Goal: Task Accomplishment & Management: Manage account settings

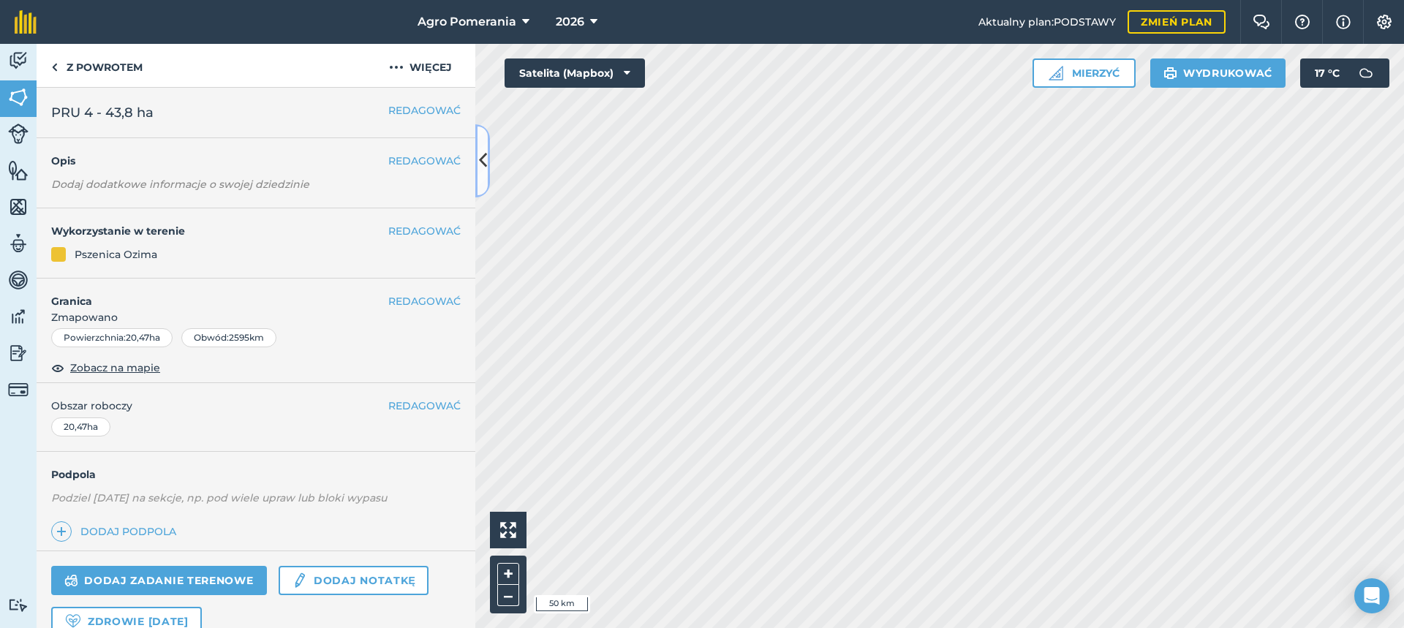
click at [487, 156] on button at bounding box center [482, 160] width 15 height 73
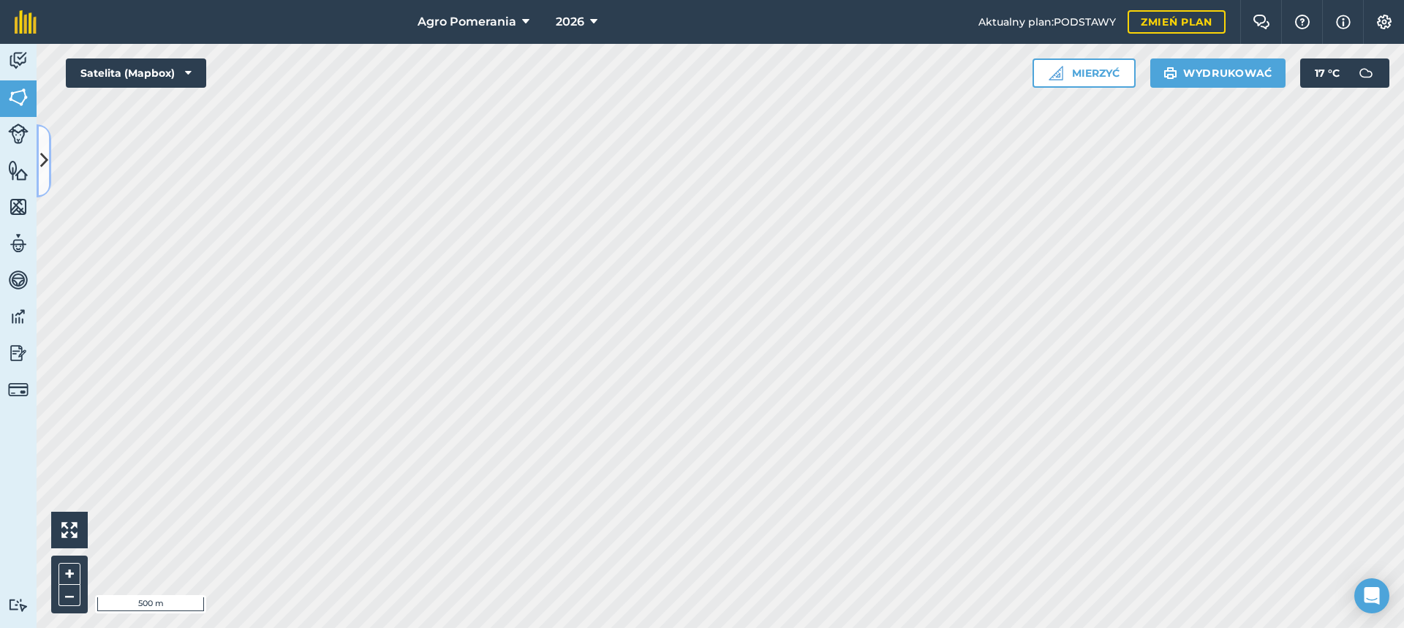
click at [45, 148] on icon at bounding box center [44, 161] width 8 height 26
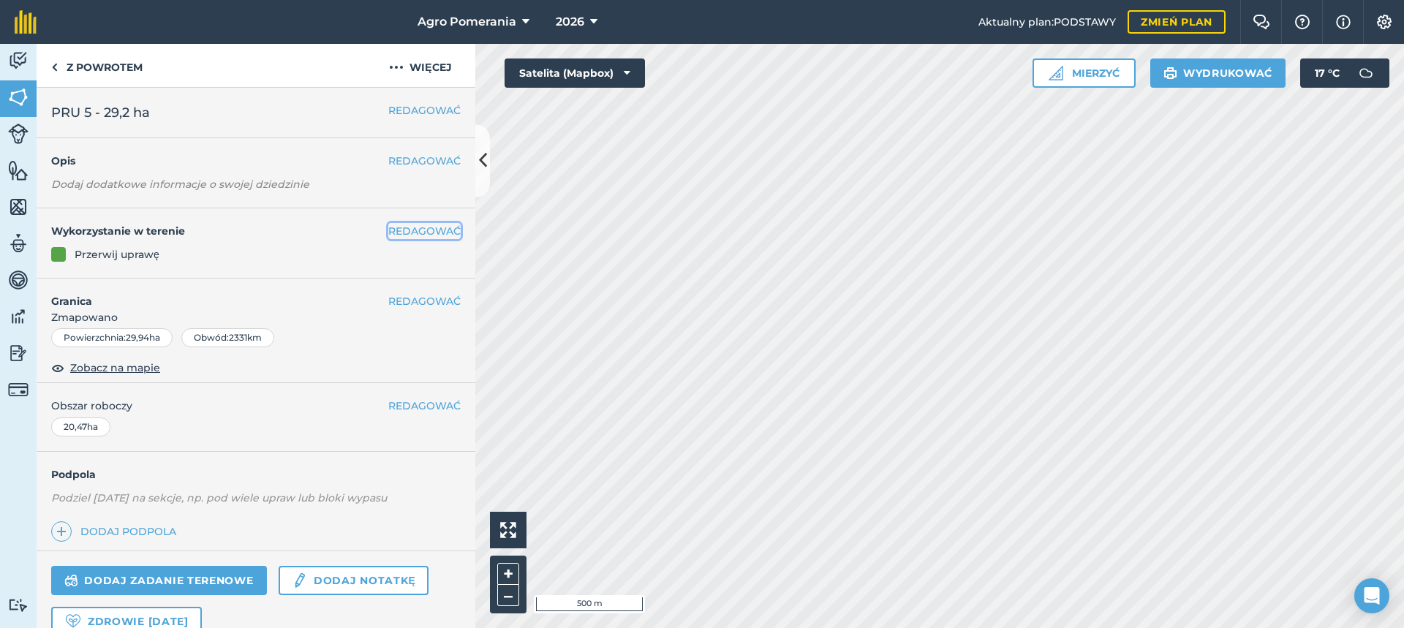
click at [406, 230] on font "REDAGOWAĆ" at bounding box center [424, 230] width 72 height 13
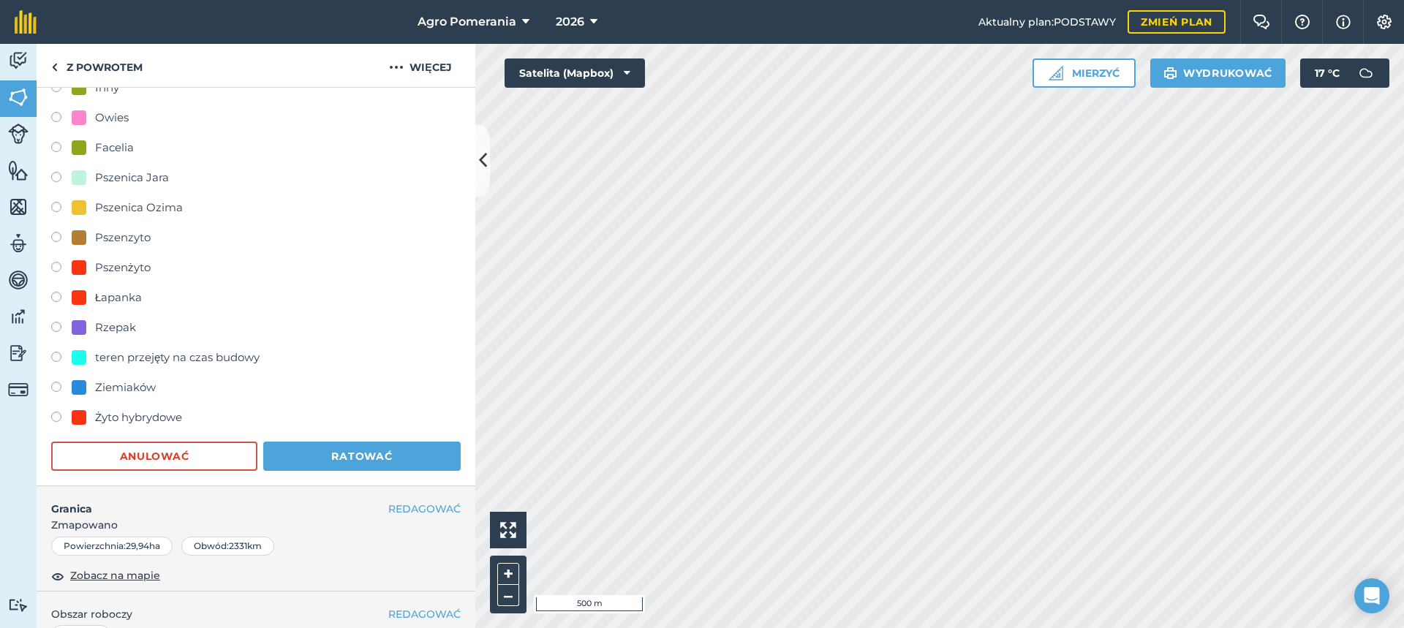
scroll to position [658, 0]
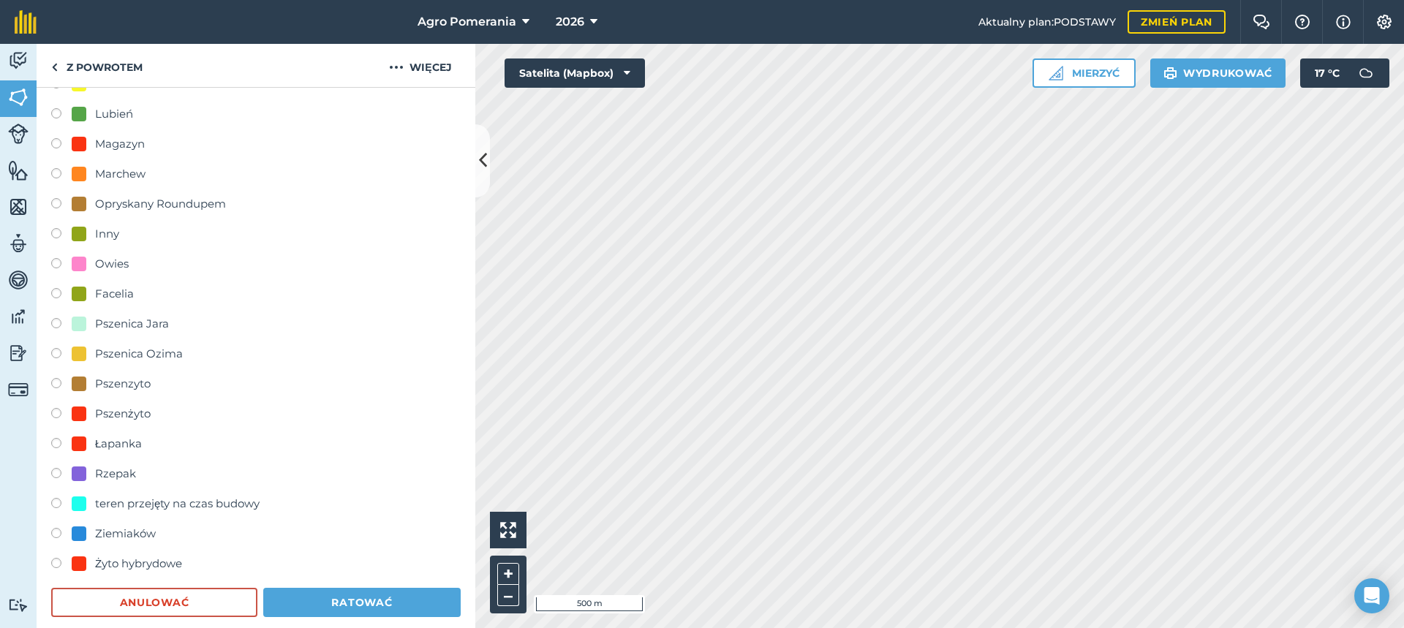
click at [107, 482] on div "Rzepak" at bounding box center [115, 474] width 41 height 18
radio input "true"
radio input "false"
click at [358, 597] on font "Ratować" at bounding box center [361, 602] width 61 height 13
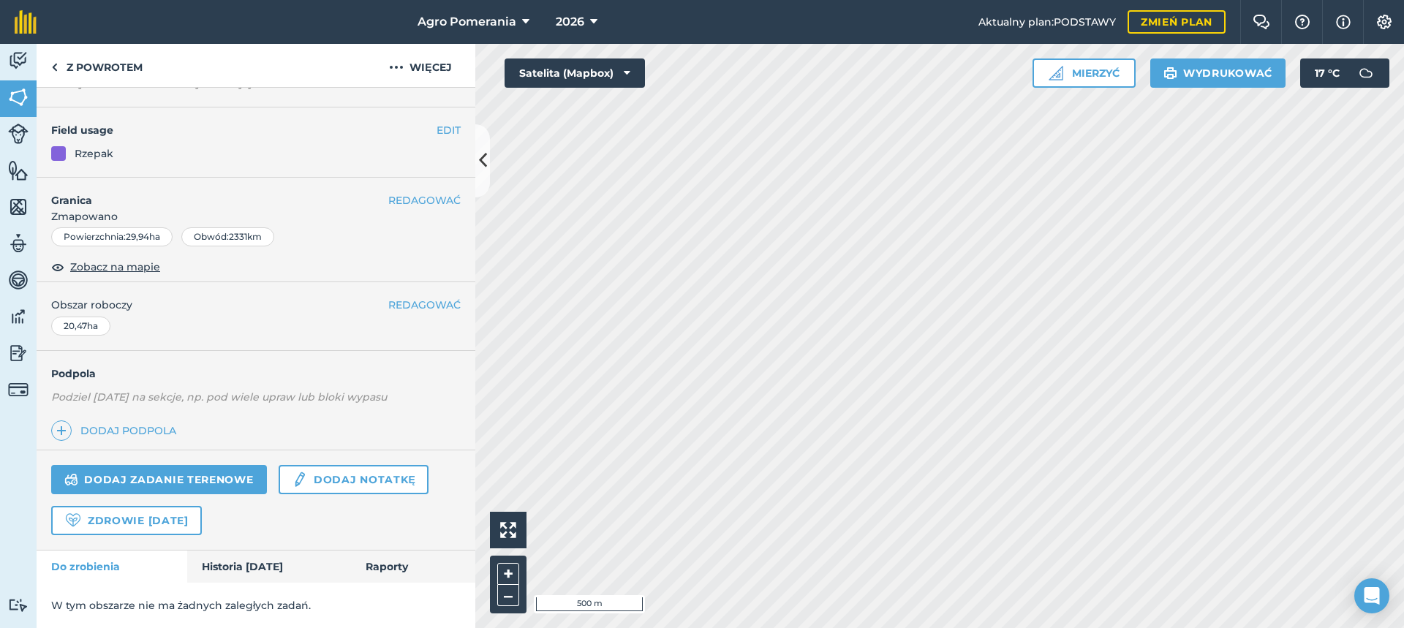
scroll to position [101, 0]
click at [477, 176] on button at bounding box center [482, 160] width 15 height 73
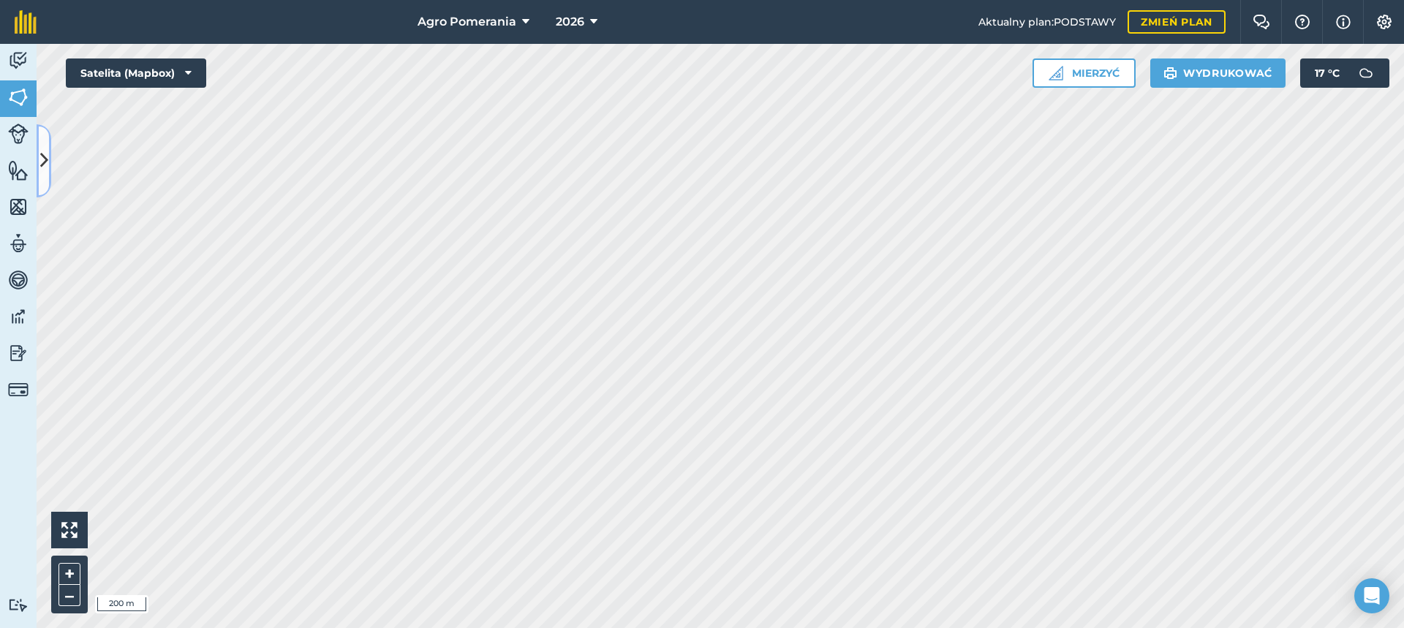
click at [46, 168] on icon at bounding box center [44, 161] width 8 height 26
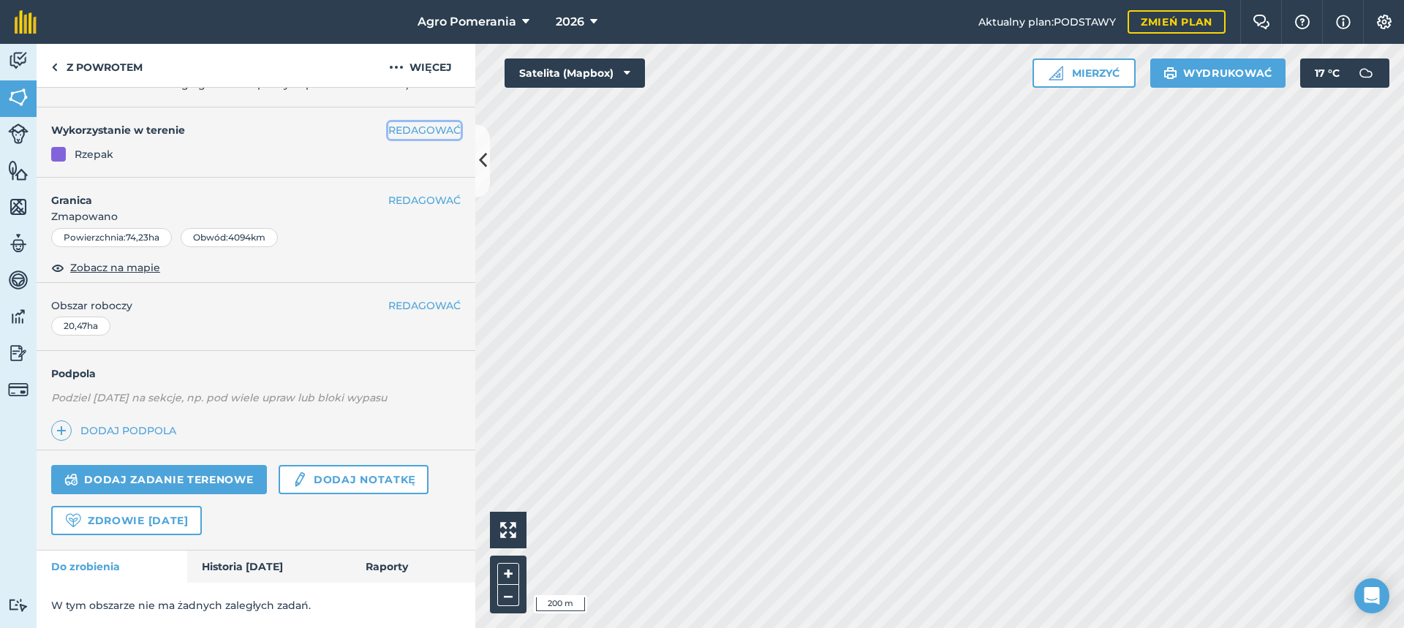
click at [392, 130] on font "REDAGOWAĆ" at bounding box center [424, 130] width 72 height 13
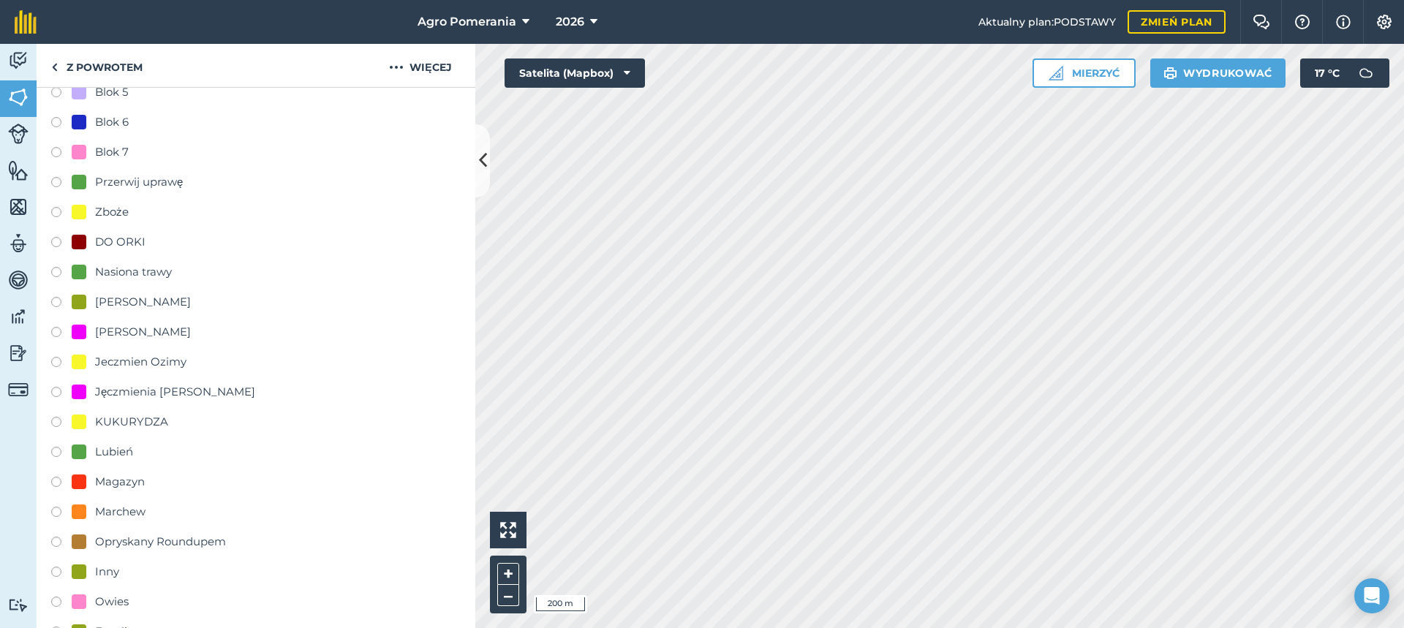
scroll to position [483, 0]
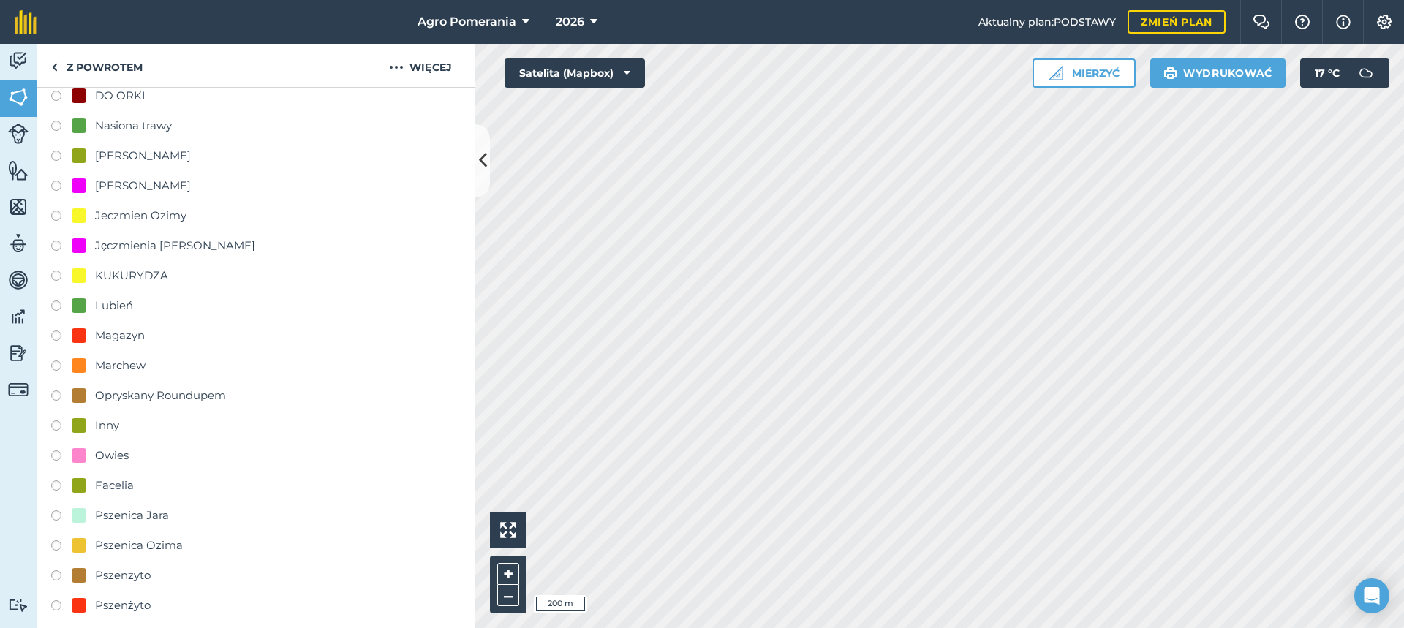
click at [136, 545] on font "Pszenica Ozima" at bounding box center [139, 545] width 88 height 14
radio input "true"
radio input "false"
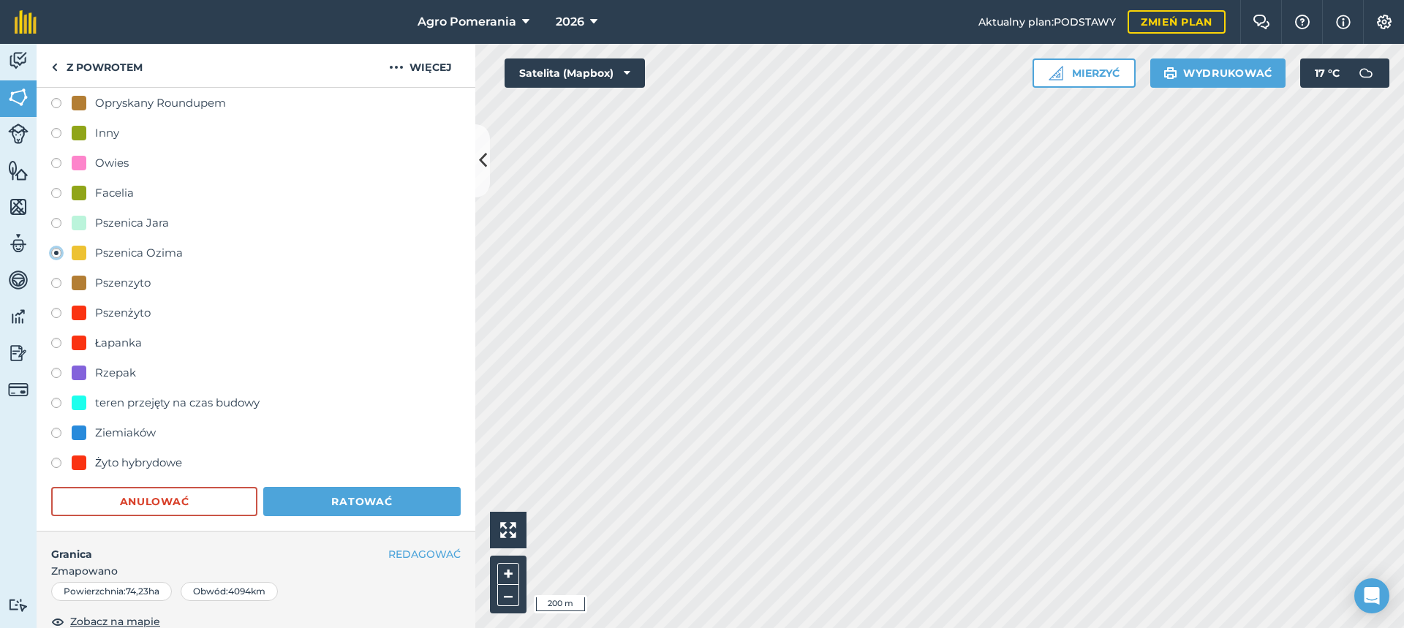
scroll to position [848, 0]
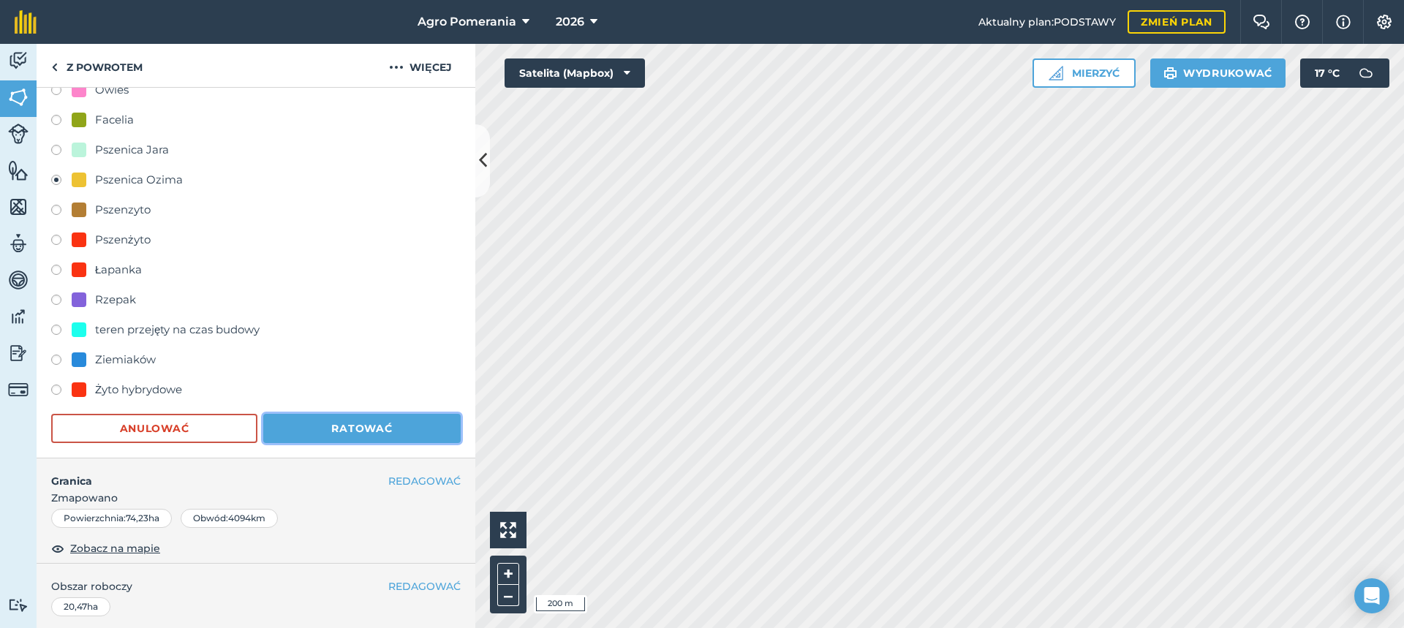
click at [331, 431] on font "Ratować" at bounding box center [361, 428] width 61 height 13
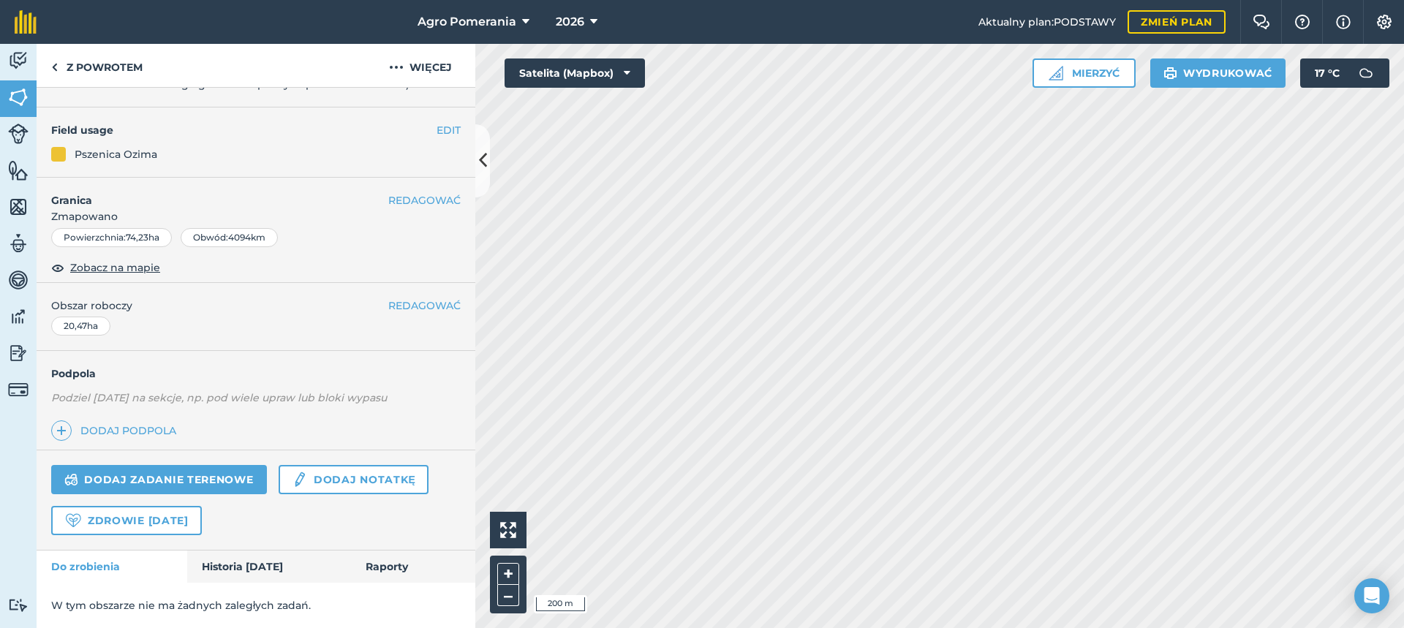
scroll to position [117, 0]
click at [397, 123] on button "REDAGOWAĆ" at bounding box center [424, 130] width 72 height 16
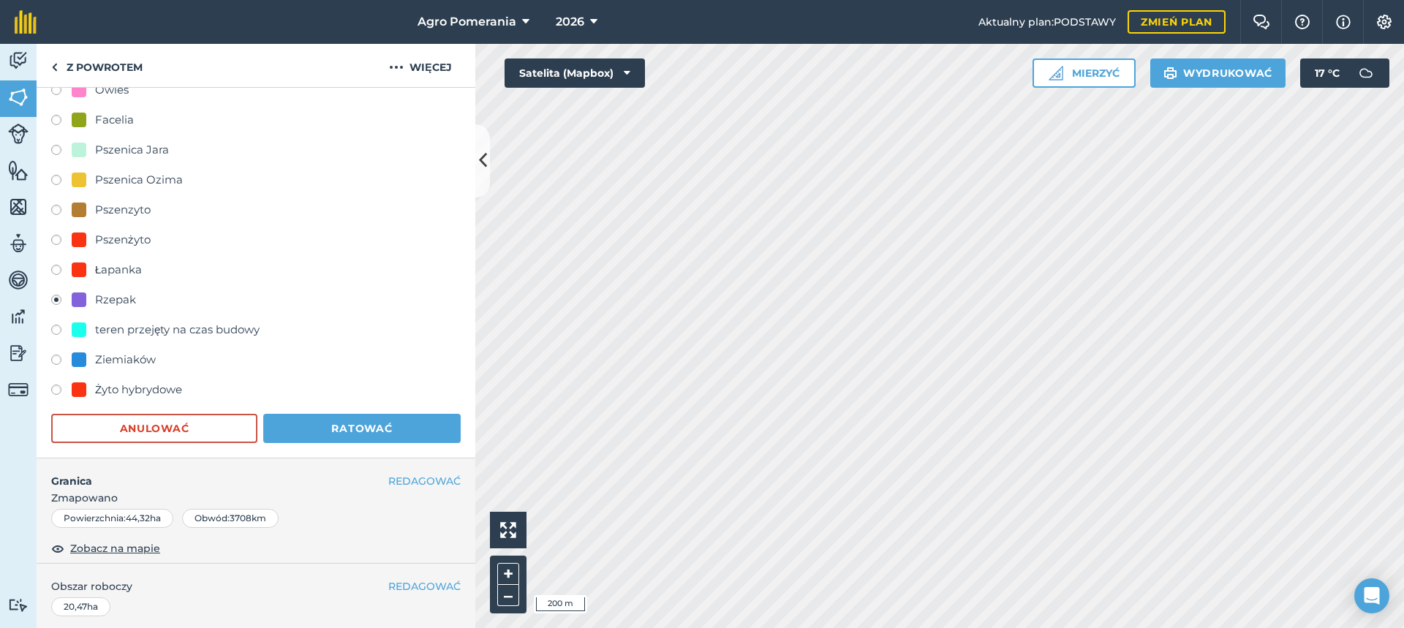
scroll to position [702, 0]
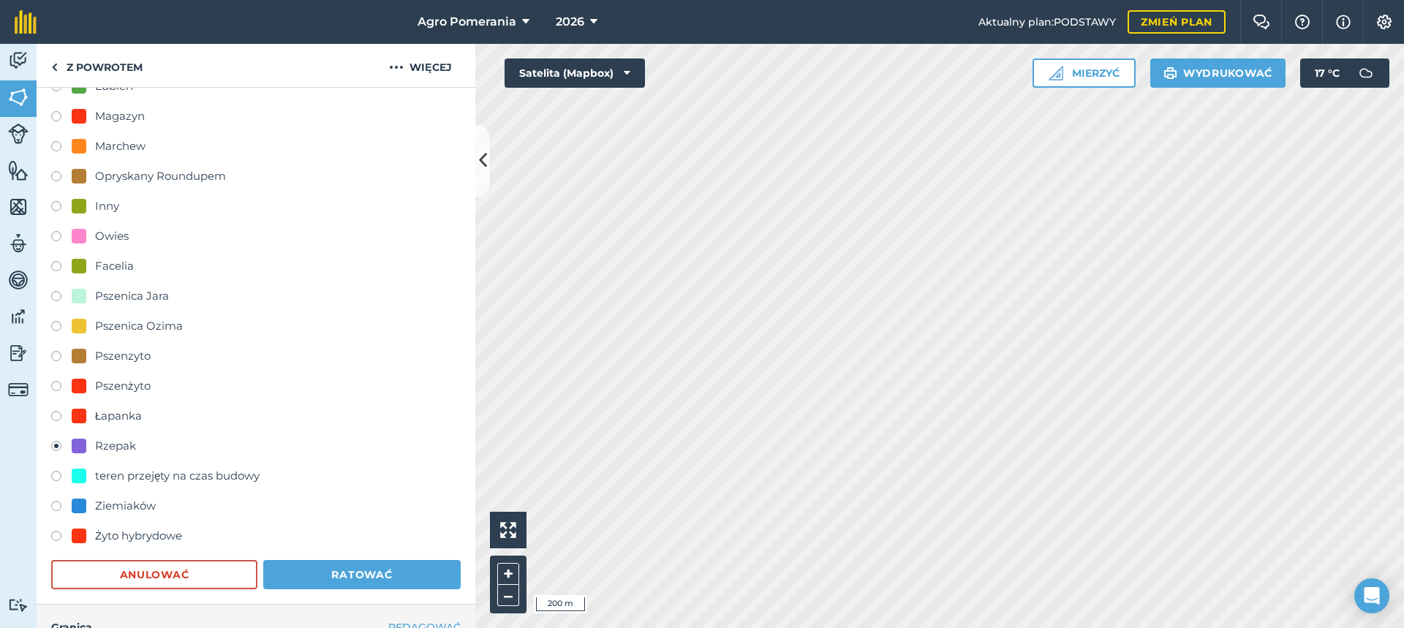
click at [137, 322] on font "Pszenica Ozima" at bounding box center [139, 326] width 88 height 14
radio input "true"
radio input "false"
click at [422, 575] on button "Ratować" at bounding box center [361, 574] width 197 height 29
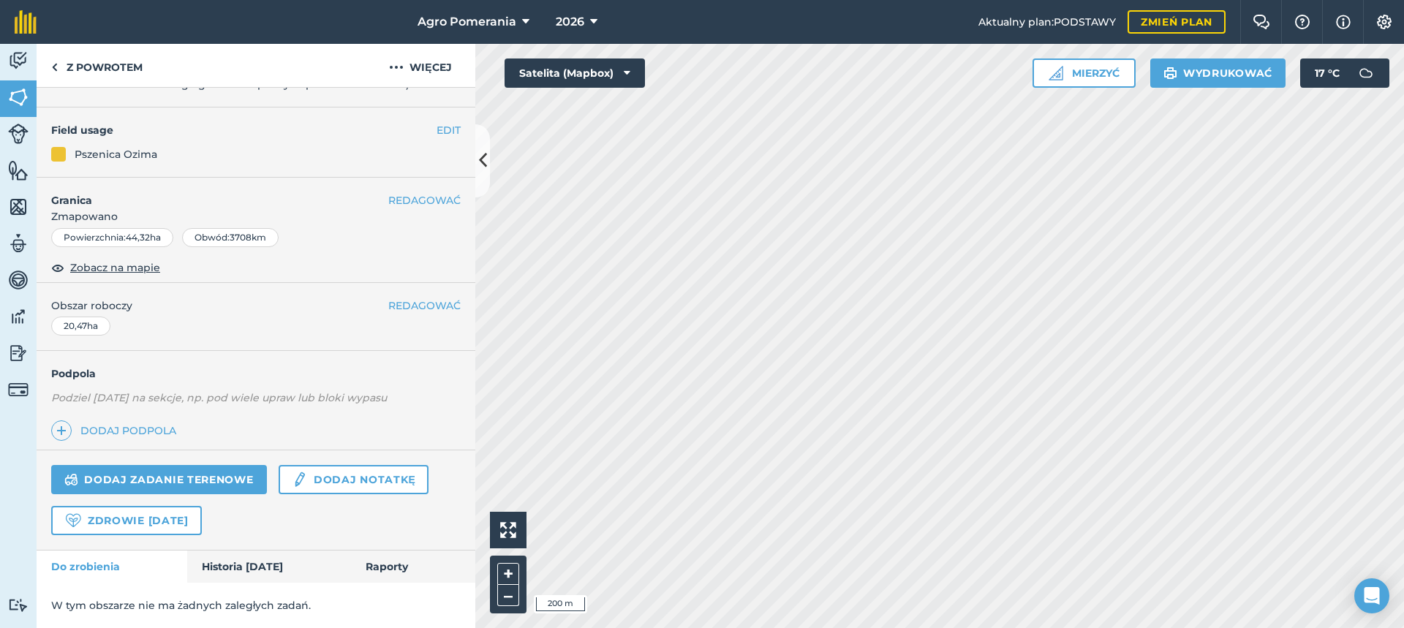
scroll to position [117, 0]
click at [395, 132] on font "REDAGOWAĆ" at bounding box center [424, 130] width 72 height 13
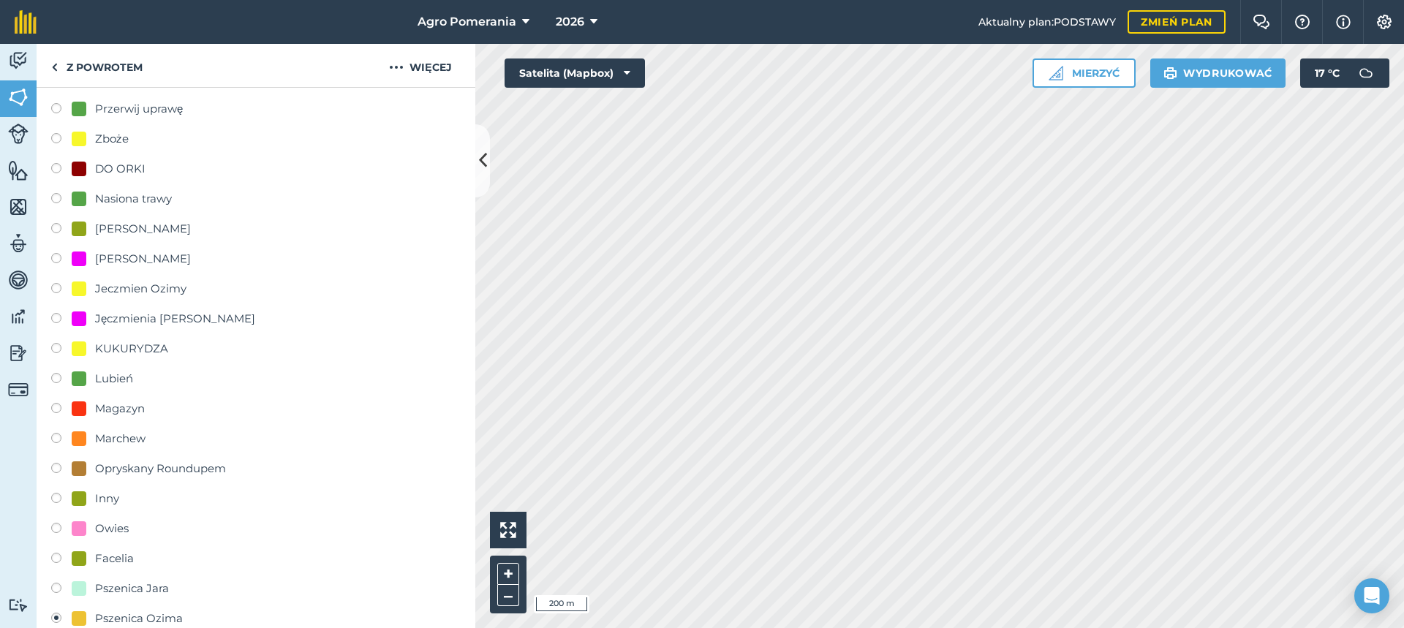
scroll to position [320, 0]
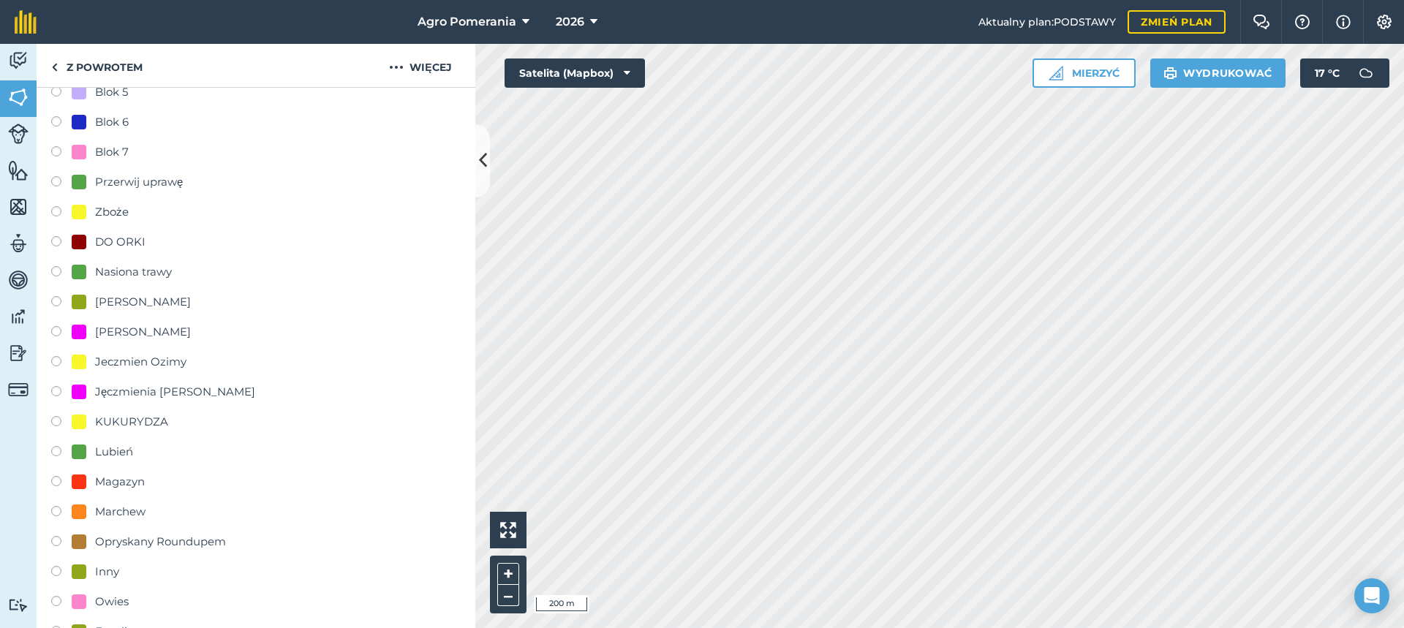
click at [97, 176] on font "Przerwij uprawę" at bounding box center [139, 182] width 88 height 14
radio input "true"
radio input "false"
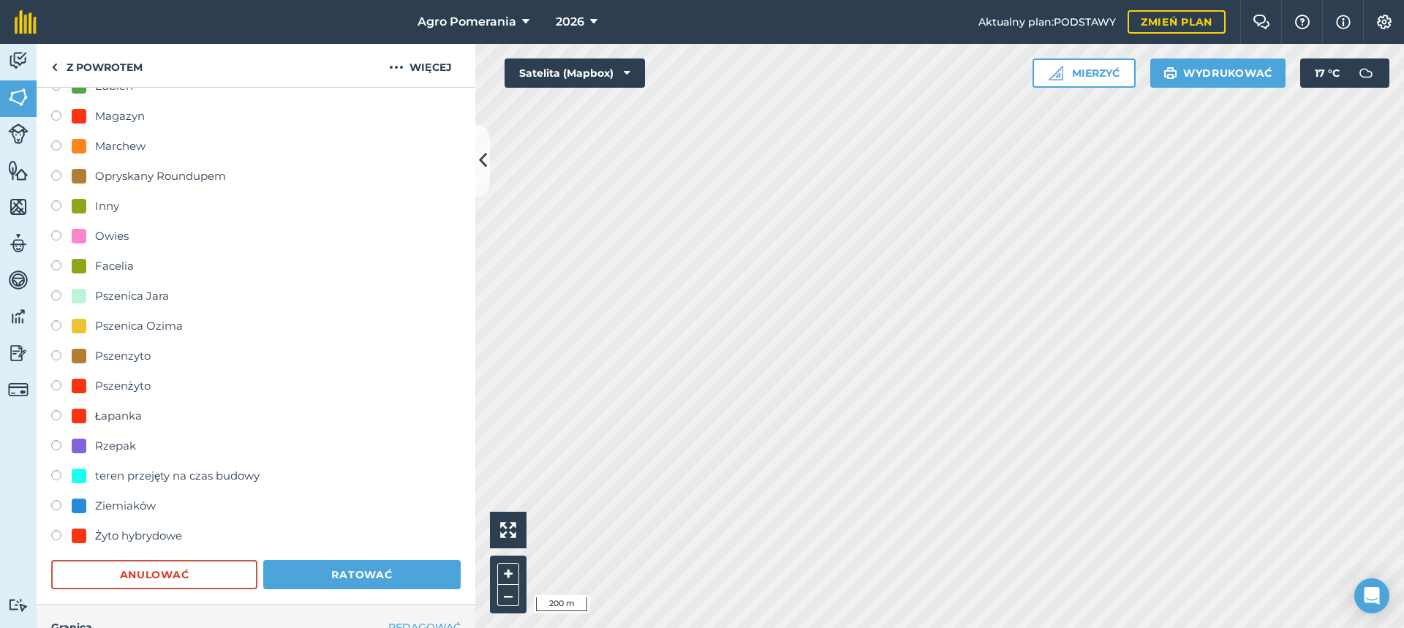
scroll to position [832, 0]
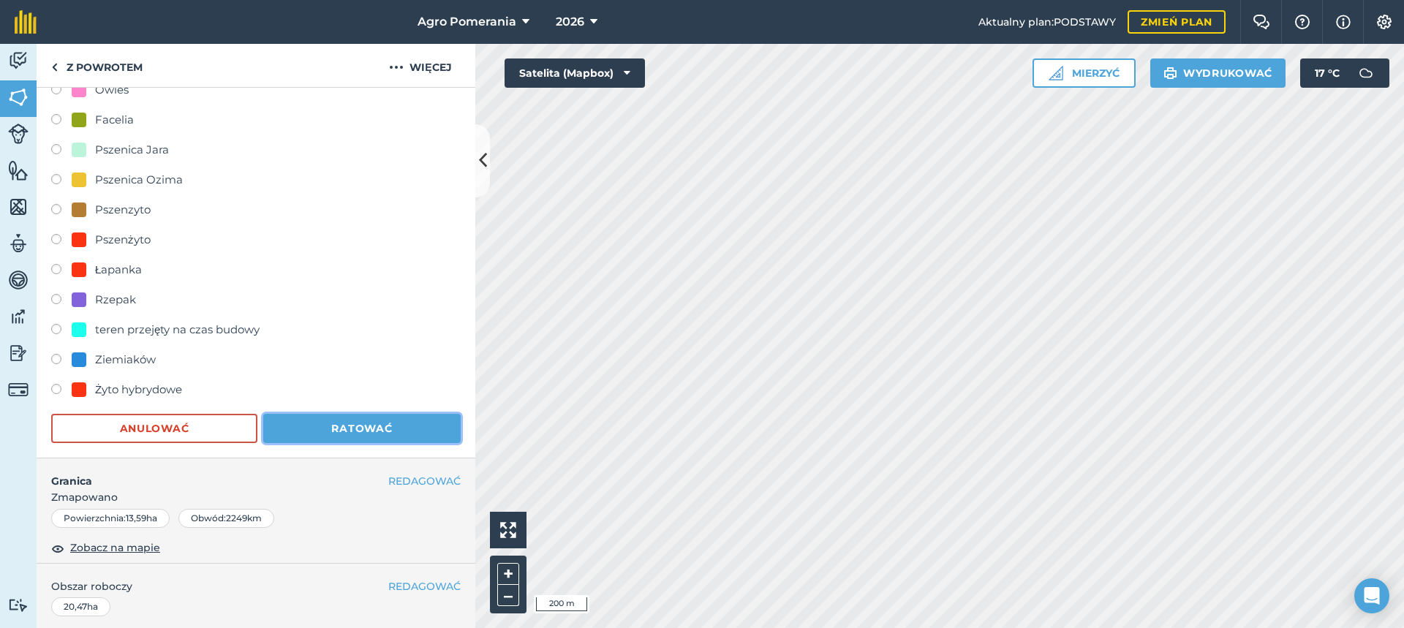
click at [340, 431] on font "Ratować" at bounding box center [361, 428] width 61 height 13
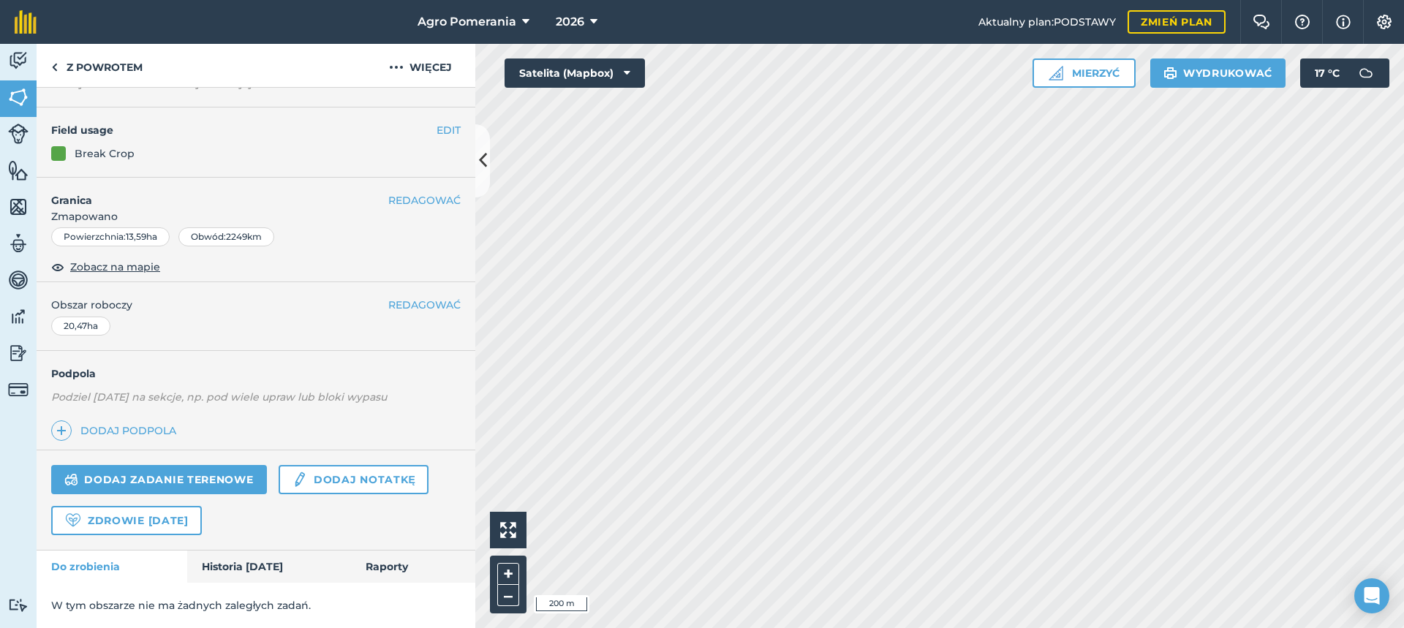
scroll to position [101, 0]
click at [395, 203] on font "REDAGOWAĆ" at bounding box center [424, 199] width 72 height 13
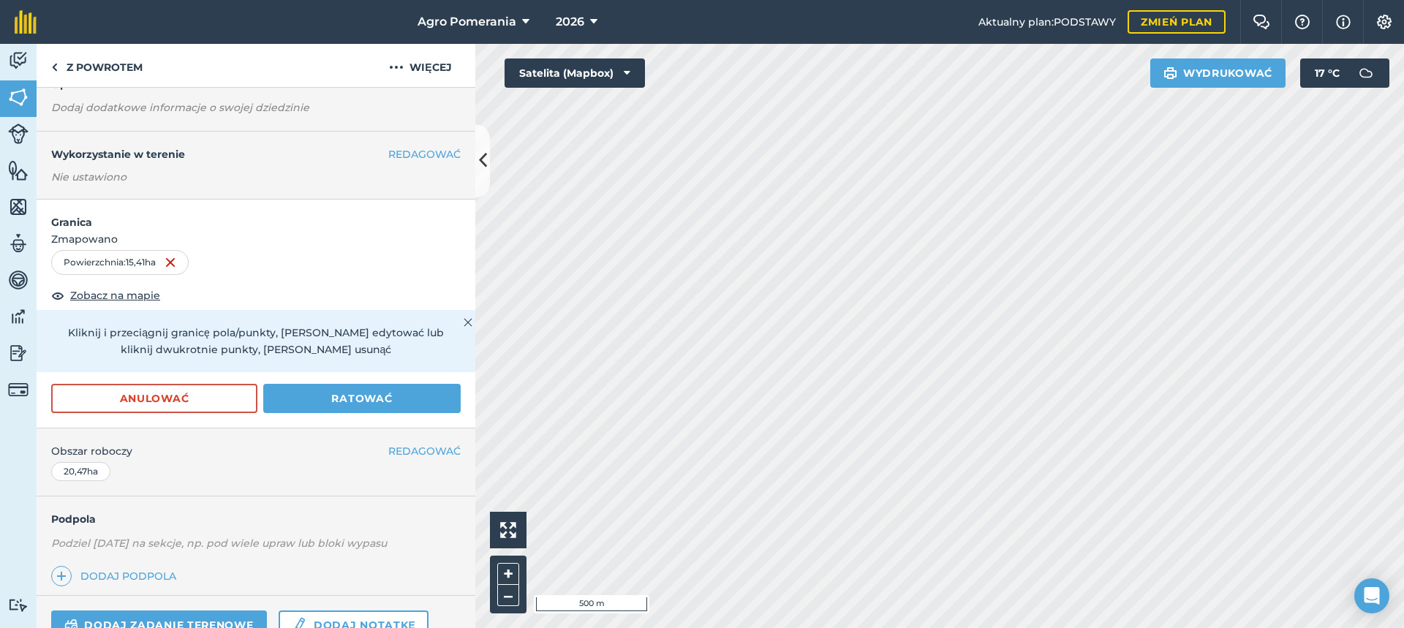
scroll to position [4, 0]
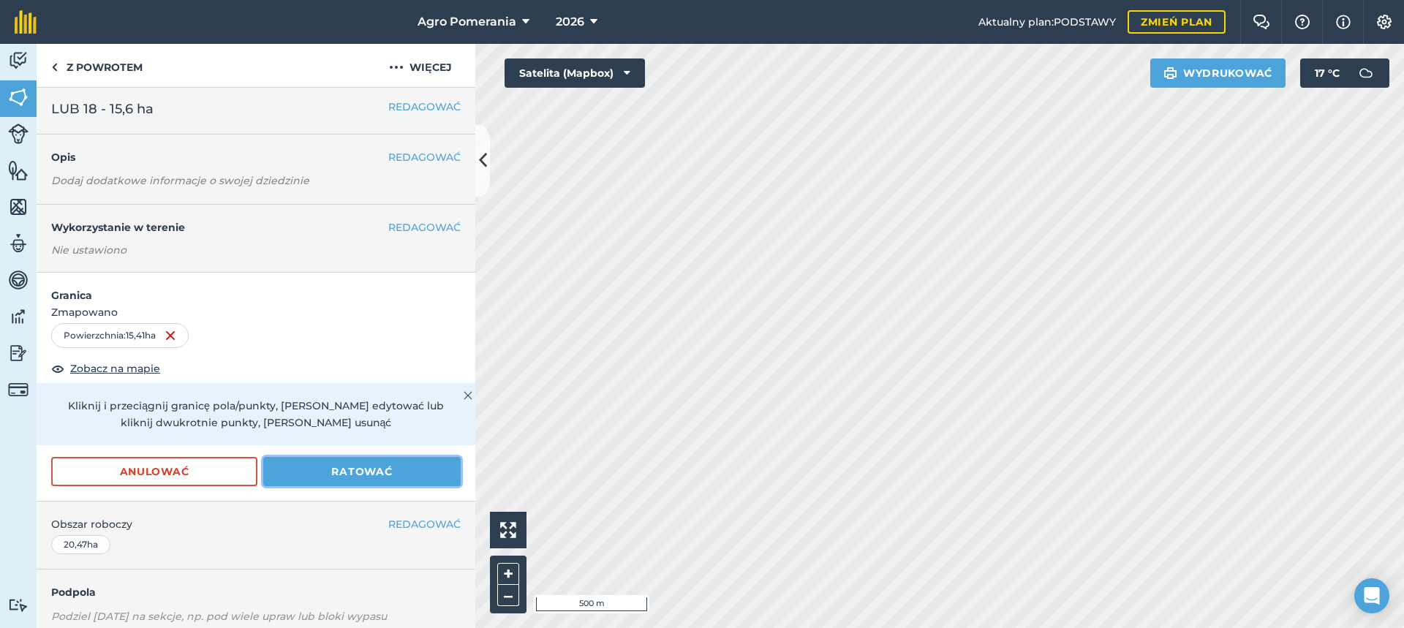
click at [396, 469] on button "Ratować" at bounding box center [361, 471] width 197 height 29
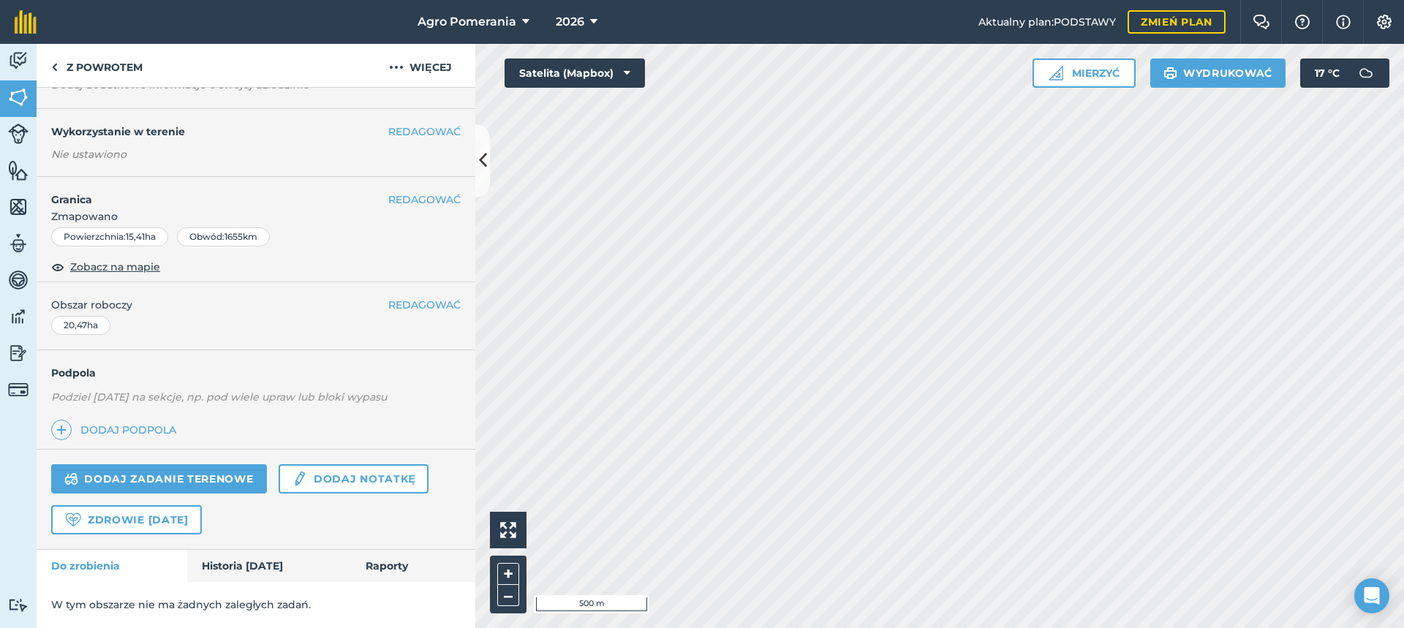
scroll to position [0, 0]
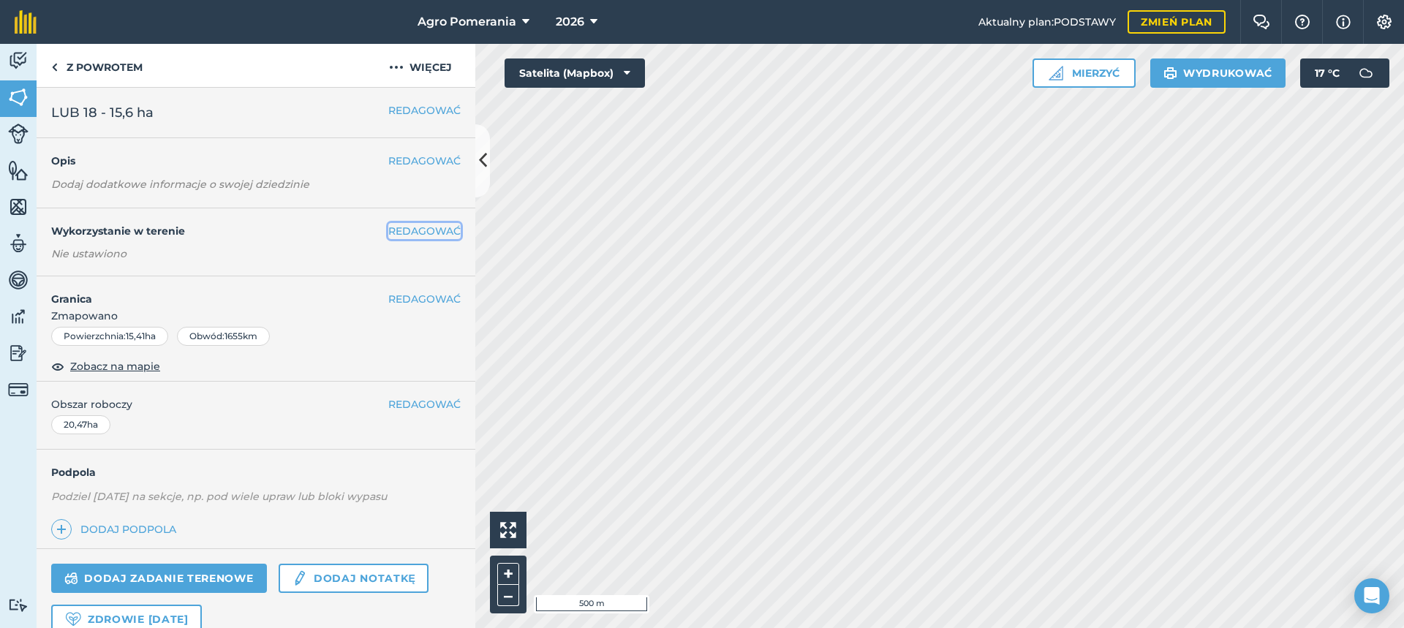
click at [428, 226] on font "REDAGOWAĆ" at bounding box center [424, 230] width 72 height 13
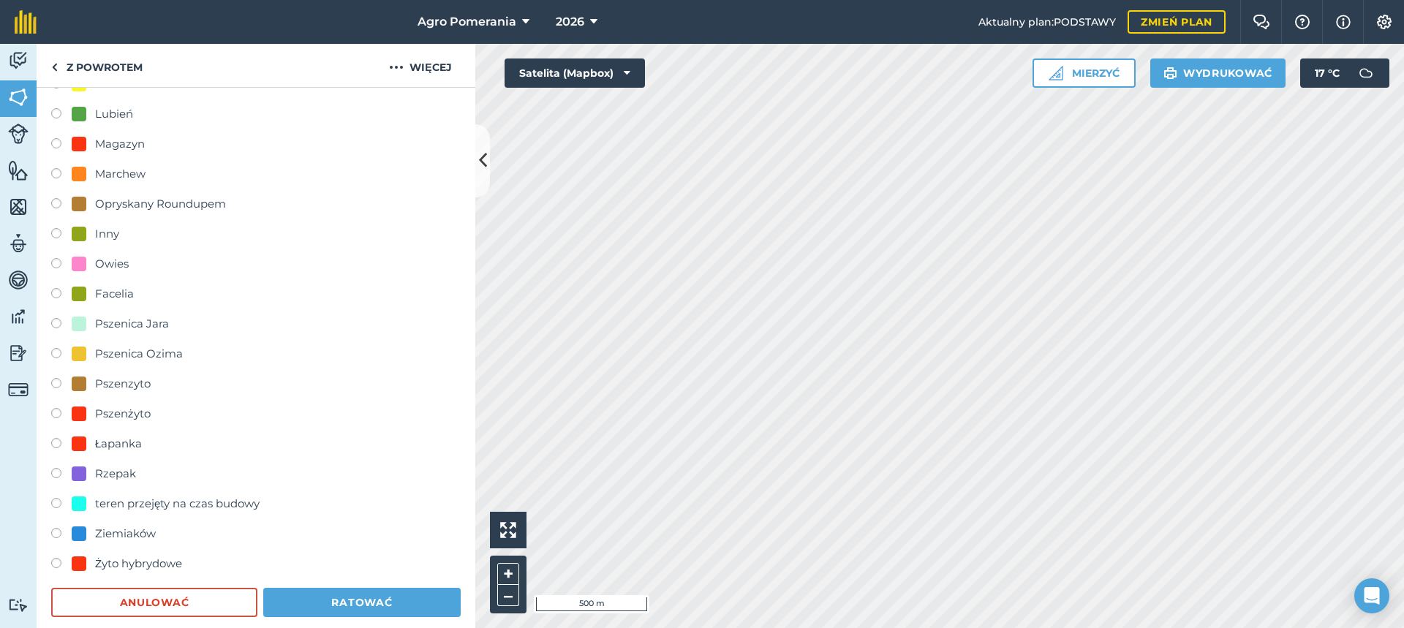
scroll to position [804, 0]
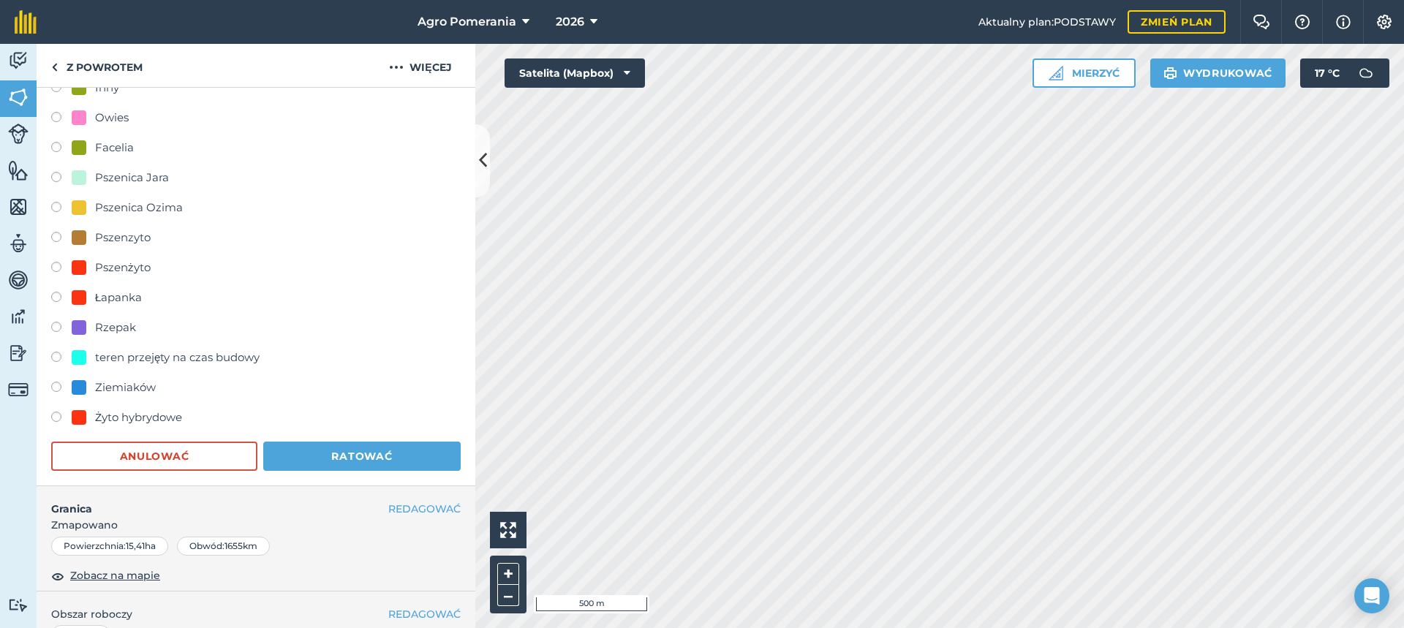
drag, startPoint x: 144, startPoint y: 386, endPoint x: 155, endPoint y: 393, distance: 12.8
click at [145, 386] on font "Ziemiaków" at bounding box center [125, 387] width 61 height 14
radio input "true"
radio input "false"
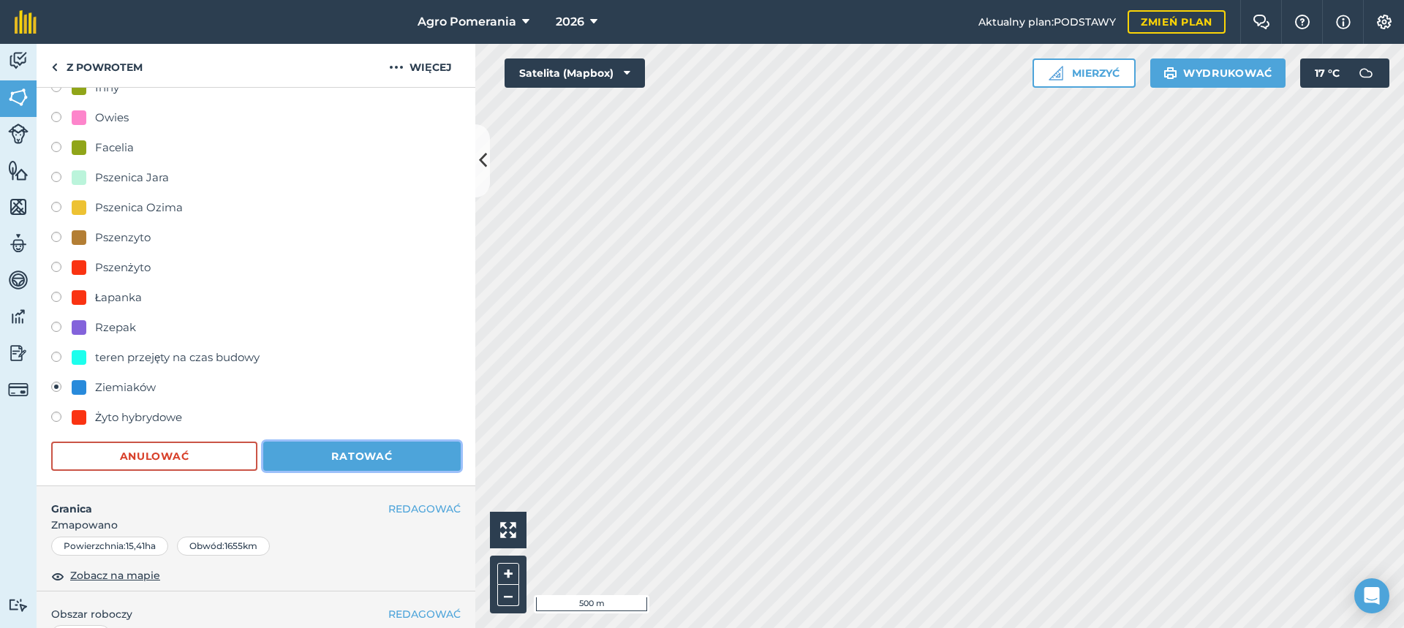
click at [372, 454] on font "Ratować" at bounding box center [361, 456] width 61 height 13
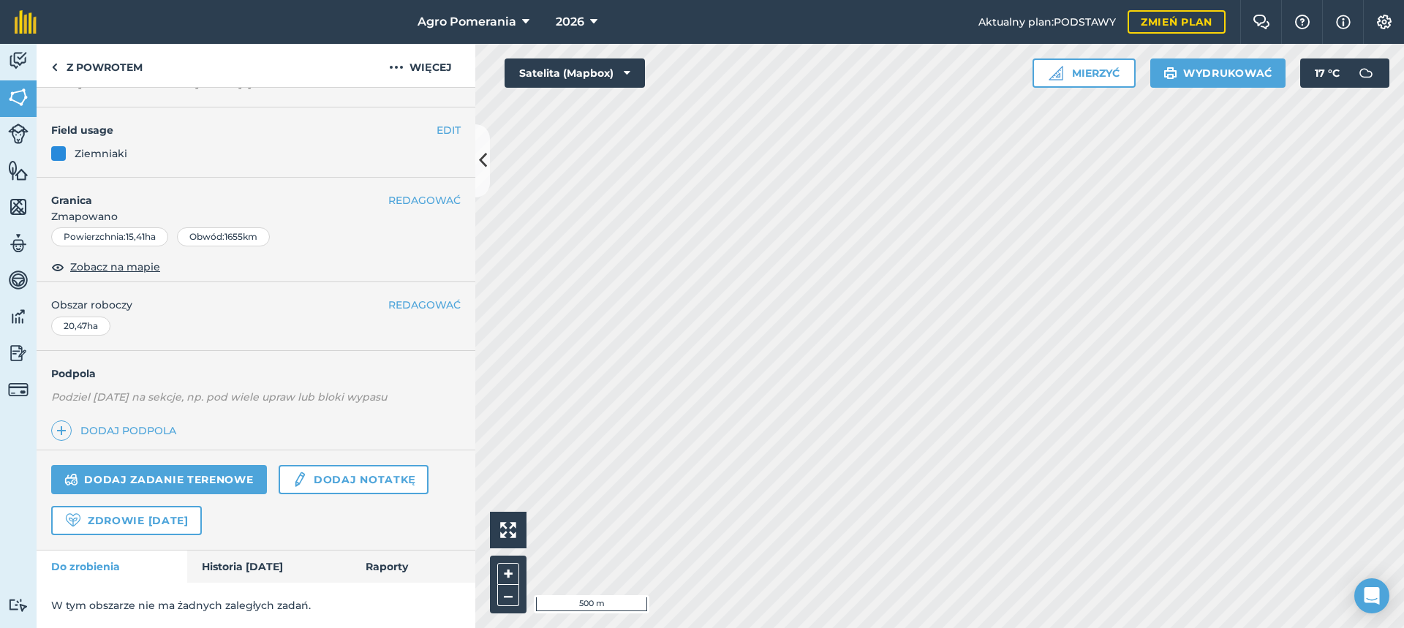
scroll to position [101, 0]
click at [420, 201] on font "REDAGOWAĆ" at bounding box center [424, 199] width 72 height 13
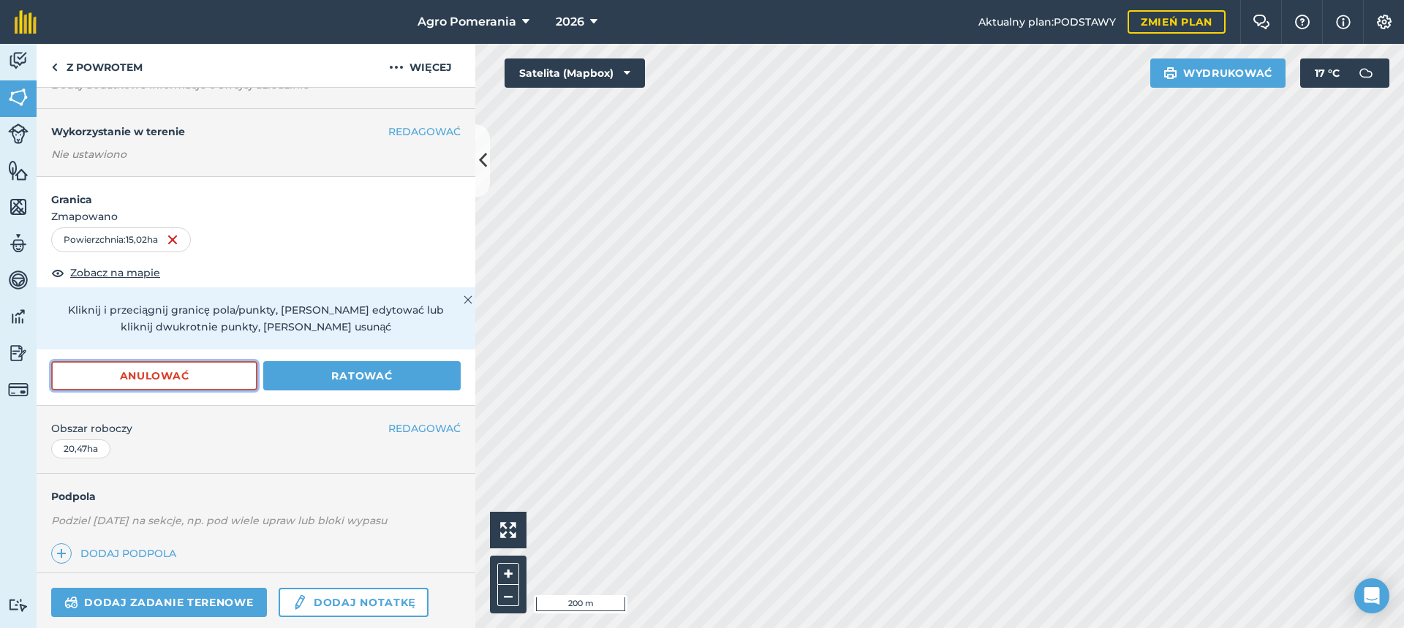
click at [116, 381] on button "Anulować" at bounding box center [154, 375] width 206 height 29
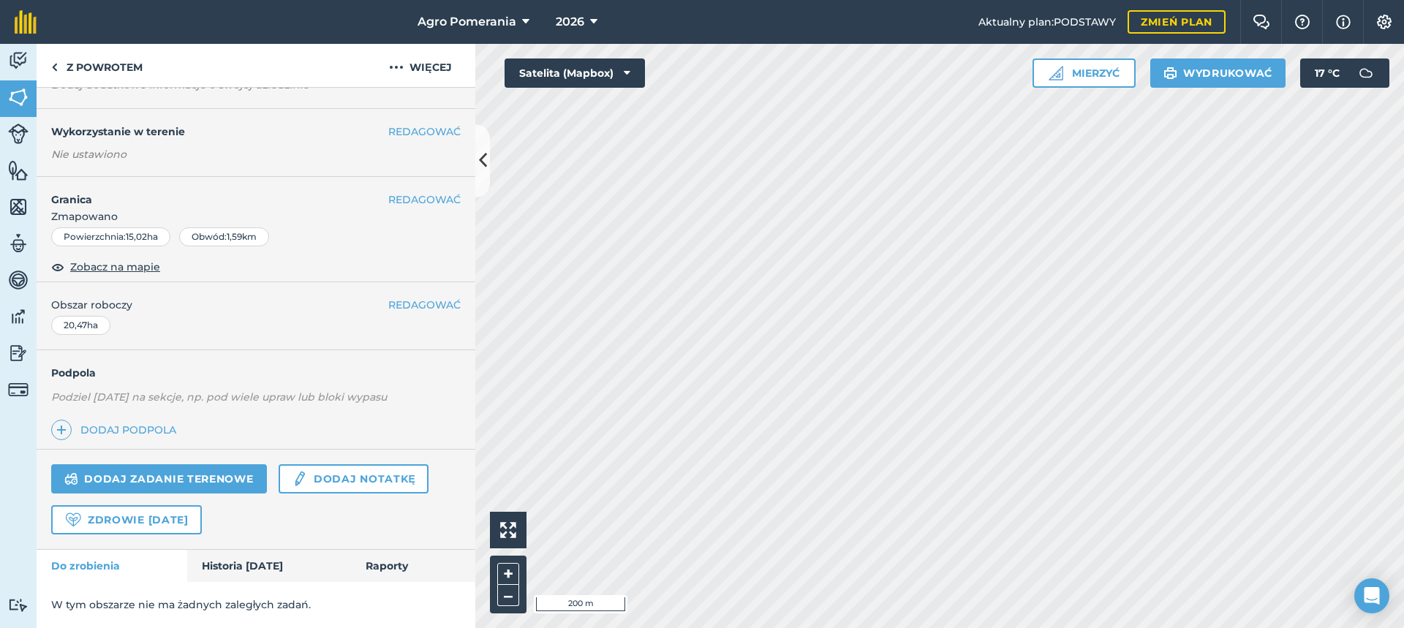
scroll to position [26, 0]
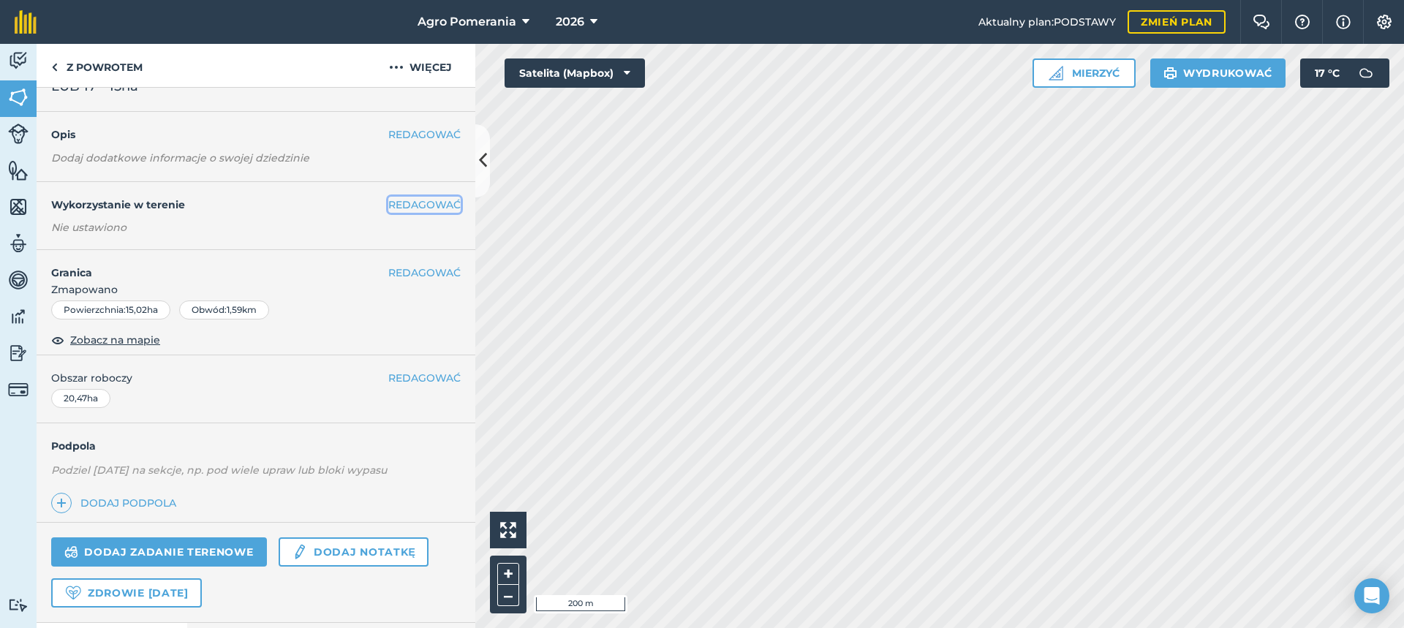
click at [405, 208] on font "REDAGOWAĆ" at bounding box center [424, 204] width 72 height 13
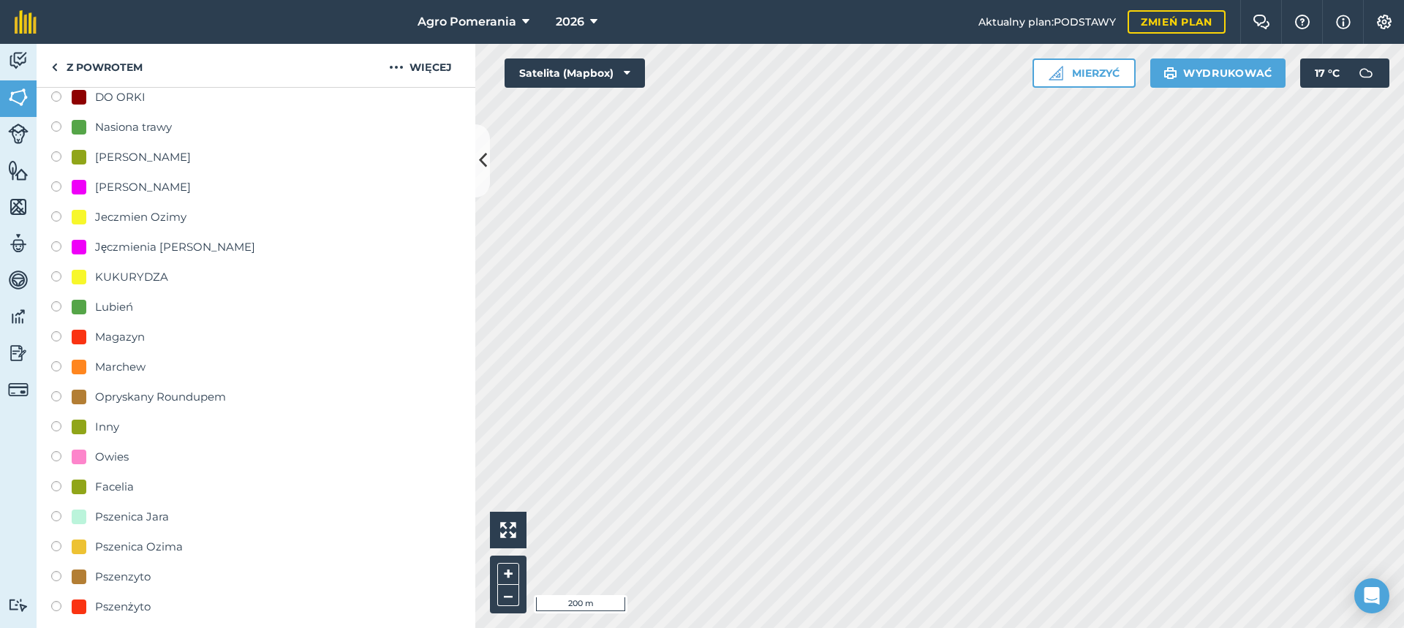
scroll to position [758, 0]
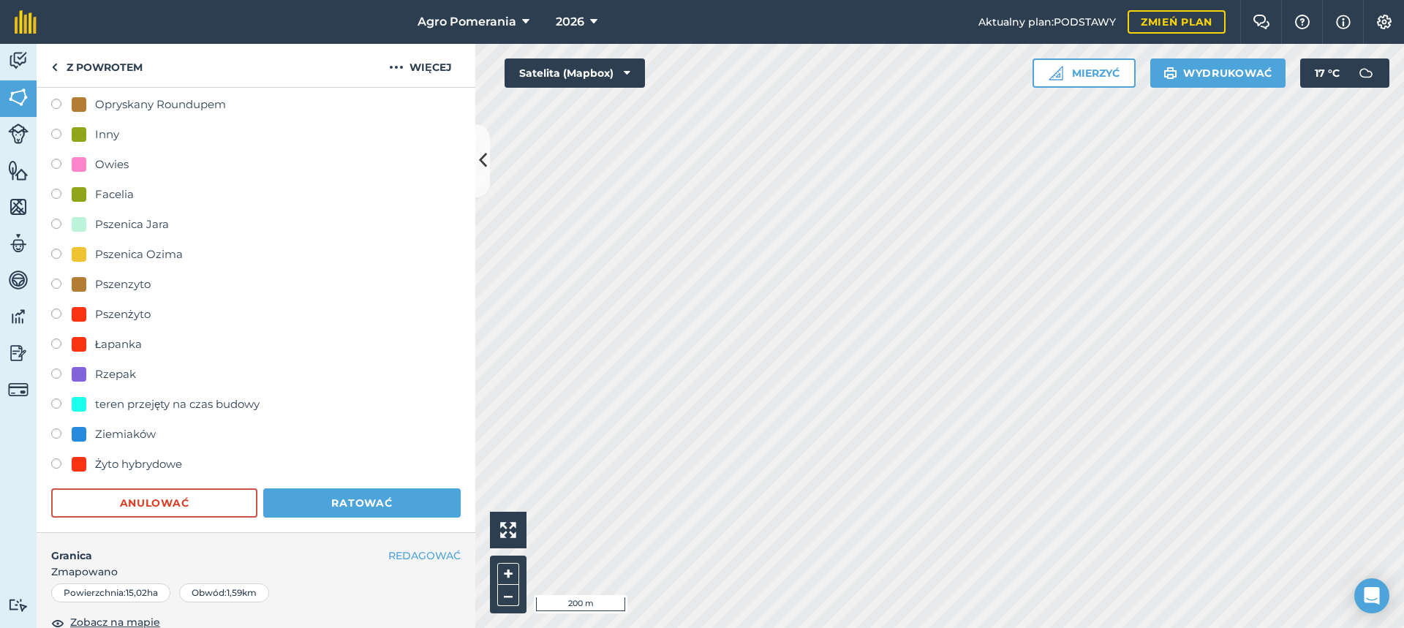
click at [127, 433] on font "Ziemiaków" at bounding box center [125, 434] width 61 height 14
radio input "true"
radio input "false"
click at [318, 504] on button "Ratować" at bounding box center [361, 502] width 197 height 29
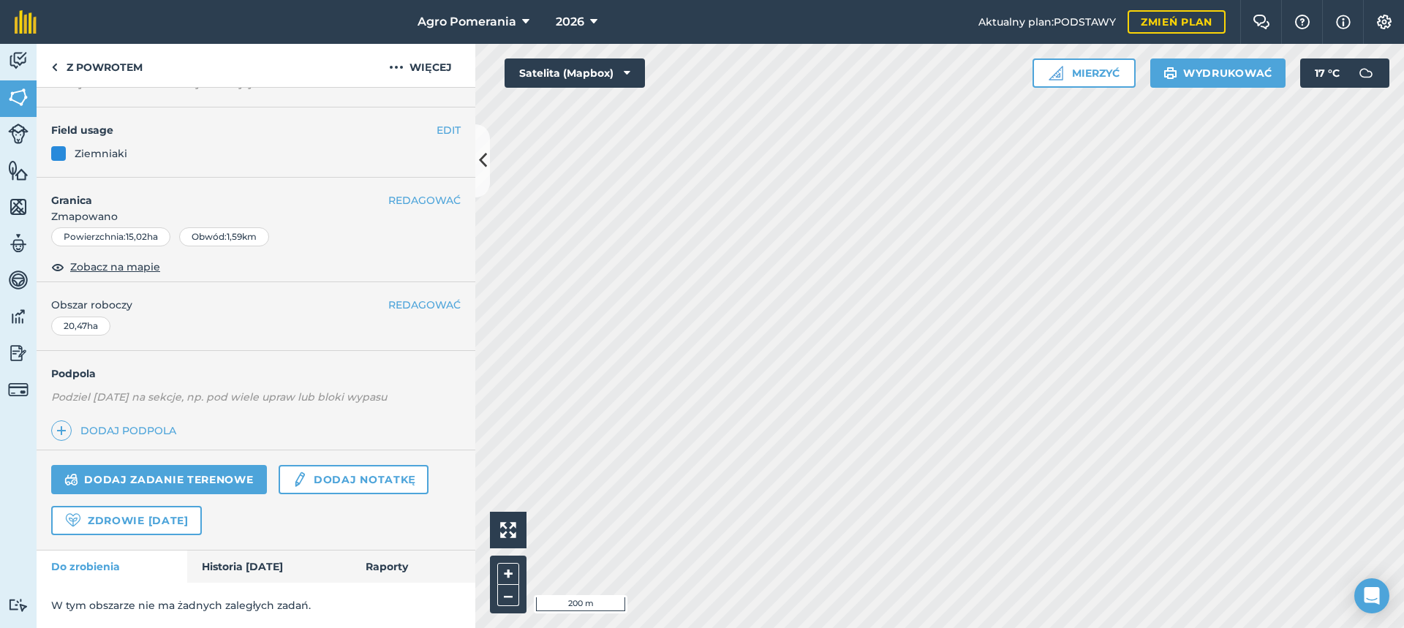
scroll to position [101, 0]
click at [404, 128] on font "REDAGOWAĆ" at bounding box center [424, 130] width 72 height 13
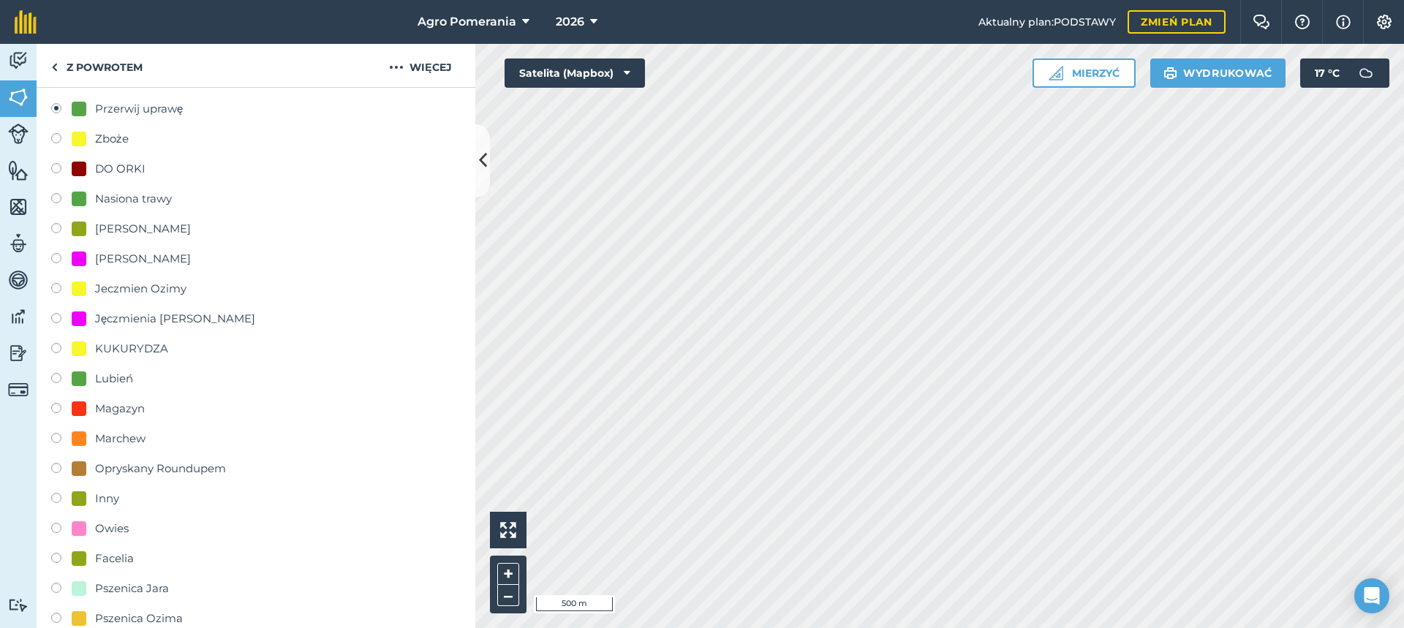
scroll to position [540, 0]
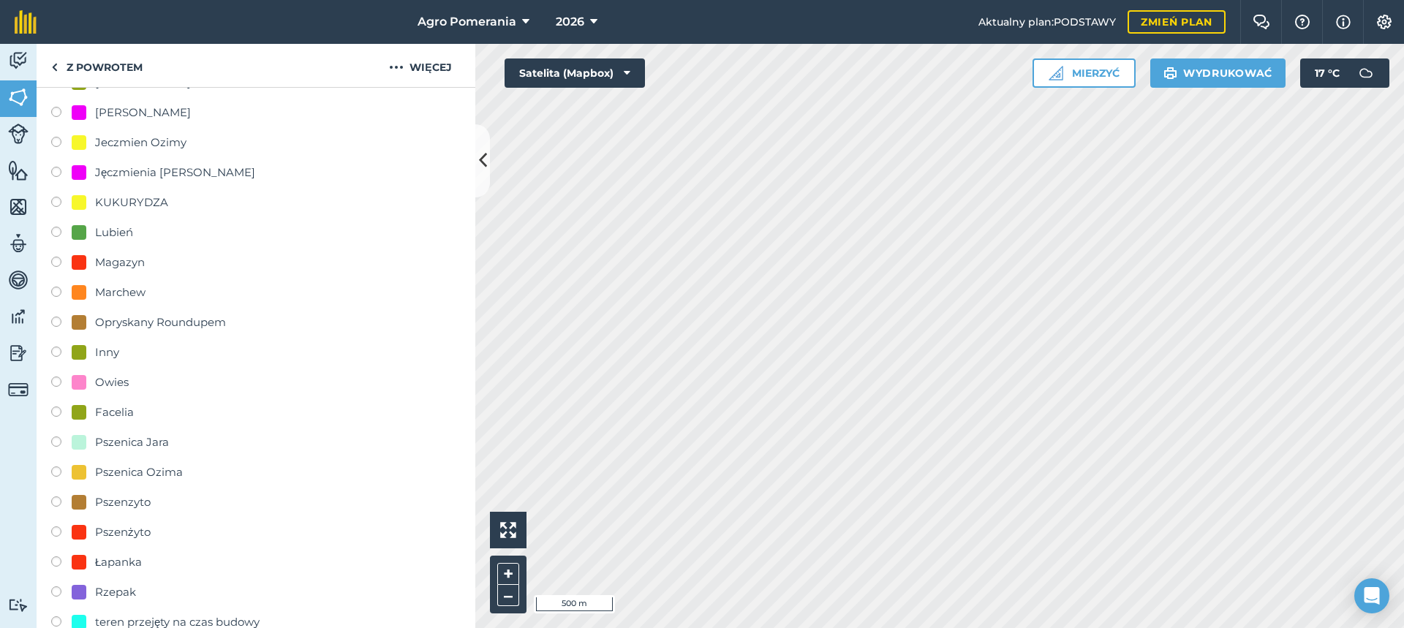
click at [159, 476] on font "Pszenica Ozima" at bounding box center [139, 472] width 88 height 14
radio input "true"
radio input "false"
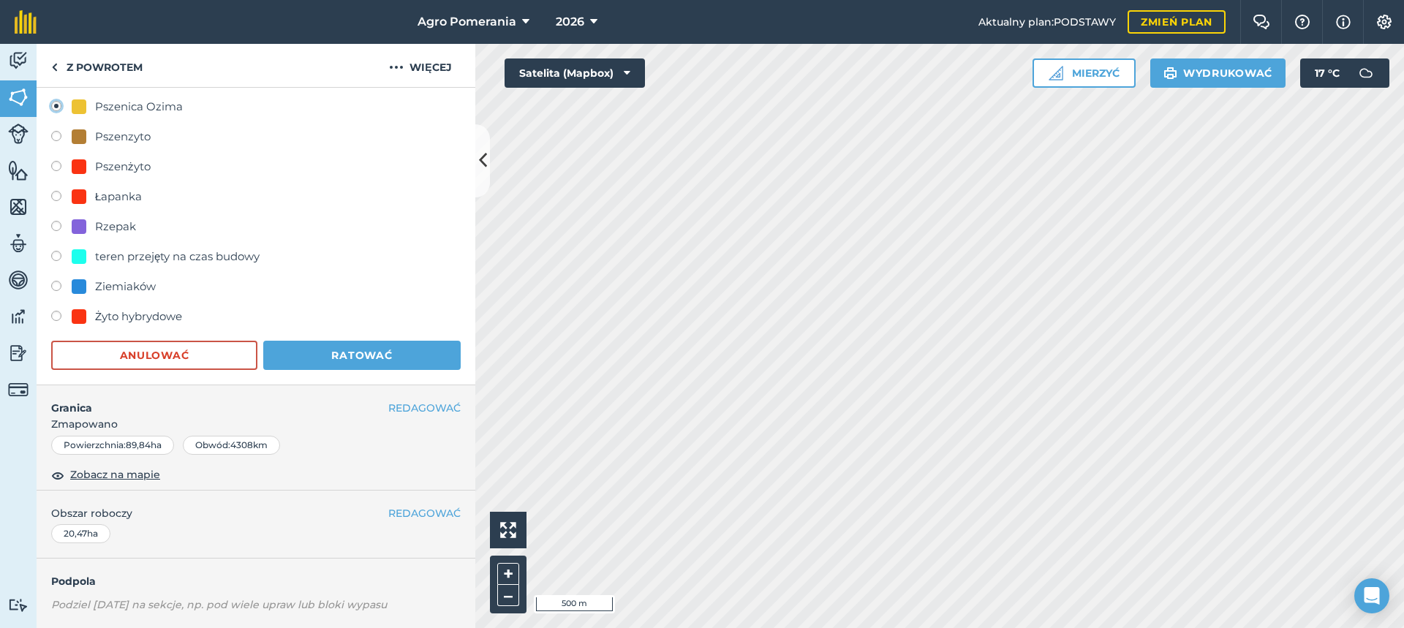
scroll to position [978, 0]
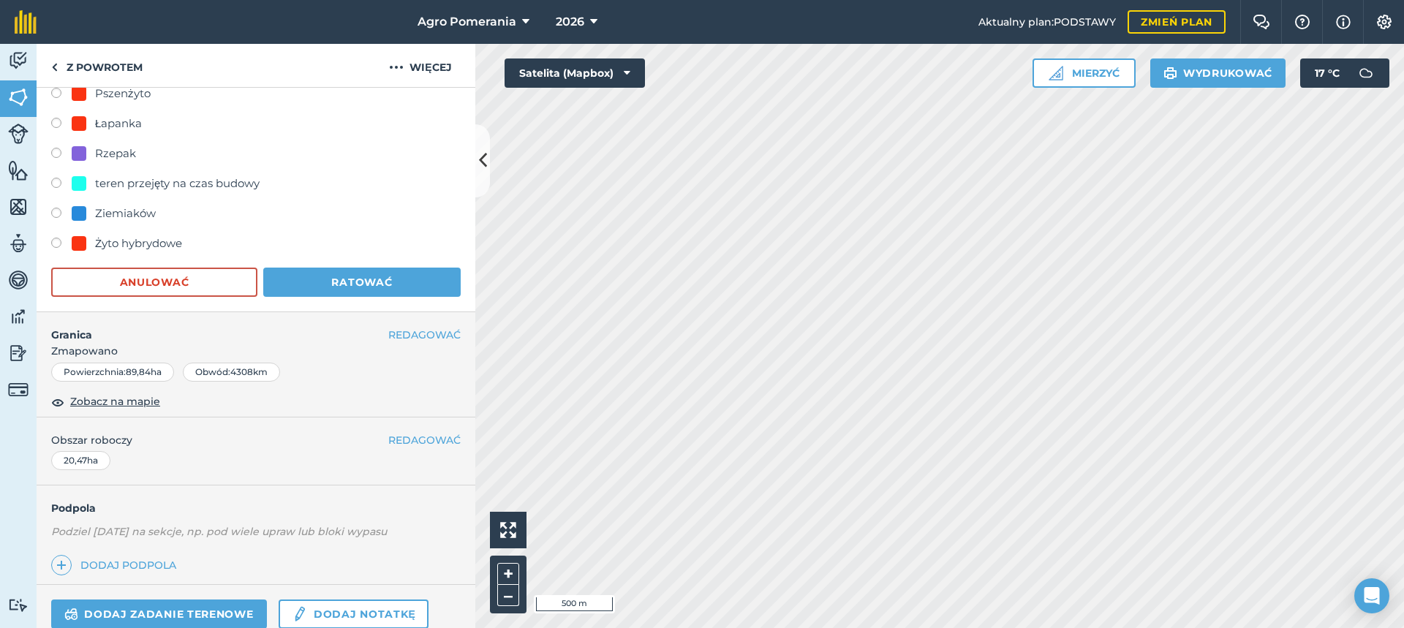
click at [377, 350] on span "Zmapowano" at bounding box center [256, 351] width 439 height 16
click at [404, 277] on button "Ratować" at bounding box center [361, 282] width 197 height 29
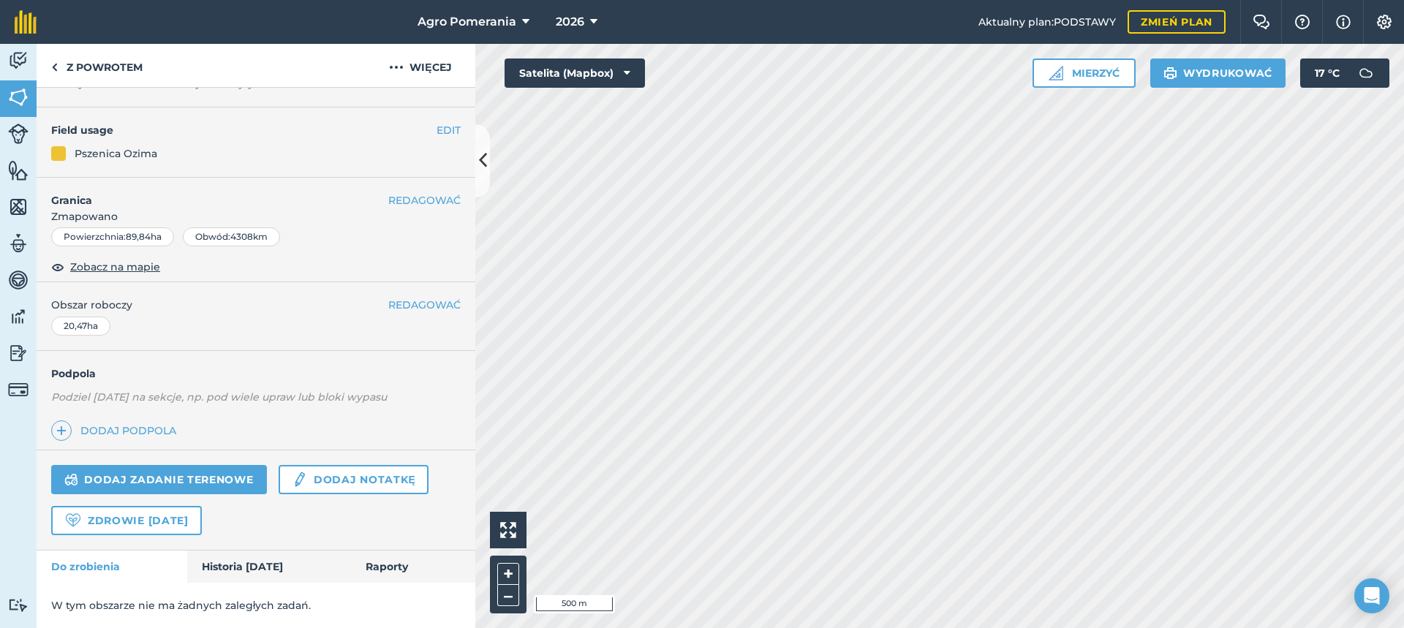
scroll to position [101, 0]
click at [404, 131] on font "REDAGOWAĆ" at bounding box center [424, 130] width 72 height 13
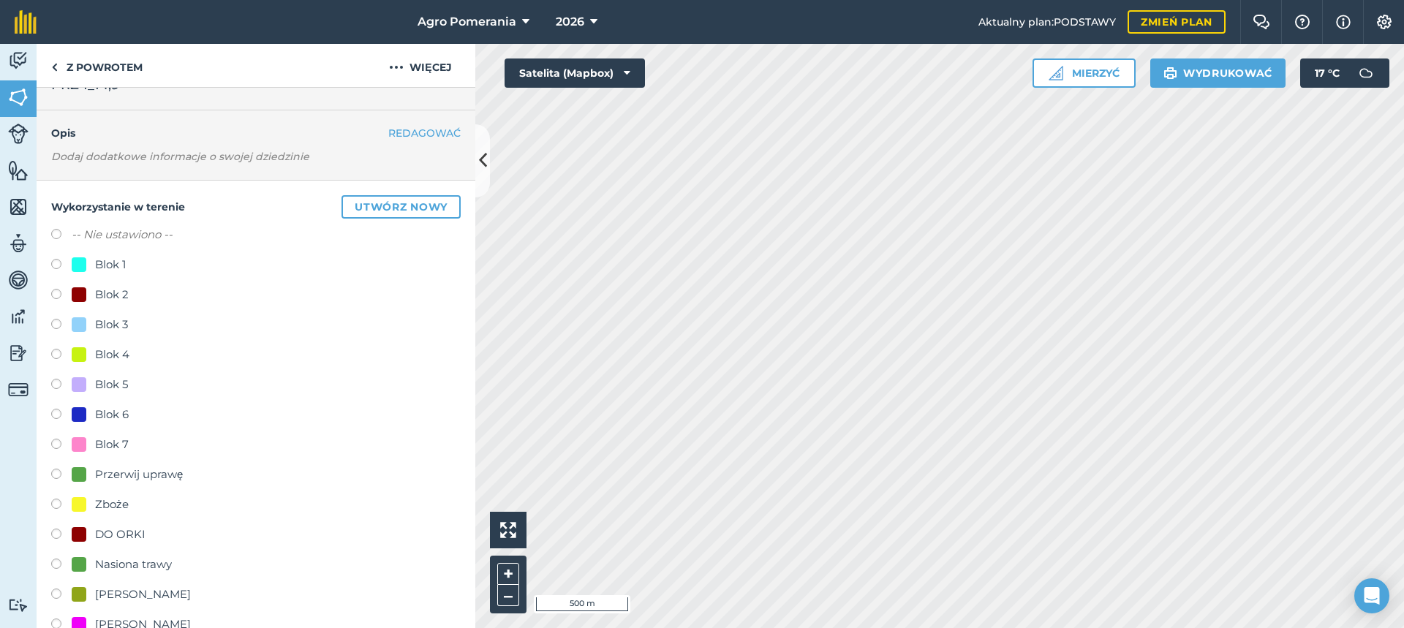
scroll to position [101, 0]
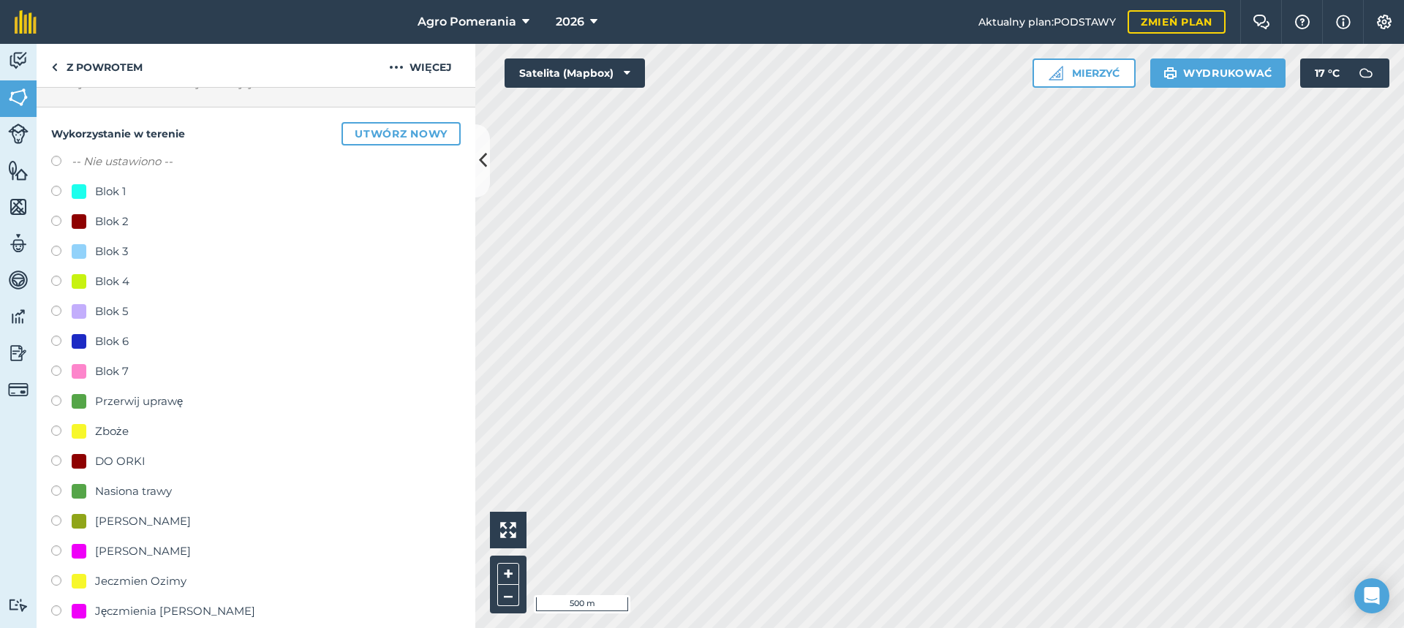
click at [175, 400] on font "Przerwij uprawę" at bounding box center [139, 401] width 88 height 14
radio input "true"
radio input "false"
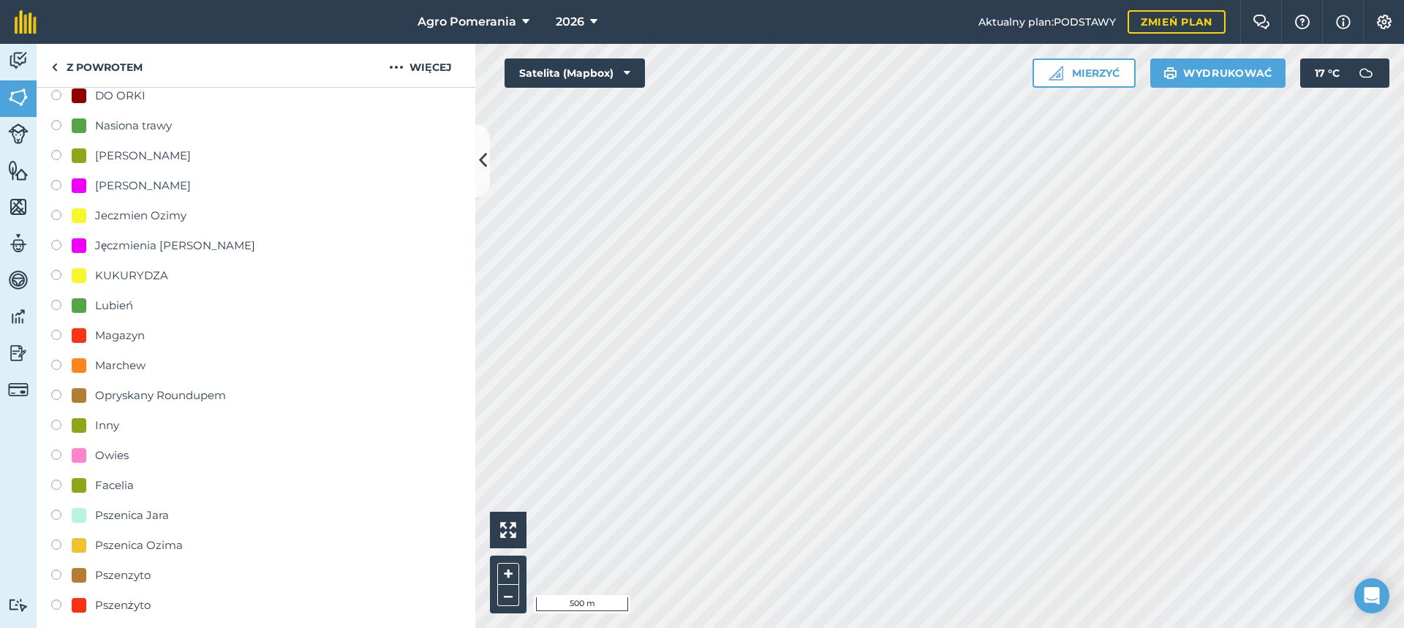
scroll to position [832, 0]
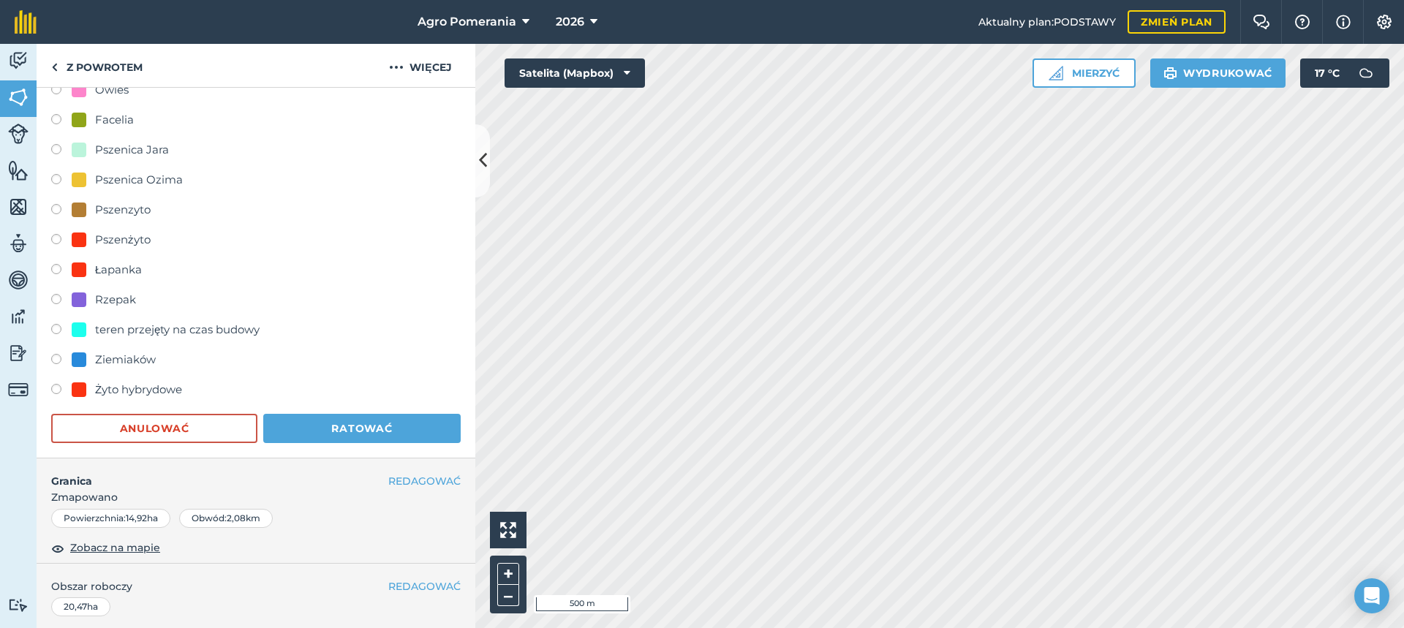
click at [388, 499] on span "Zmapowano" at bounding box center [256, 497] width 439 height 16
click at [361, 429] on font "Ratować" at bounding box center [361, 428] width 61 height 13
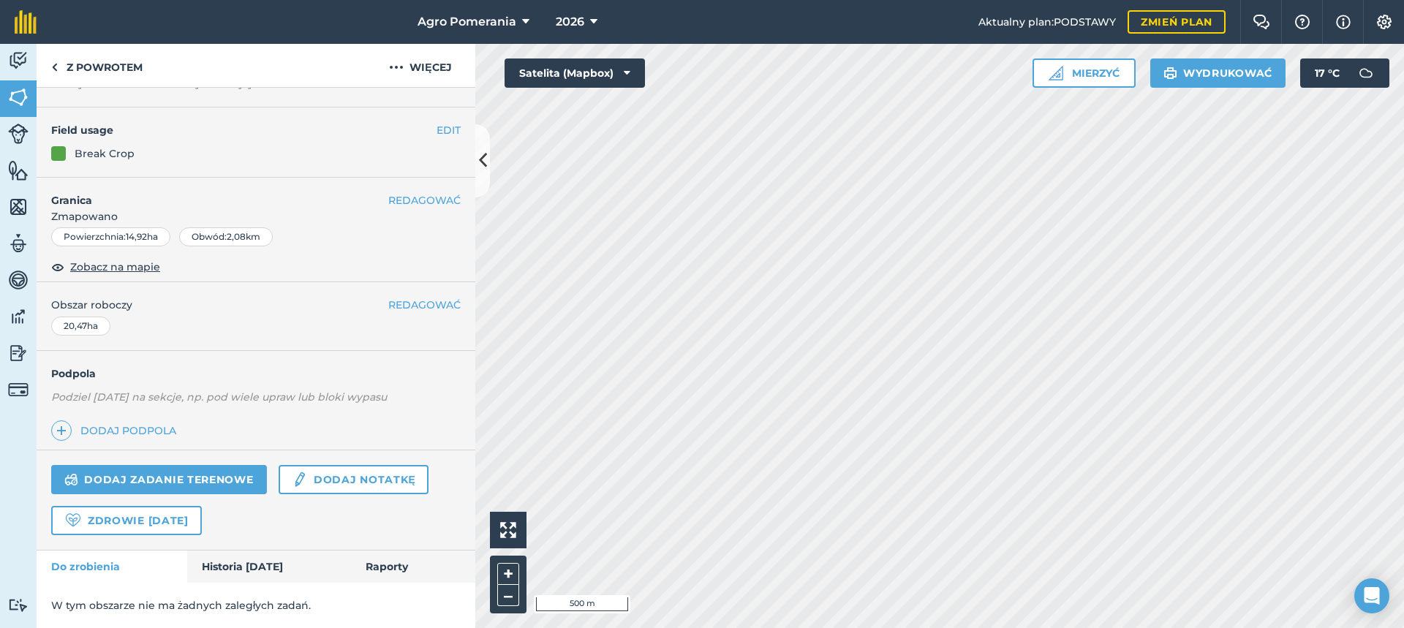
scroll to position [101, 0]
click at [388, 129] on font "REDAGOWAĆ" at bounding box center [424, 130] width 72 height 13
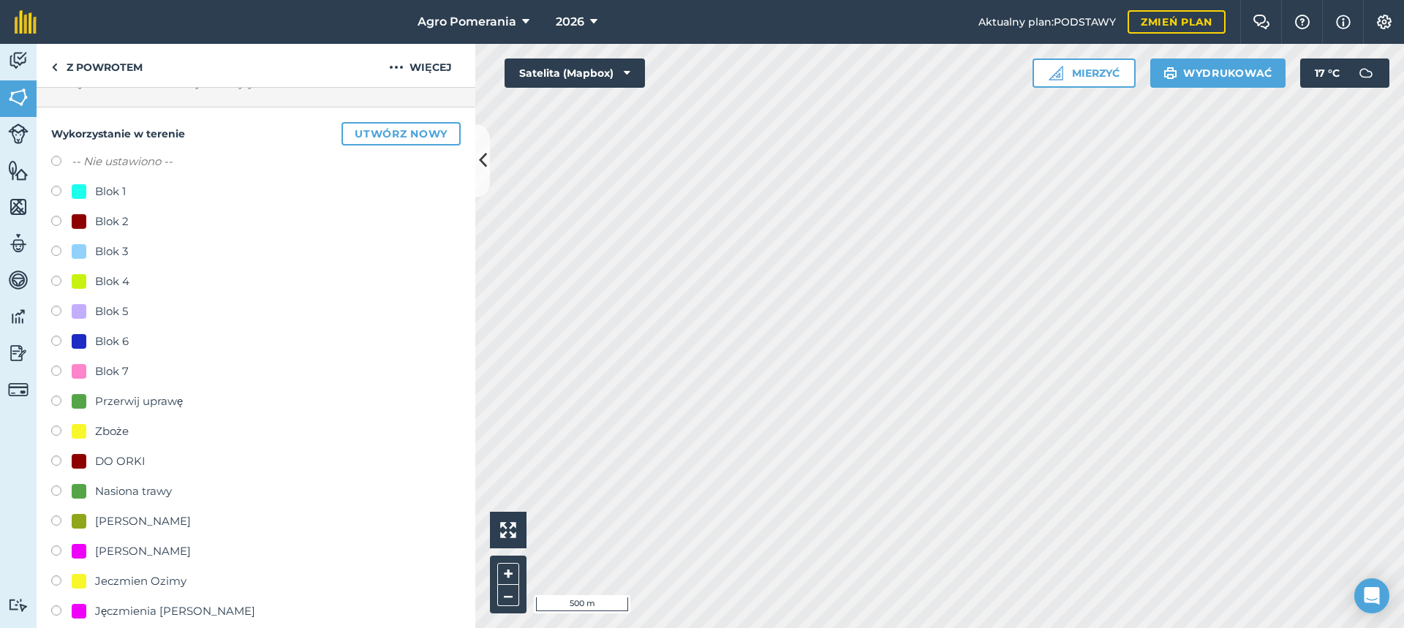
scroll to position [247, 0]
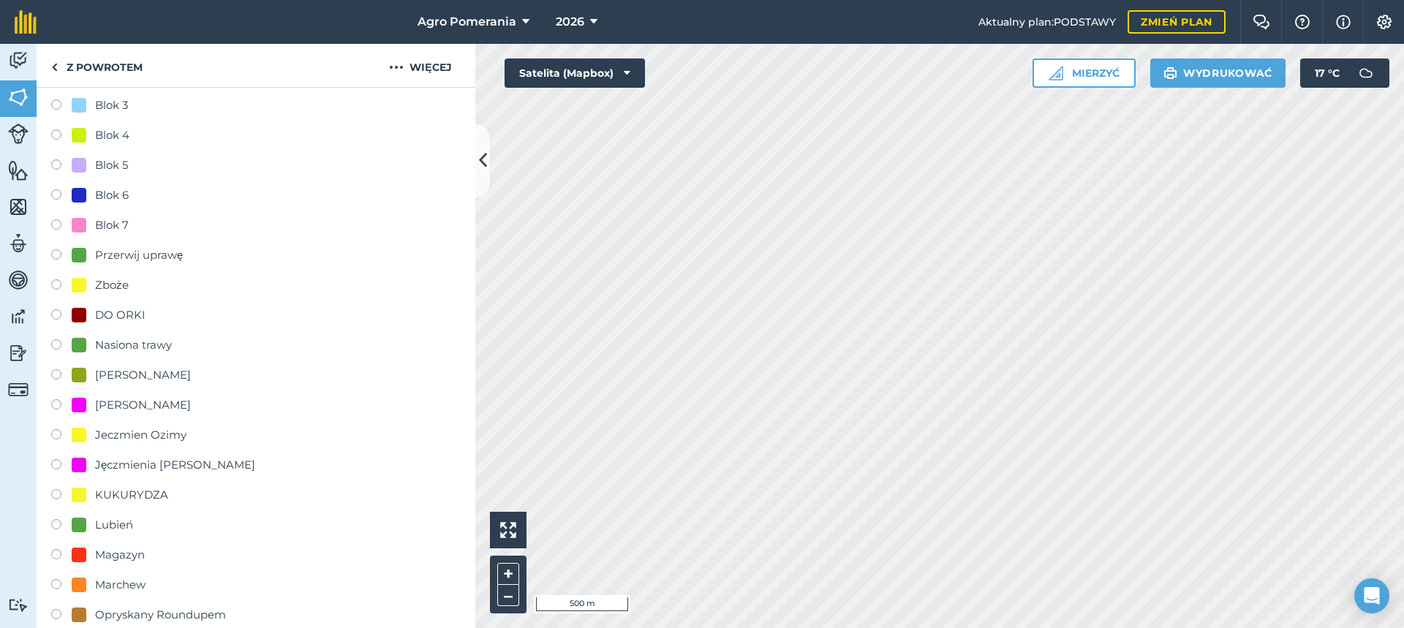
click at [167, 249] on font "Przerwij uprawę" at bounding box center [139, 255] width 88 height 14
radio input "true"
radio input "false"
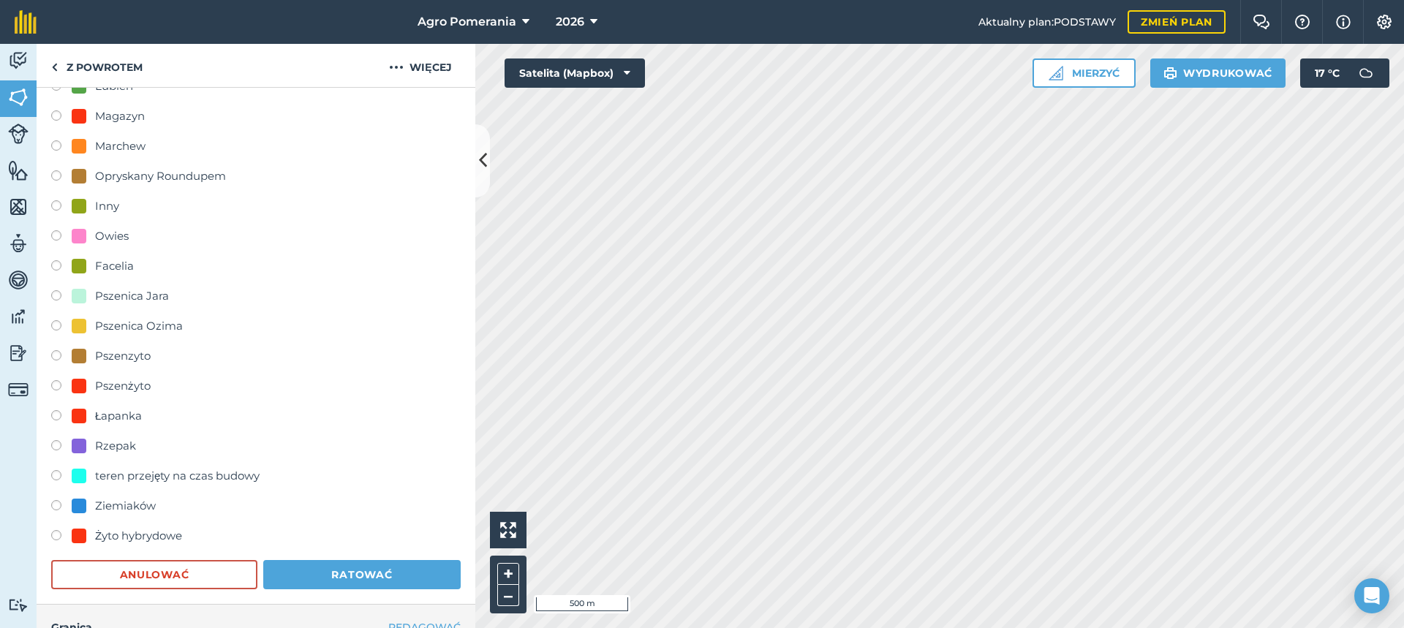
scroll to position [978, 0]
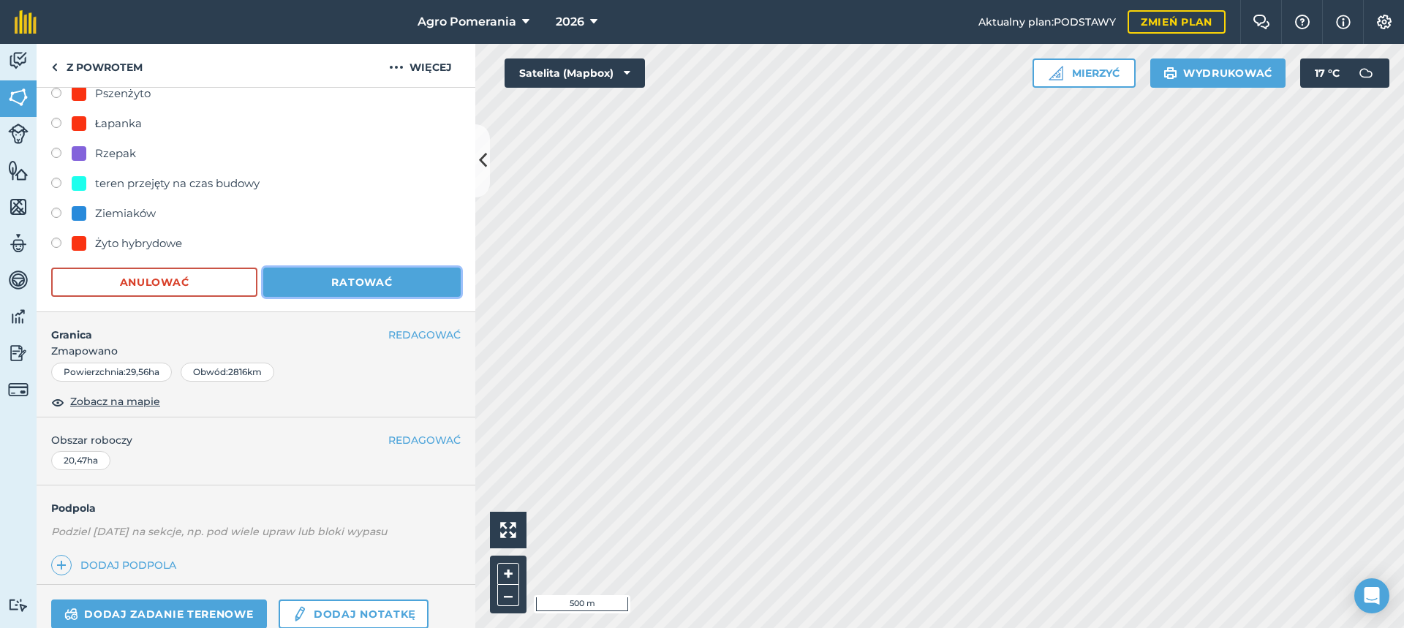
click at [354, 286] on font "Ratować" at bounding box center [361, 282] width 61 height 13
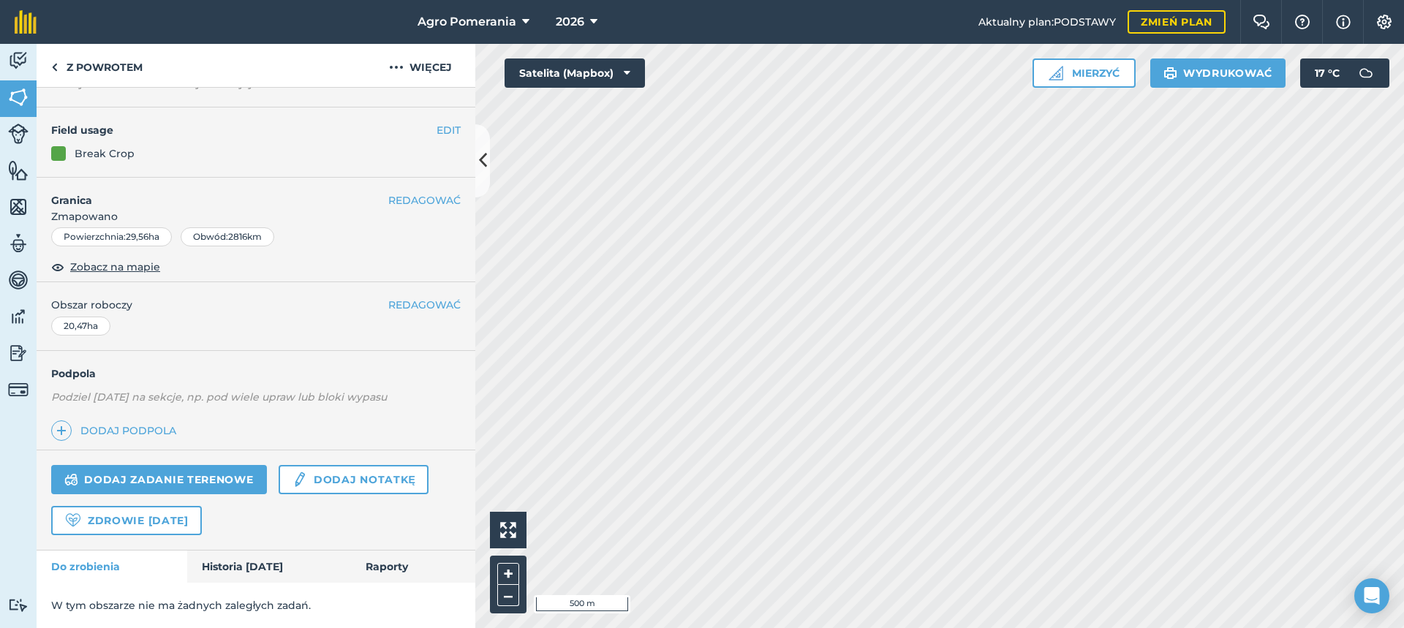
scroll to position [101, 0]
click at [406, 132] on font "REDAGOWAĆ" at bounding box center [424, 130] width 72 height 13
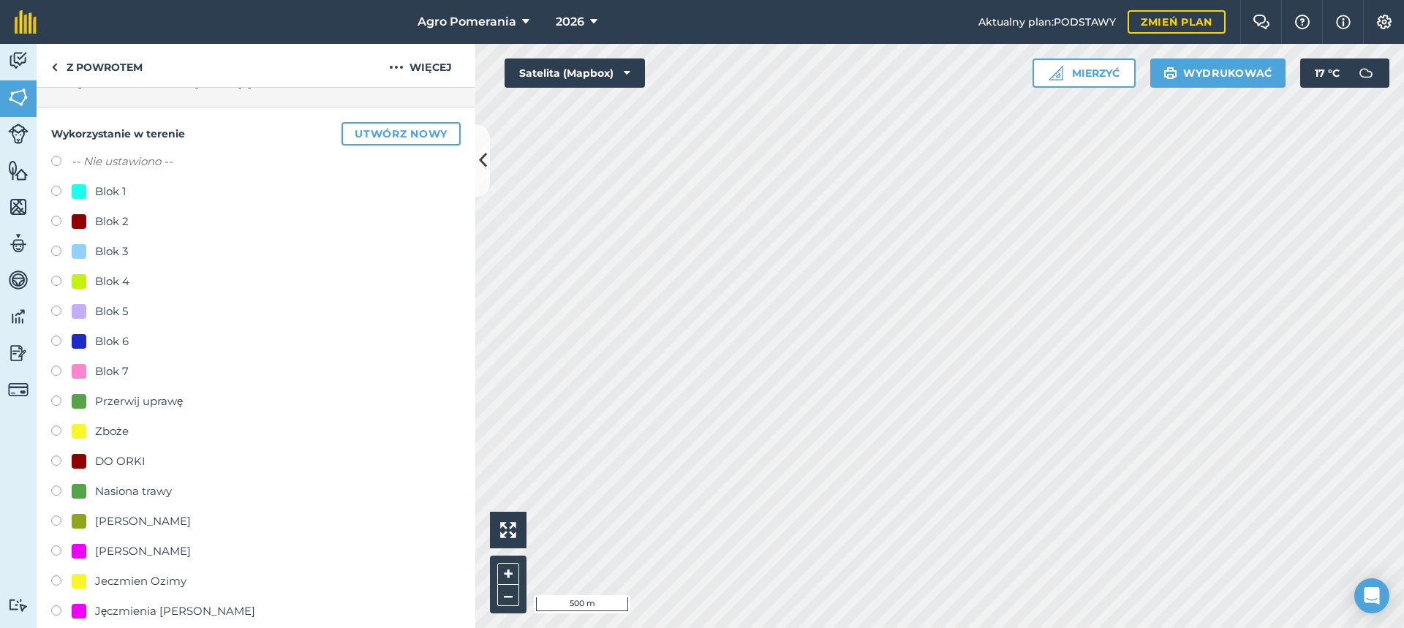
scroll to position [174, 0]
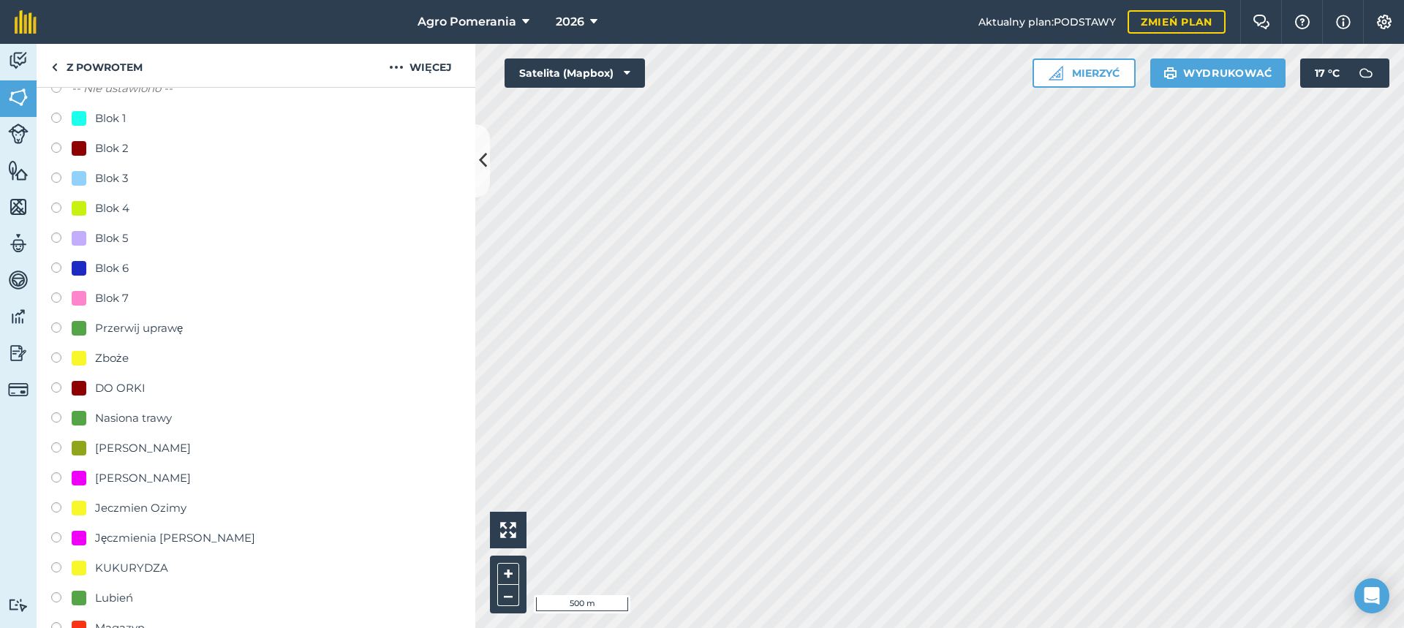
click at [170, 329] on font "Przerwij uprawę" at bounding box center [139, 328] width 88 height 14
radio input "true"
radio input "false"
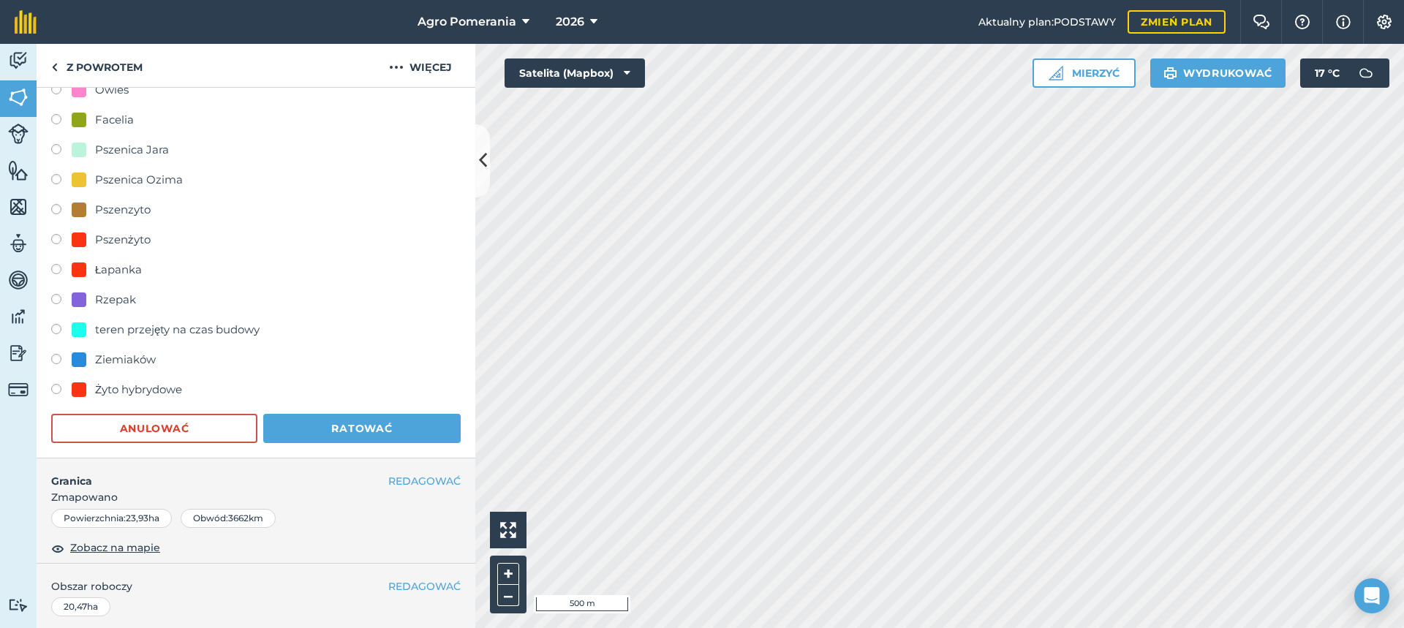
scroll to position [905, 0]
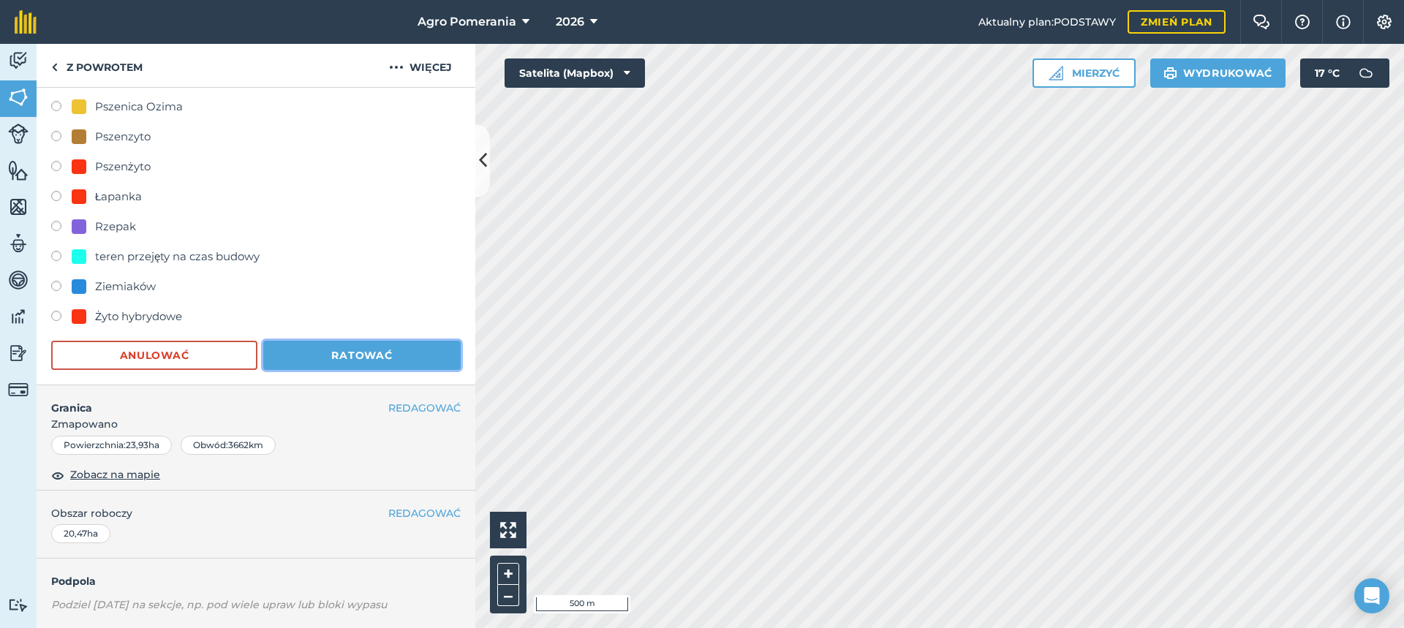
click at [345, 360] on font "Ratować" at bounding box center [361, 355] width 61 height 13
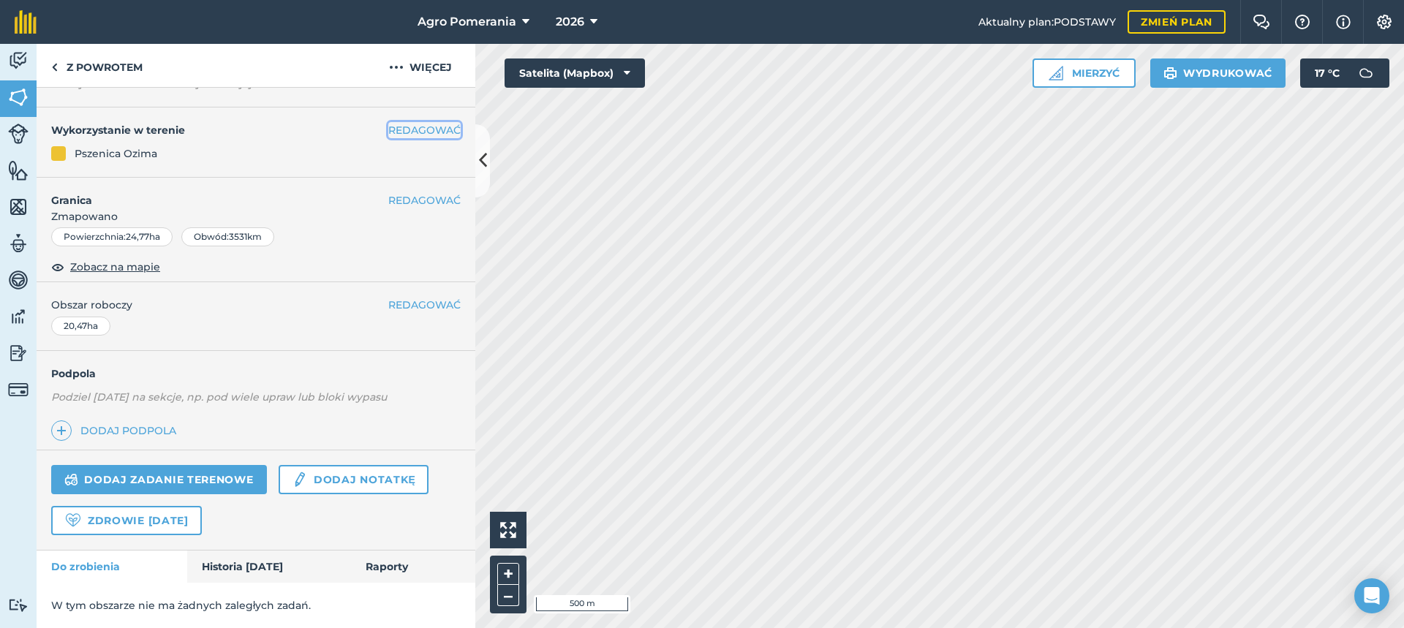
click at [428, 132] on font "REDAGOWAĆ" at bounding box center [424, 130] width 72 height 13
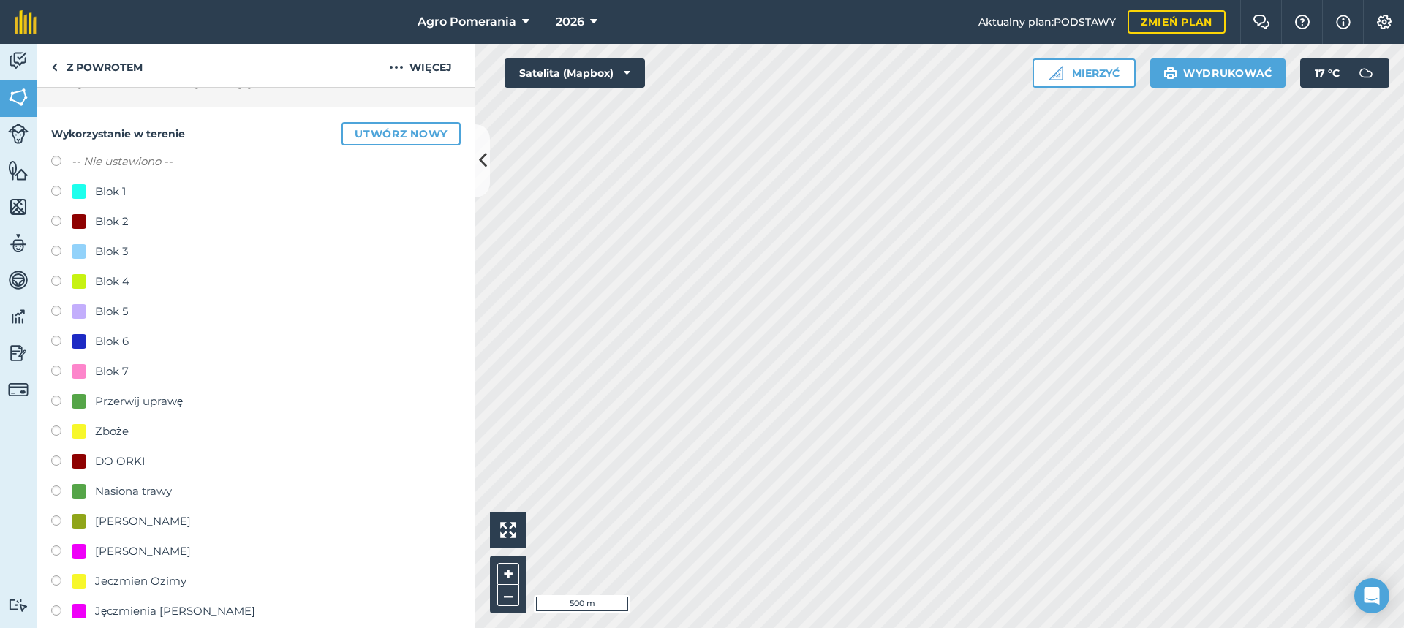
click at [175, 399] on font "Przerwij uprawę" at bounding box center [139, 401] width 88 height 14
radio input "true"
radio input "false"
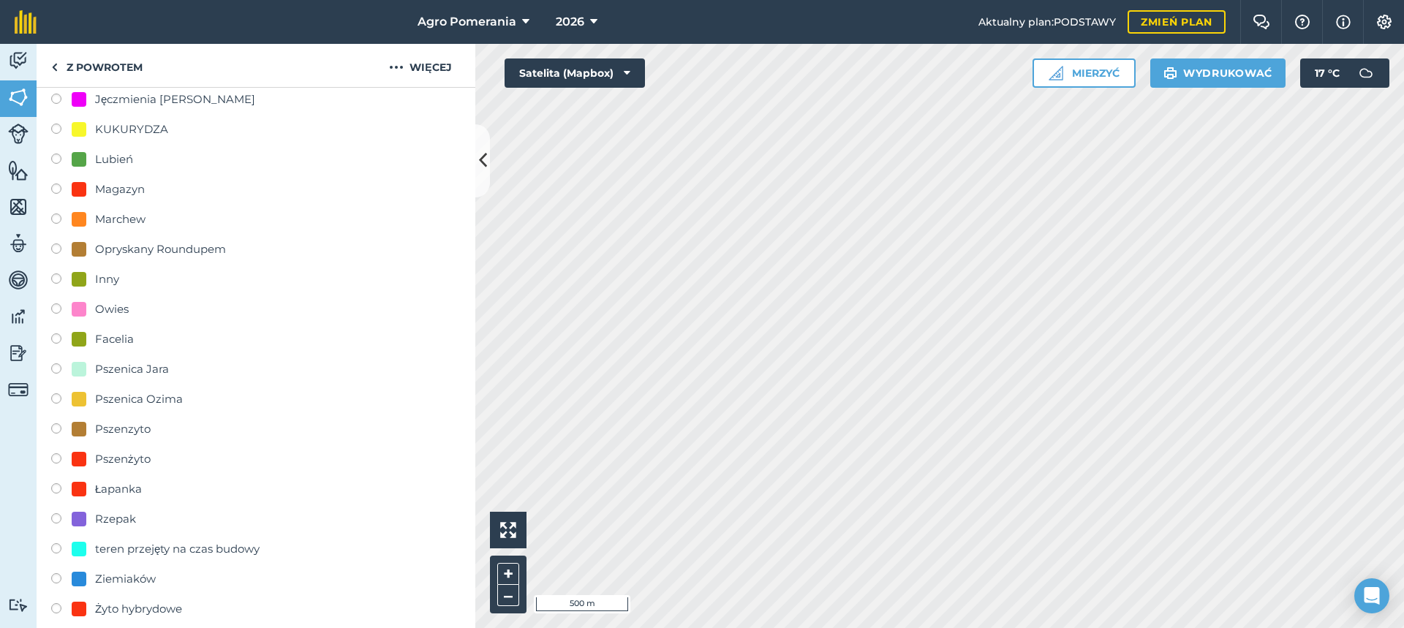
scroll to position [686, 0]
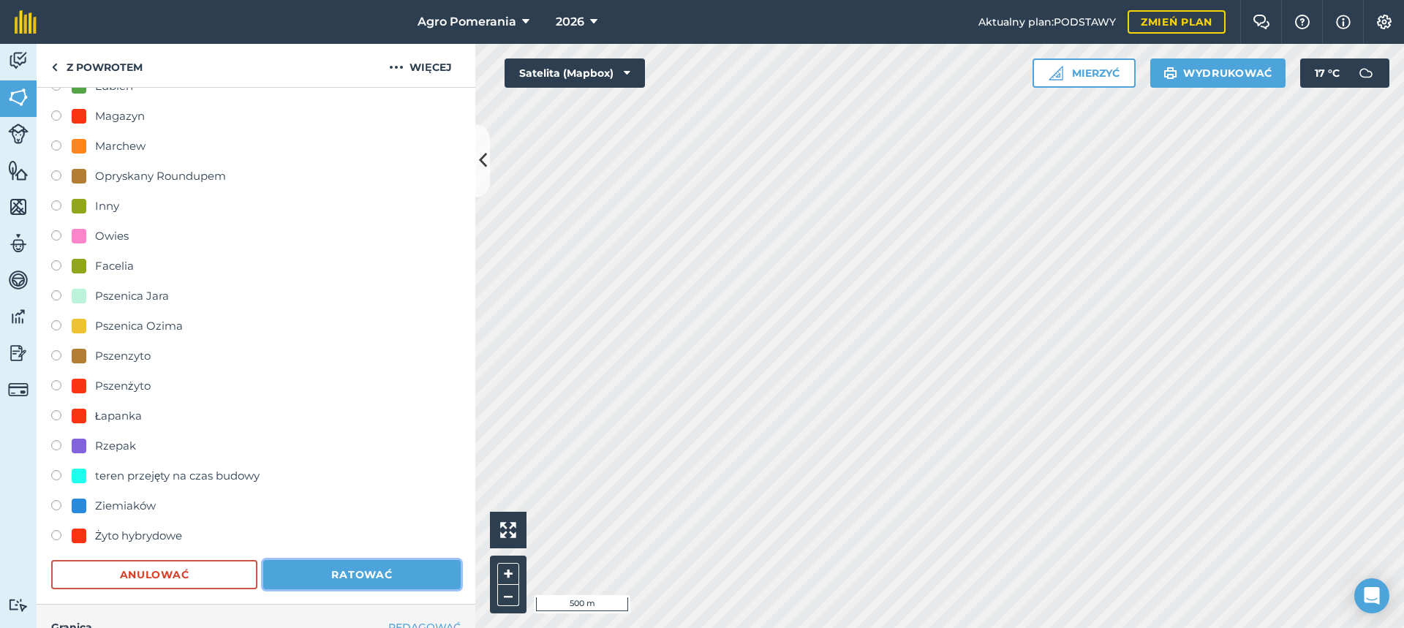
drag, startPoint x: 352, startPoint y: 564, endPoint x: 361, endPoint y: 564, distance: 9.5
click at [358, 564] on button "Ratować" at bounding box center [361, 574] width 197 height 29
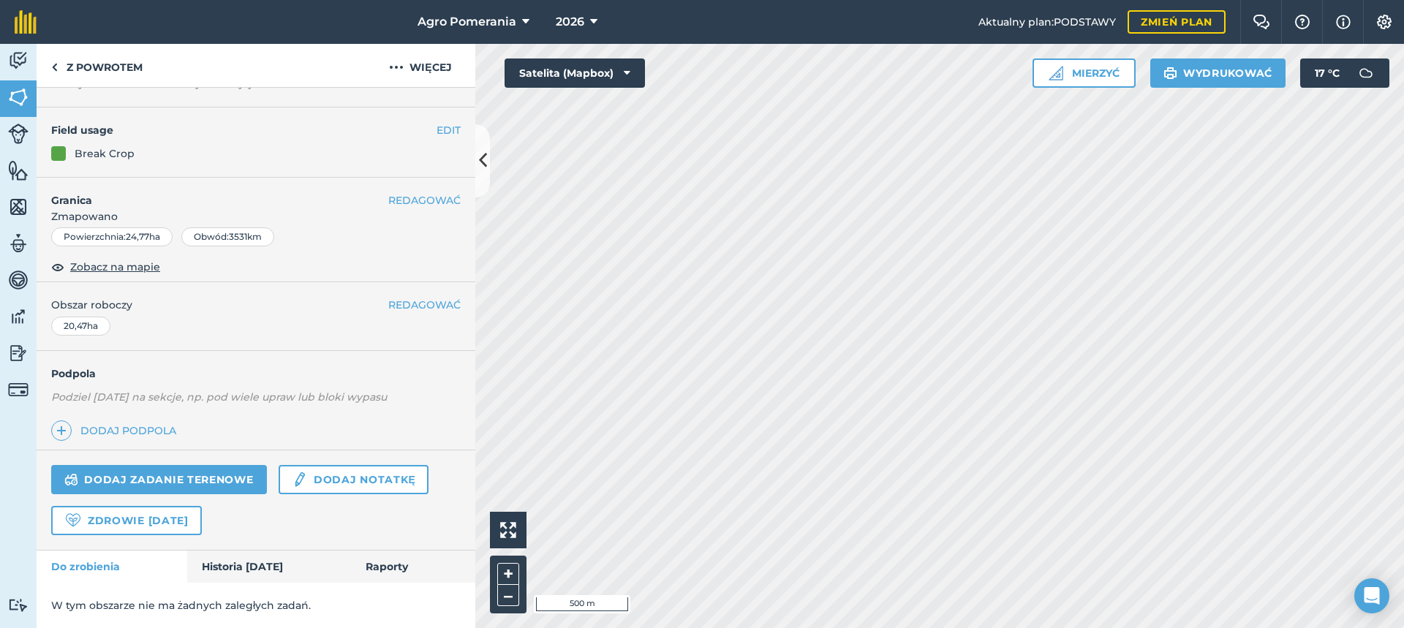
scroll to position [101, 0]
click at [415, 125] on font "REDAGOWAĆ" at bounding box center [424, 130] width 72 height 13
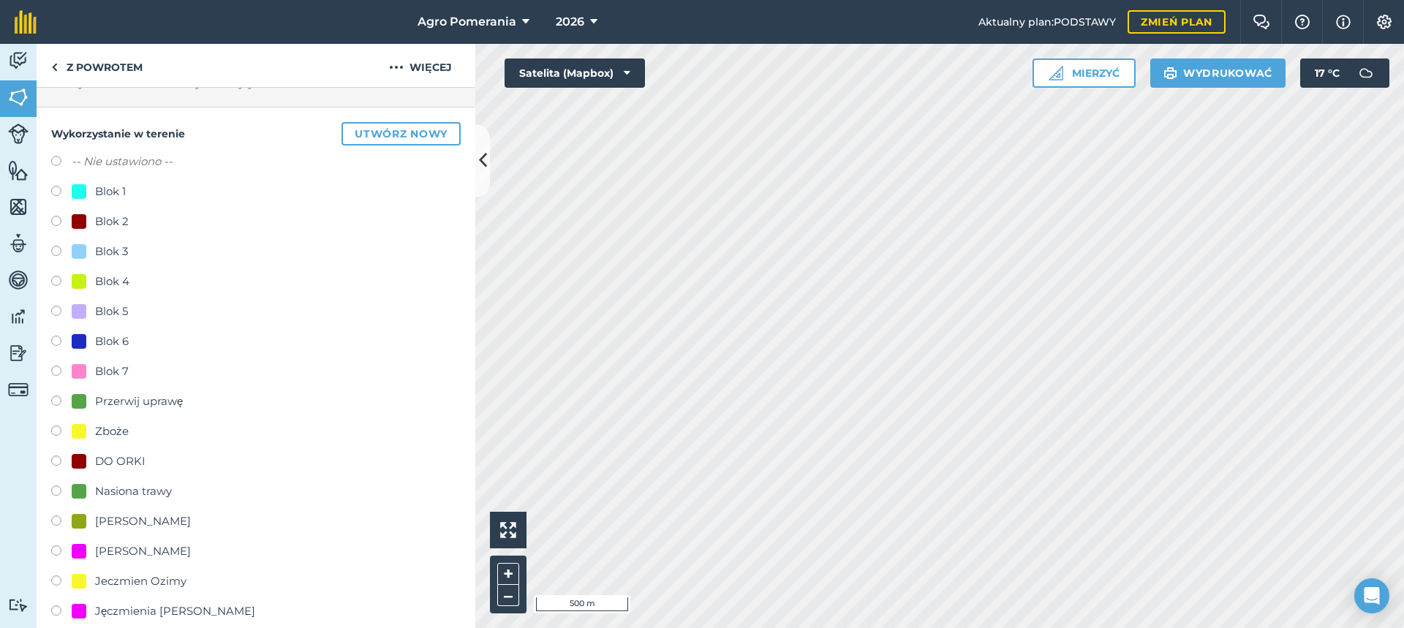
click at [171, 397] on font "Przerwij uprawę" at bounding box center [139, 401] width 88 height 14
radio input "true"
radio input "false"
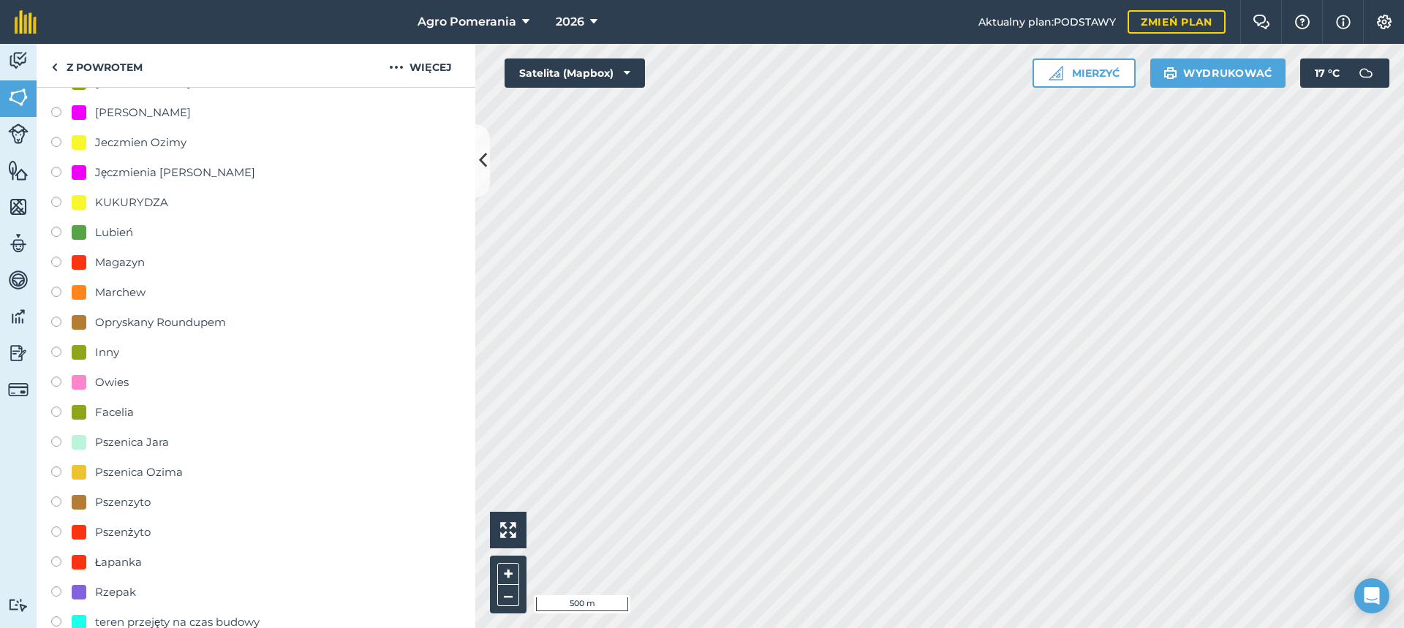
scroll to position [905, 0]
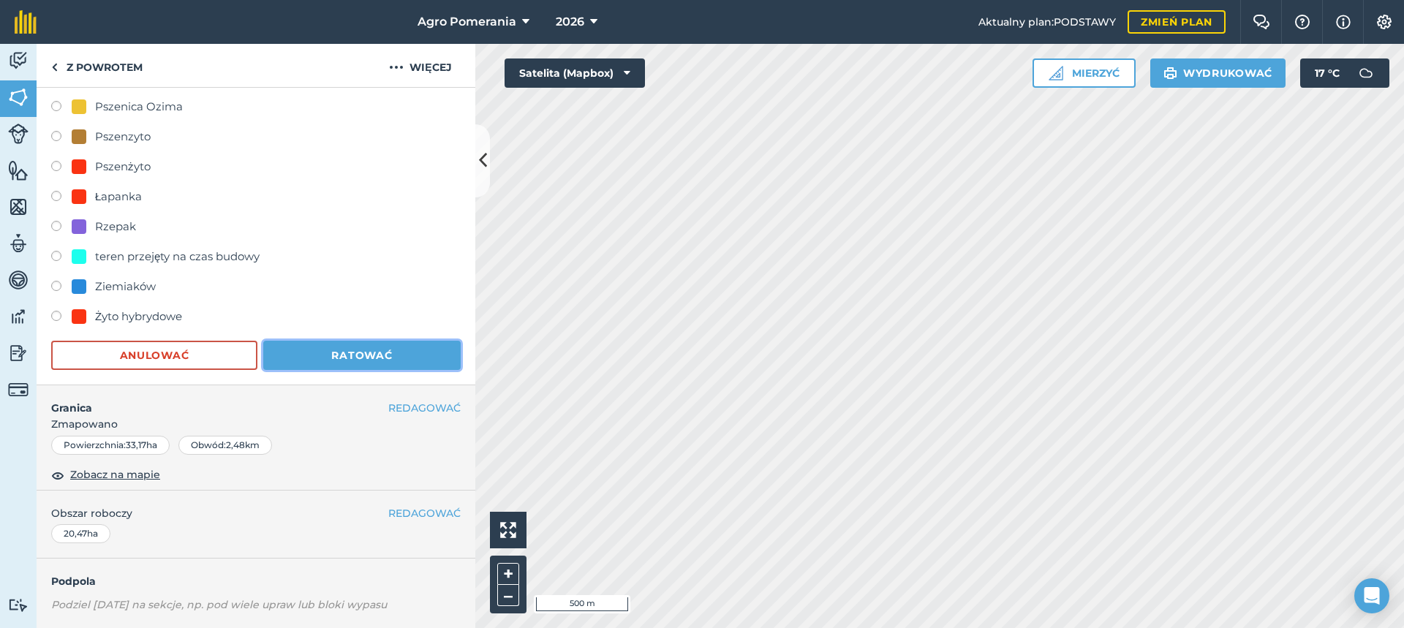
click at [375, 356] on font "Ratować" at bounding box center [361, 355] width 61 height 13
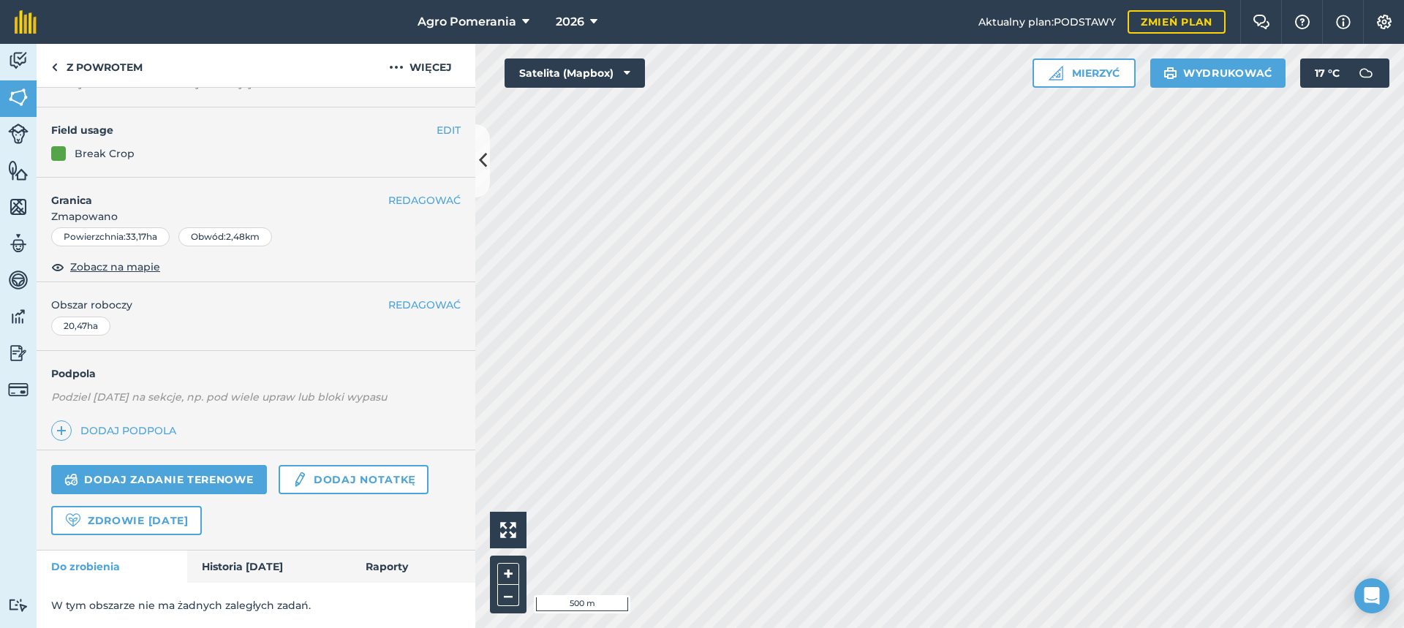
scroll to position [101, 0]
click at [418, 132] on font "REDAGOWAĆ" at bounding box center [424, 131] width 72 height 13
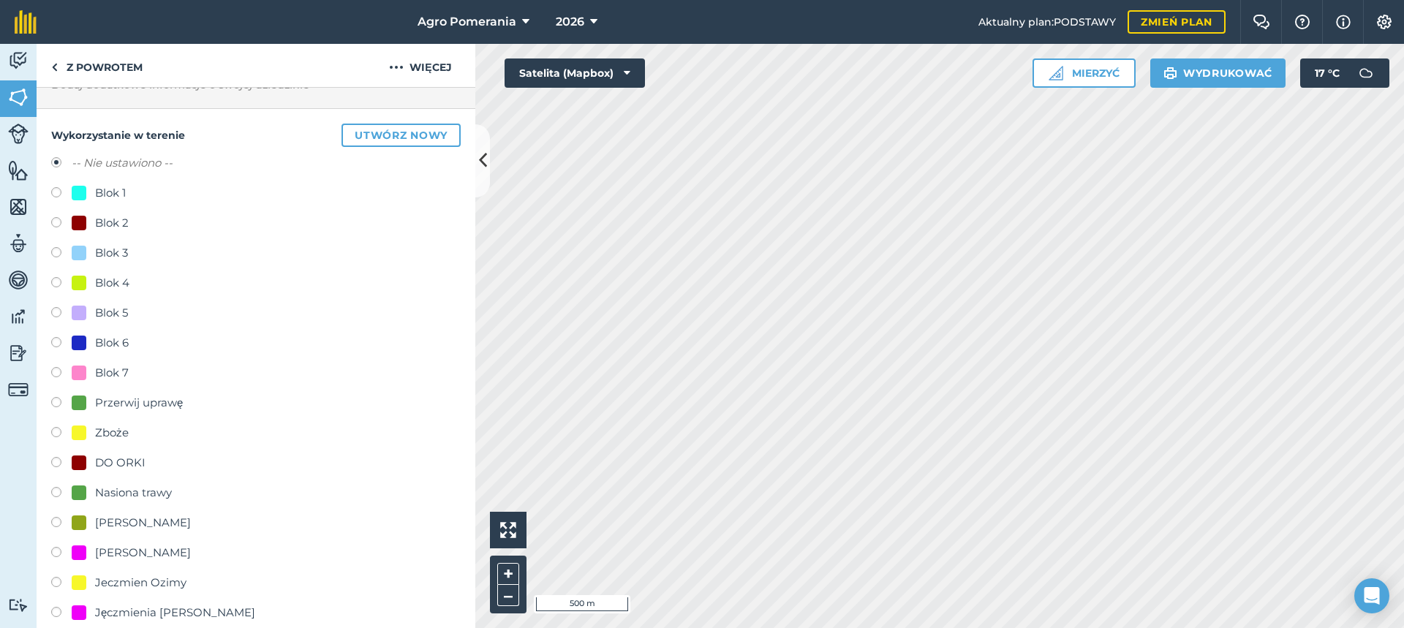
click at [181, 398] on font "Przerwij uprawę" at bounding box center [139, 403] width 88 height 14
radio input "true"
radio input "false"
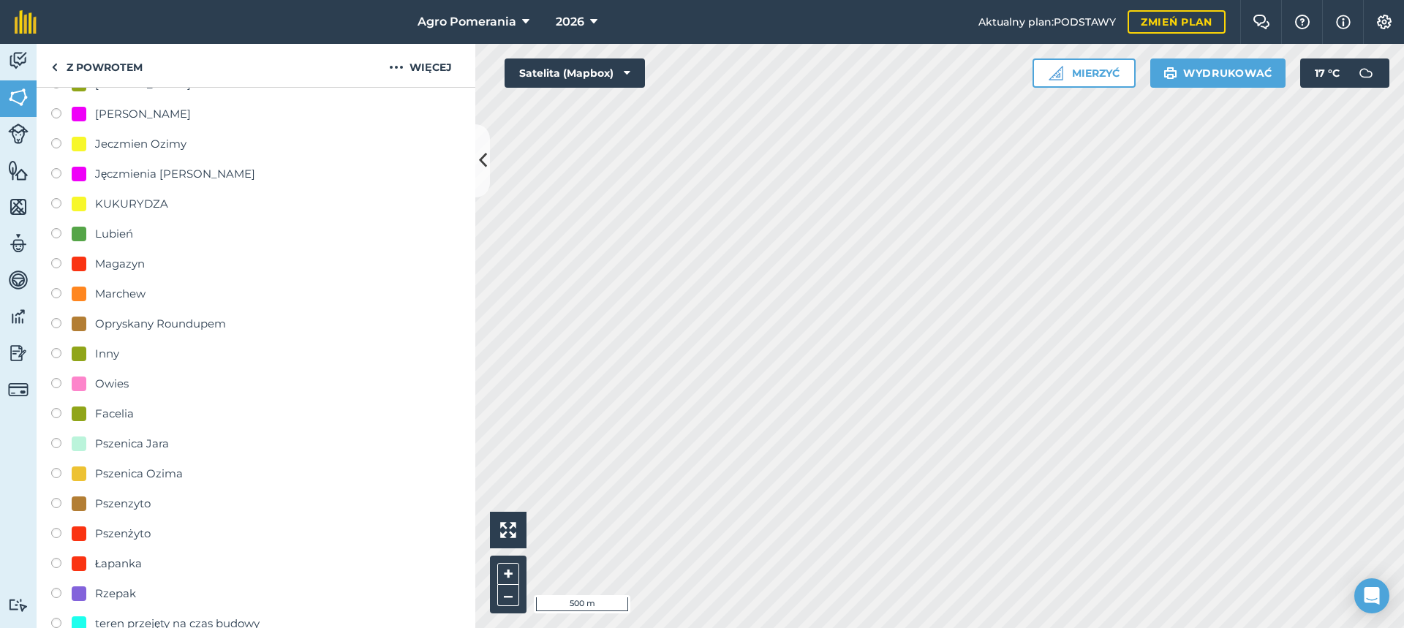
scroll to position [904, 0]
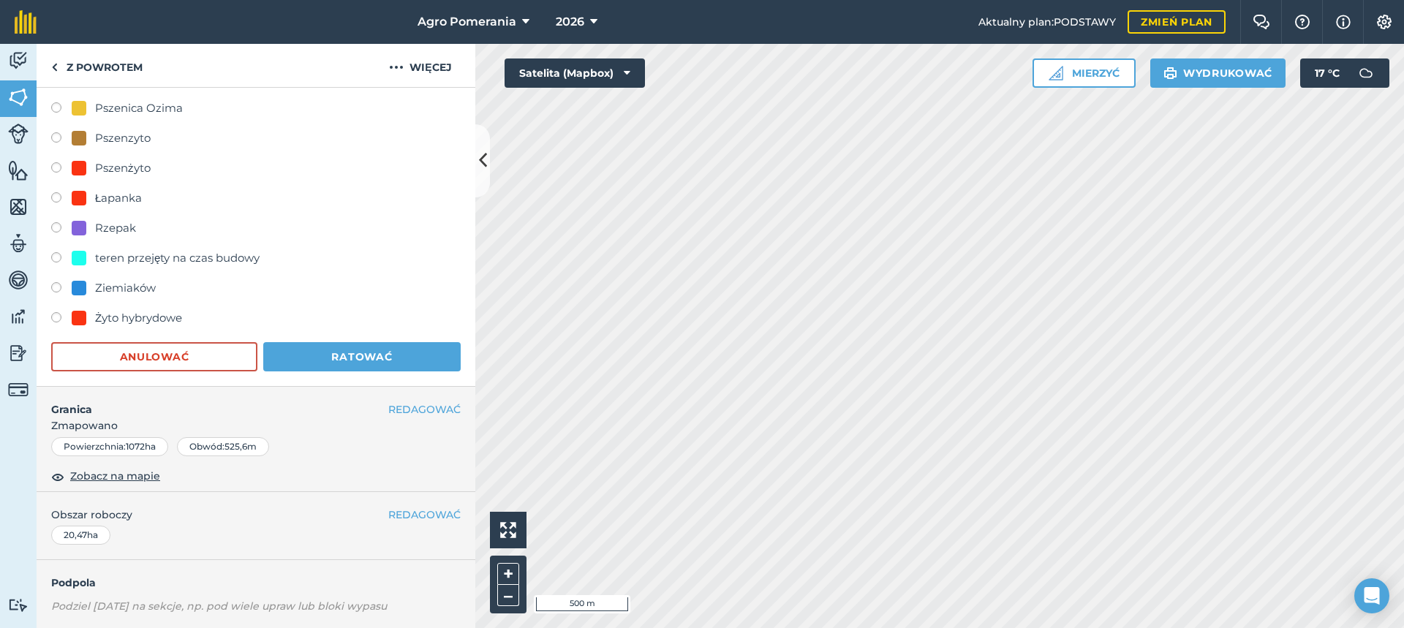
click at [344, 425] on span "Zmapowano" at bounding box center [256, 426] width 439 height 16
click at [412, 358] on button "Ratować" at bounding box center [361, 356] width 197 height 29
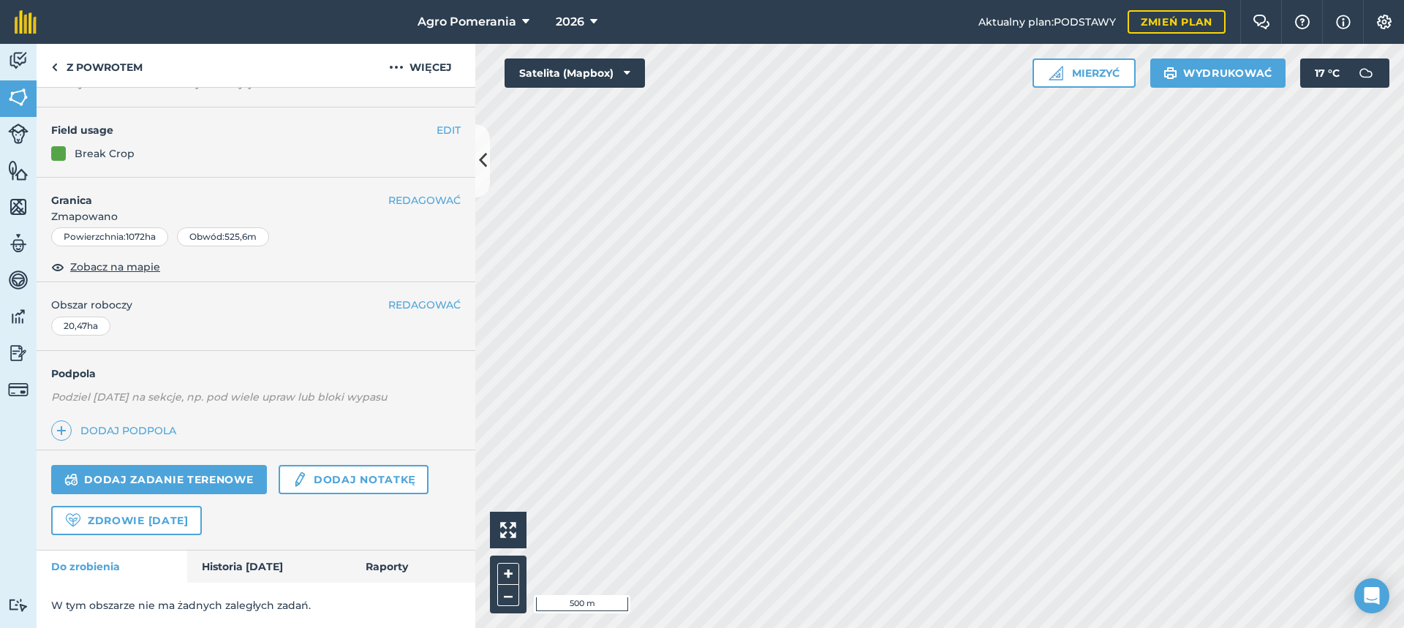
scroll to position [101, 0]
click at [486, 167] on icon at bounding box center [483, 161] width 8 height 26
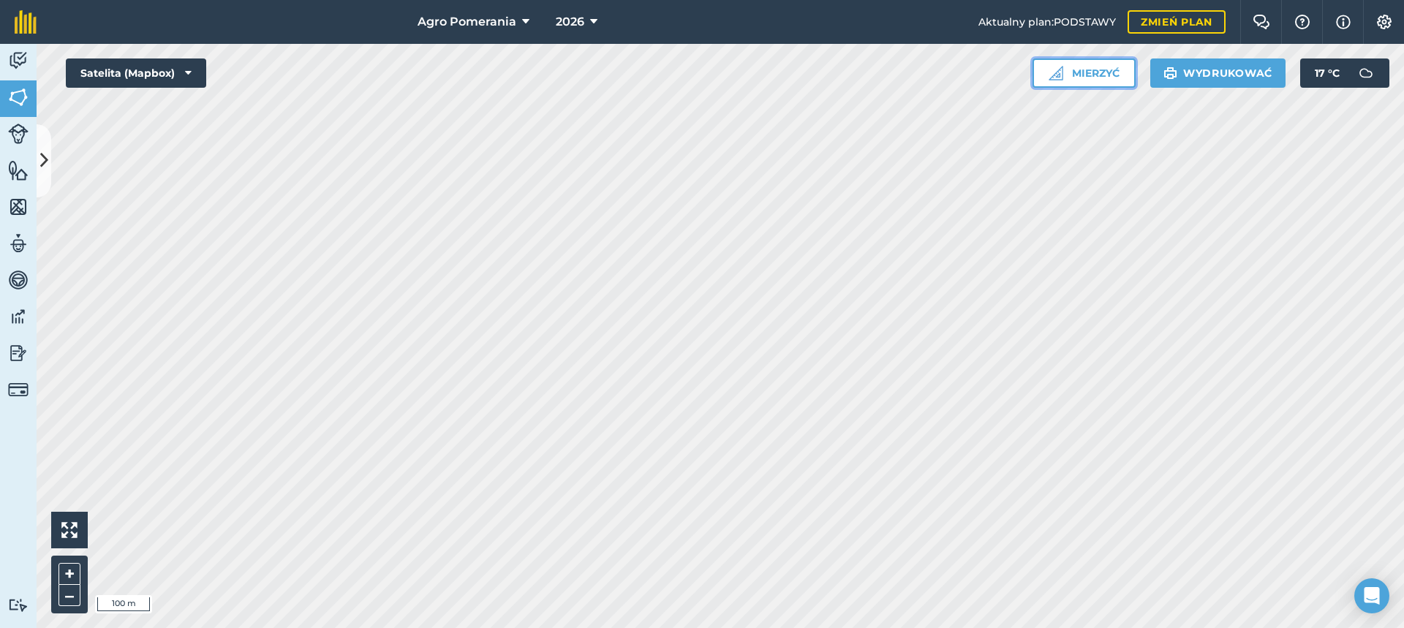
click at [1112, 62] on button "Mierzyć" at bounding box center [1083, 72] width 103 height 29
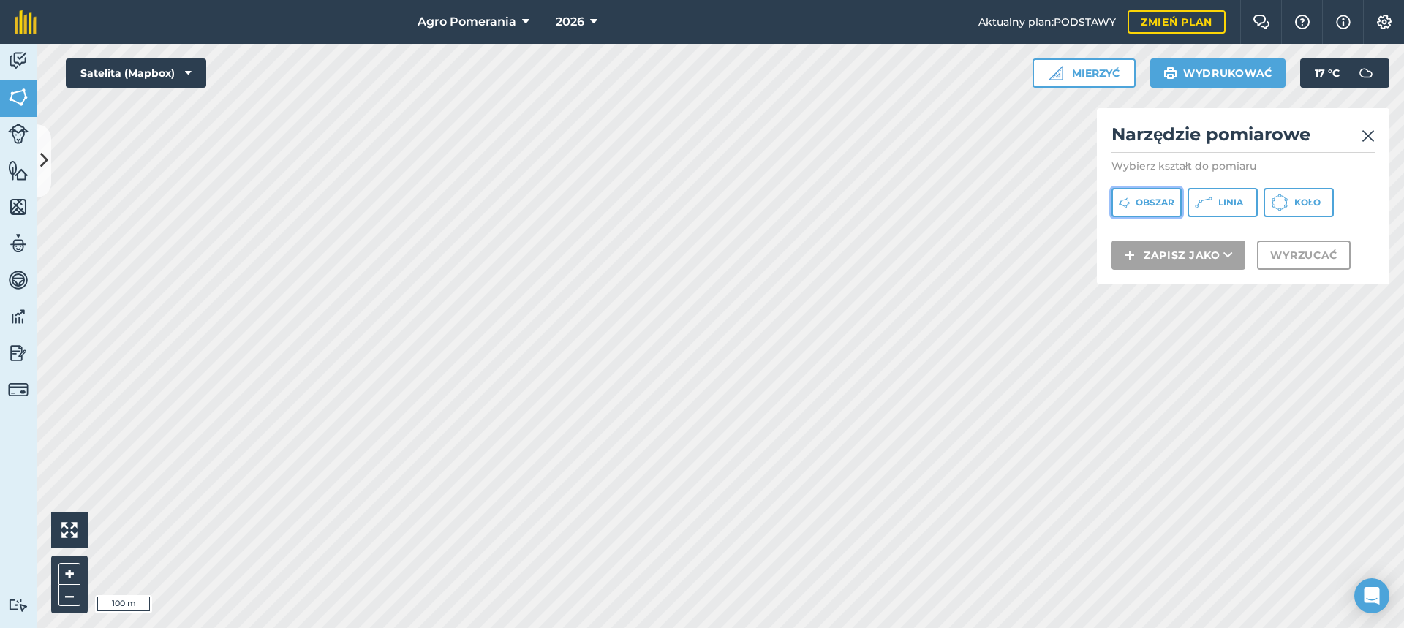
click at [1154, 205] on font "Obszar" at bounding box center [1155, 202] width 39 height 11
click at [1215, 0] on html "Agro Pomerania 2026 Aktualny plan : PODSTAWY Zmień plan Czat na farmie Pomoc In…" at bounding box center [702, 314] width 1404 height 628
click at [1073, 0] on div "Agro Pomerania 2026 Aktualny plan : PODSTAWY Zmień plan Czat na farmie Pomoc In…" at bounding box center [702, 314] width 1404 height 628
click at [1125, 627] on html "Agro Pomerania 2026 Aktualny plan : PODSTAWY Zmień plan Czat na farmie Pomoc In…" at bounding box center [702, 314] width 1404 height 628
click at [1081, 627] on html "Agro Pomerania 2026 Aktualny plan : PODSTAWY Zmień plan Czat na farmie Pomoc In…" at bounding box center [702, 314] width 1404 height 628
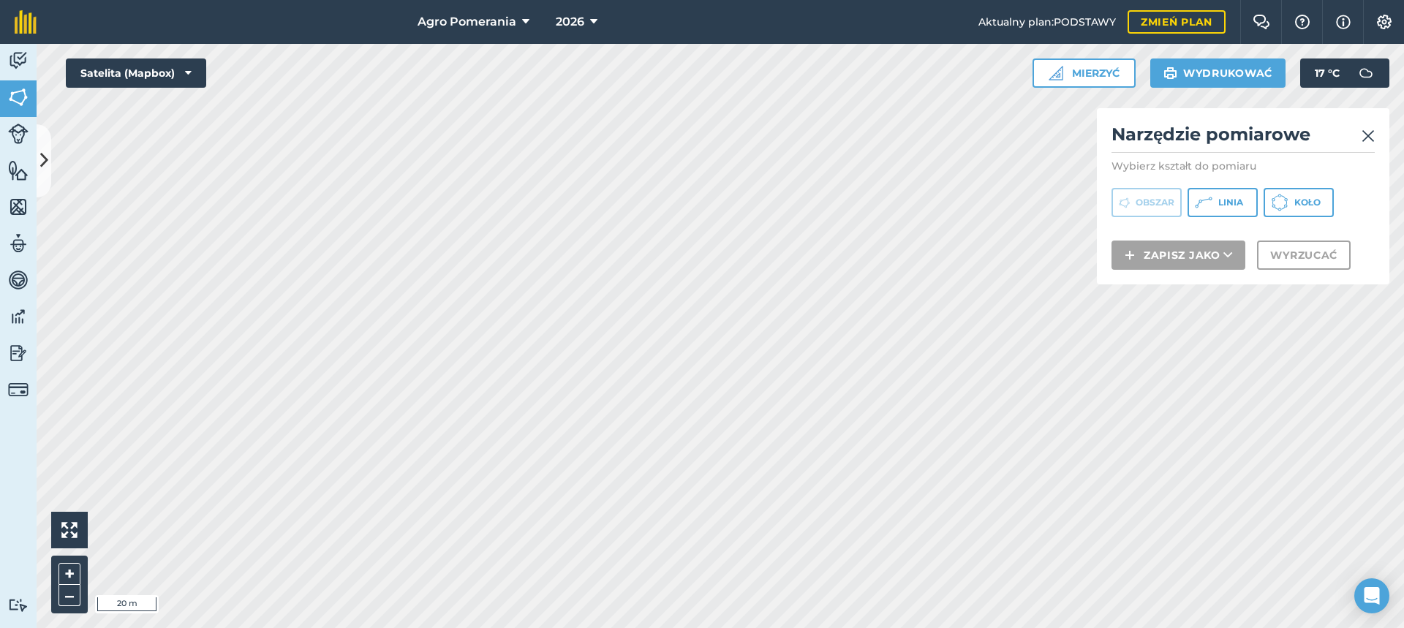
click at [1062, 627] on html "Agro Pomerania 2026 Aktualny plan : PODSTAWY Zmień plan Czat na farmie Pomoc In…" at bounding box center [702, 314] width 1404 height 628
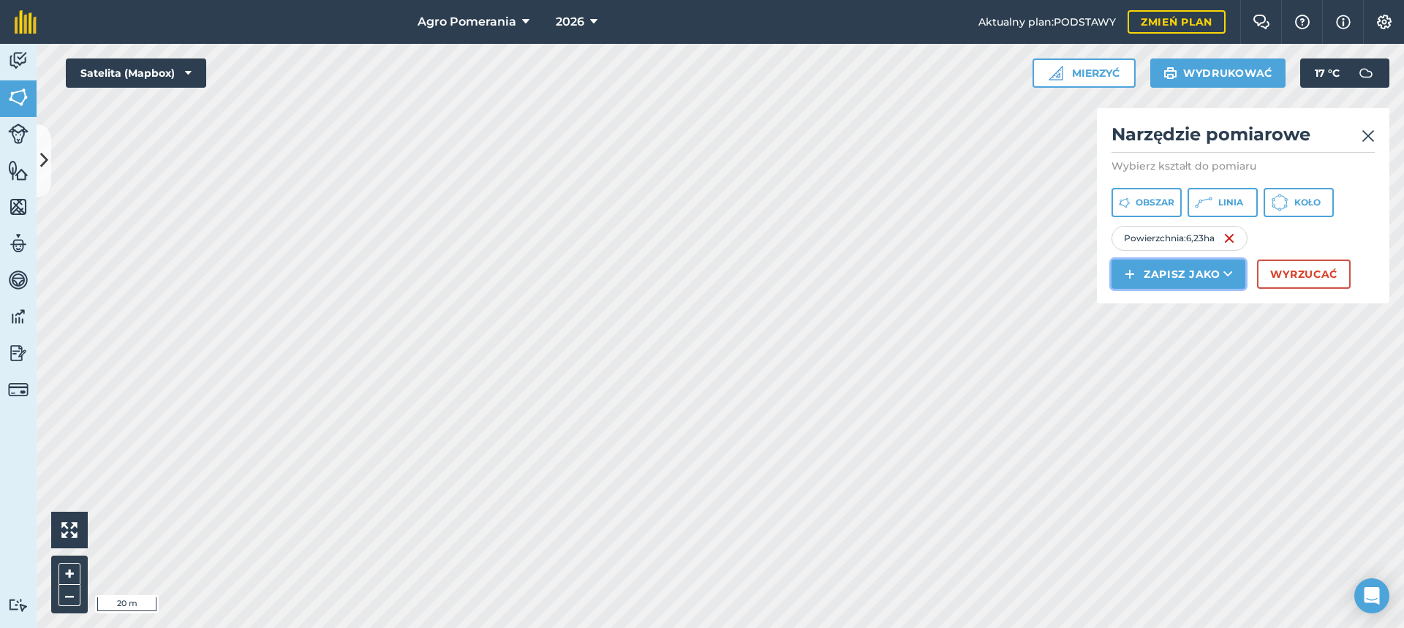
click at [1214, 268] on font "Zapisz jako" at bounding box center [1182, 274] width 77 height 13
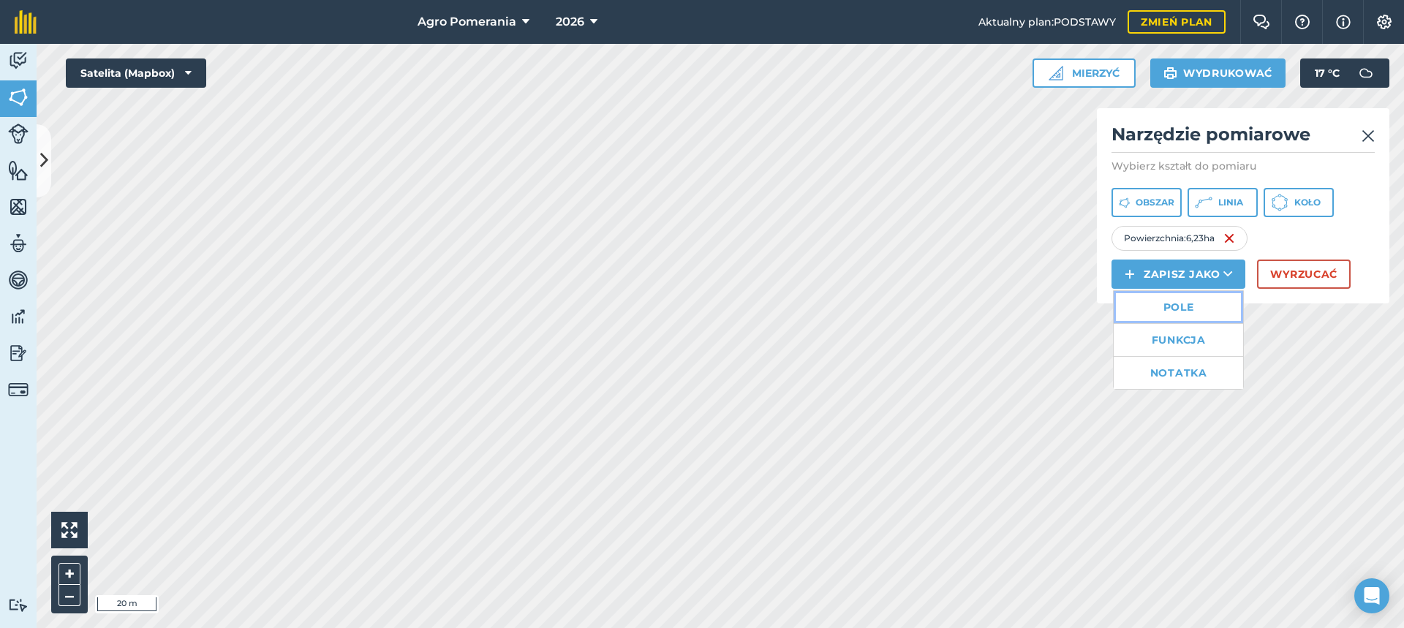
click at [1202, 310] on link "Pole" at bounding box center [1178, 307] width 129 height 32
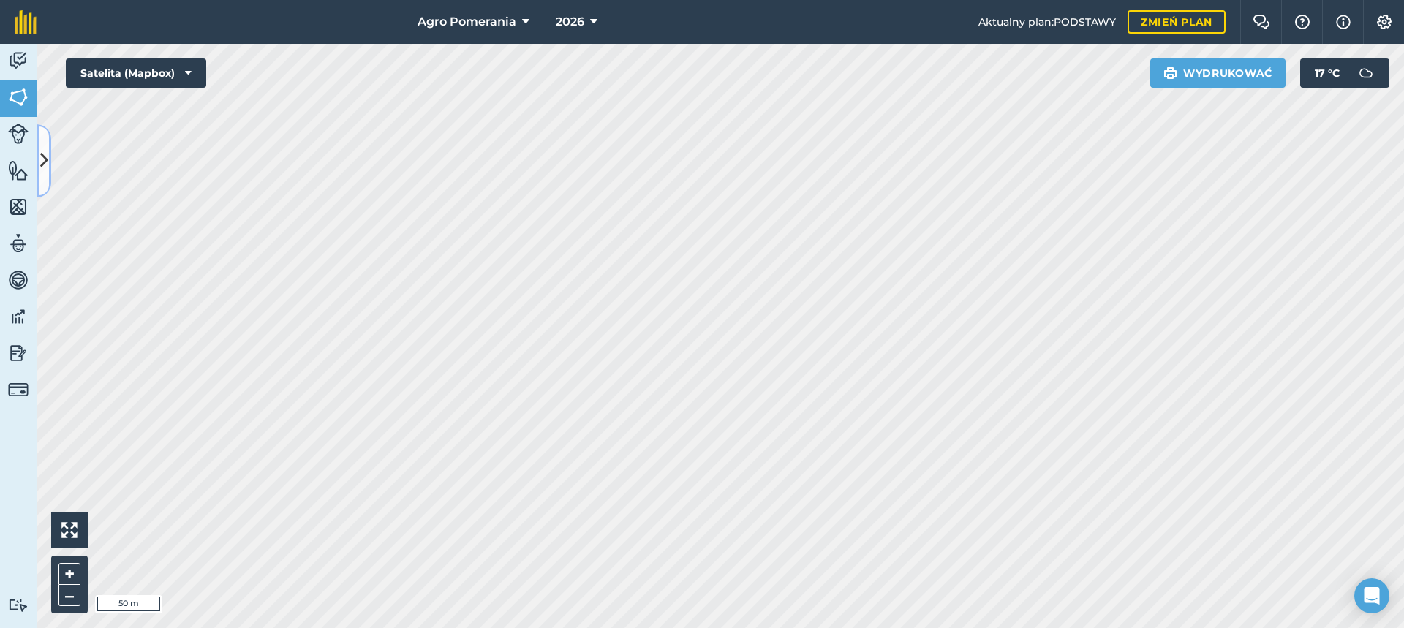
click at [50, 146] on button at bounding box center [44, 160] width 15 height 73
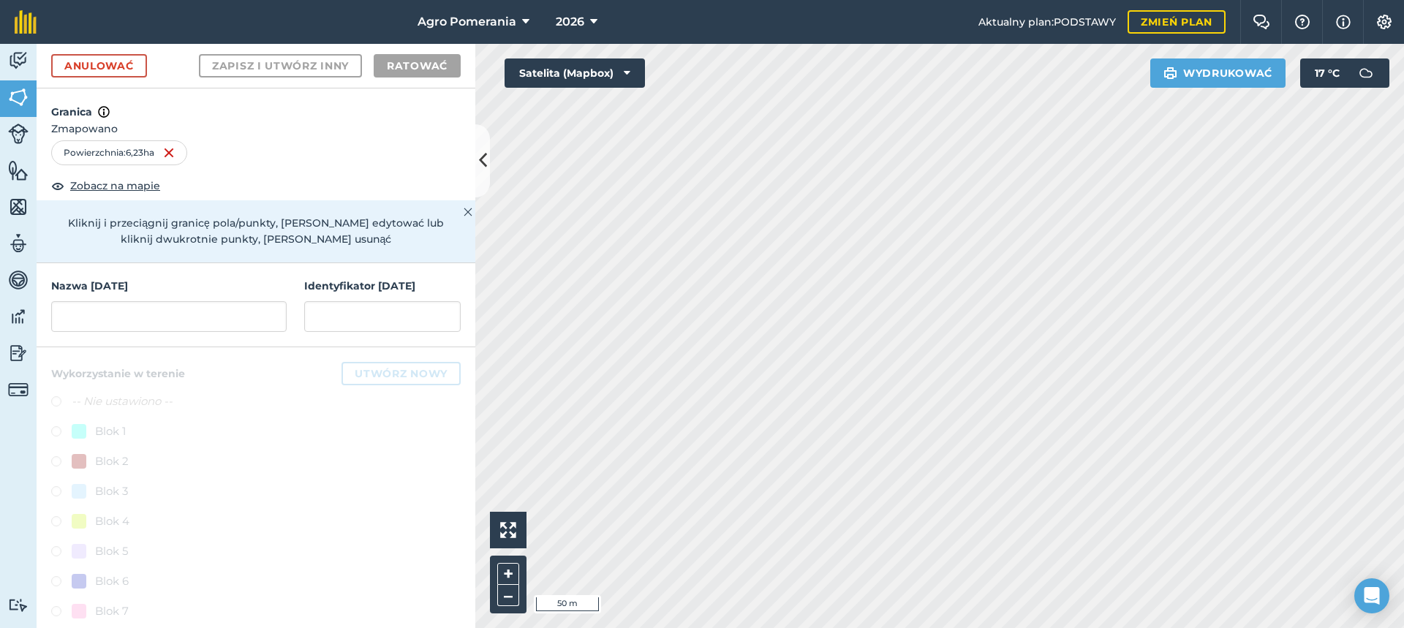
click at [137, 282] on h4 "Nazwa [DATE]" at bounding box center [168, 286] width 235 height 16
drag, startPoint x: 128, startPoint y: 284, endPoint x: 110, endPoint y: 295, distance: 20.7
click at [119, 287] on h4 "Nazwa [DATE]" at bounding box center [168, 286] width 235 height 16
click at [114, 313] on input "text" at bounding box center [168, 316] width 235 height 31
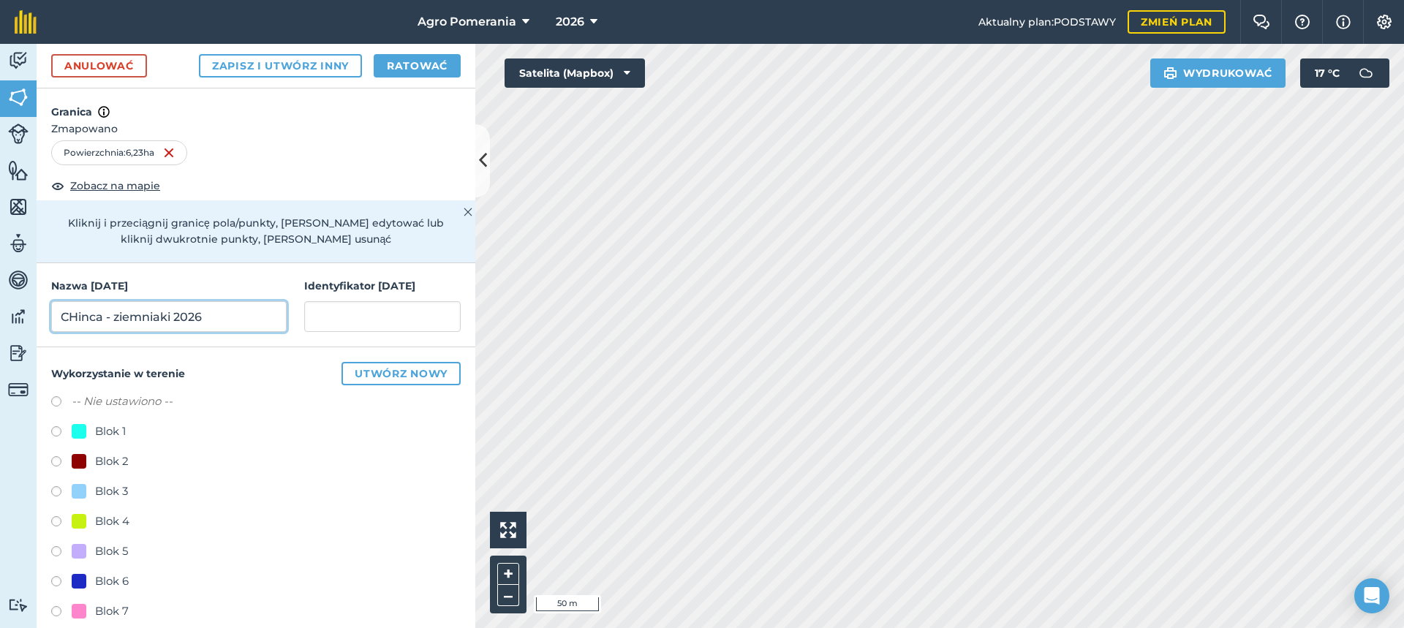
type input "CHinca - ziemniaki 2026"
click at [366, 317] on input "text" at bounding box center [382, 316] width 156 height 31
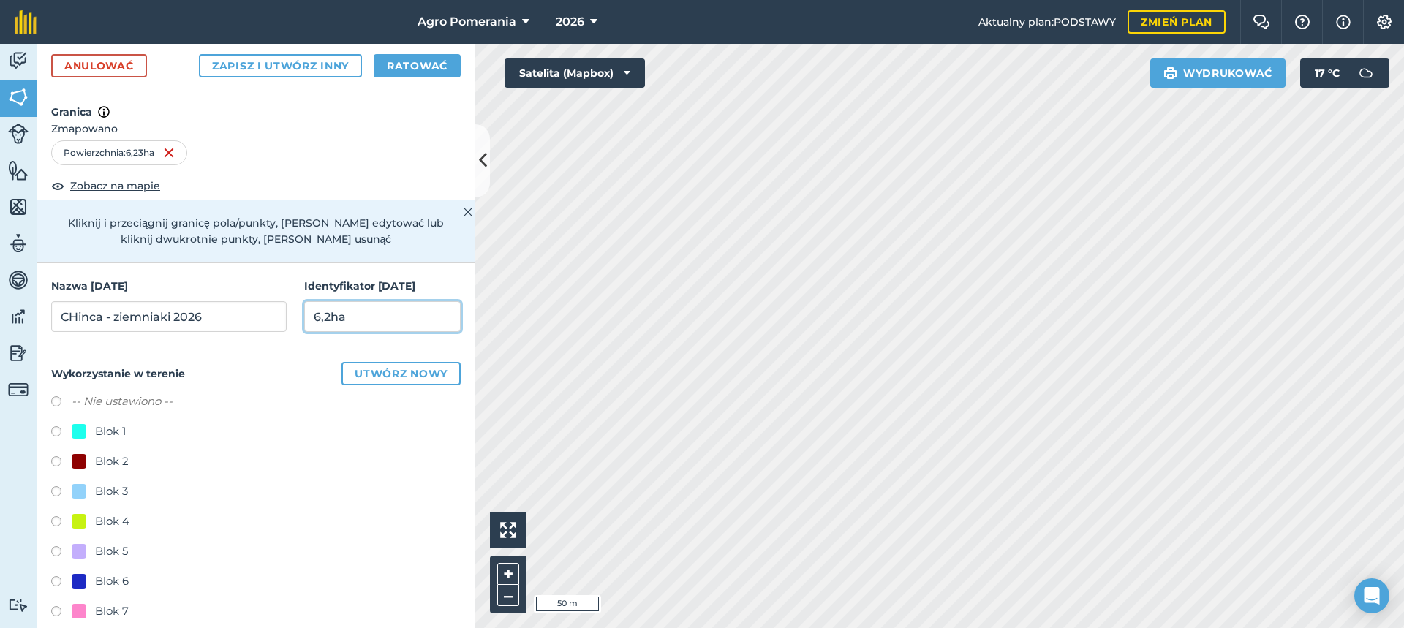
type input "6,2ha"
click at [374, 434] on div "Blok 1" at bounding box center [255, 433] width 409 height 21
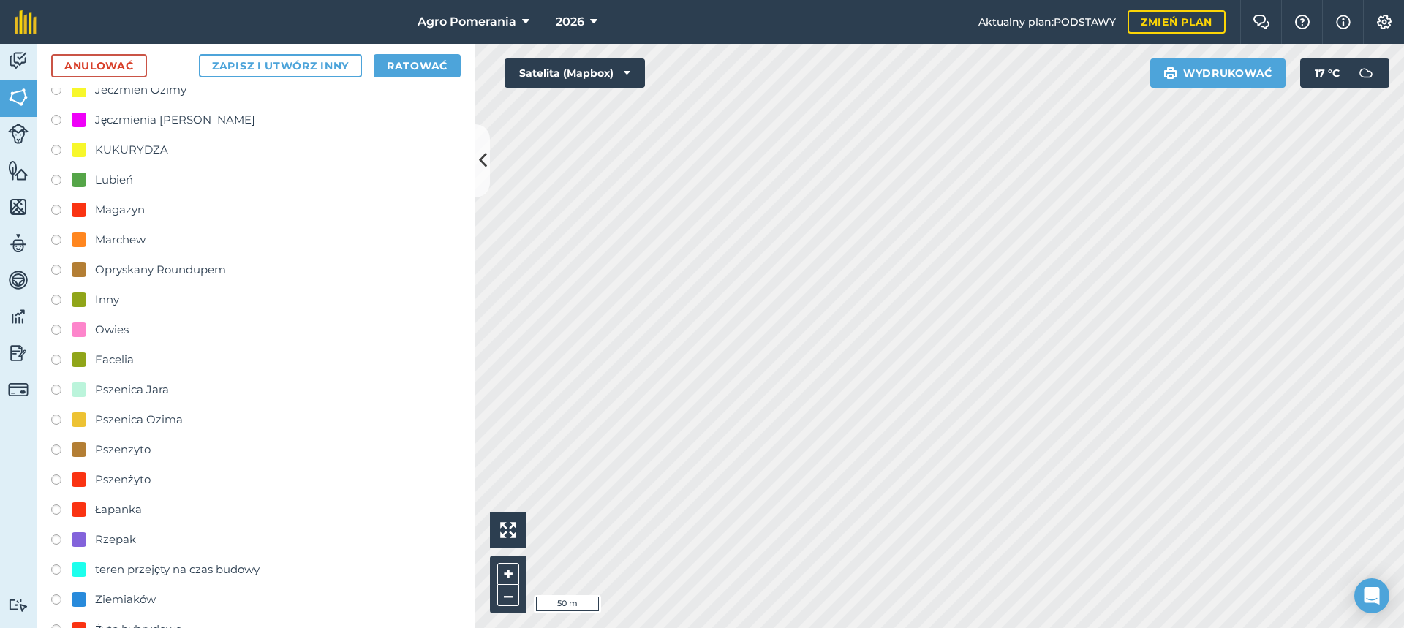
scroll to position [769, 0]
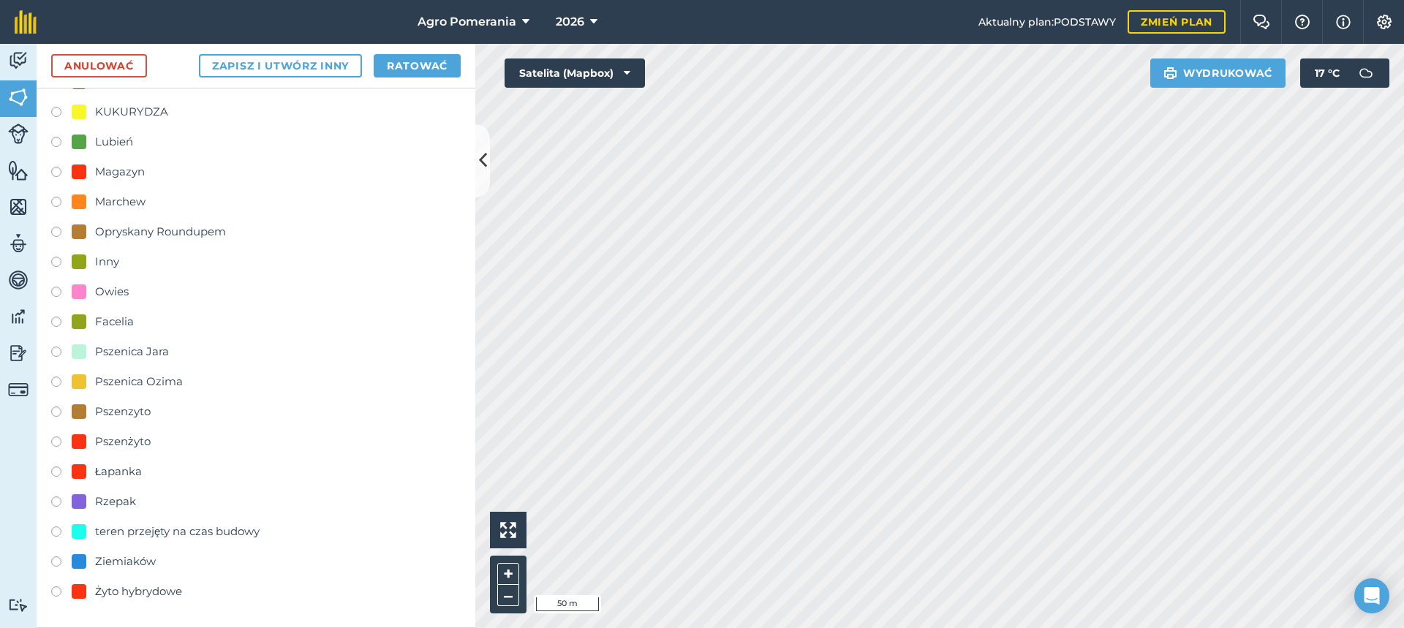
click at [121, 562] on font "Ziemiaków" at bounding box center [125, 561] width 61 height 14
radio input "true"
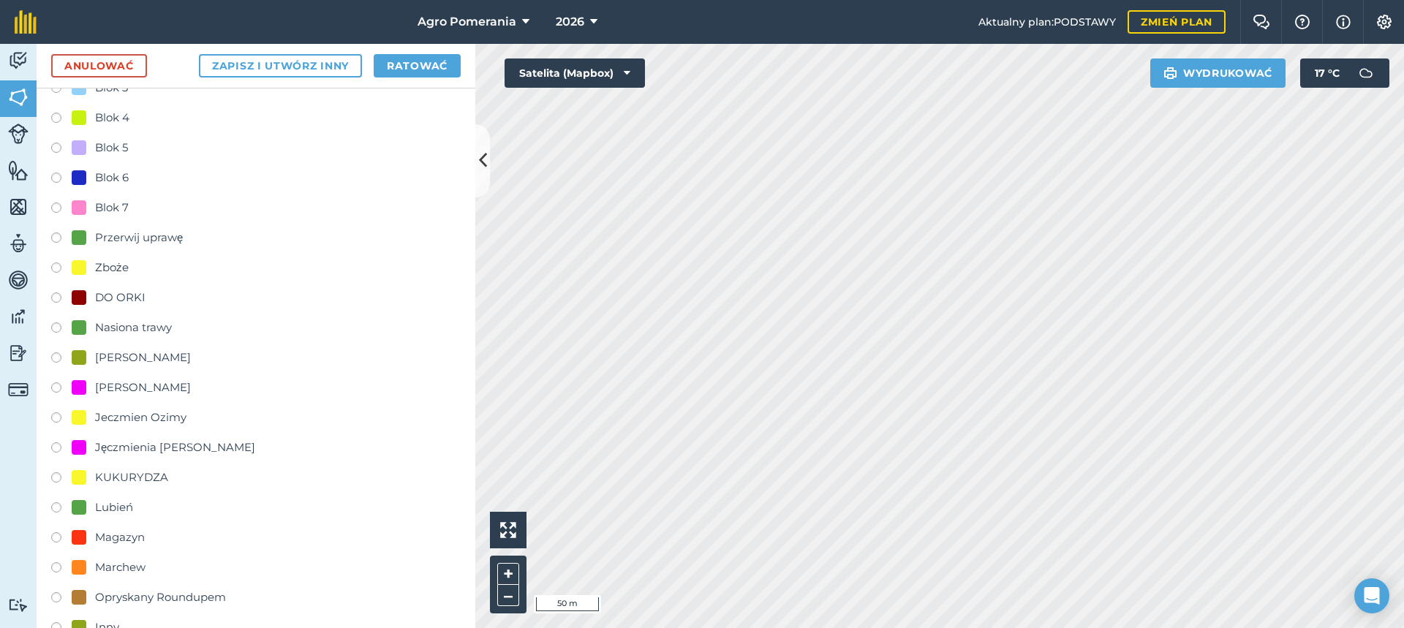
scroll to position [0, 0]
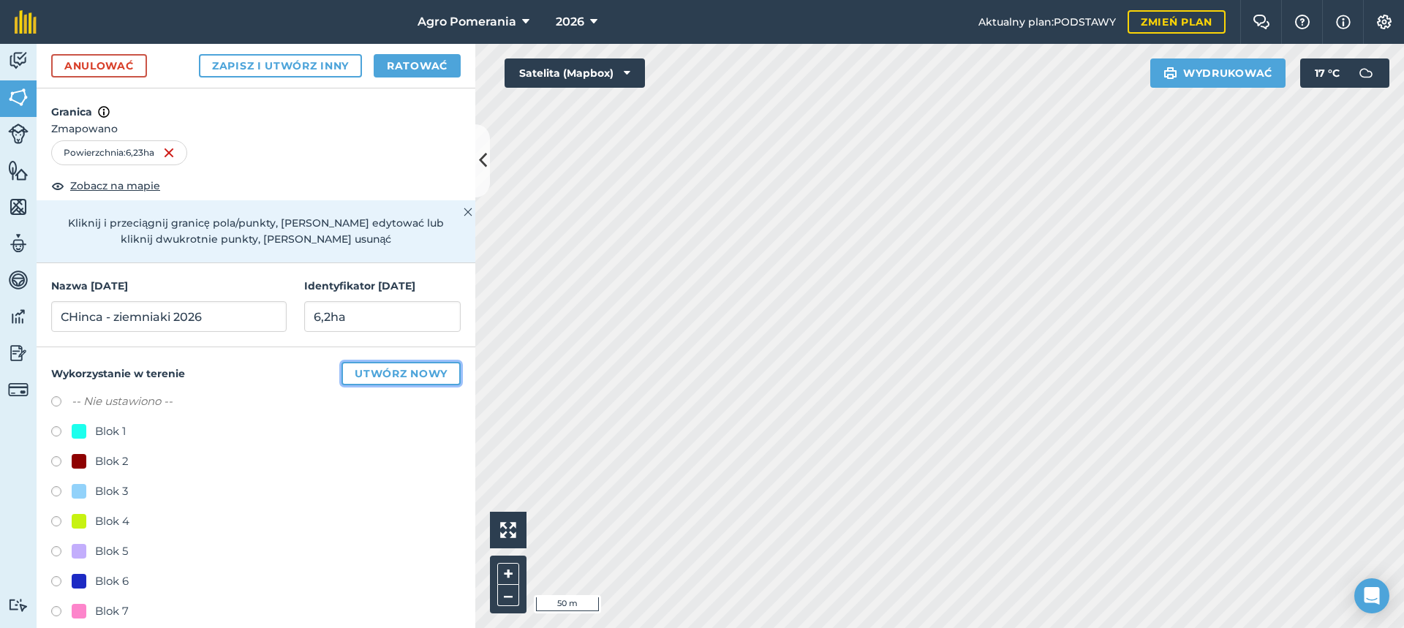
click at [372, 380] on font "Utwórz nowy" at bounding box center [401, 373] width 93 height 13
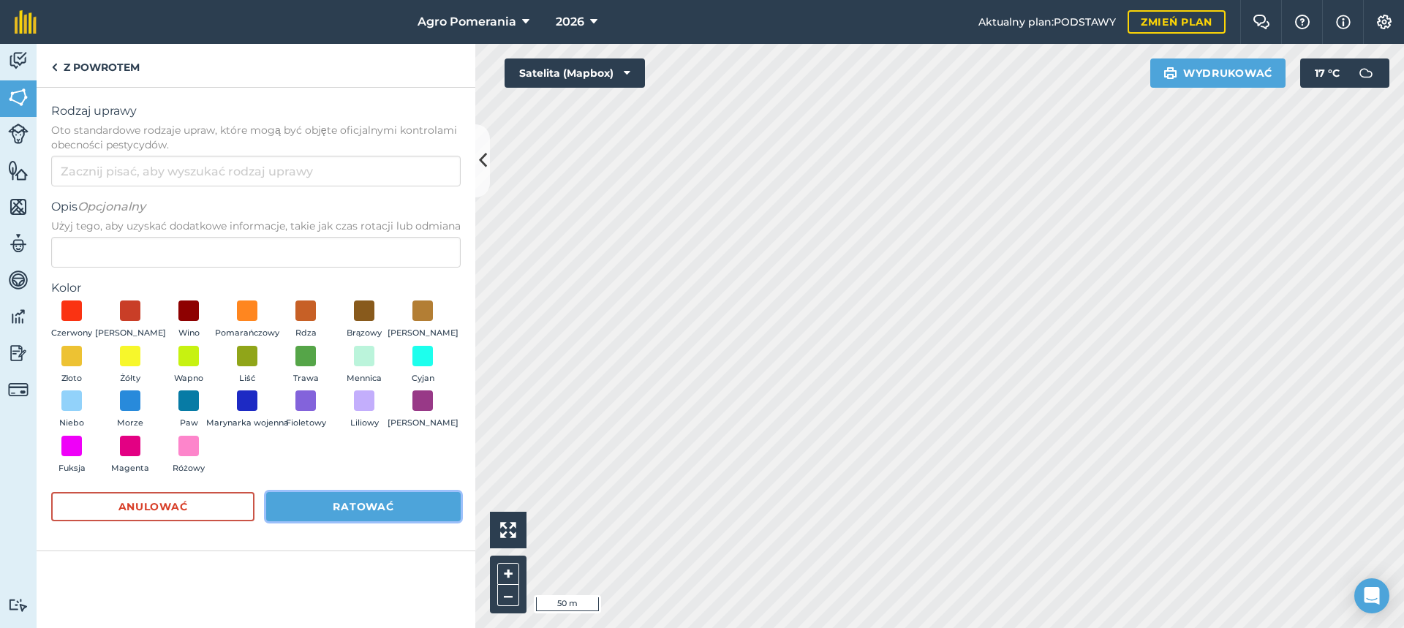
click at [322, 505] on button "Ratować" at bounding box center [363, 506] width 195 height 29
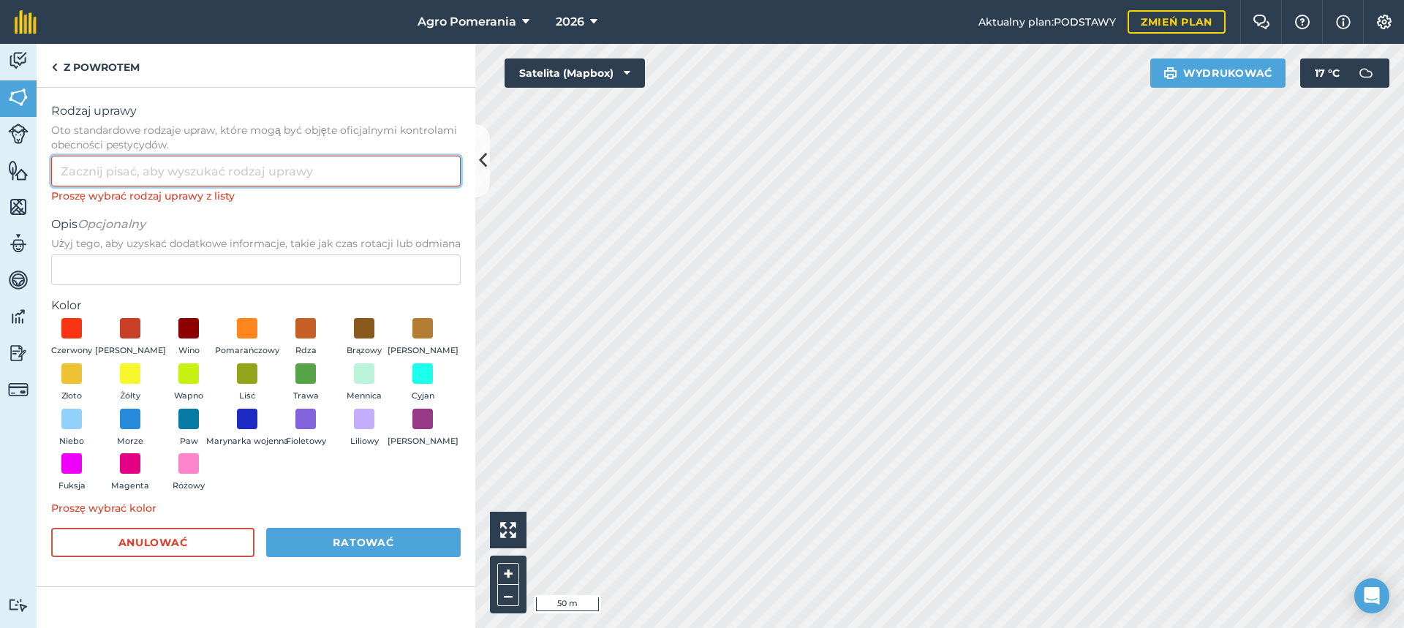
click at [115, 175] on input "Rodzaj uprawy Oto standardowe rodzaje upraw, które mogą być objęte oficjalnymi …" at bounding box center [255, 171] width 409 height 31
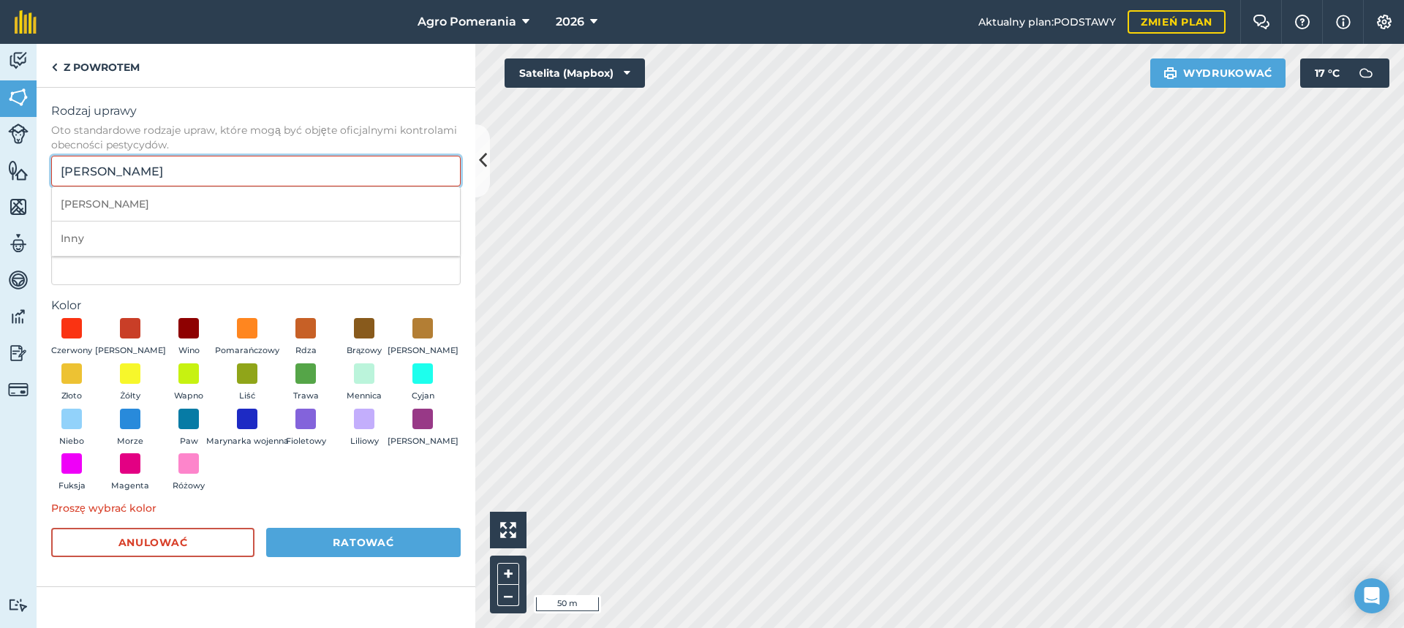
type input "[PERSON_NAME]"
click at [371, 548] on font "Ratować" at bounding box center [363, 542] width 61 height 13
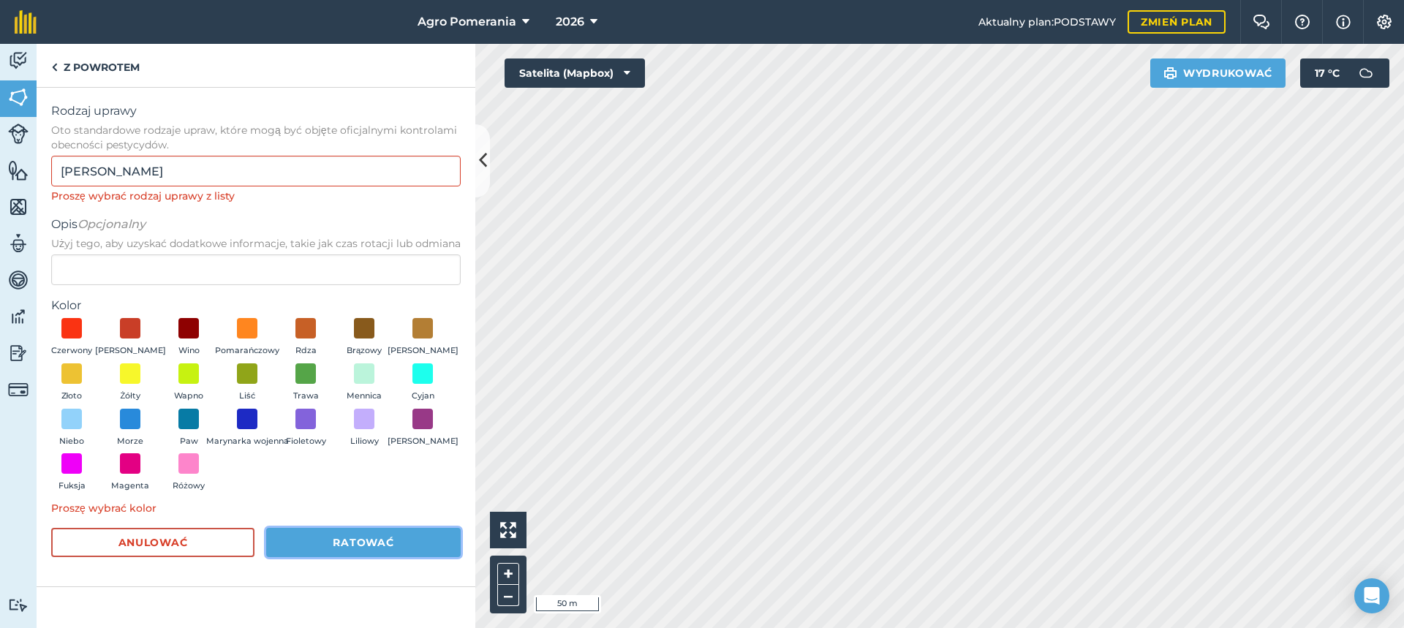
click at [371, 548] on font "Ratować" at bounding box center [363, 542] width 61 height 13
click at [103, 195] on font "Proszę wybrać rodzaj uprawy z listy" at bounding box center [143, 195] width 184 height 13
click at [56, 67] on img at bounding box center [54, 67] width 7 height 18
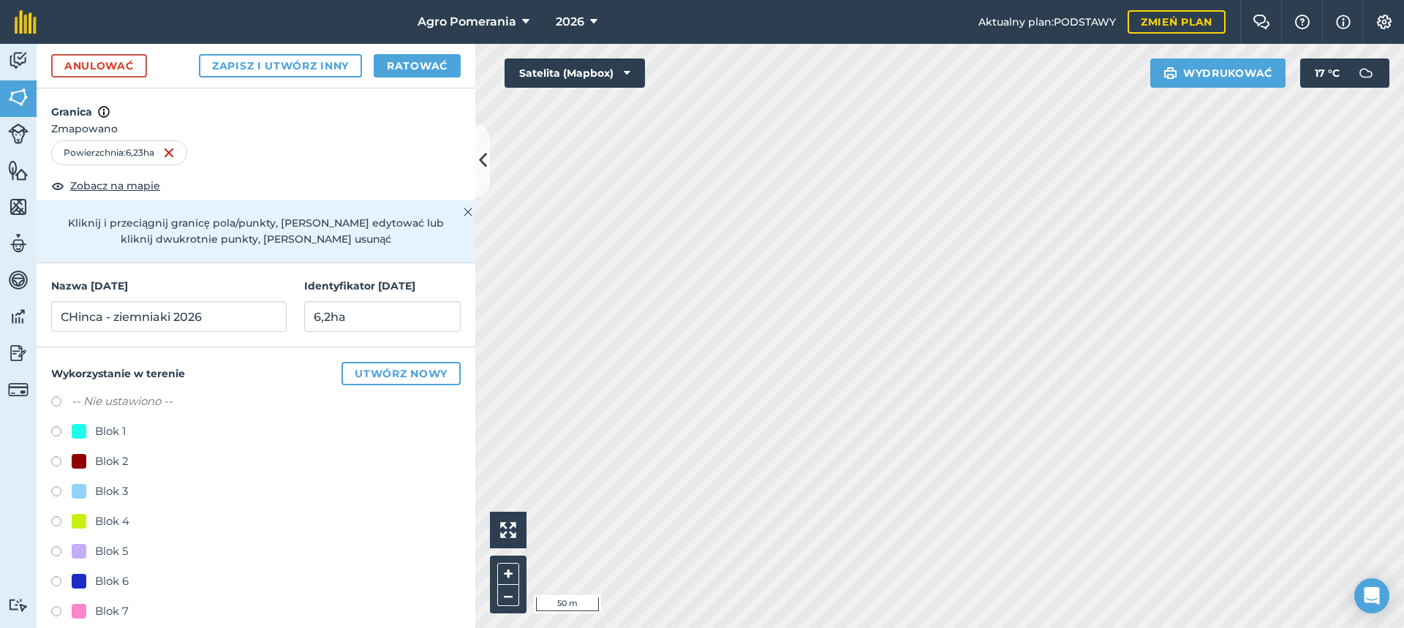
click at [464, 214] on img at bounding box center [468, 212] width 9 height 18
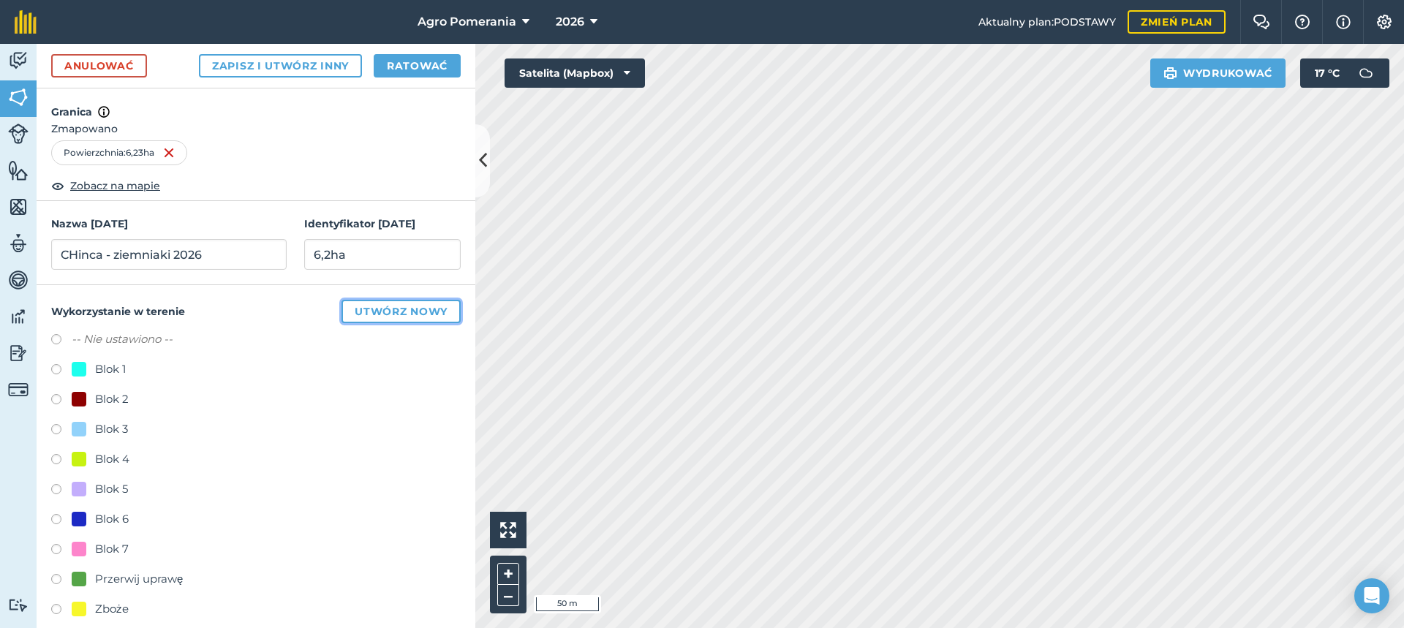
click at [411, 305] on font "Utwórz nowy" at bounding box center [401, 311] width 93 height 13
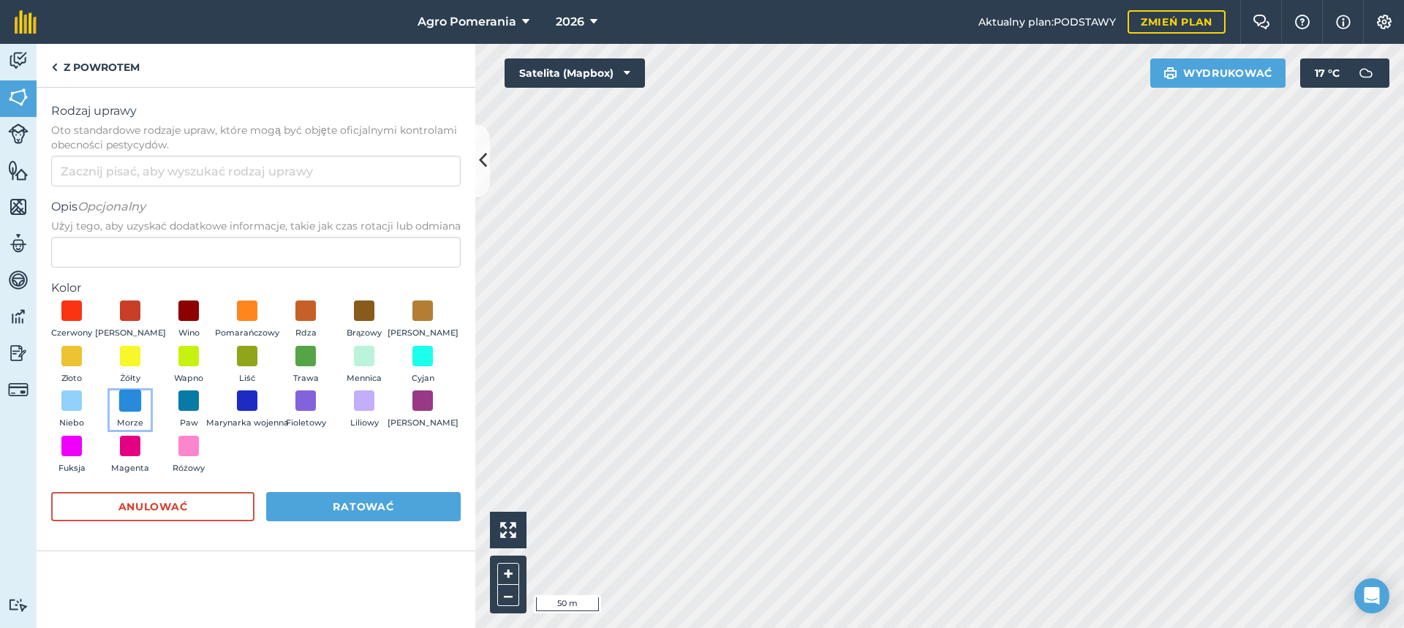
click at [129, 399] on span at bounding box center [130, 401] width 23 height 23
click at [324, 499] on button "Ratować" at bounding box center [363, 506] width 195 height 29
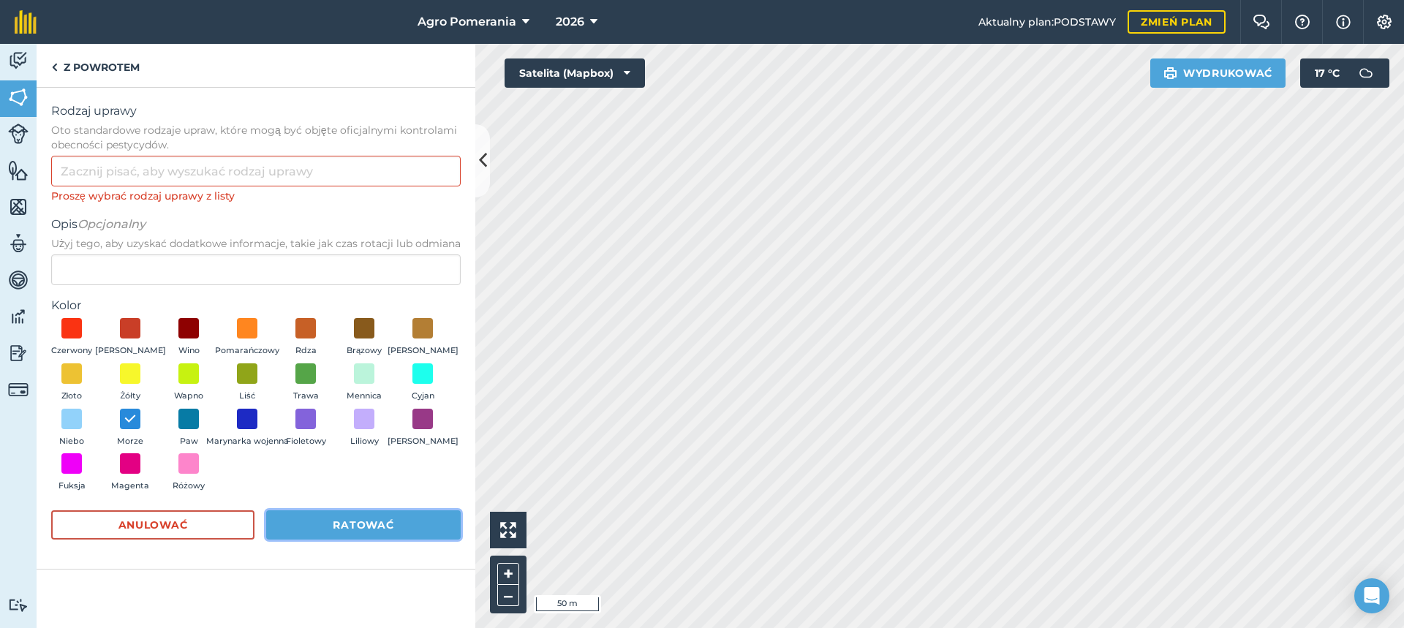
click at [356, 524] on font "Ratować" at bounding box center [363, 524] width 61 height 13
click at [201, 528] on button "Anulować" at bounding box center [152, 524] width 203 height 29
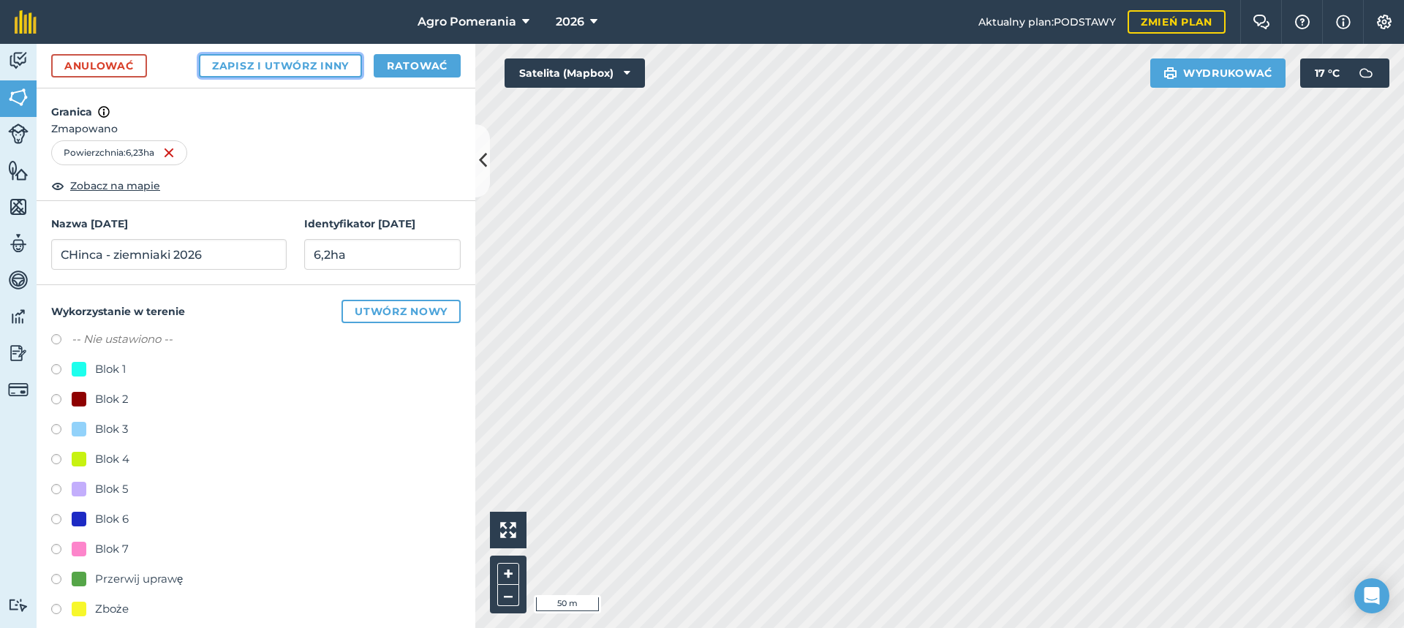
click at [267, 64] on font "Zapisz i utwórz inny" at bounding box center [280, 65] width 137 height 13
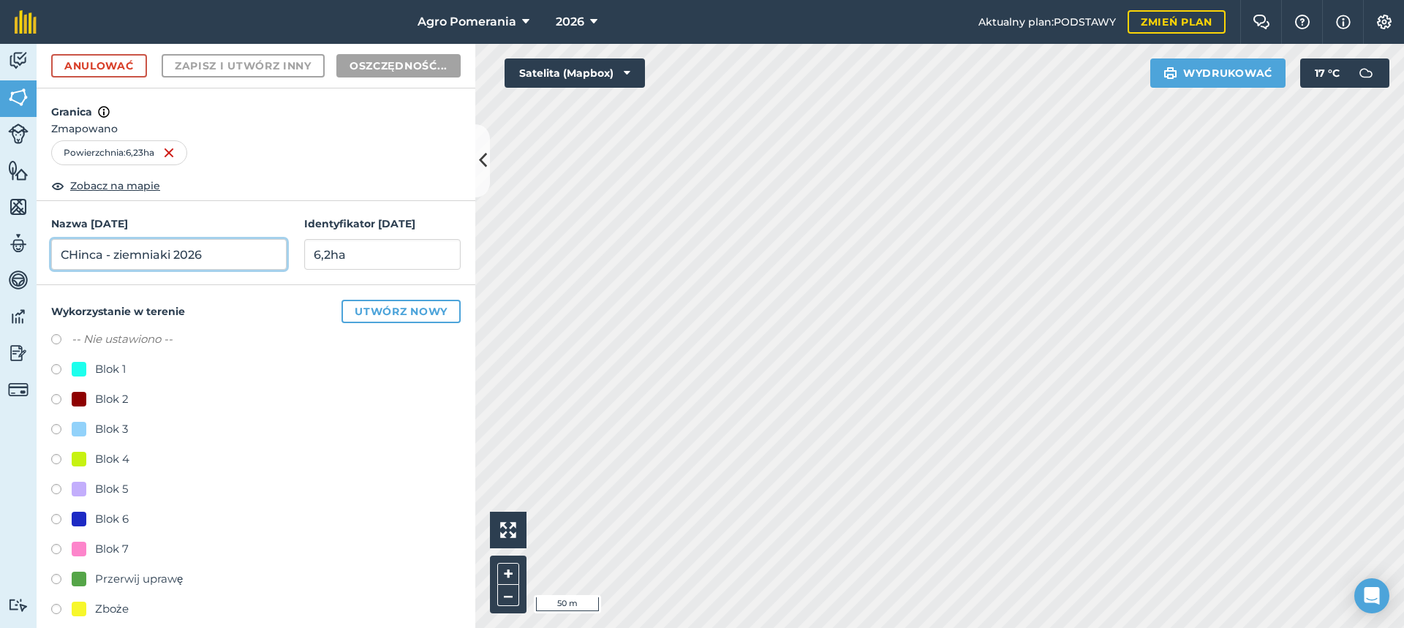
radio input "false"
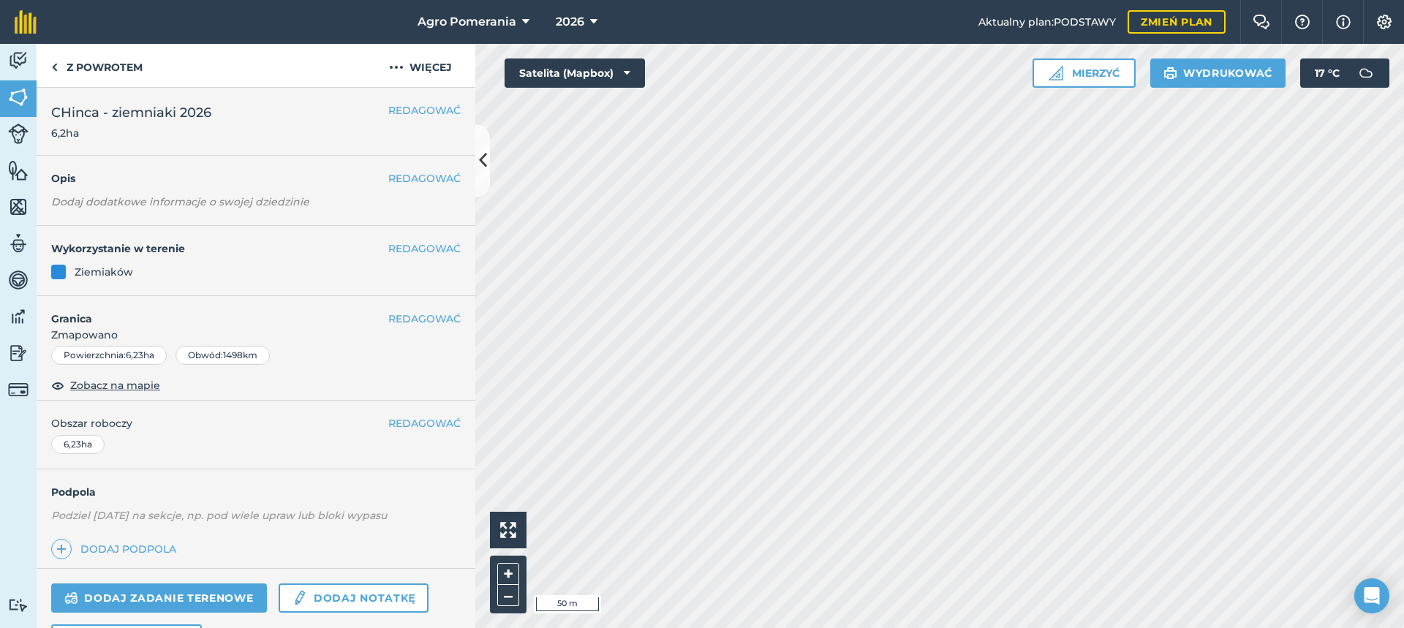
scroll to position [118, 0]
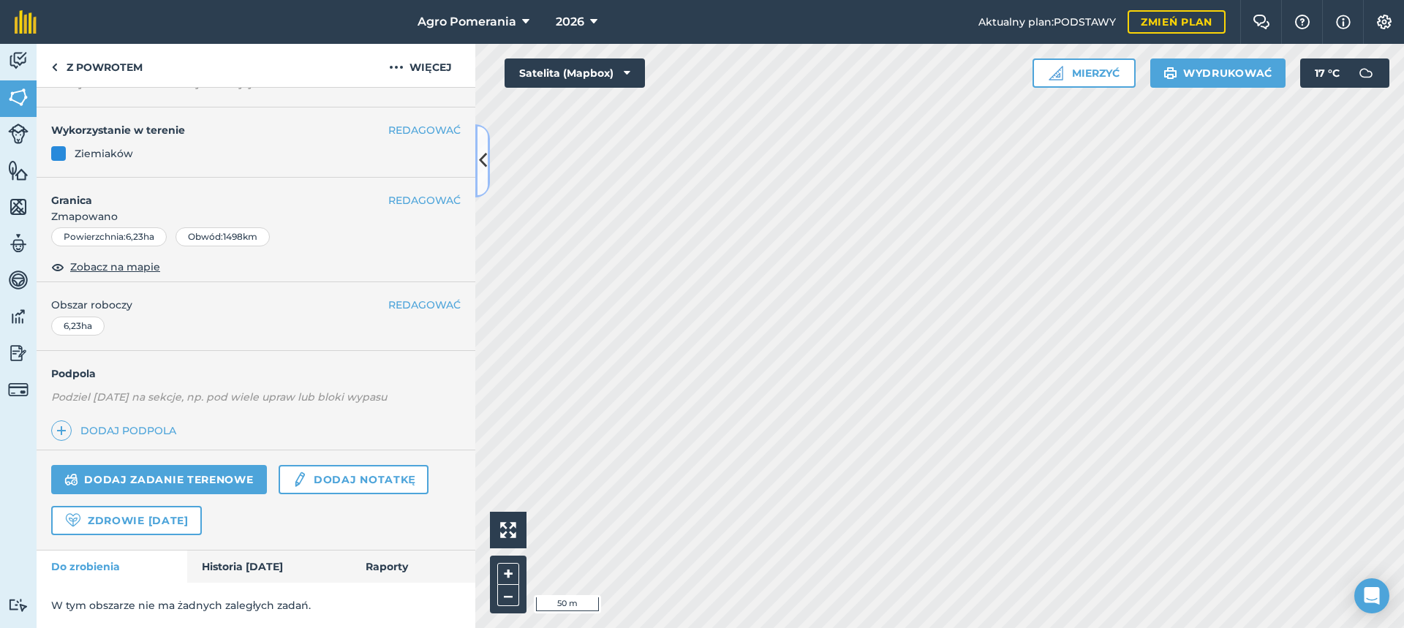
click at [486, 178] on button at bounding box center [482, 160] width 15 height 73
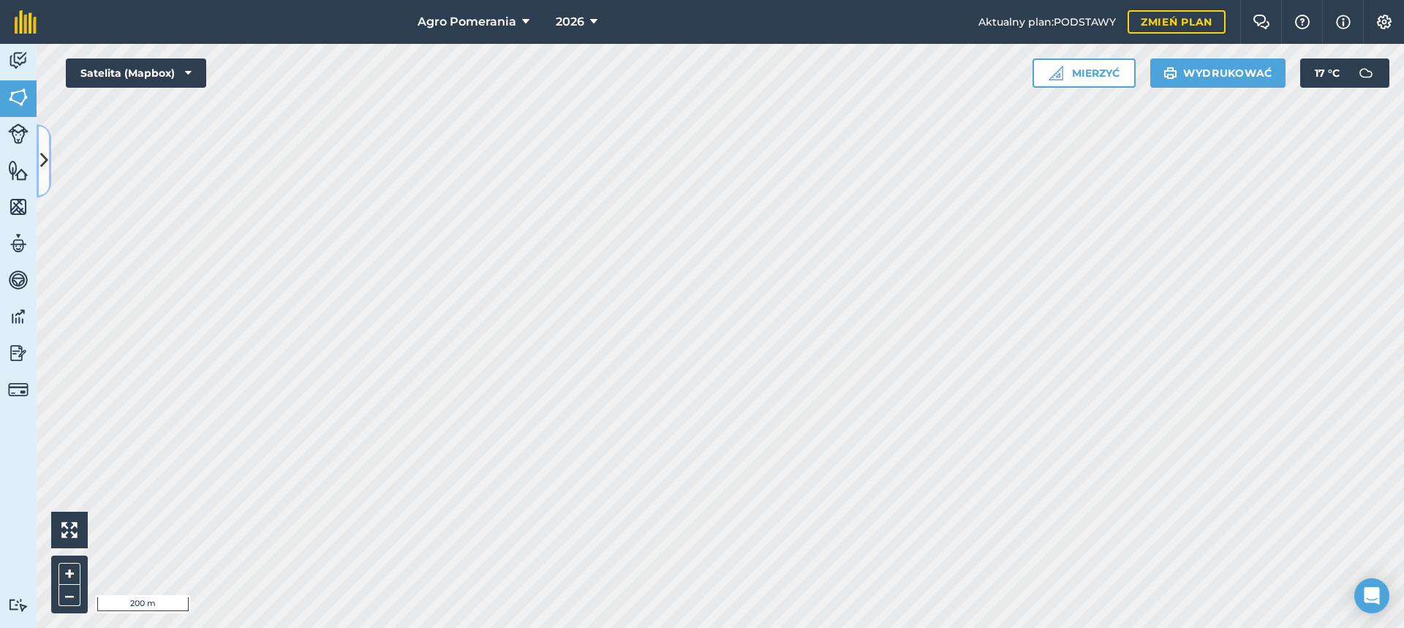
click at [43, 164] on icon at bounding box center [44, 161] width 8 height 26
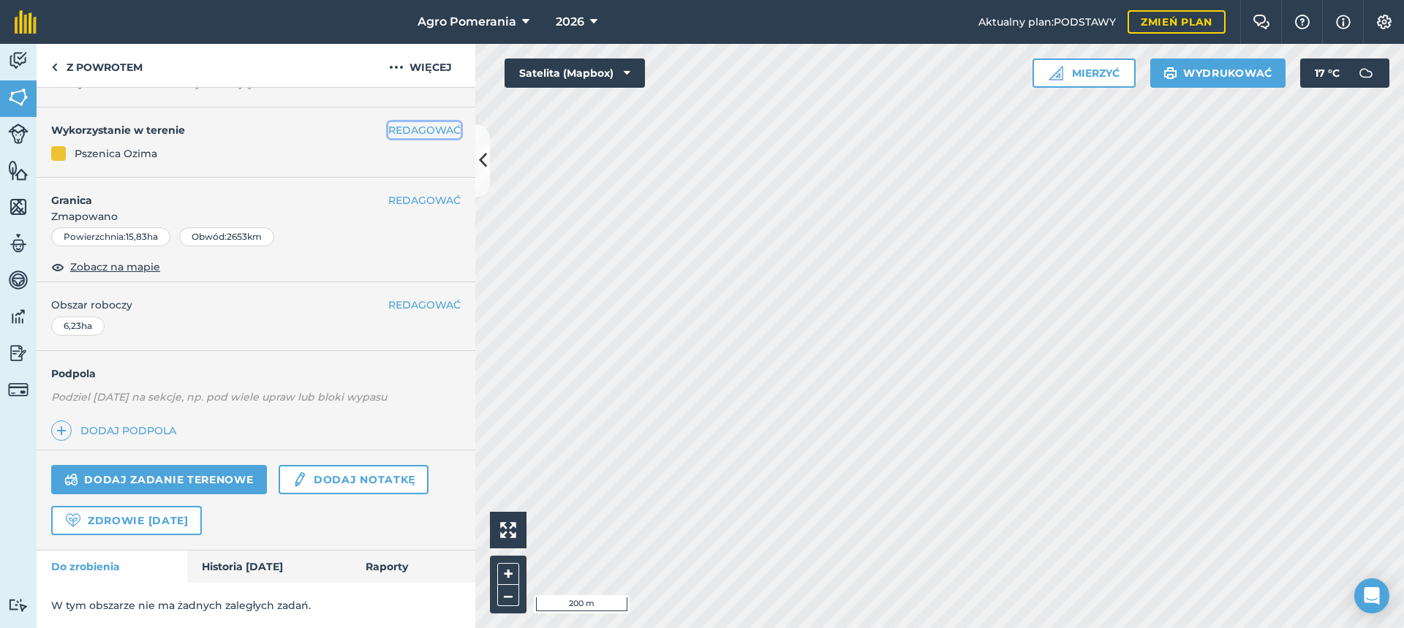
click at [393, 126] on font "REDAGOWAĆ" at bounding box center [424, 130] width 72 height 13
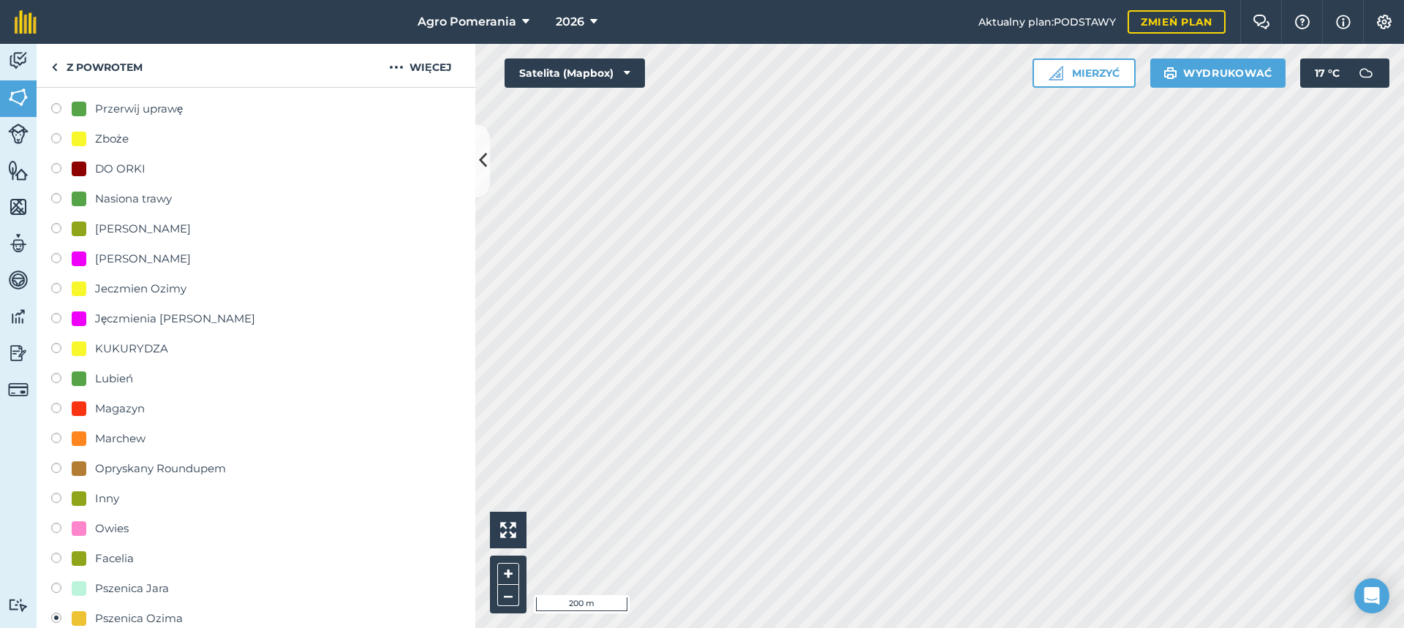
scroll to position [759, 0]
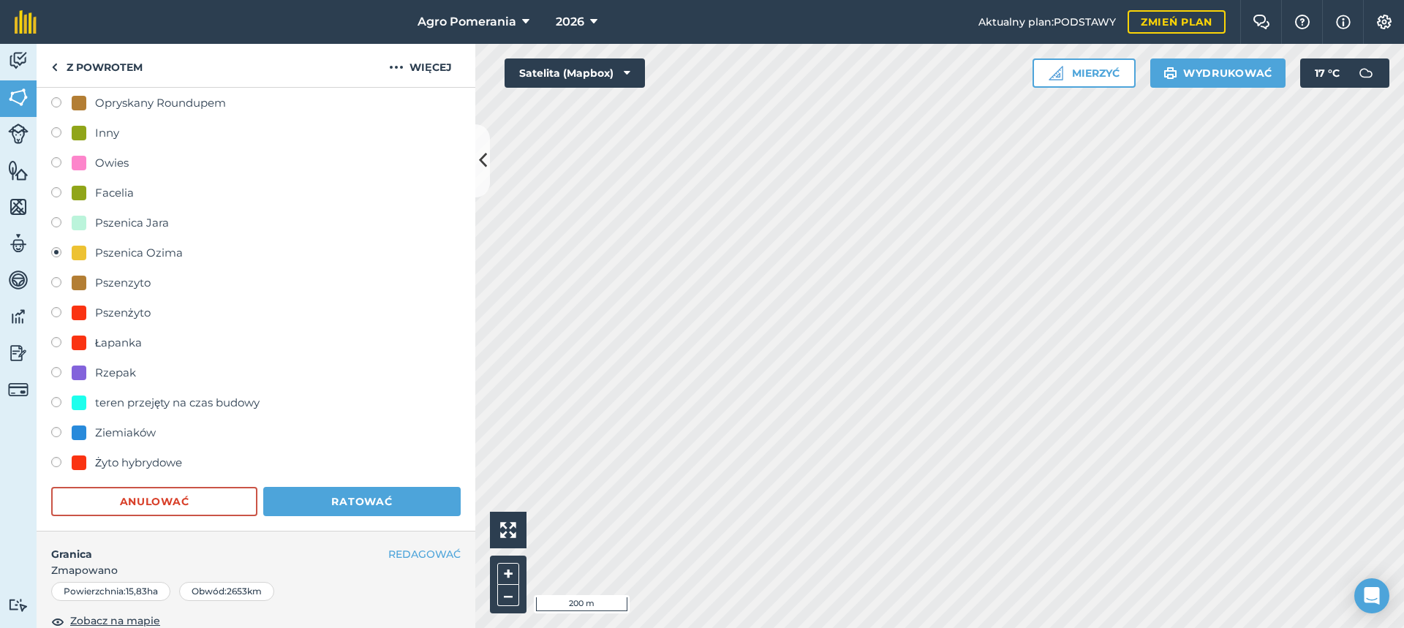
click at [149, 428] on font "Ziemiaków" at bounding box center [125, 433] width 61 height 14
radio input "true"
radio input "false"
click at [422, 490] on button "Ratować" at bounding box center [361, 501] width 197 height 29
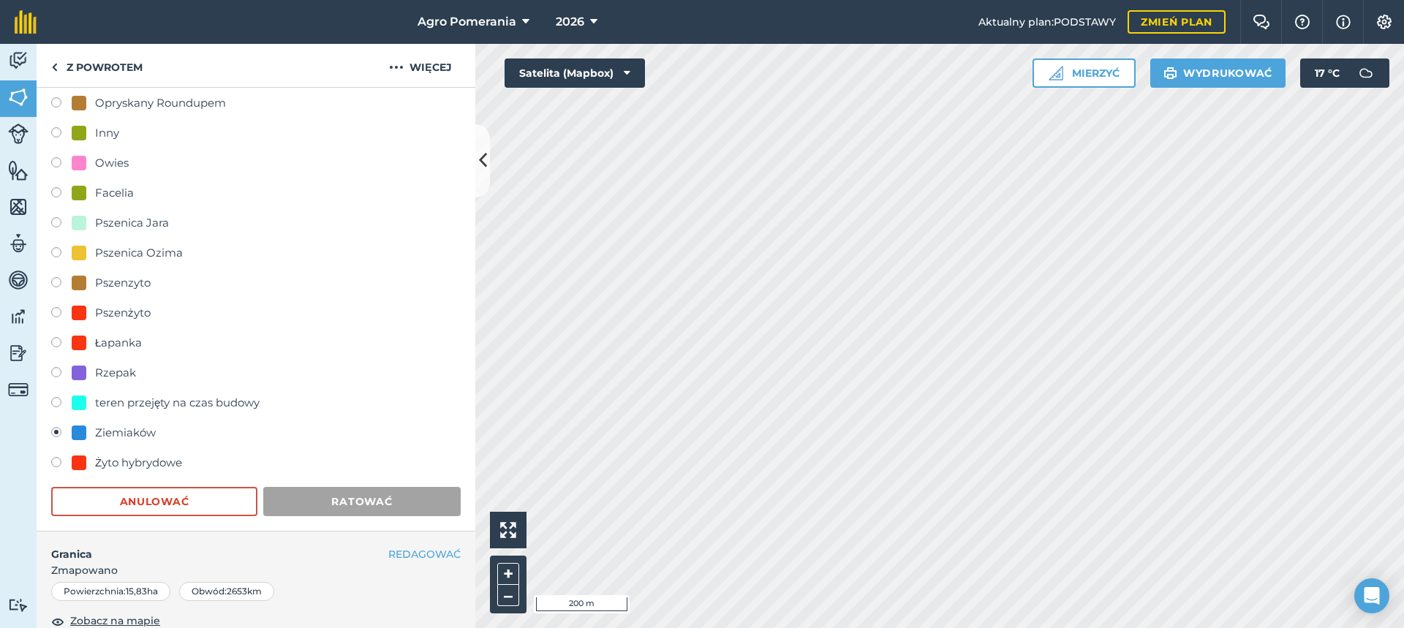
scroll to position [101, 0]
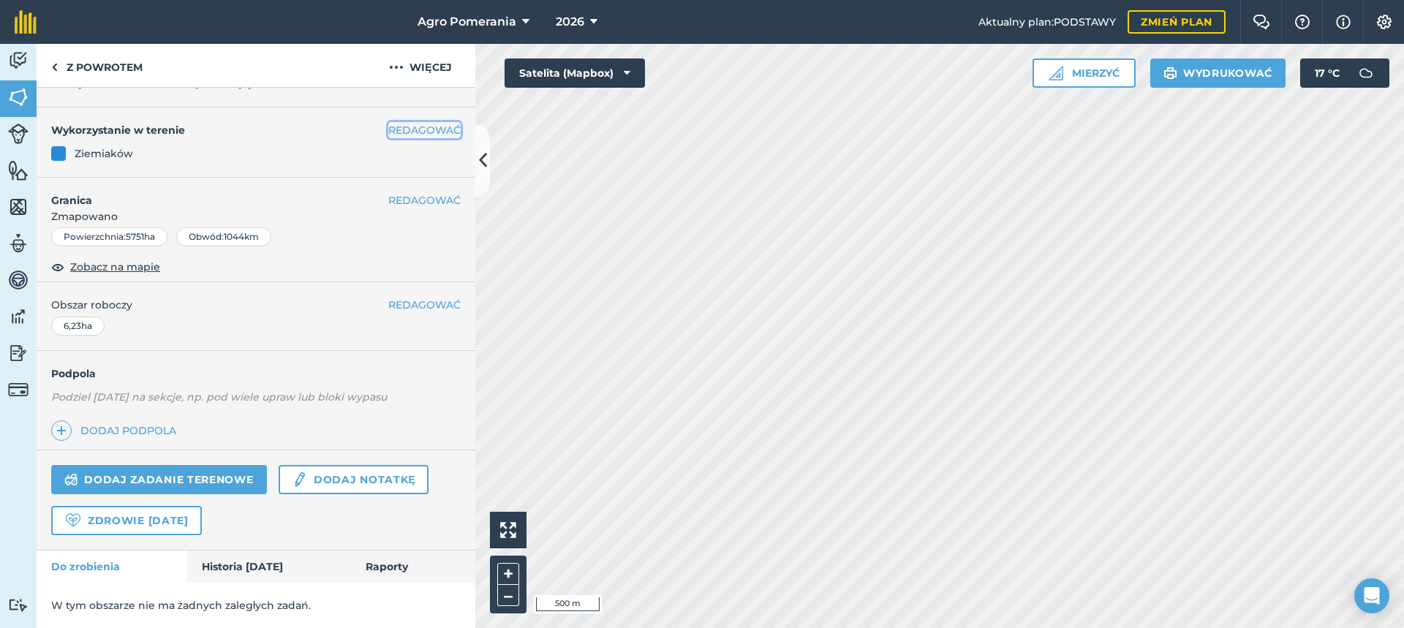
click at [424, 128] on font "REDAGOWAĆ" at bounding box center [424, 130] width 72 height 13
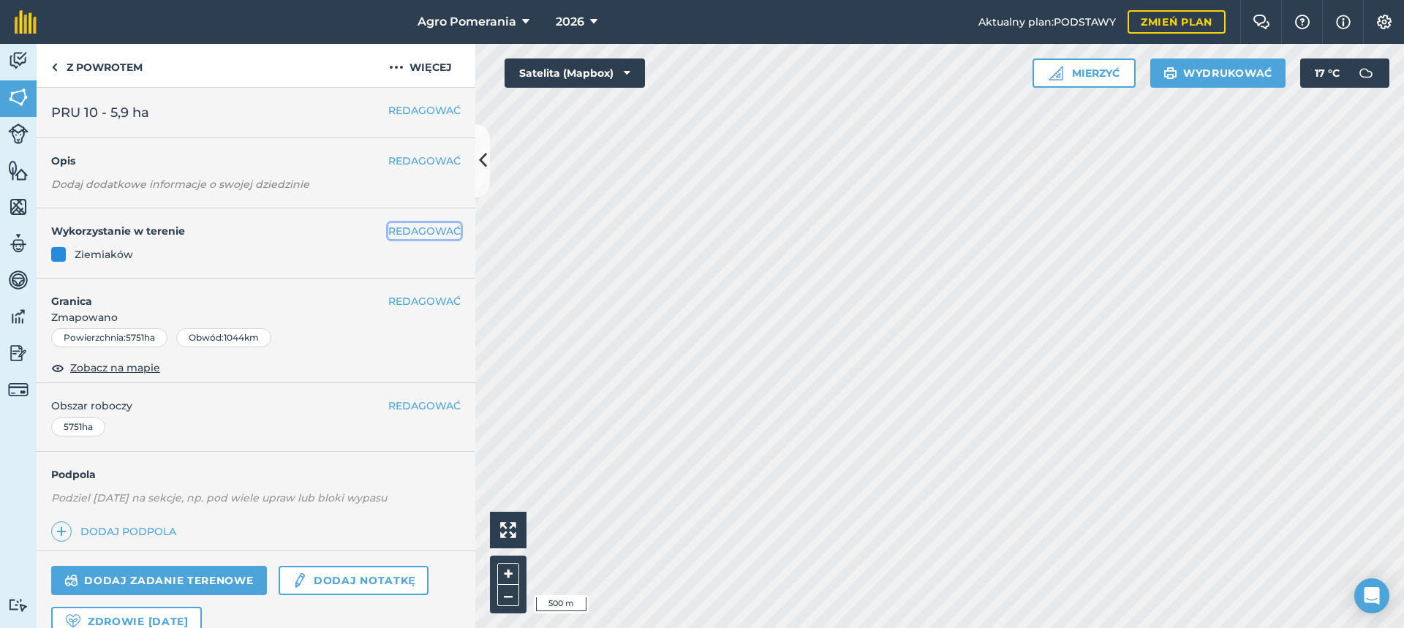
click at [423, 231] on font "REDAGOWAĆ" at bounding box center [424, 230] width 72 height 13
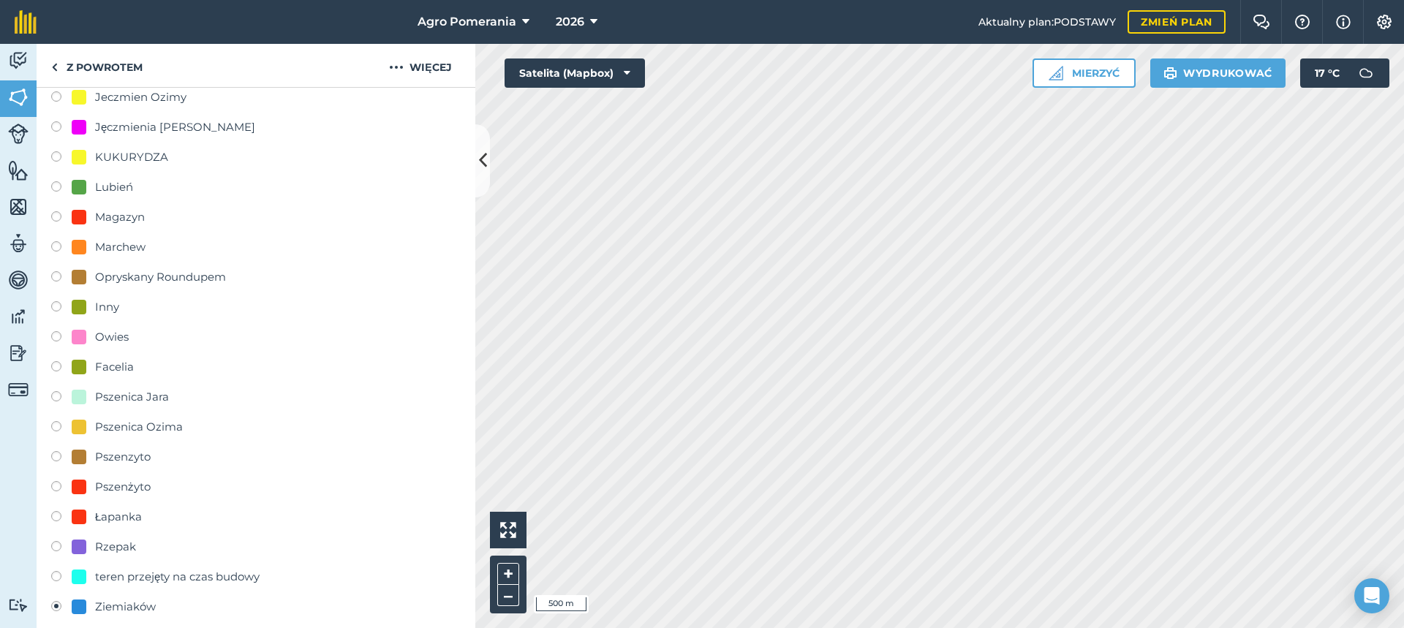
scroll to position [804, 0]
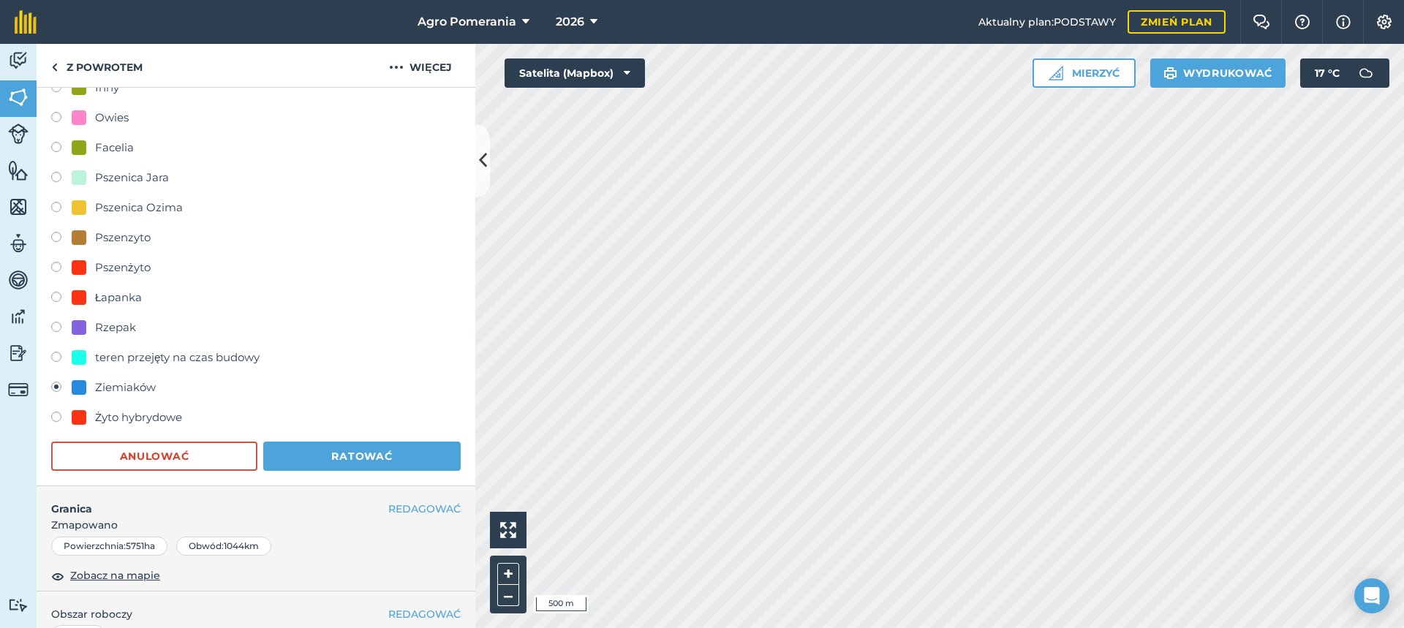
click at [125, 420] on font "Żyto hybrydowe" at bounding box center [138, 417] width 87 height 14
radio input "true"
radio input "false"
click at [290, 462] on button "Ratować" at bounding box center [361, 456] width 197 height 29
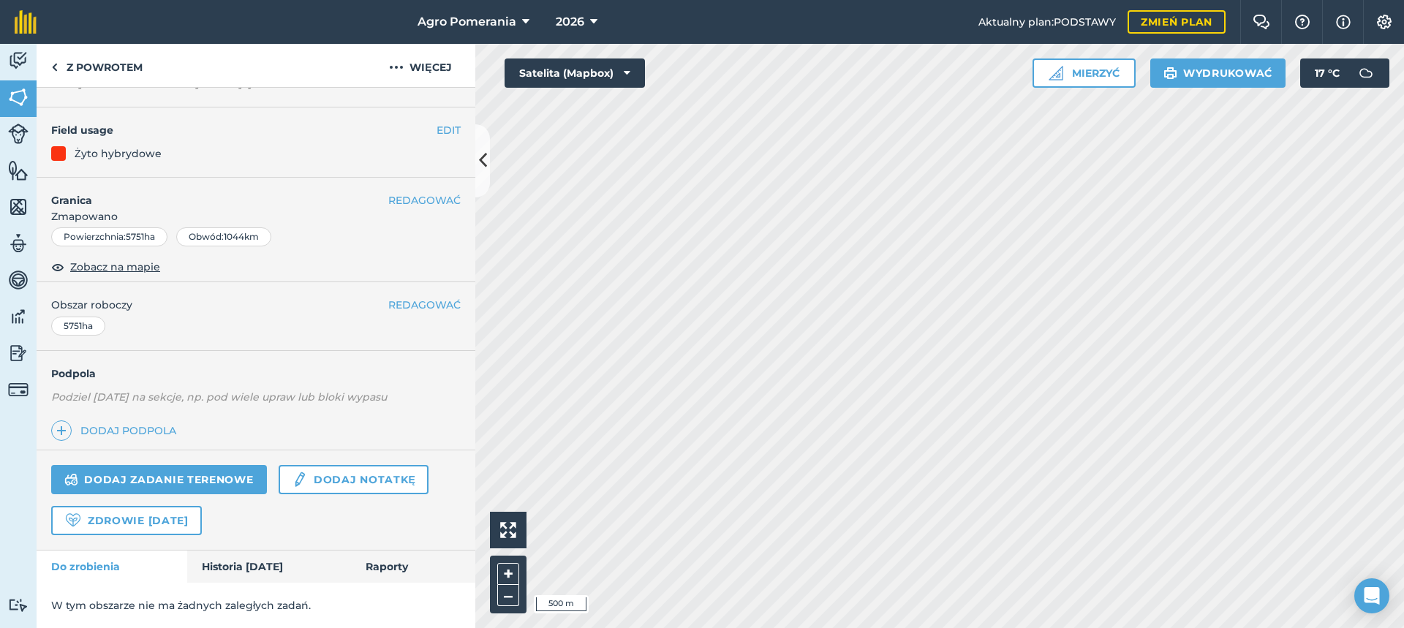
scroll to position [101, 0]
click at [443, 129] on font "REDAGOWAĆ" at bounding box center [424, 130] width 72 height 13
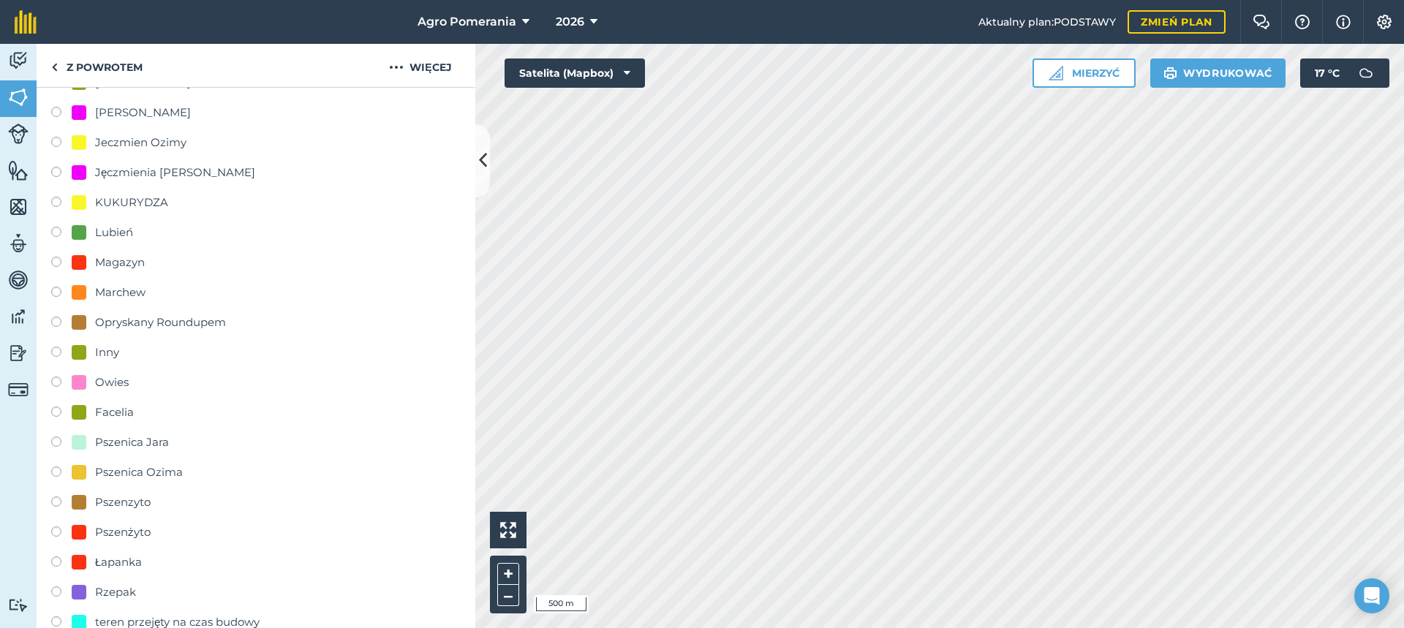
scroll to position [832, 0]
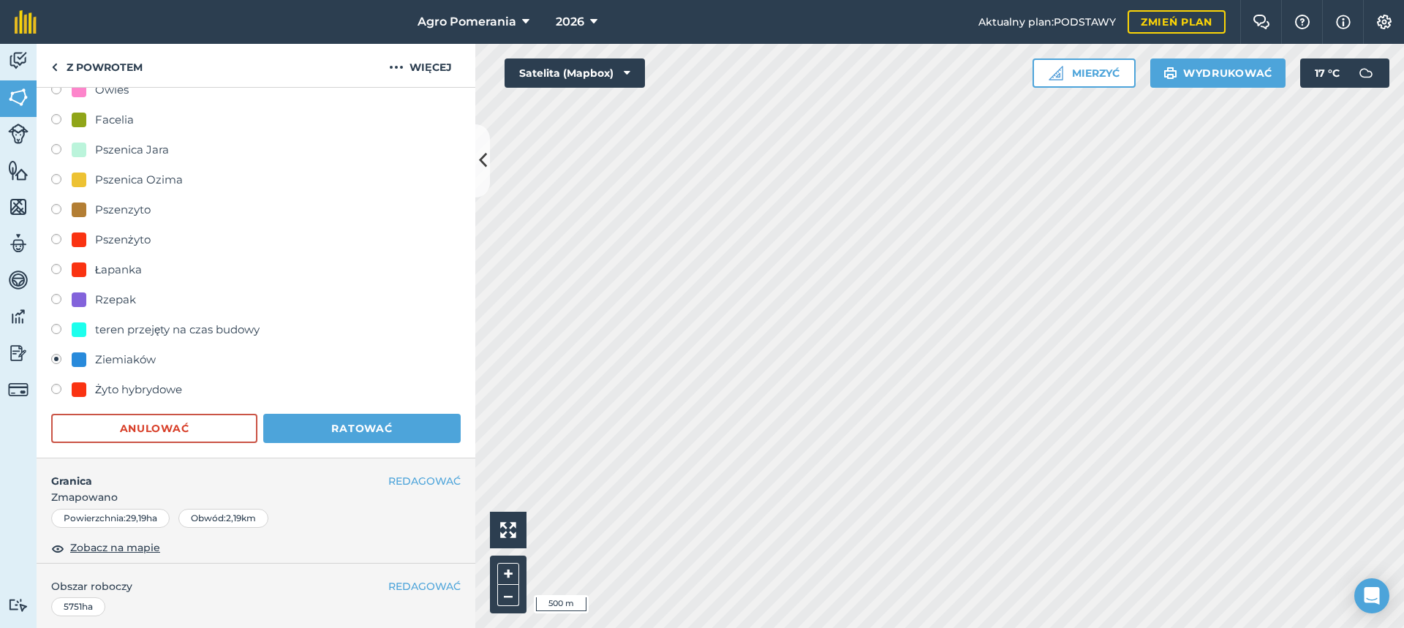
click at [114, 387] on font "Żyto hybrydowe" at bounding box center [138, 389] width 87 height 14
radio input "true"
radio input "false"
click at [379, 431] on font "Ratować" at bounding box center [361, 428] width 61 height 13
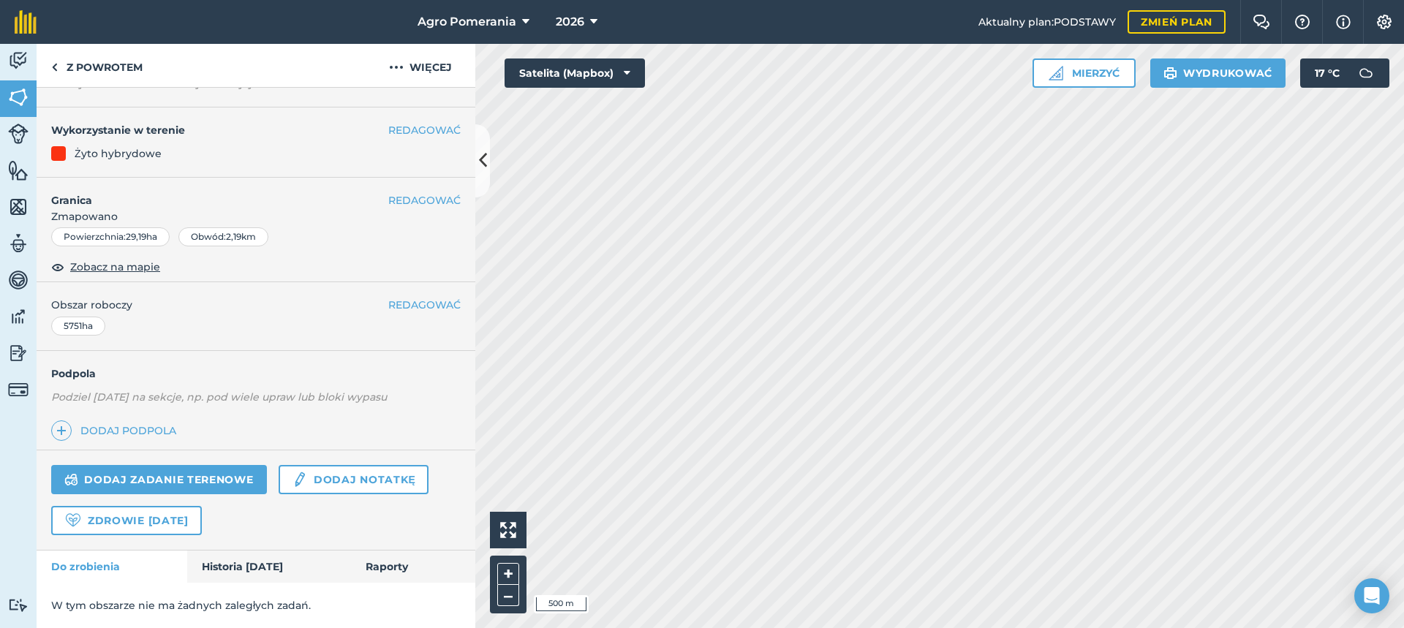
scroll to position [101, 0]
click at [486, 164] on icon at bounding box center [483, 161] width 8 height 26
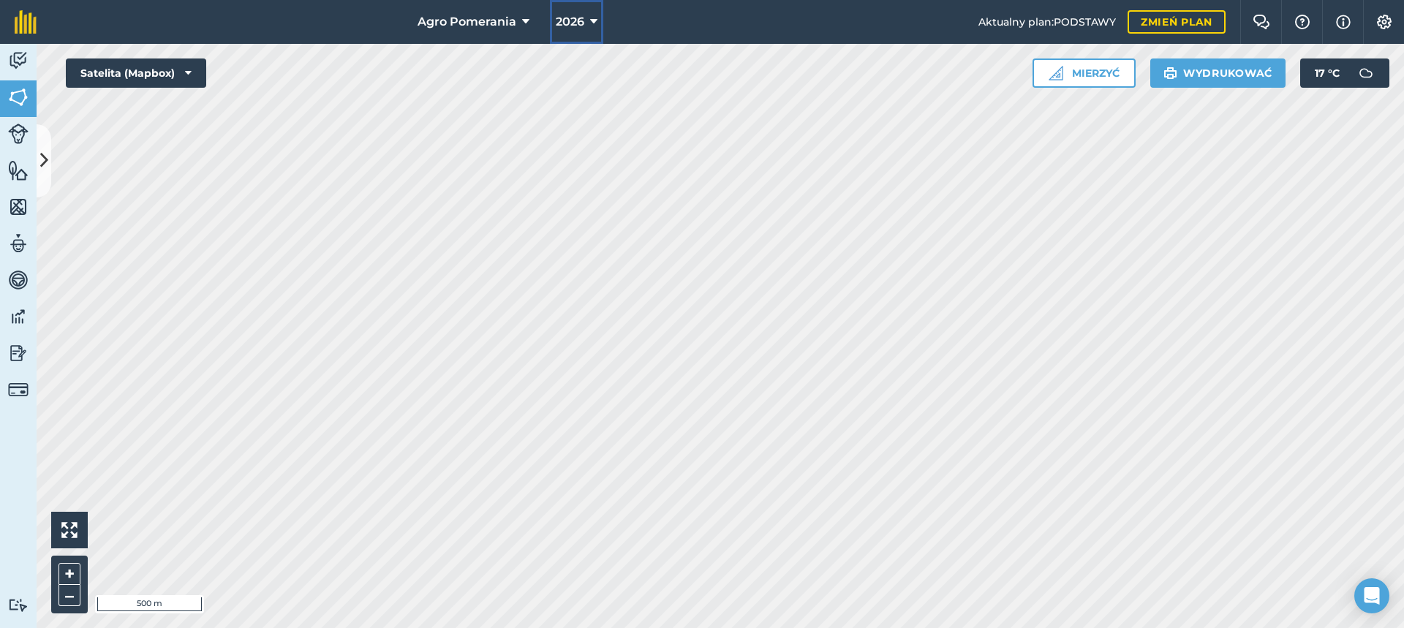
click at [592, 20] on icon at bounding box center [593, 22] width 7 height 18
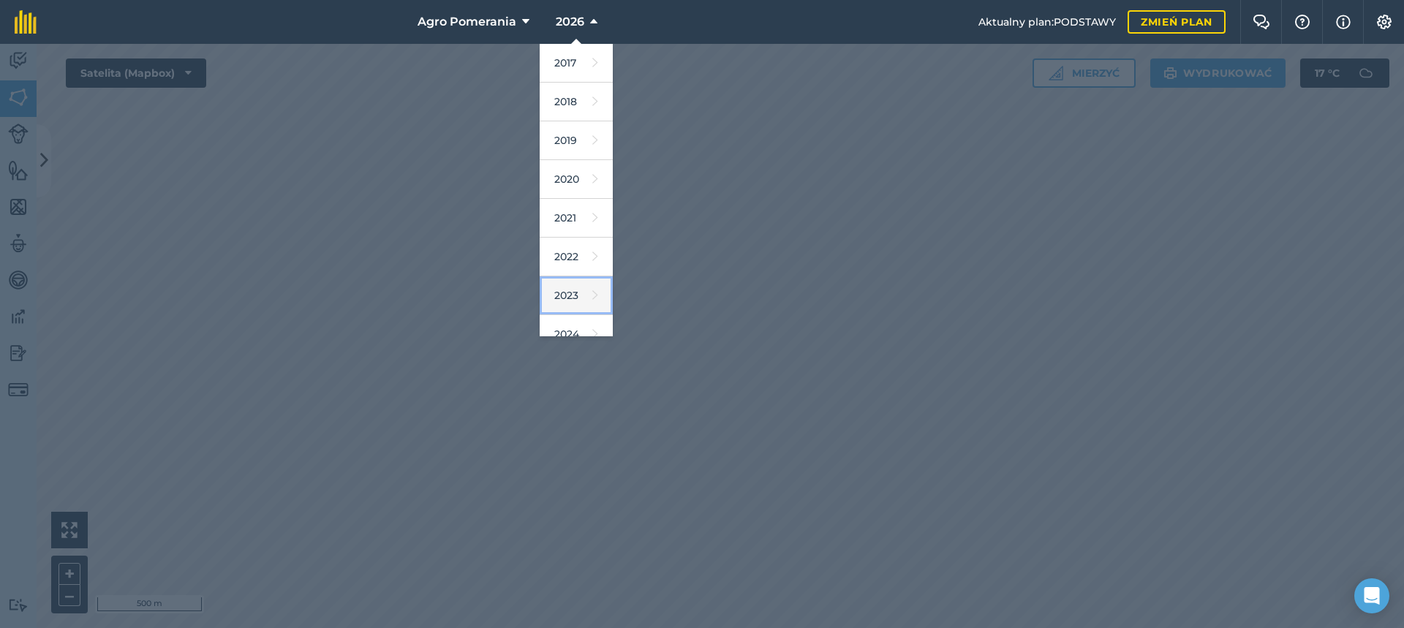
click at [592, 295] on icon at bounding box center [595, 295] width 6 height 20
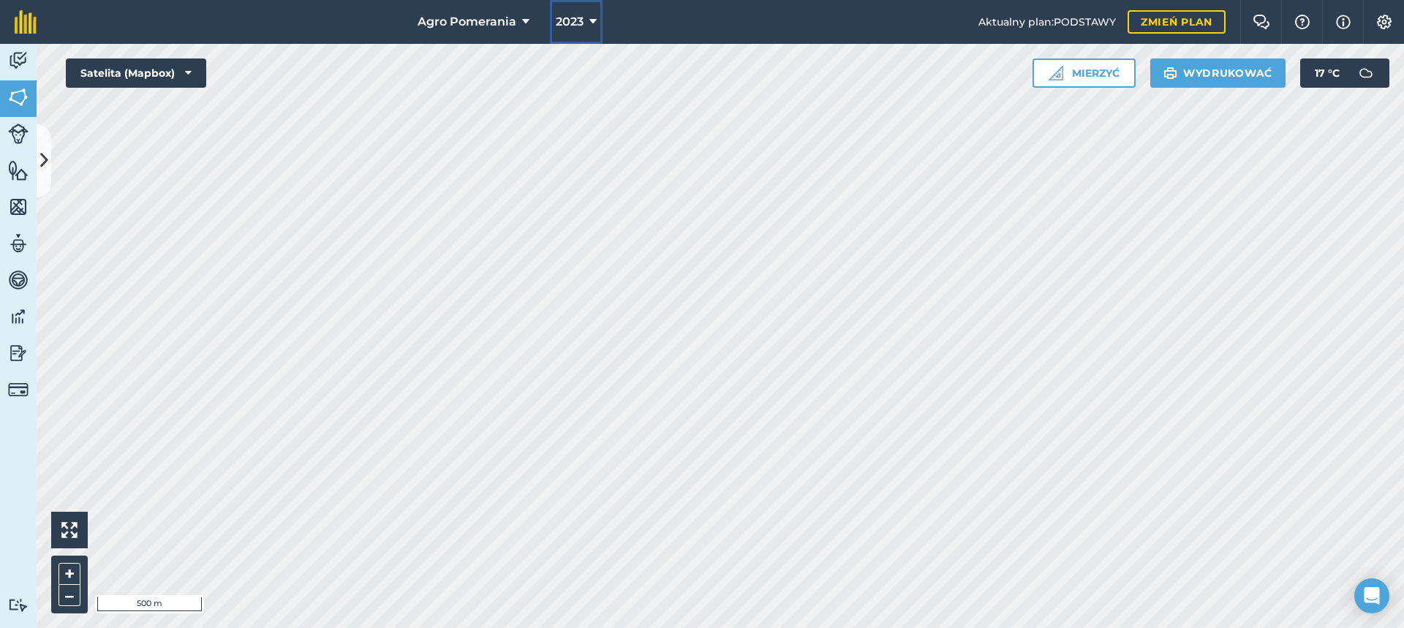
click at [589, 23] on icon at bounding box center [592, 22] width 7 height 18
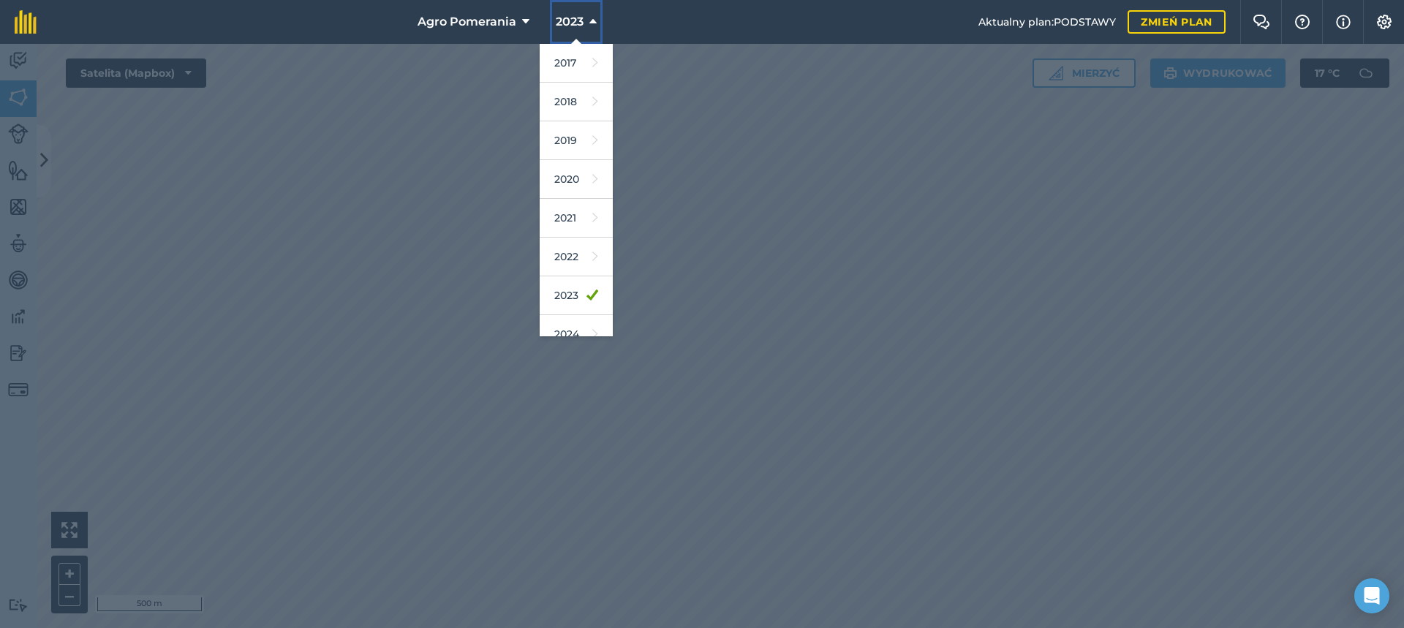
scroll to position [134, 0]
click at [573, 197] on font "2024" at bounding box center [566, 200] width 25 height 13
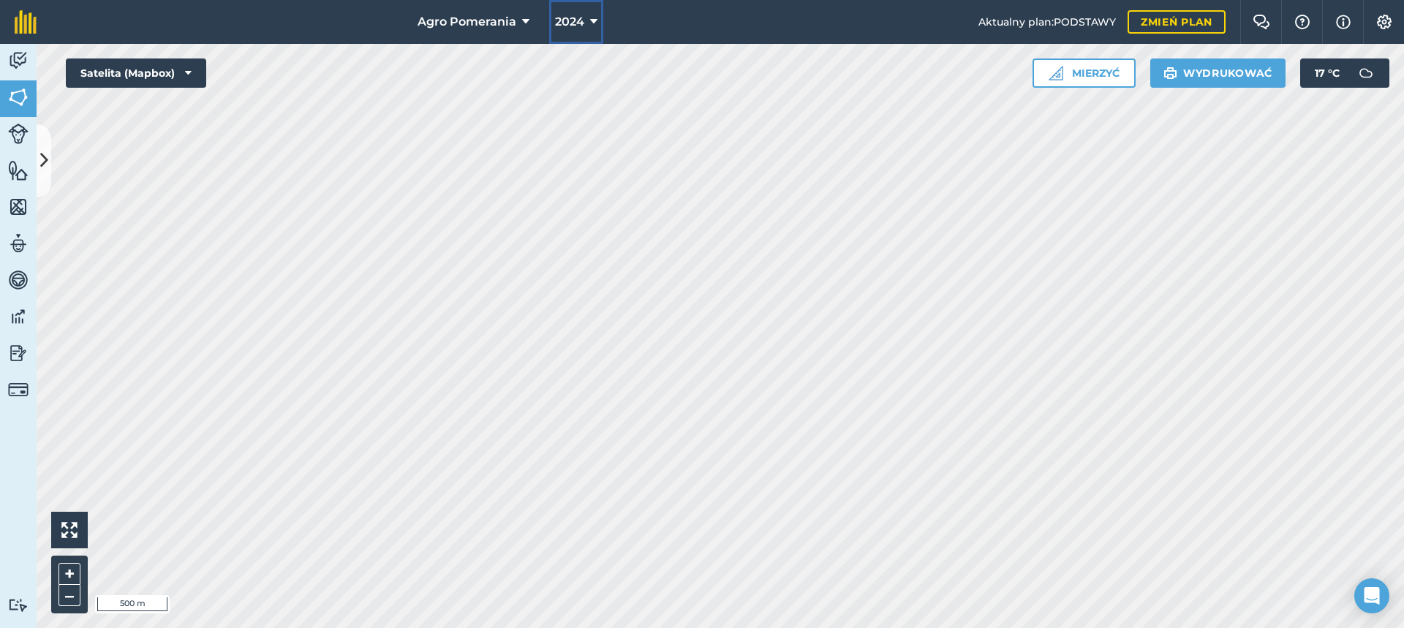
click at [591, 20] on icon at bounding box center [593, 22] width 7 height 18
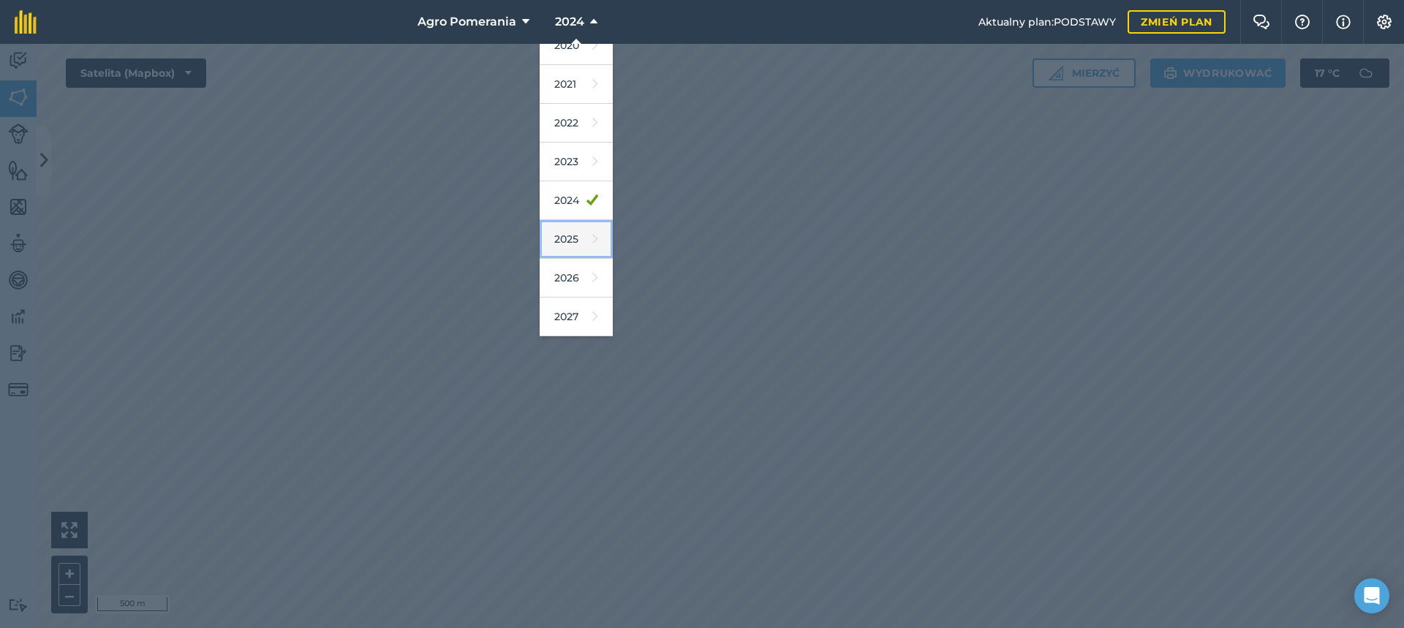
click at [575, 233] on font "2025" at bounding box center [566, 239] width 24 height 13
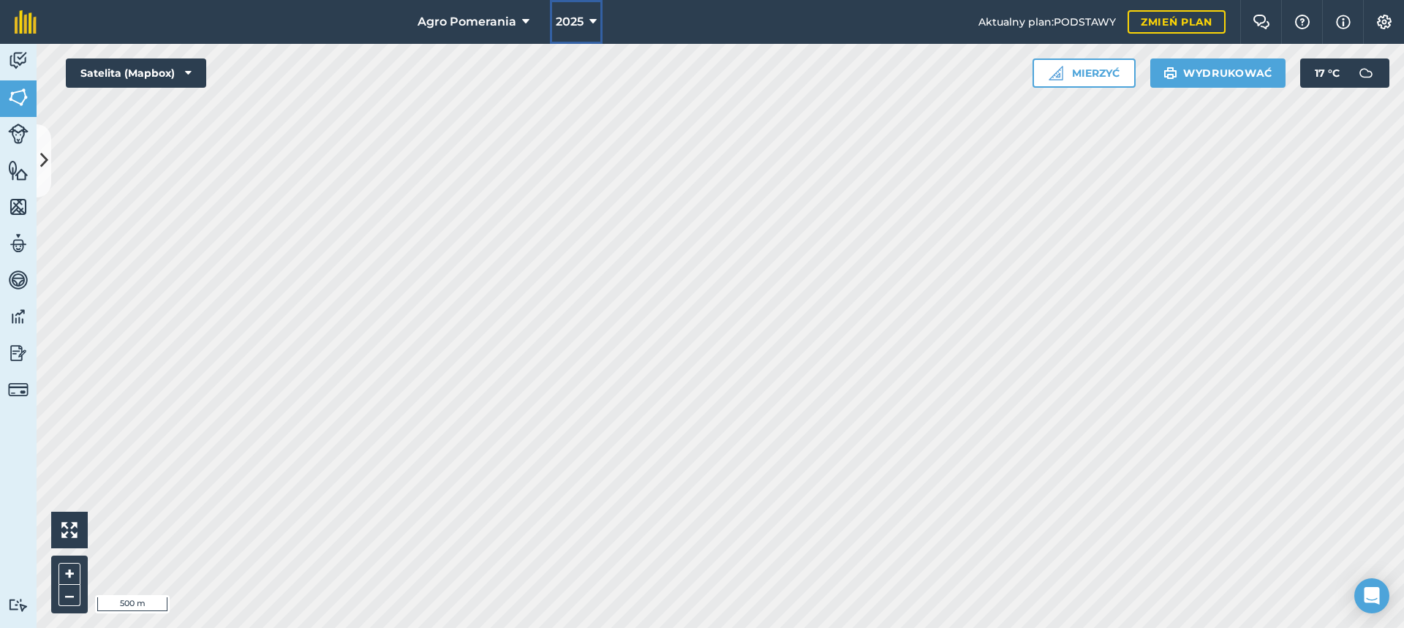
click at [583, 22] on button "2025" at bounding box center [576, 22] width 53 height 44
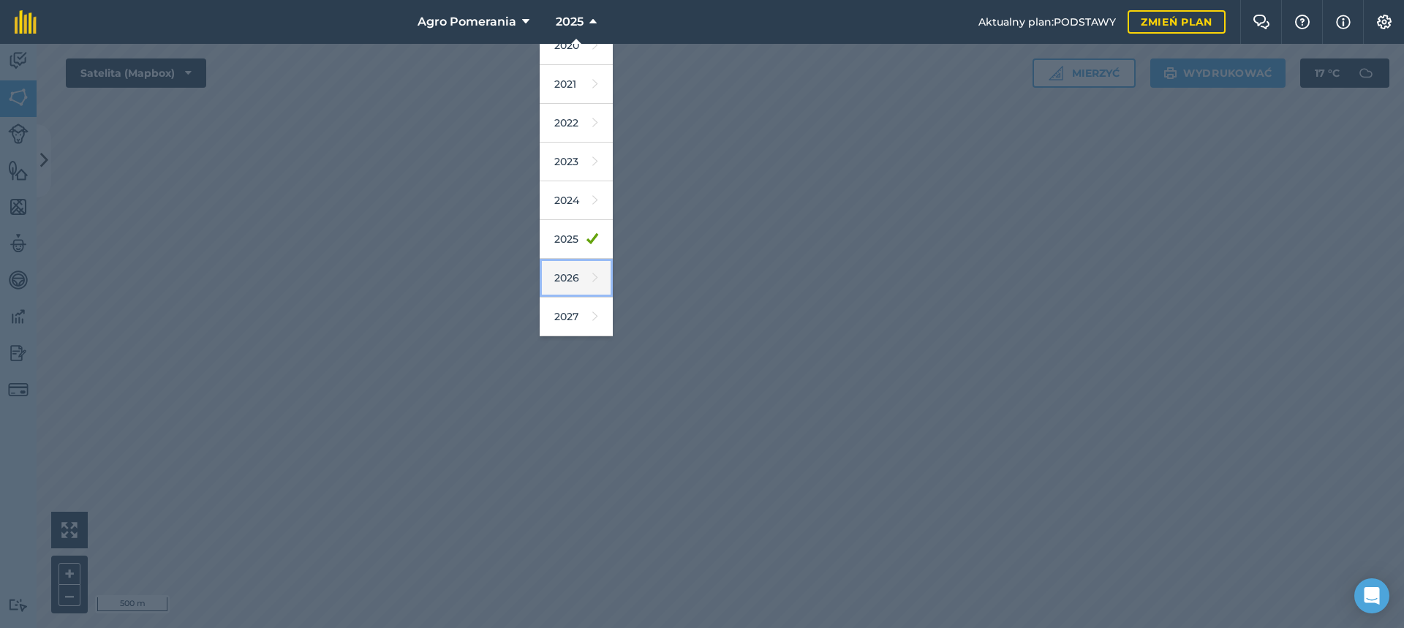
click at [592, 268] on icon at bounding box center [595, 278] width 6 height 20
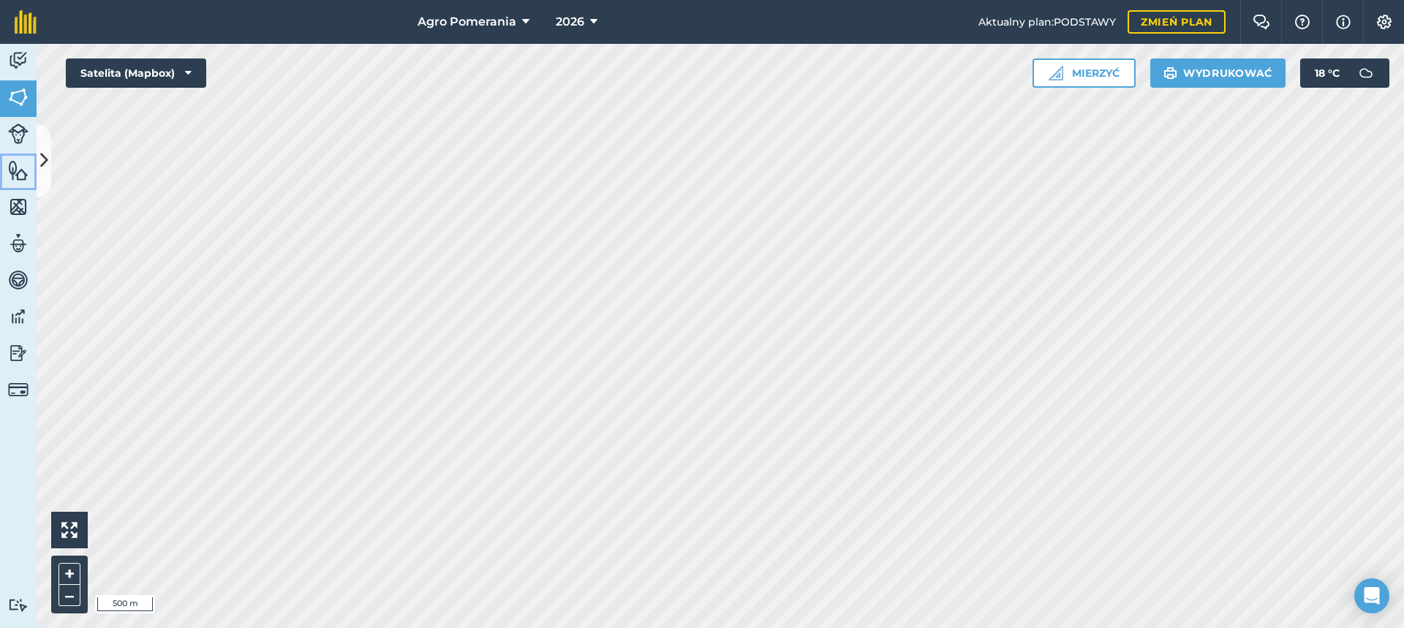
click at [33, 175] on link "Cechy" at bounding box center [18, 172] width 37 height 37
click at [48, 175] on button at bounding box center [44, 160] width 15 height 73
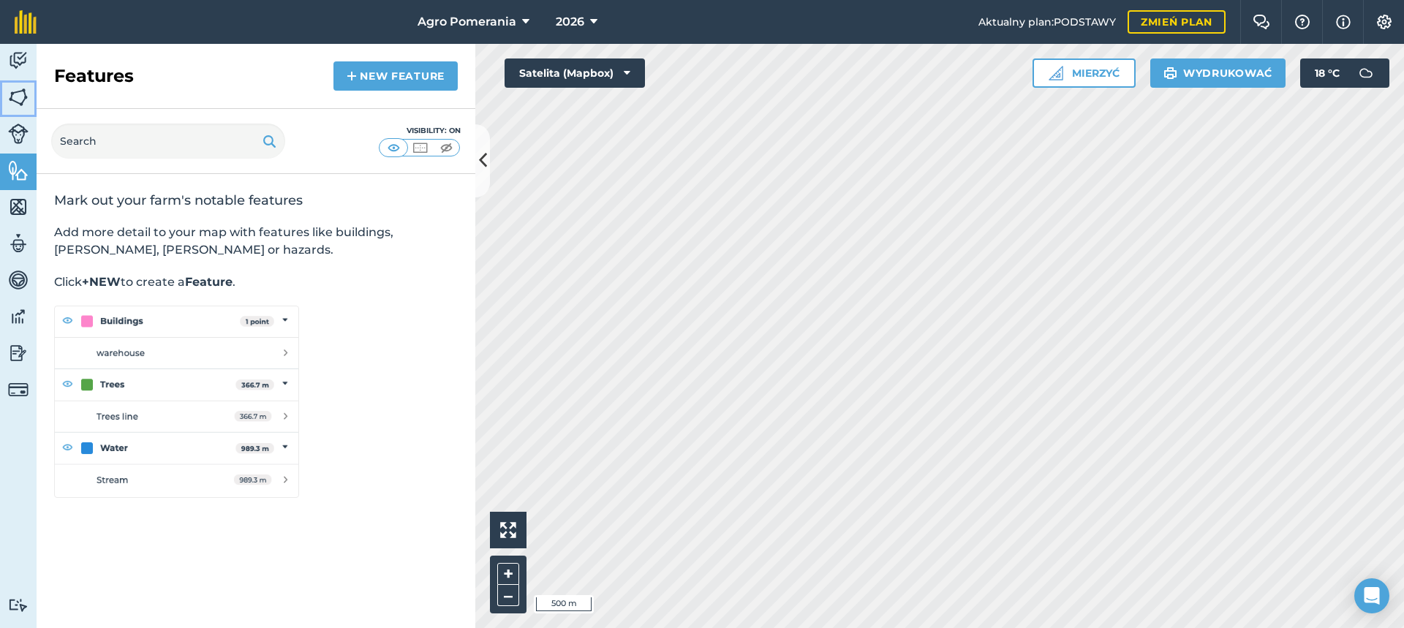
click at [30, 90] on link "[DATE]" at bounding box center [18, 98] width 37 height 37
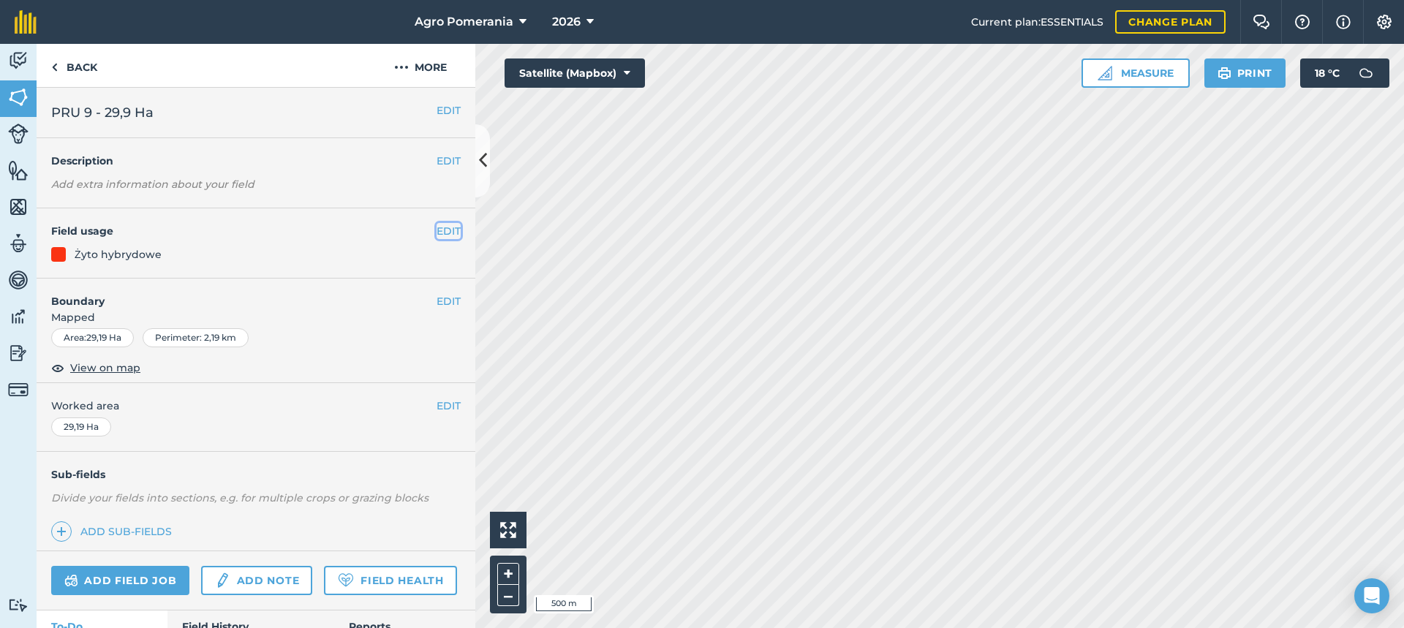
click at [442, 224] on button "EDIT" at bounding box center [449, 231] width 24 height 16
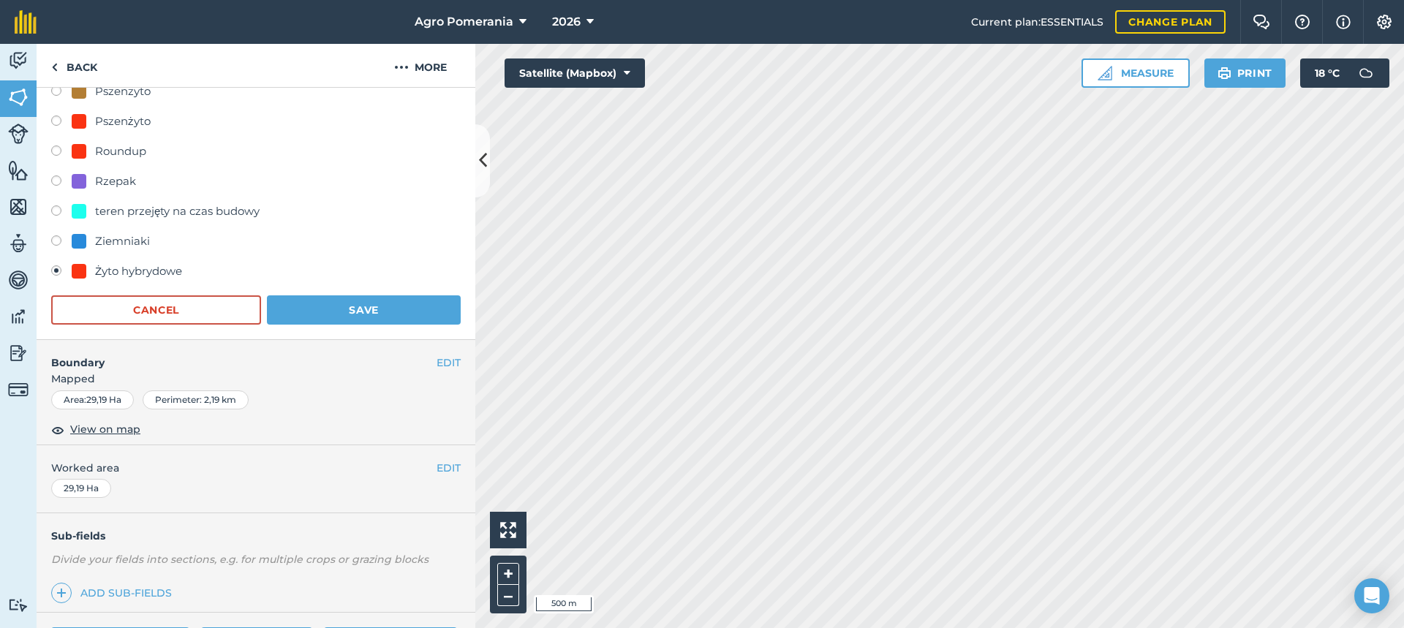
scroll to position [658, 0]
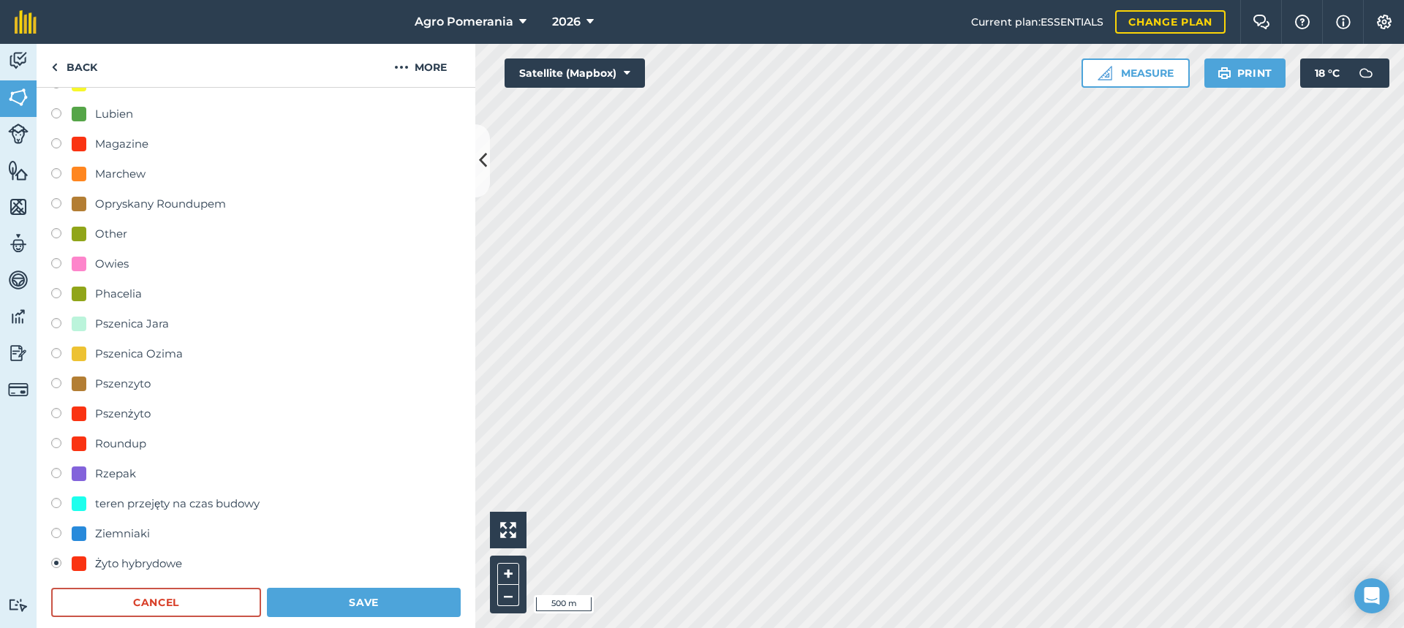
click at [116, 529] on div "Ziemniaki" at bounding box center [122, 534] width 55 height 18
radio input "true"
radio input "false"
click at [325, 594] on button "Save" at bounding box center [364, 602] width 194 height 29
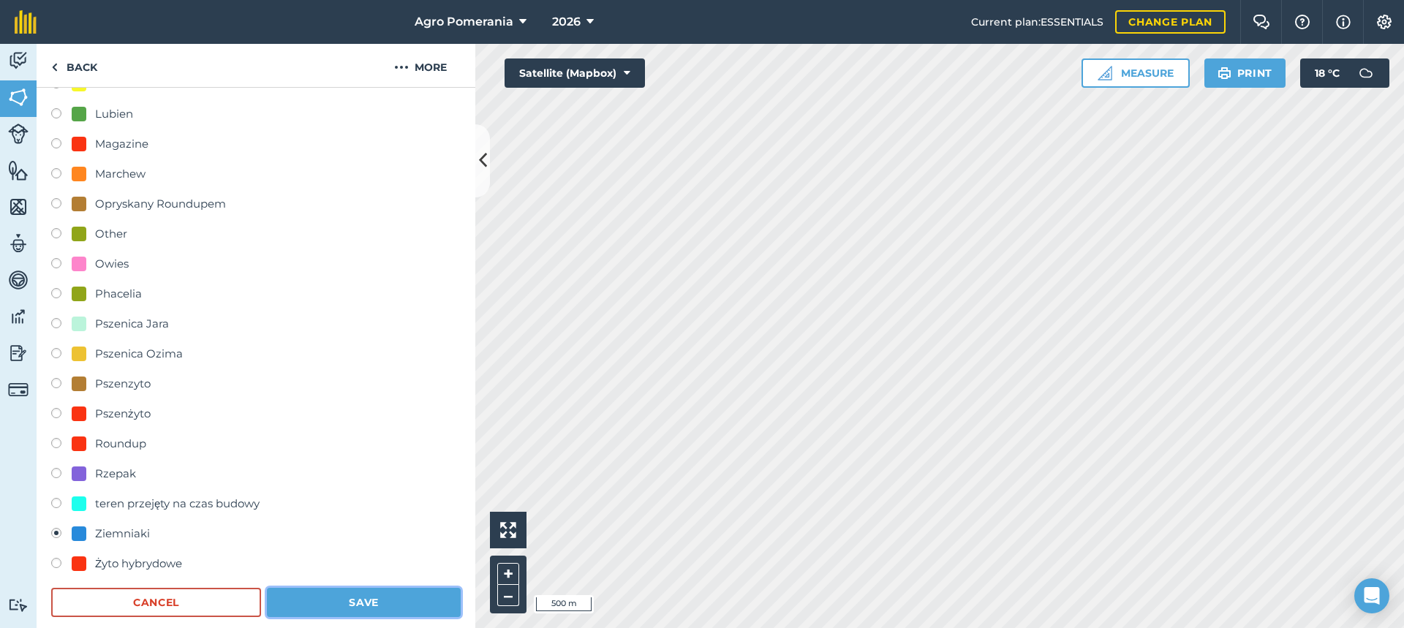
click at [353, 598] on button "Save" at bounding box center [364, 602] width 194 height 29
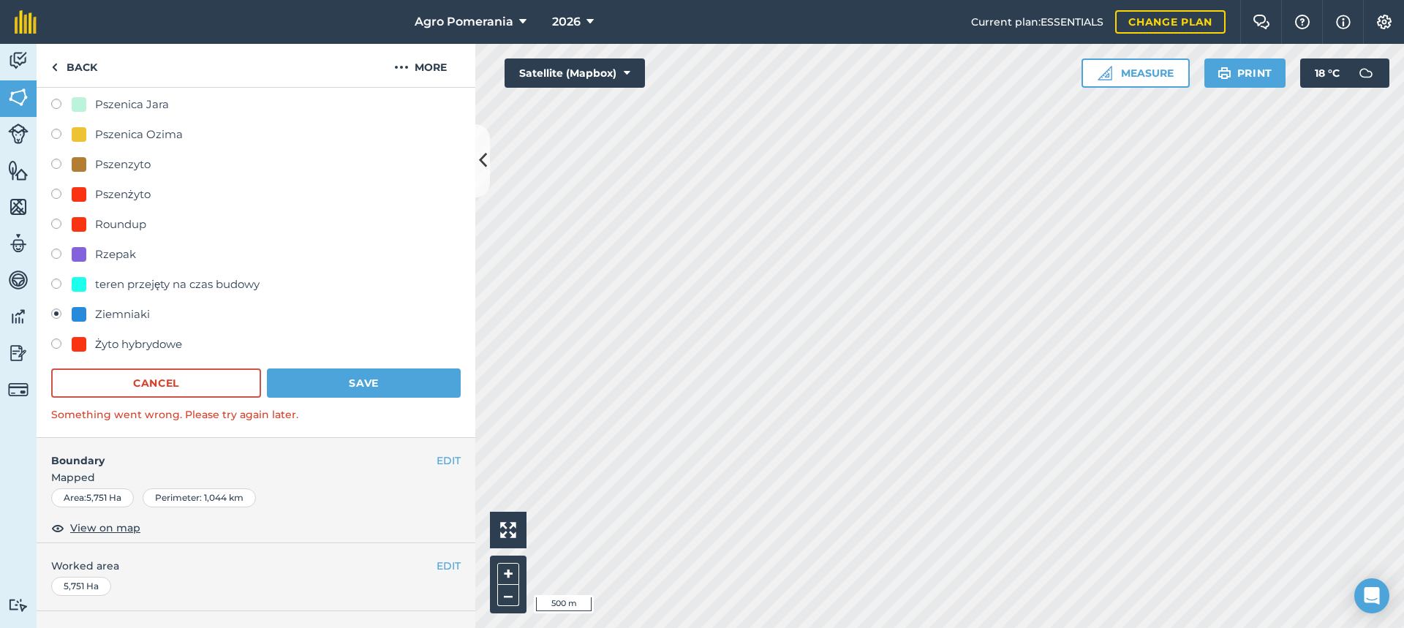
scroll to position [951, 0]
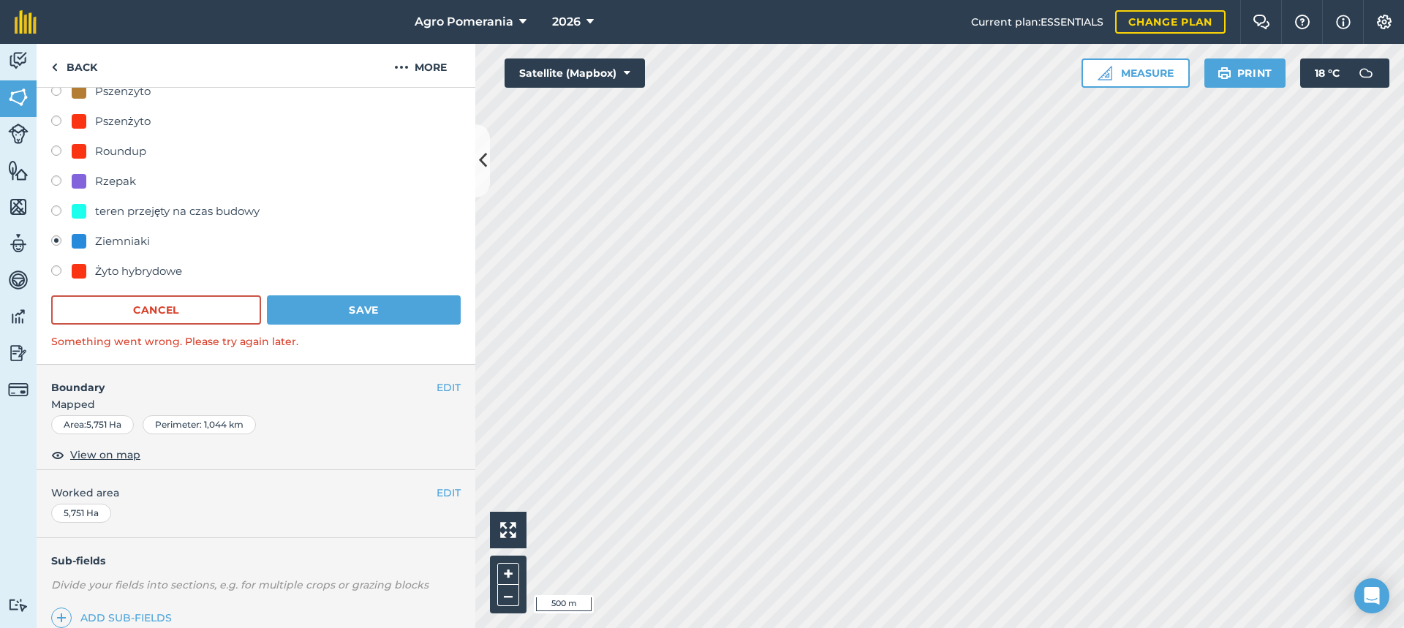
click at [333, 391] on h4 "Boundary" at bounding box center [237, 380] width 400 height 31
click at [328, 386] on h4 "Boundary" at bounding box center [237, 380] width 400 height 31
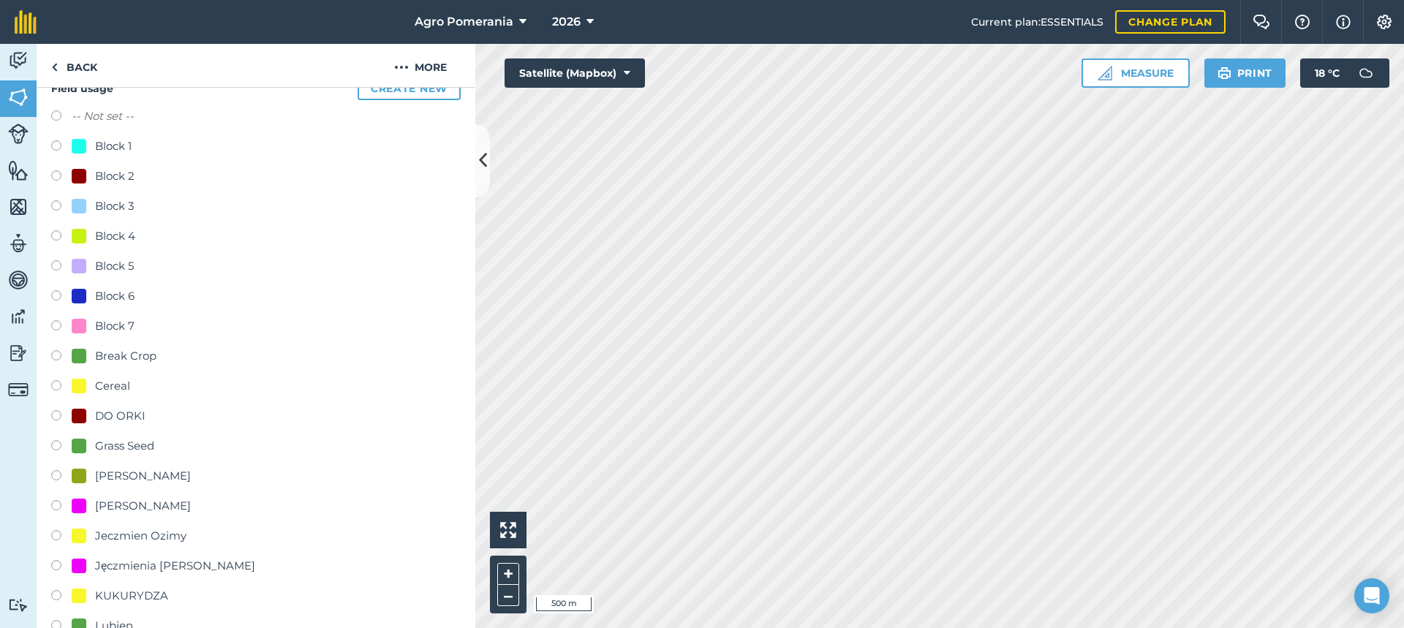
scroll to position [0, 0]
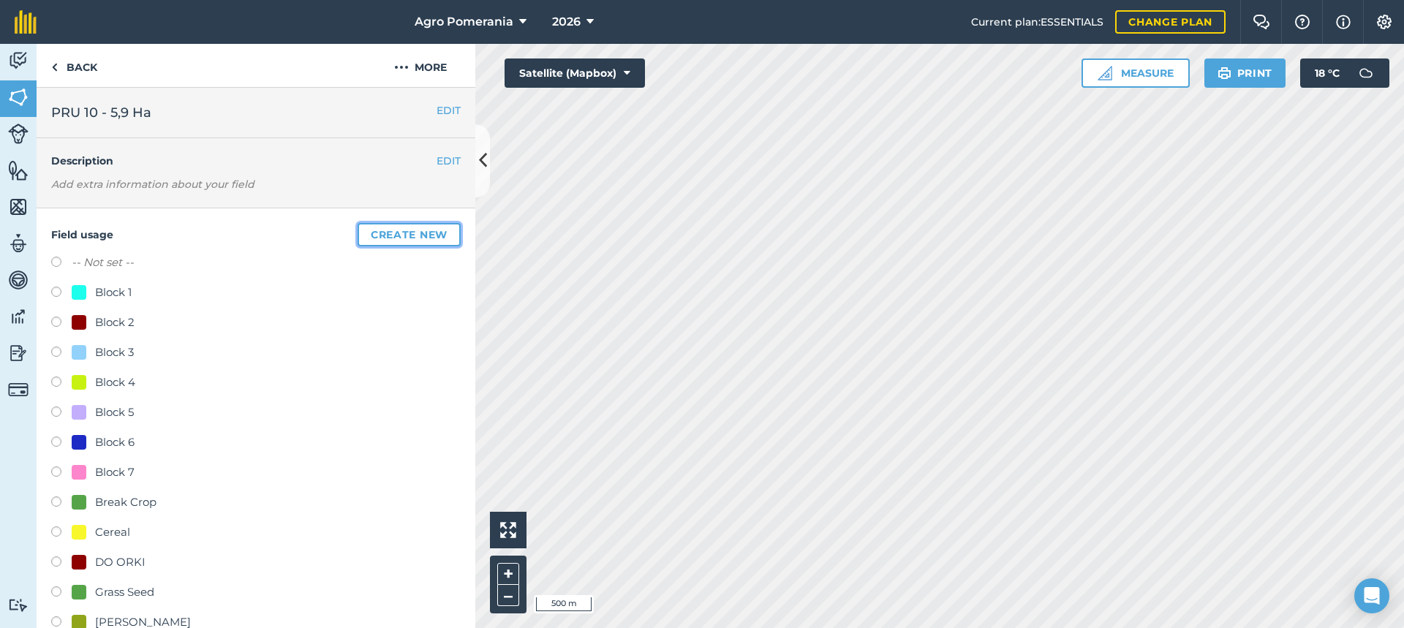
click at [393, 231] on button "Create new" at bounding box center [409, 234] width 103 height 23
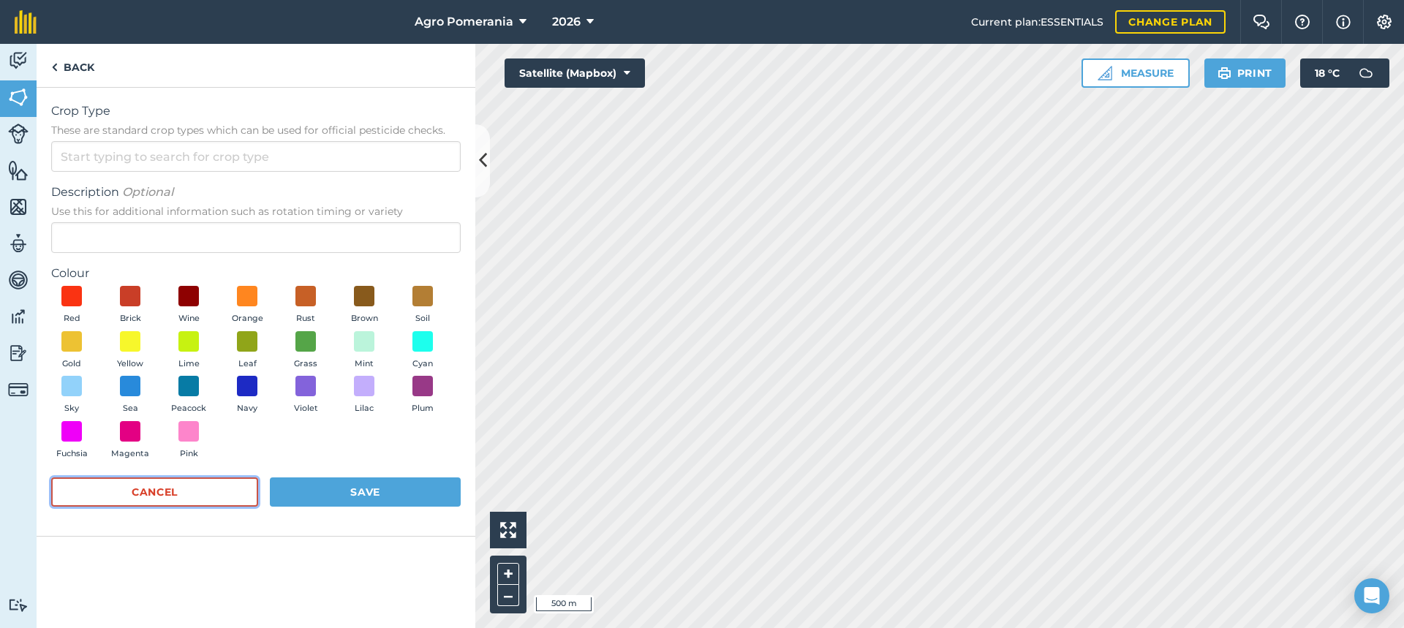
click at [168, 499] on button "Cancel" at bounding box center [154, 491] width 207 height 29
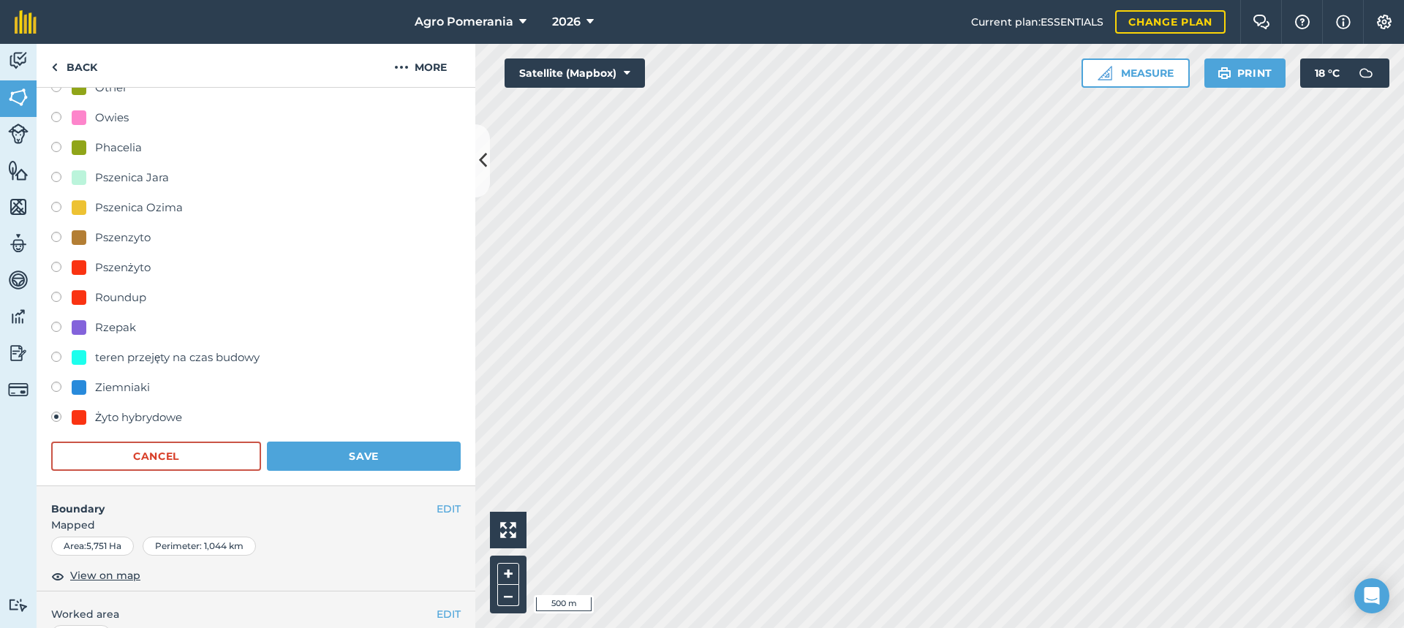
scroll to position [877, 0]
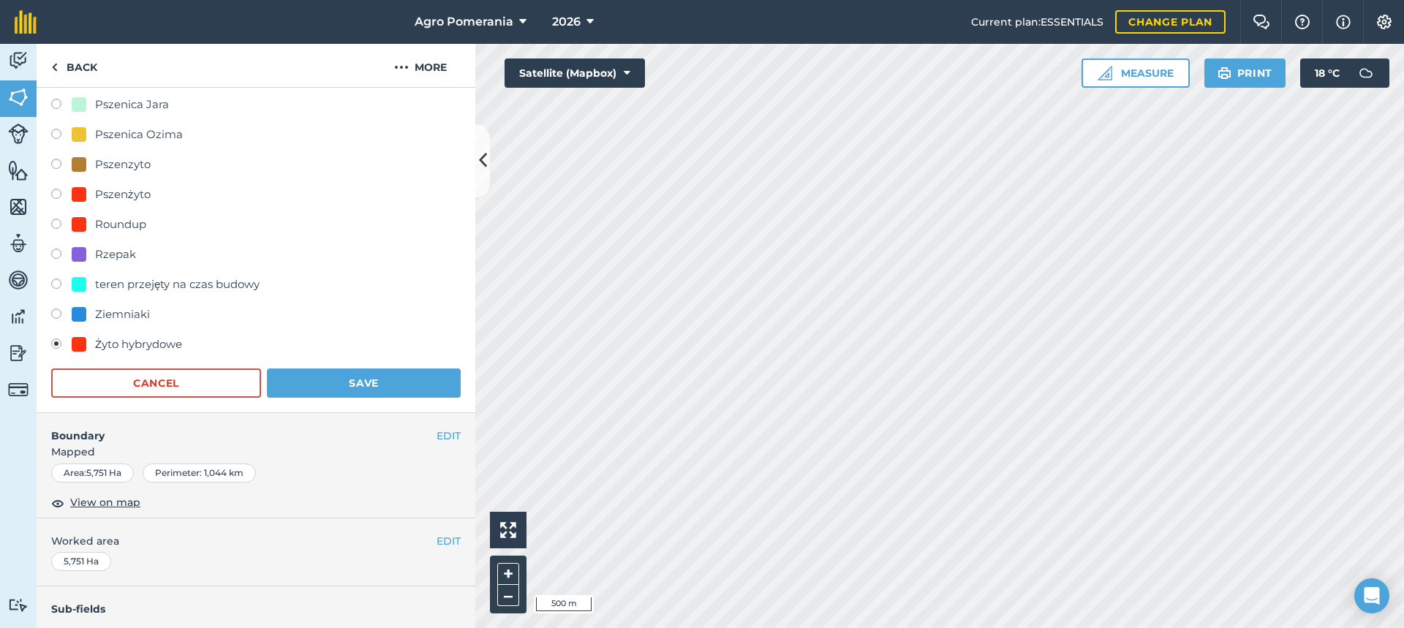
click at [399, 453] on span "Mapped" at bounding box center [256, 452] width 439 height 16
click at [121, 314] on div "Ziemniaki" at bounding box center [122, 315] width 55 height 18
radio input "true"
radio input "false"
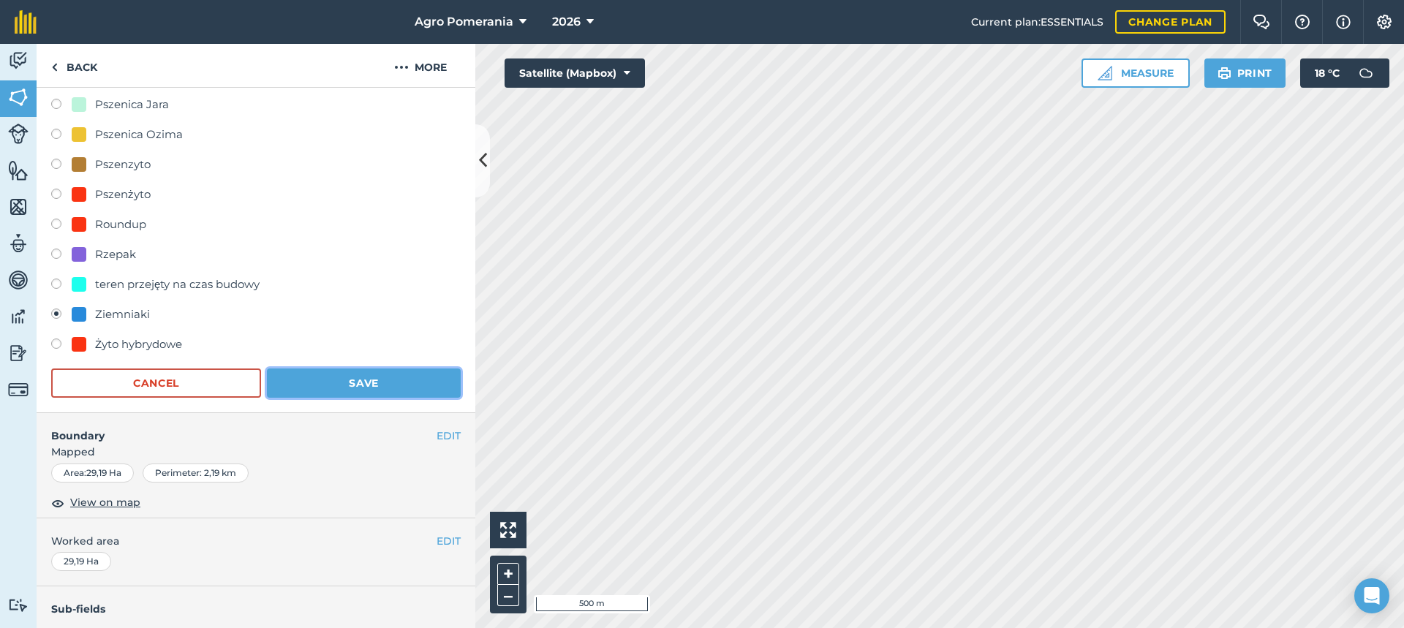
click at [317, 384] on button "Save" at bounding box center [364, 383] width 194 height 29
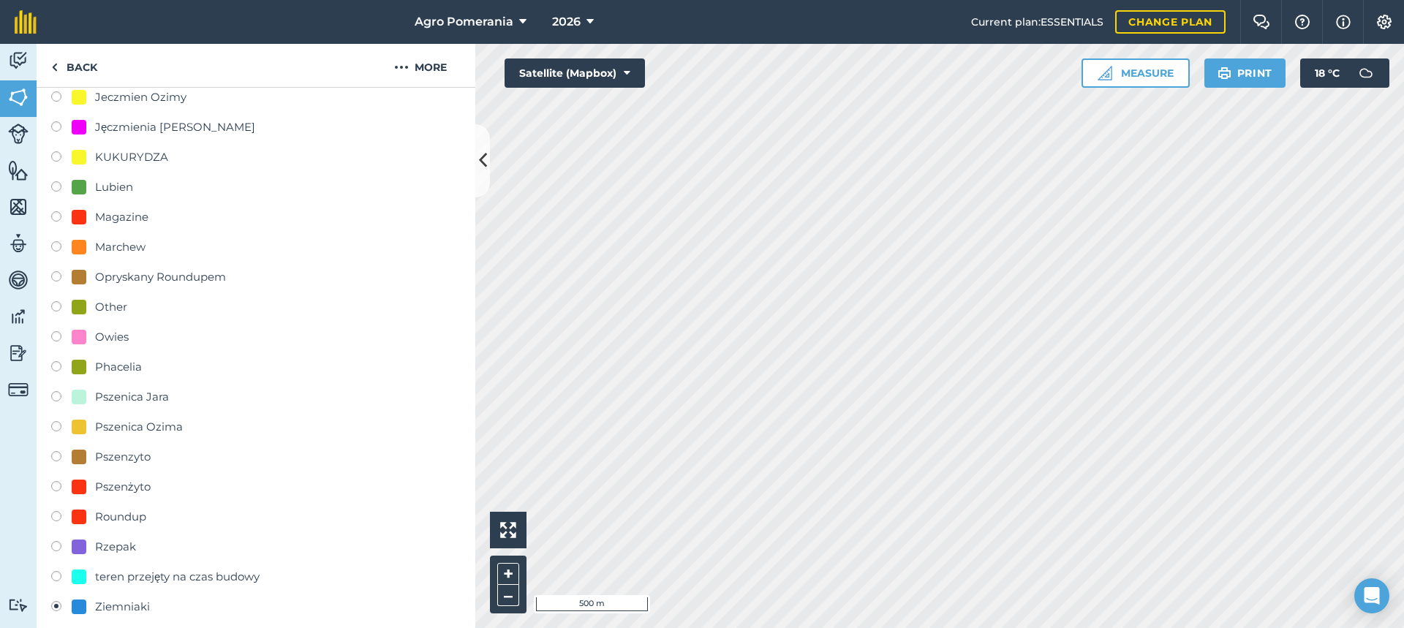
scroll to position [512, 0]
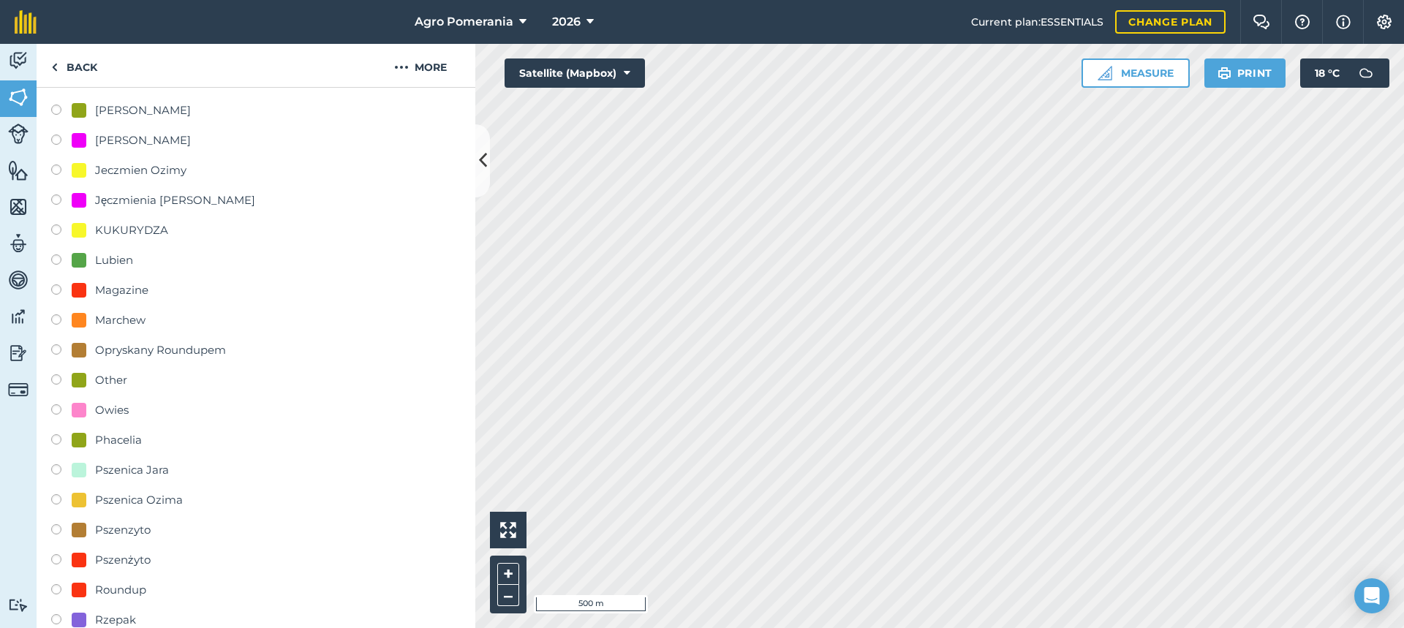
scroll to position [545, 0]
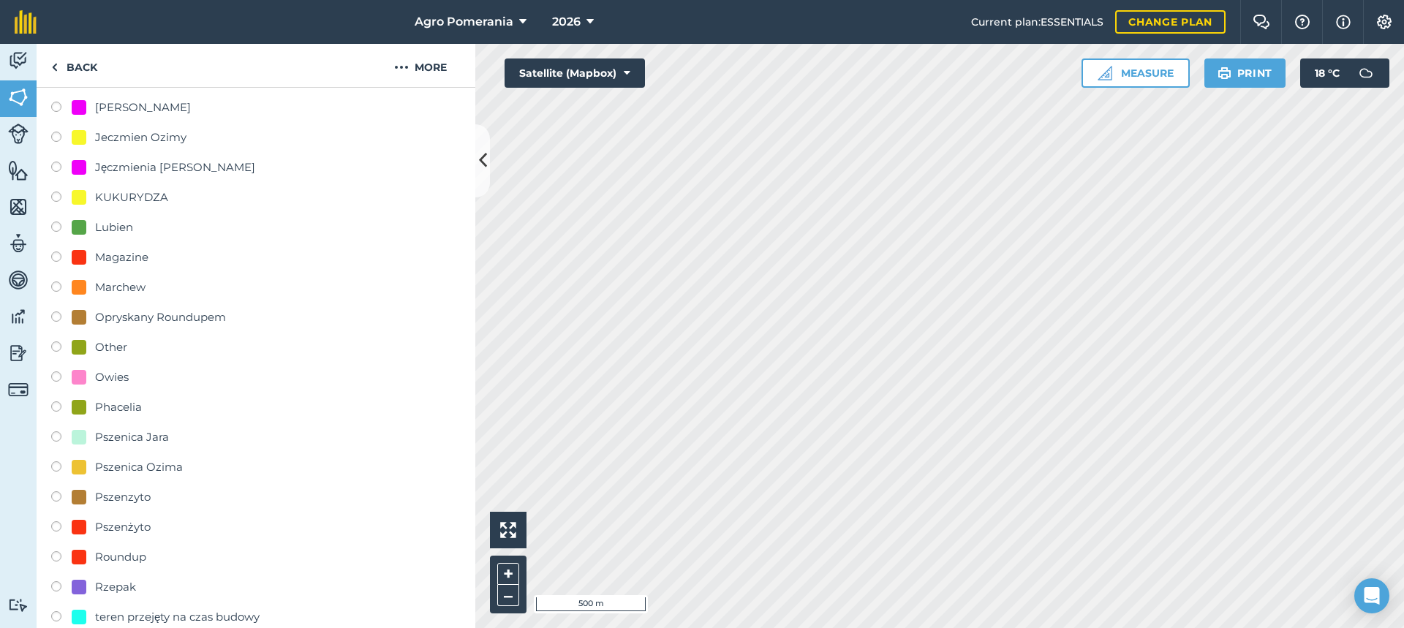
scroll to position [512, 0]
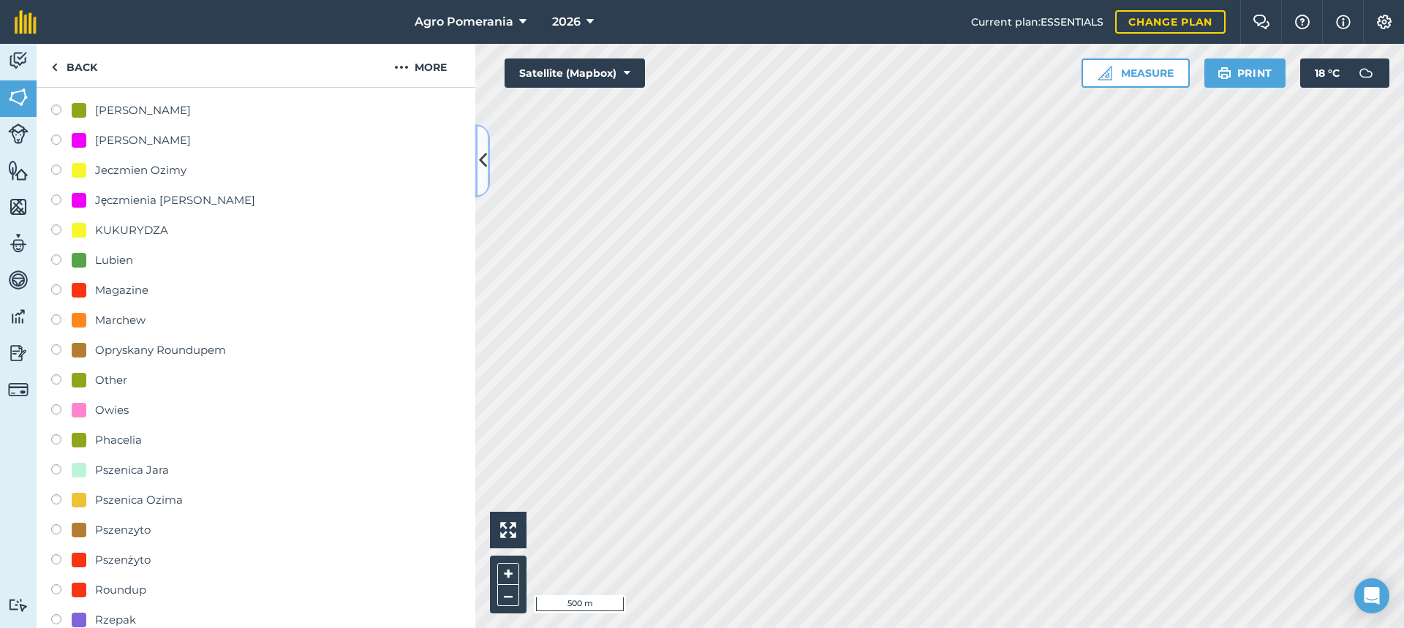
click at [481, 170] on icon at bounding box center [483, 161] width 8 height 26
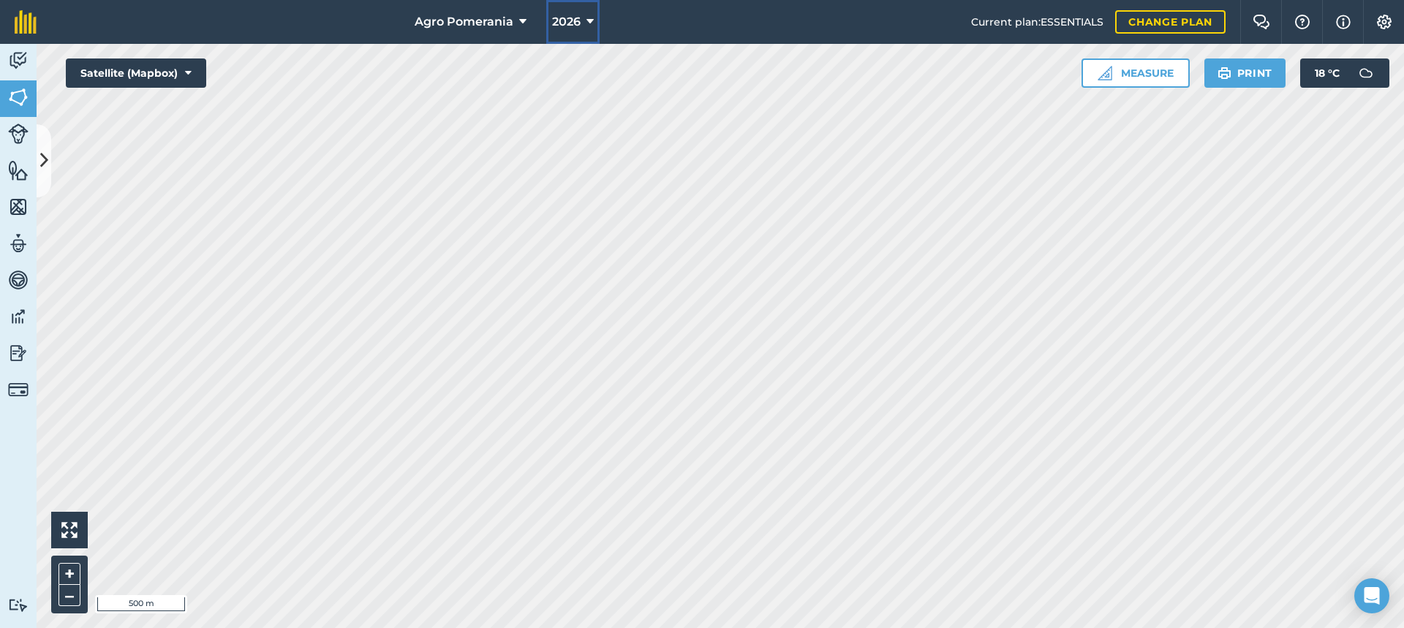
click at [589, 12] on button "2026" at bounding box center [572, 22] width 53 height 44
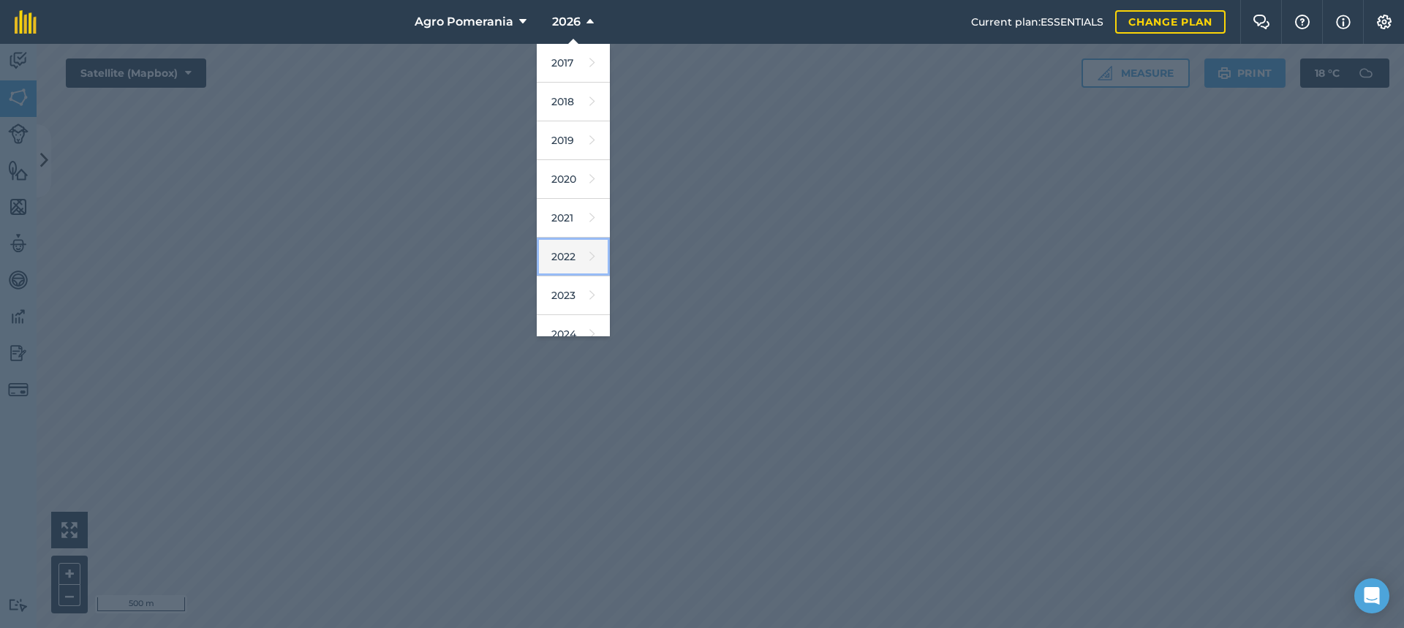
click at [563, 249] on link "2022" at bounding box center [573, 257] width 73 height 39
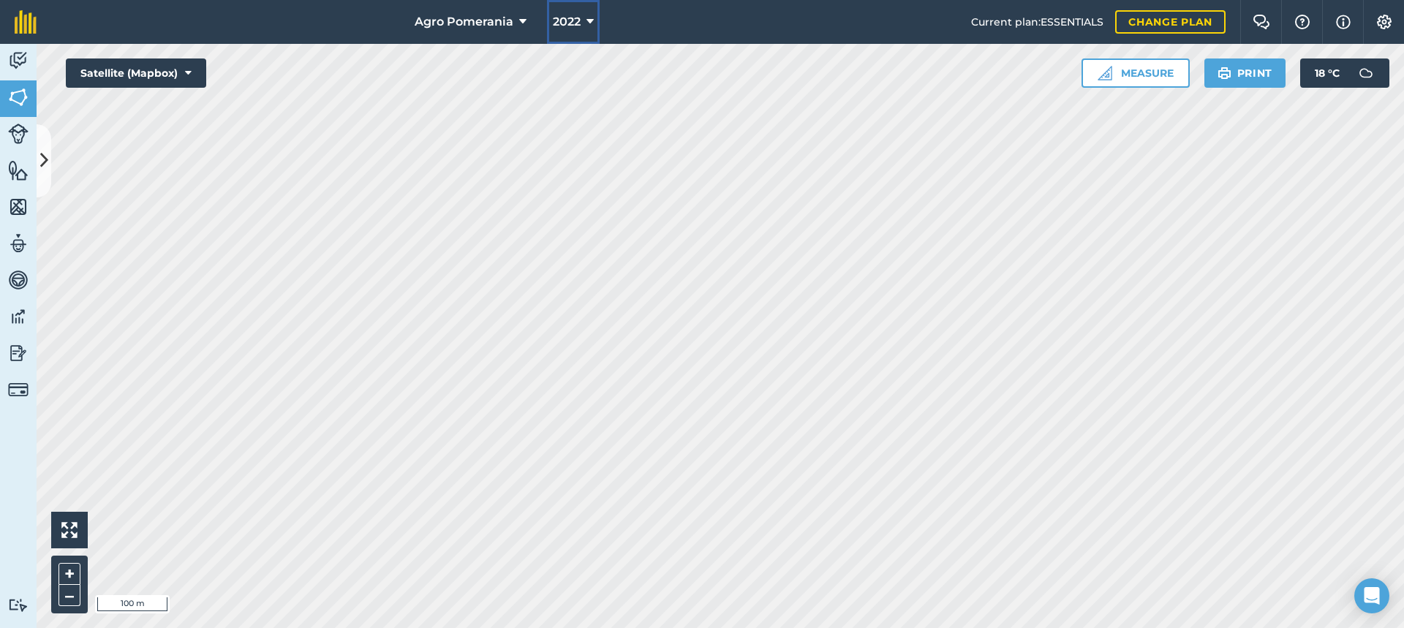
click at [590, 26] on icon at bounding box center [589, 22] width 7 height 18
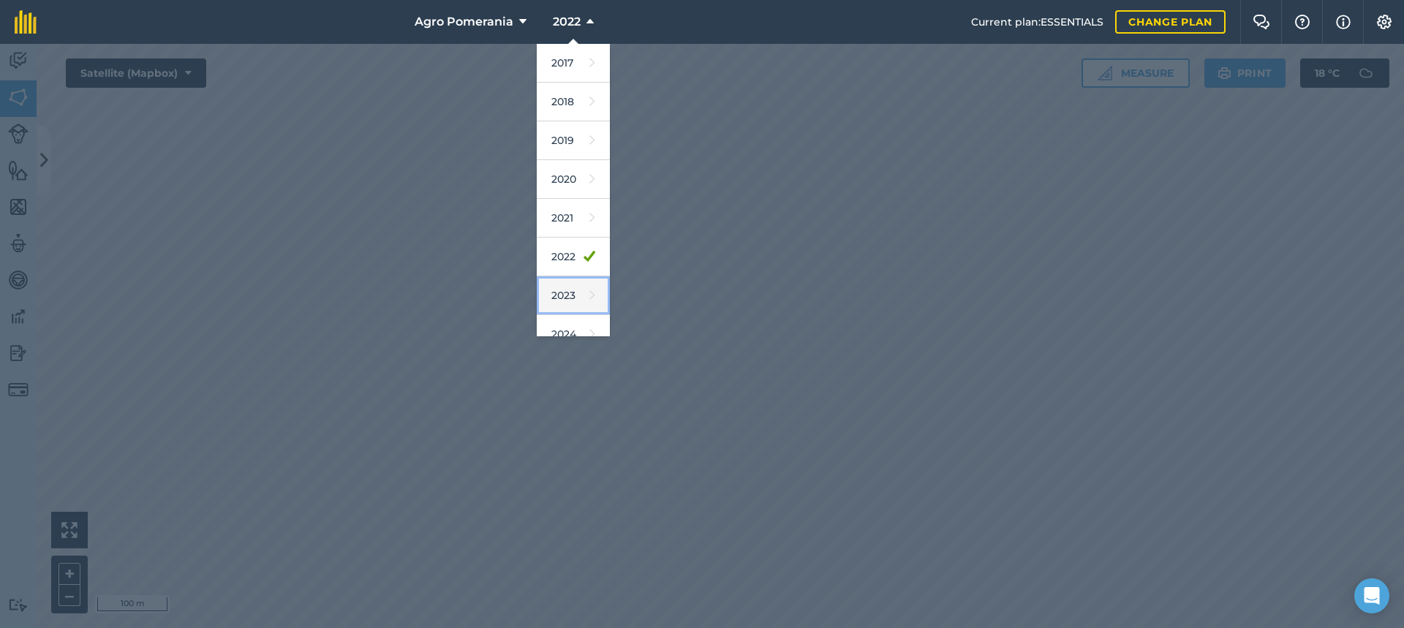
click at [587, 290] on link "2023" at bounding box center [573, 295] width 73 height 39
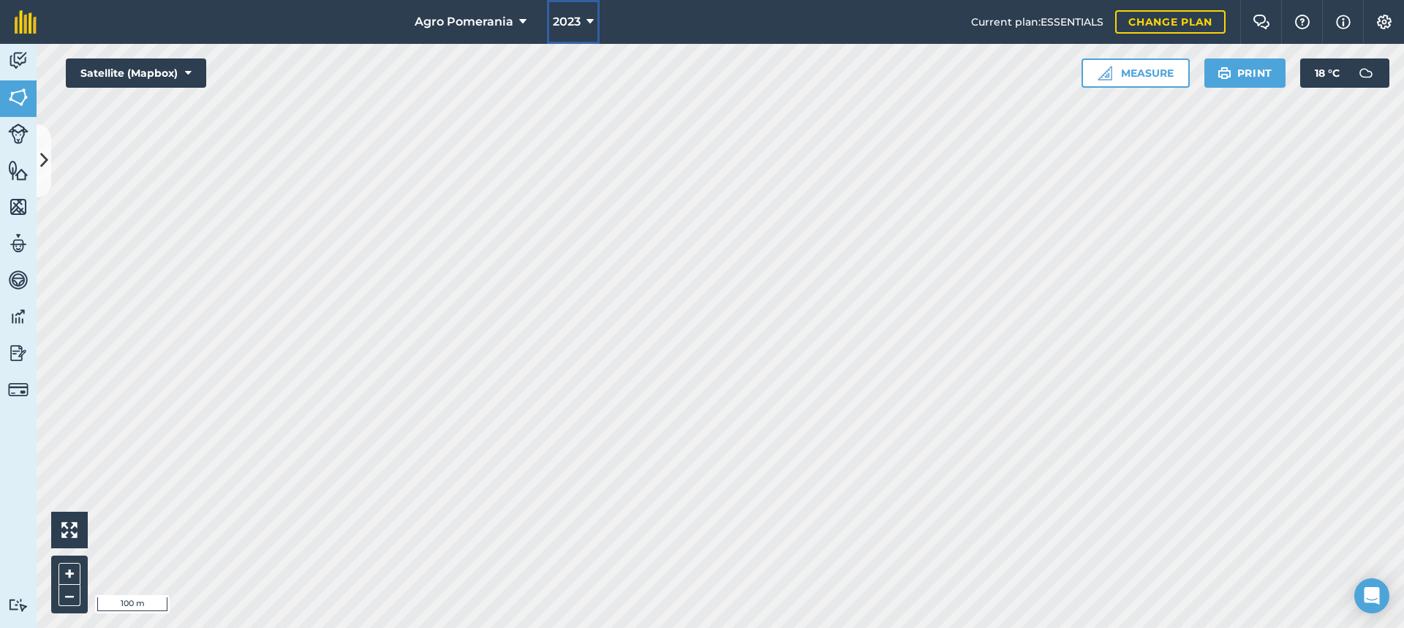
click at [588, 24] on icon at bounding box center [589, 22] width 7 height 18
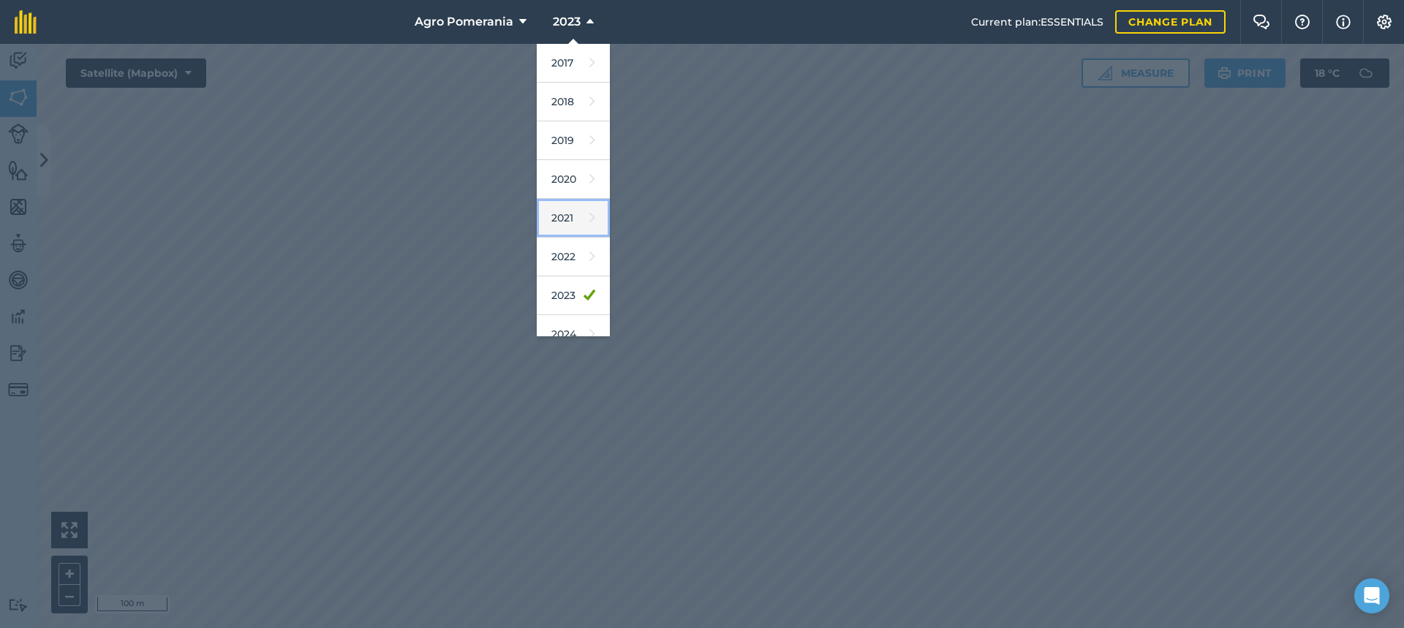
click at [589, 217] on icon at bounding box center [592, 218] width 6 height 20
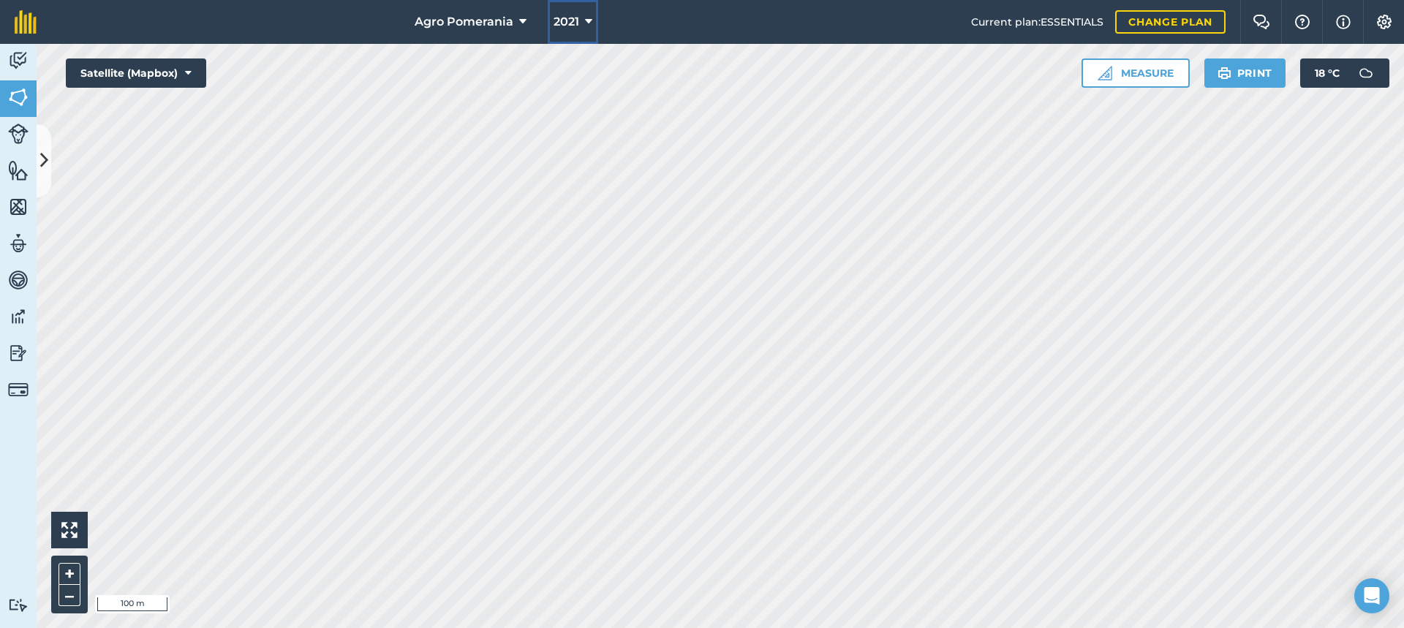
click at [587, 22] on icon at bounding box center [588, 22] width 7 height 18
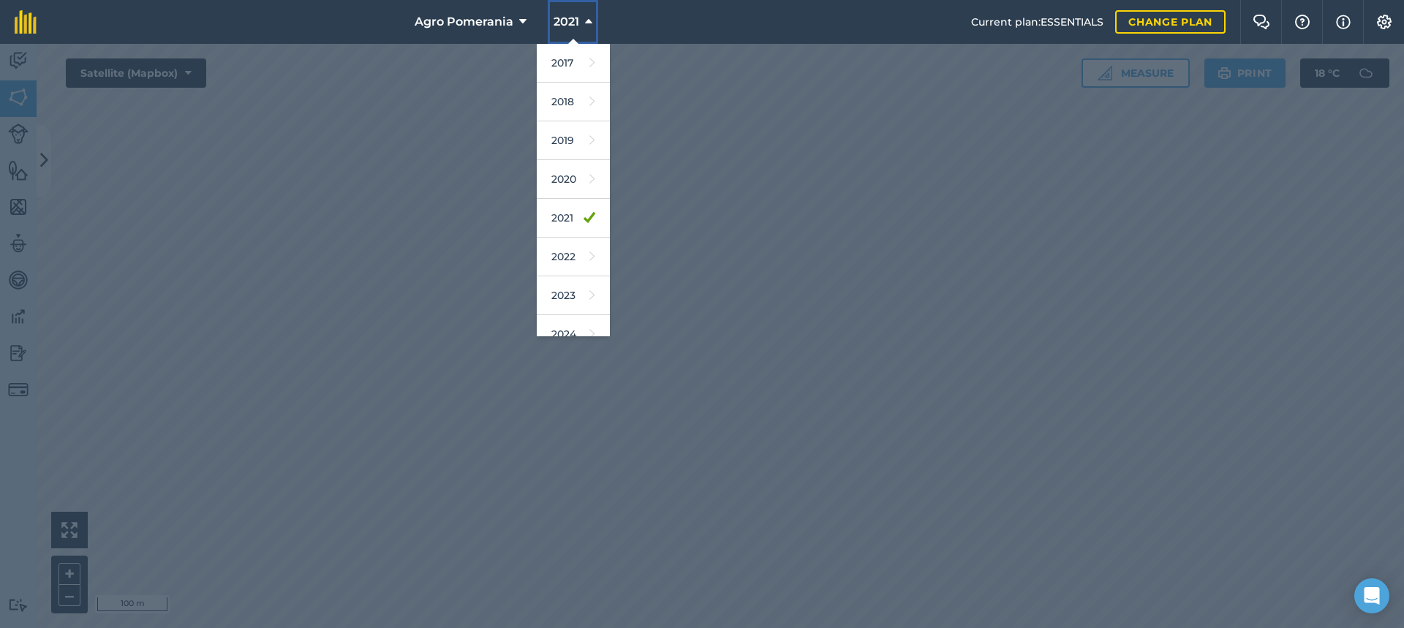
scroll to position [134, 0]
click at [571, 200] on link "2024" at bounding box center [573, 200] width 73 height 39
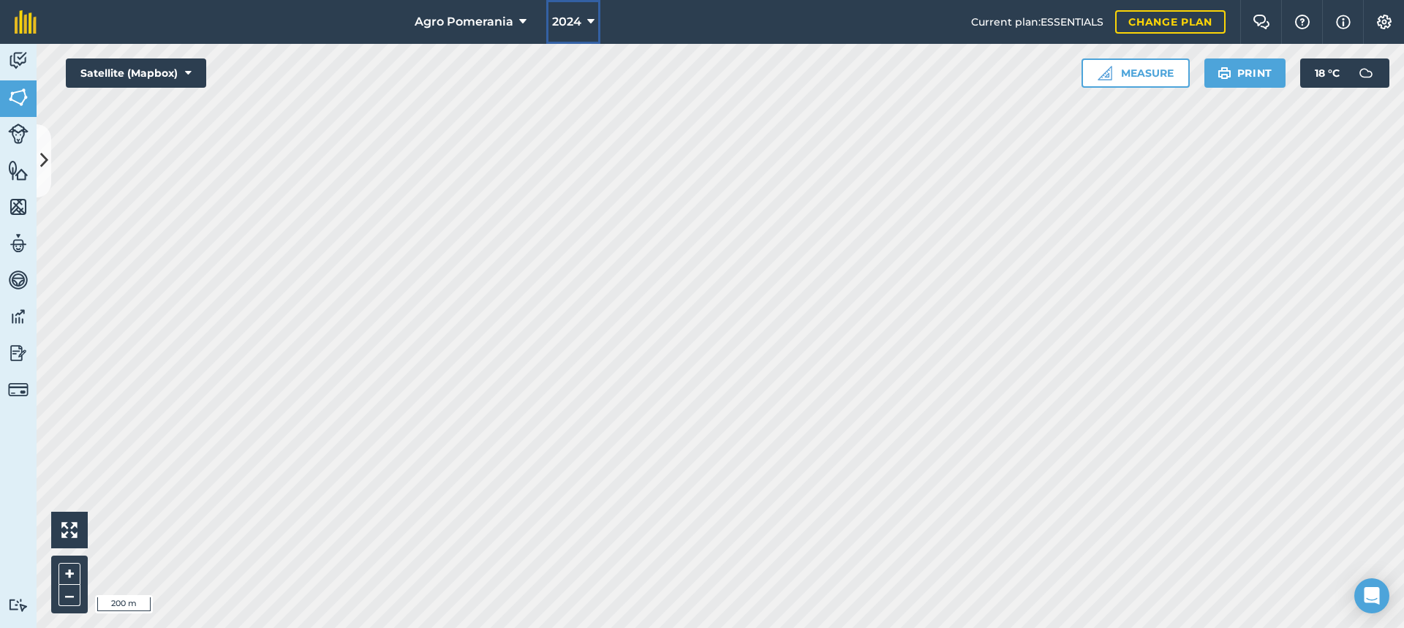
click at [590, 23] on icon at bounding box center [590, 22] width 7 height 18
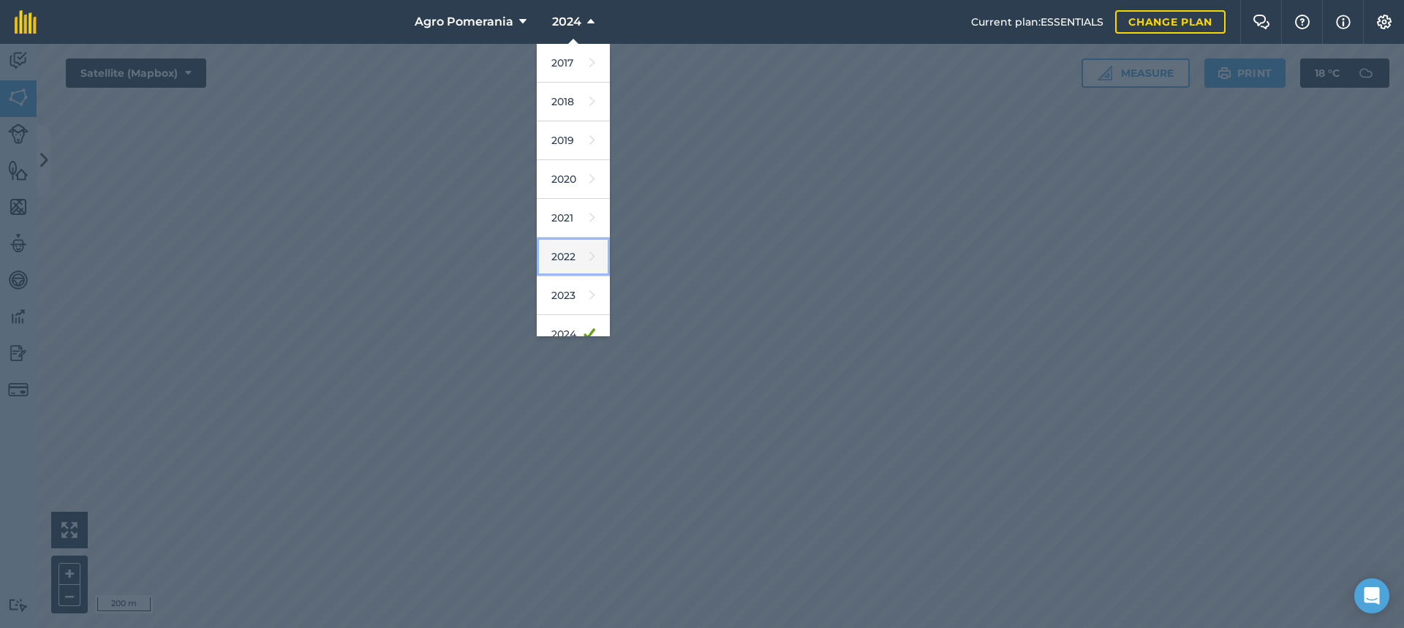
click at [575, 253] on link "2022" at bounding box center [573, 257] width 73 height 39
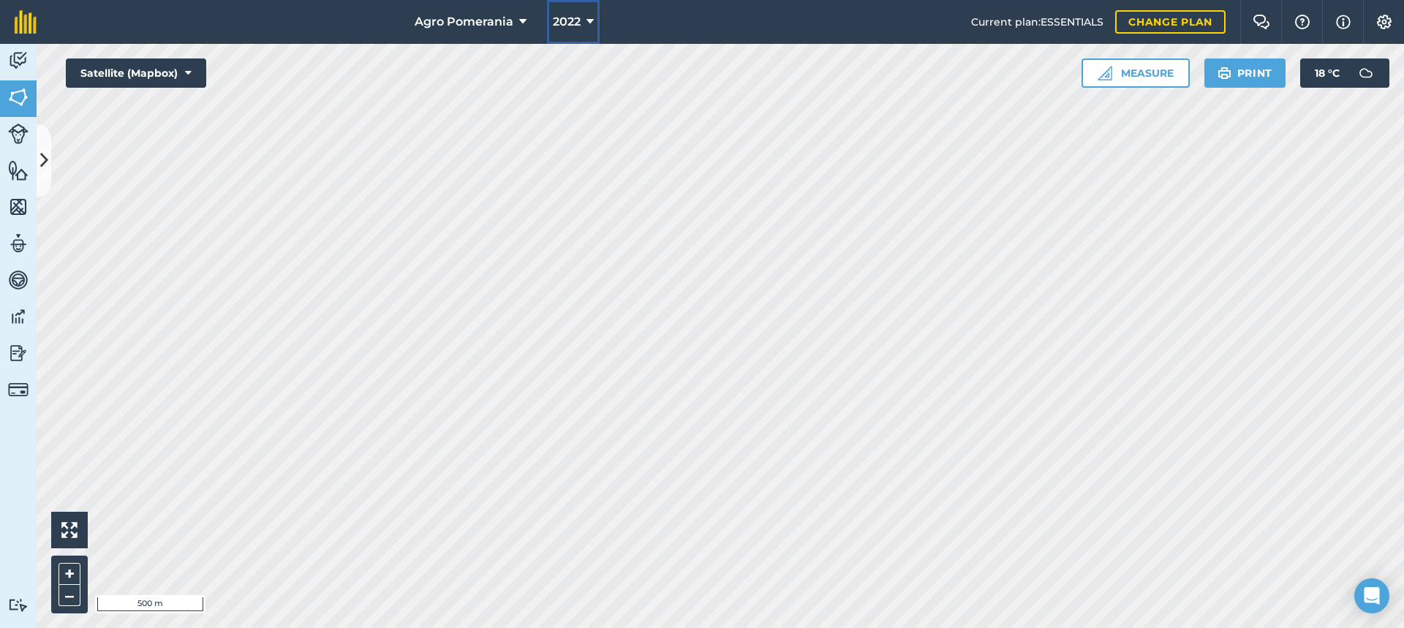
click at [589, 23] on icon at bounding box center [589, 22] width 7 height 18
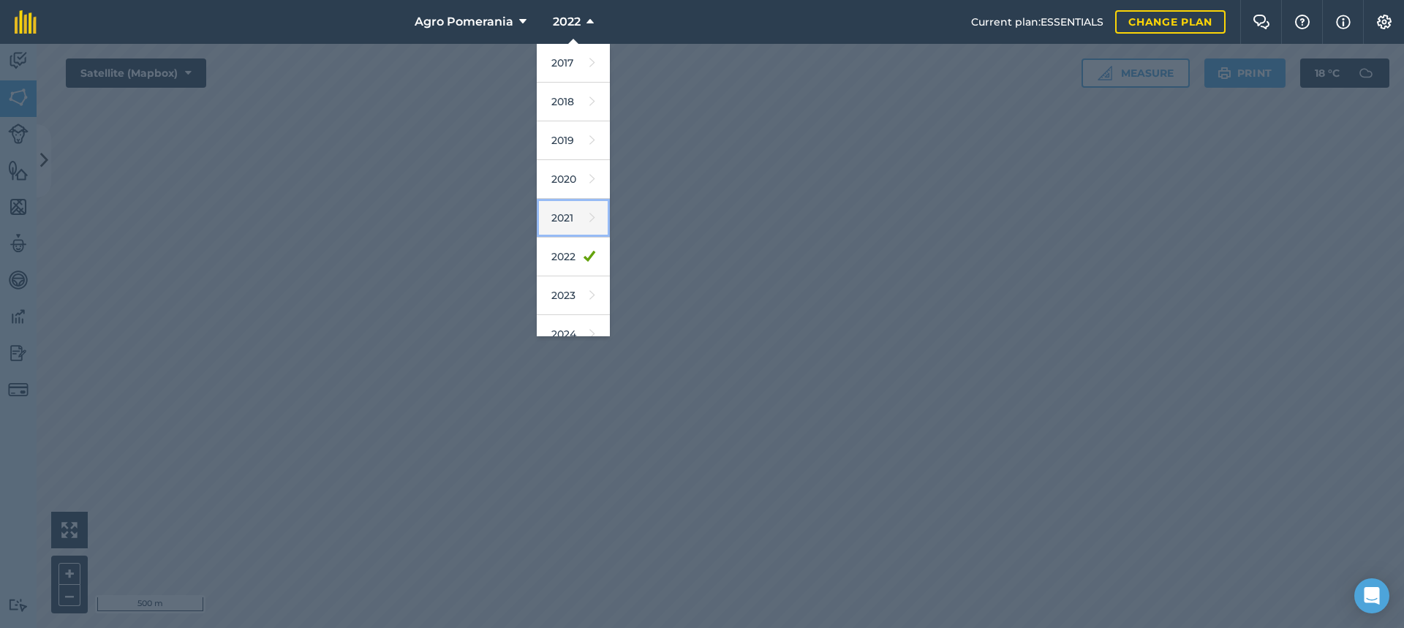
click at [573, 215] on link "2021" at bounding box center [573, 218] width 73 height 39
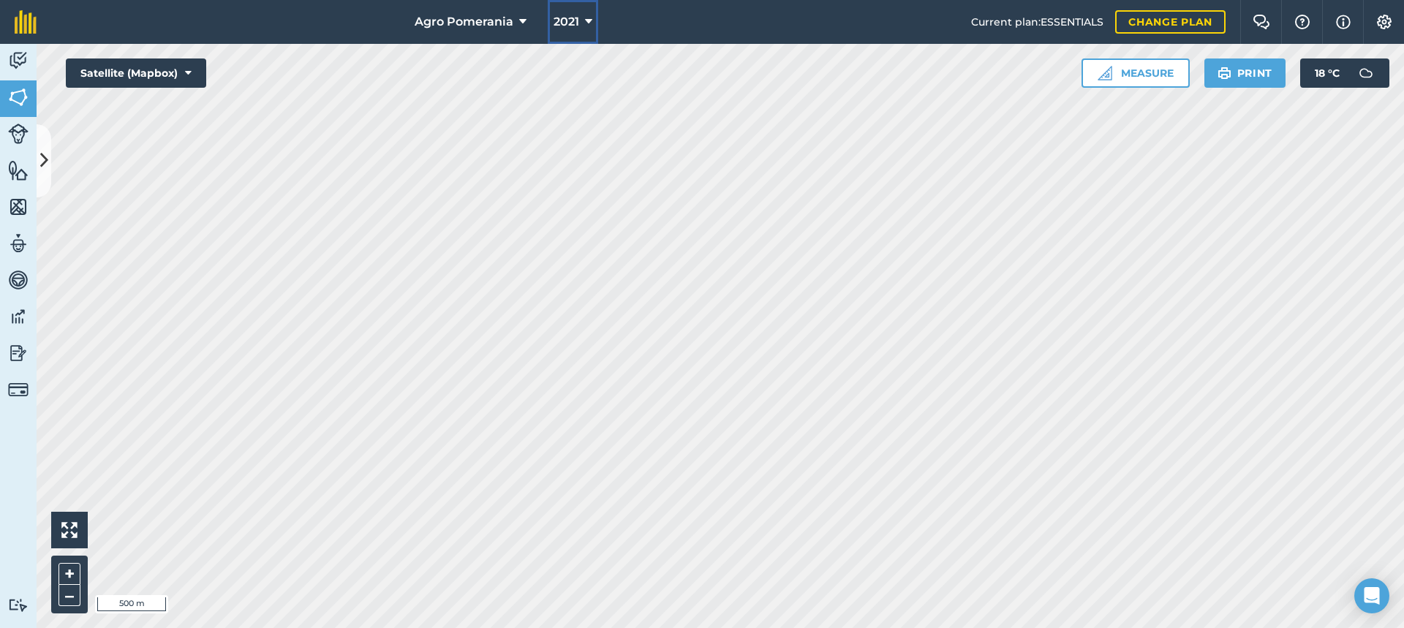
click at [588, 22] on icon at bounding box center [588, 22] width 7 height 18
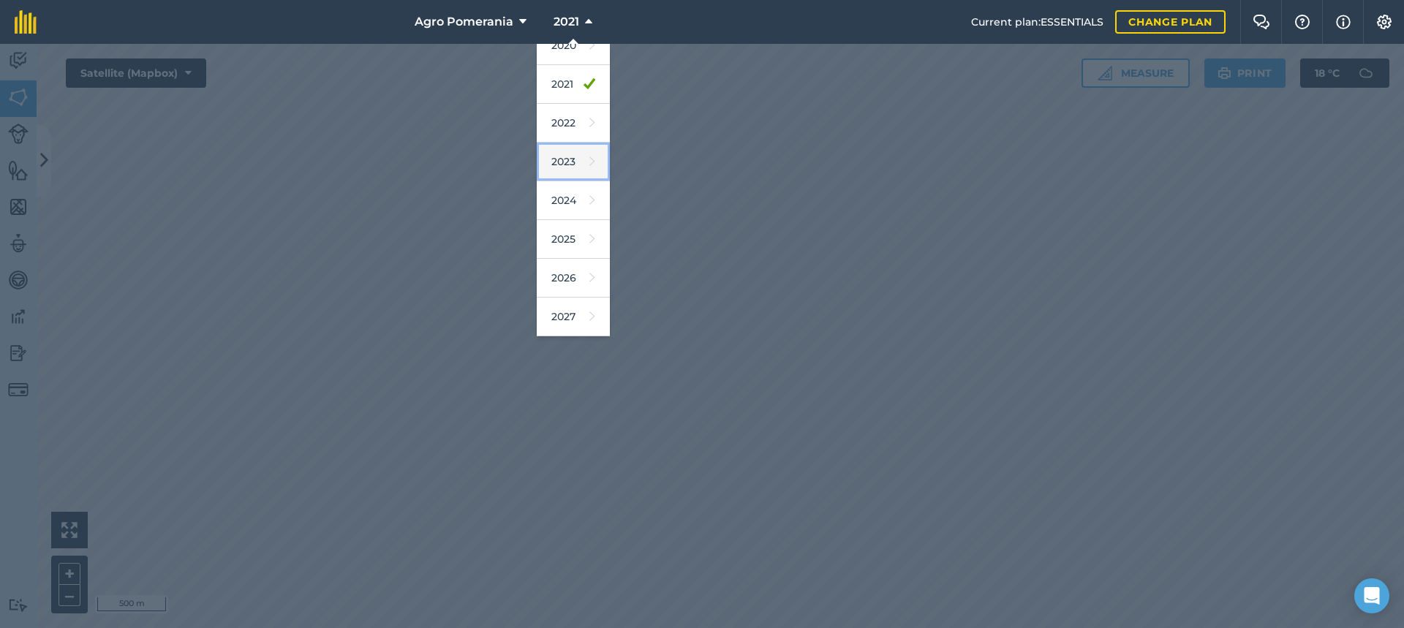
click at [583, 163] on link "2023" at bounding box center [573, 162] width 73 height 39
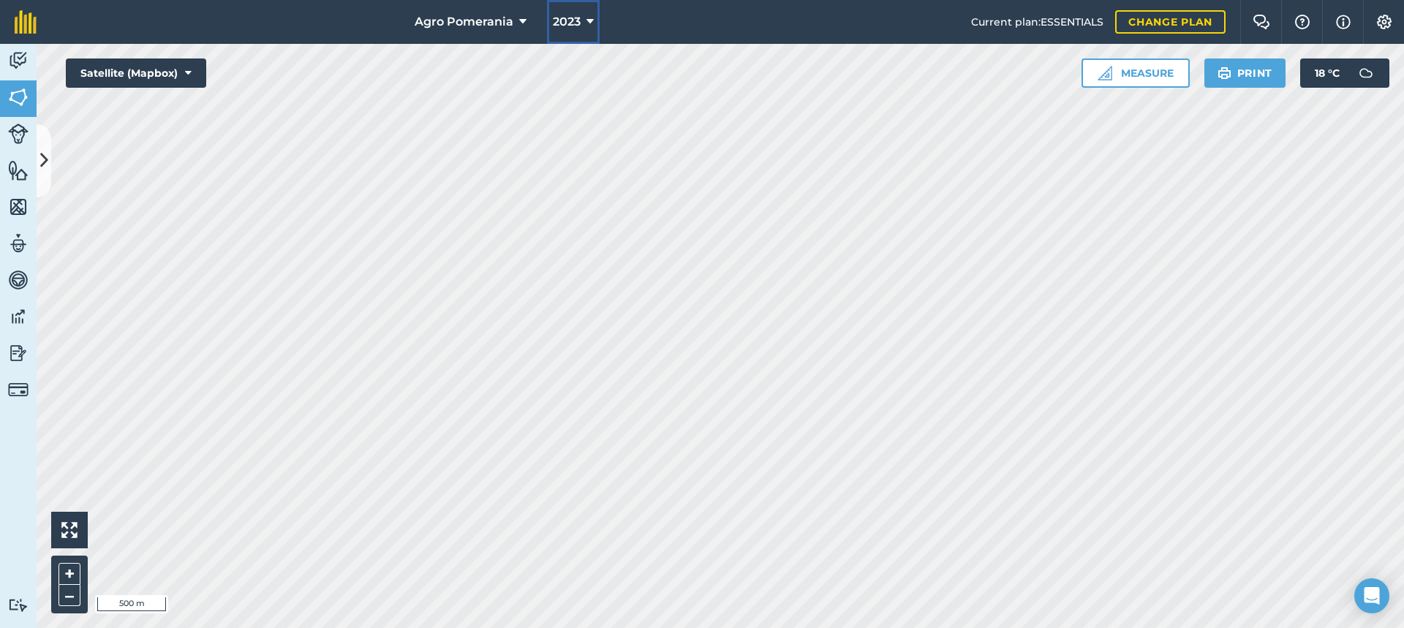
drag, startPoint x: 590, startPoint y: 17, endPoint x: 591, endPoint y: 33, distance: 16.1
click at [590, 20] on icon at bounding box center [589, 22] width 7 height 18
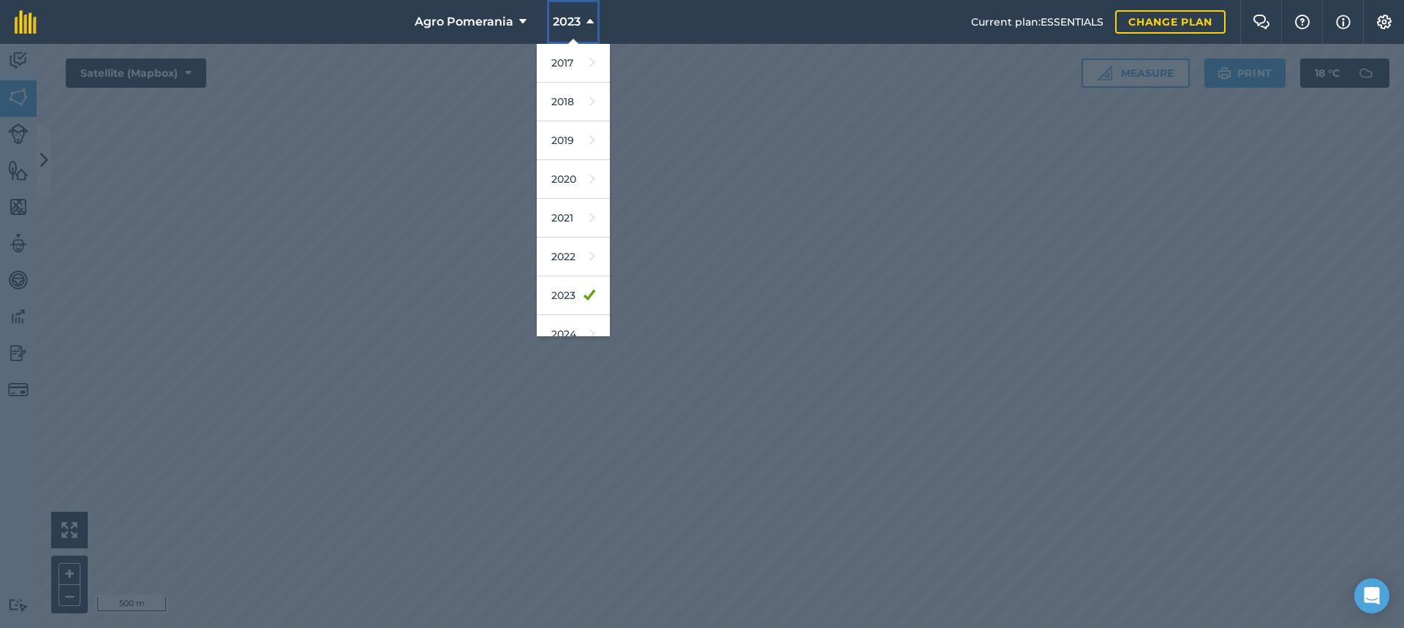
scroll to position [134, 0]
click at [586, 240] on link "2025" at bounding box center [573, 239] width 73 height 39
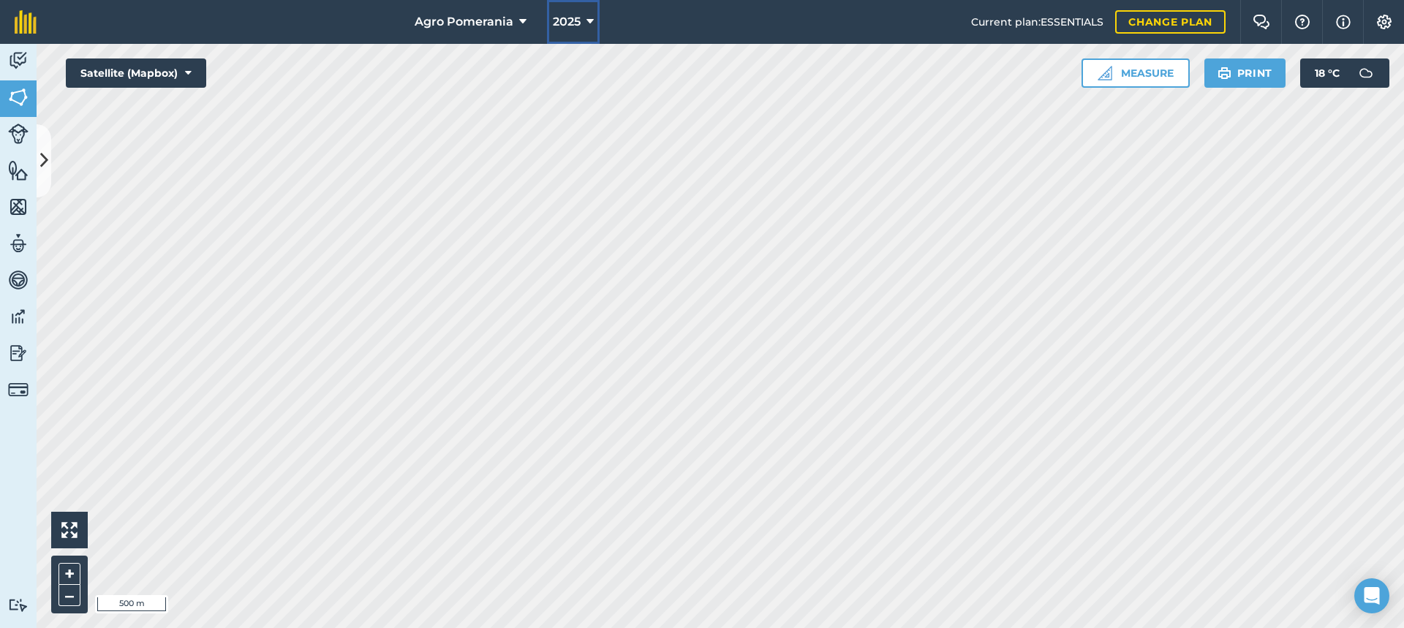
drag, startPoint x: 586, startPoint y: 20, endPoint x: 584, endPoint y: 41, distance: 21.4
click at [586, 23] on icon at bounding box center [589, 22] width 7 height 18
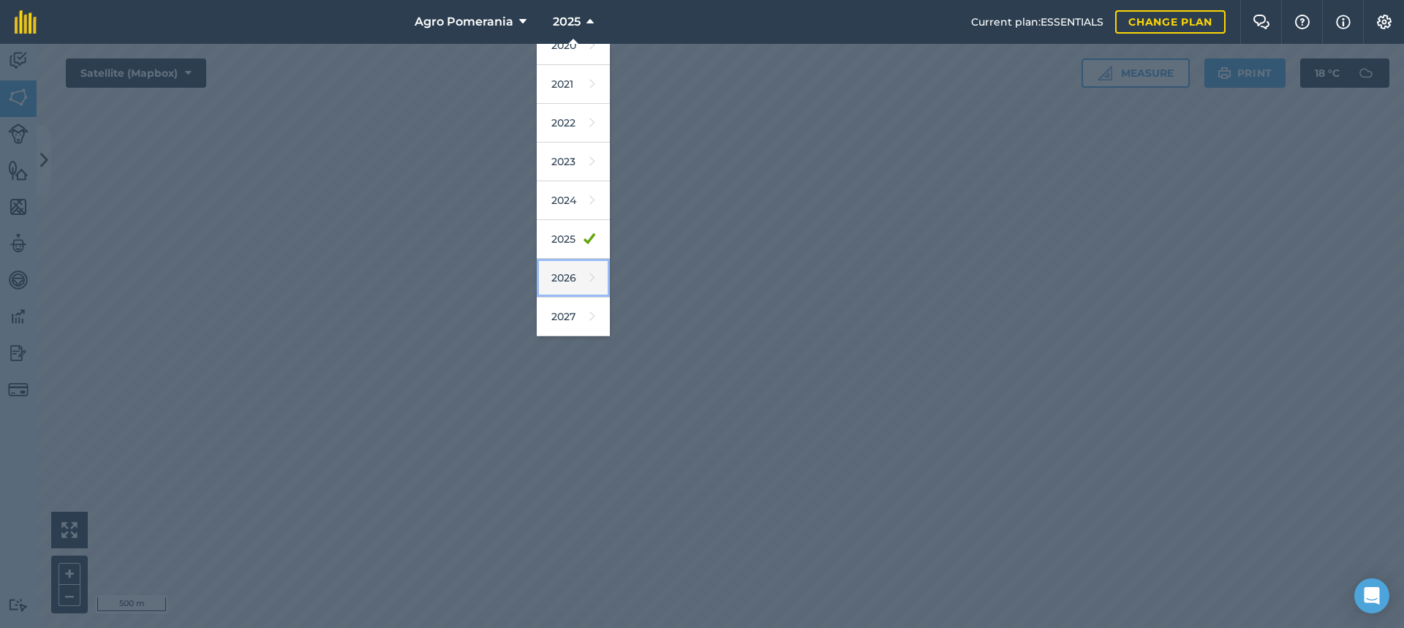
click at [570, 282] on link "2026" at bounding box center [573, 278] width 73 height 39
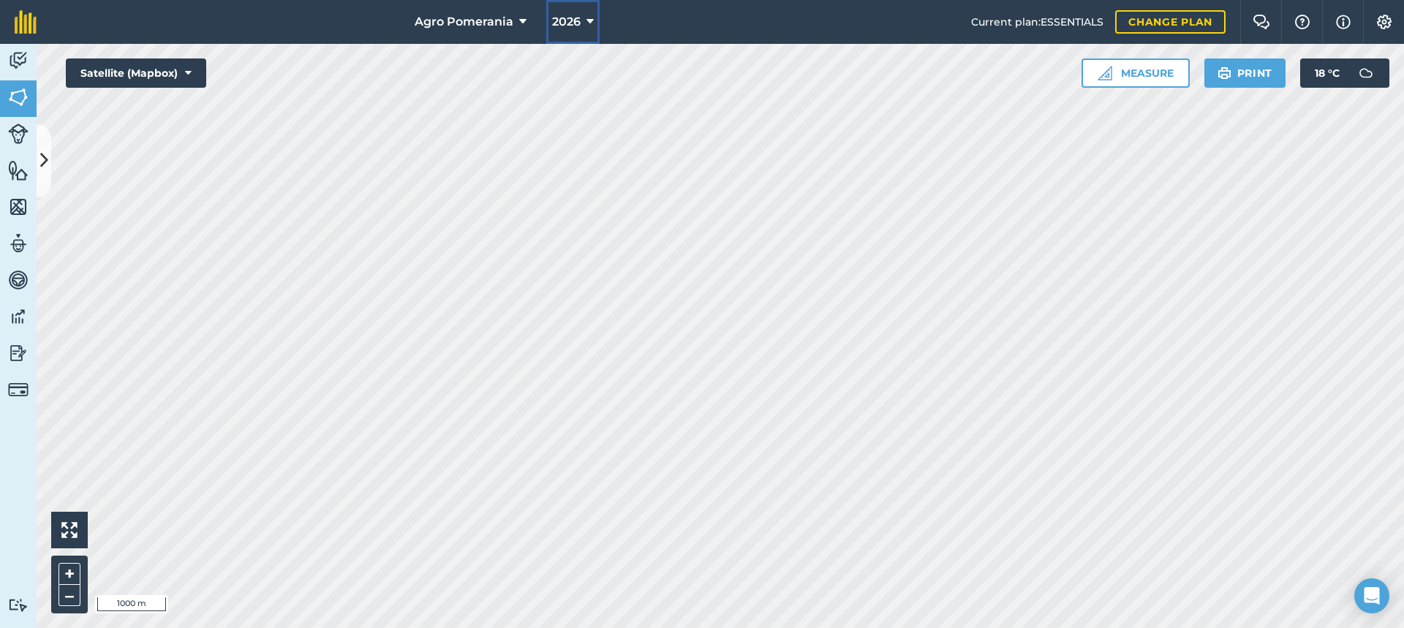
click at [589, 20] on icon at bounding box center [589, 22] width 7 height 18
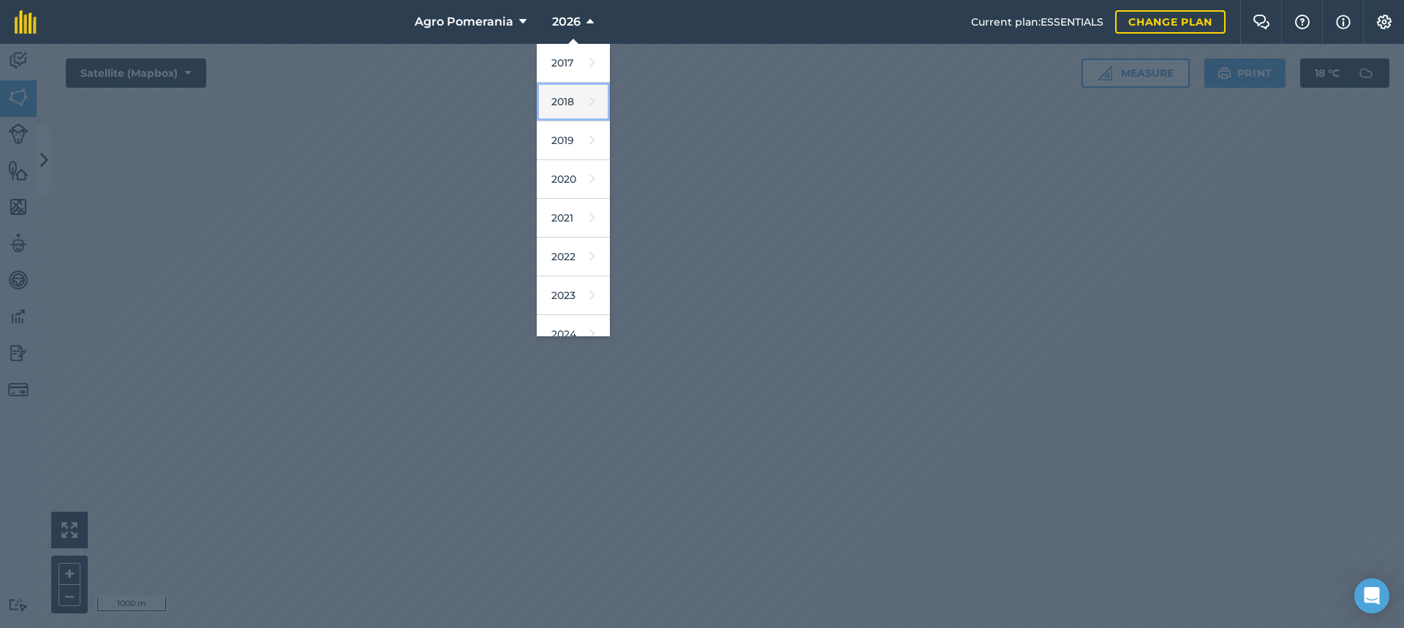
click at [573, 107] on link "2018" at bounding box center [573, 102] width 73 height 39
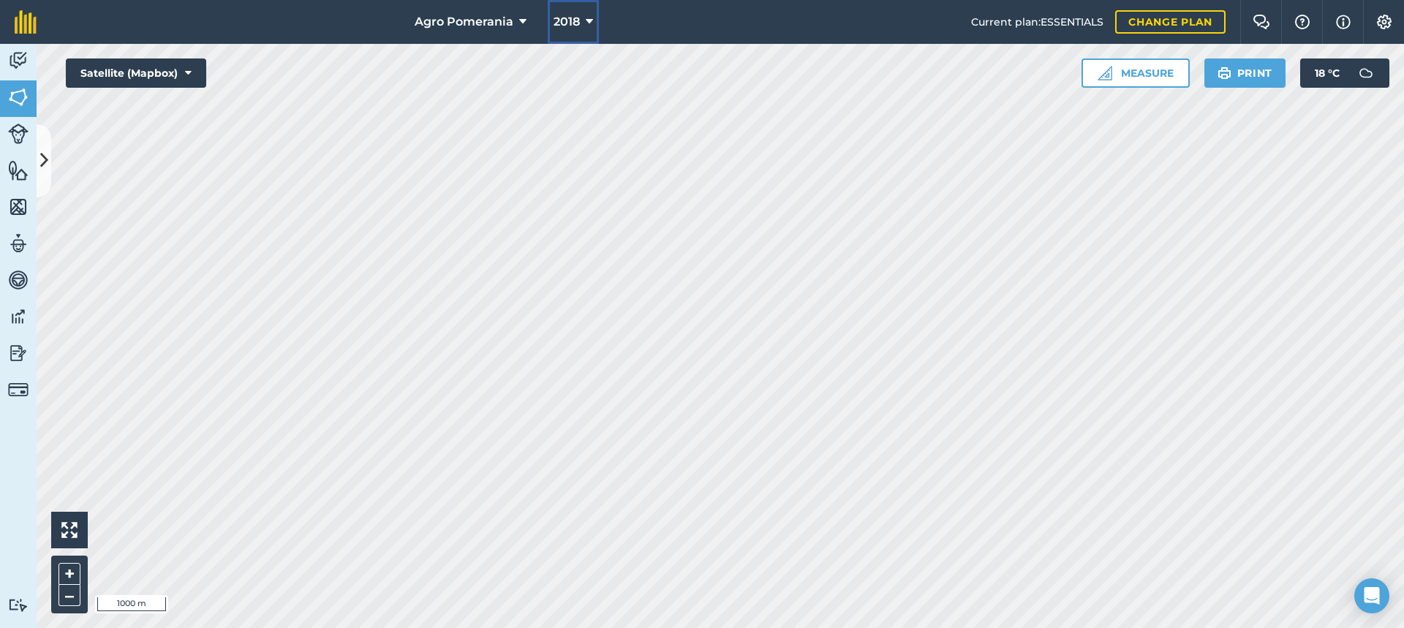
click at [591, 23] on icon at bounding box center [589, 22] width 7 height 18
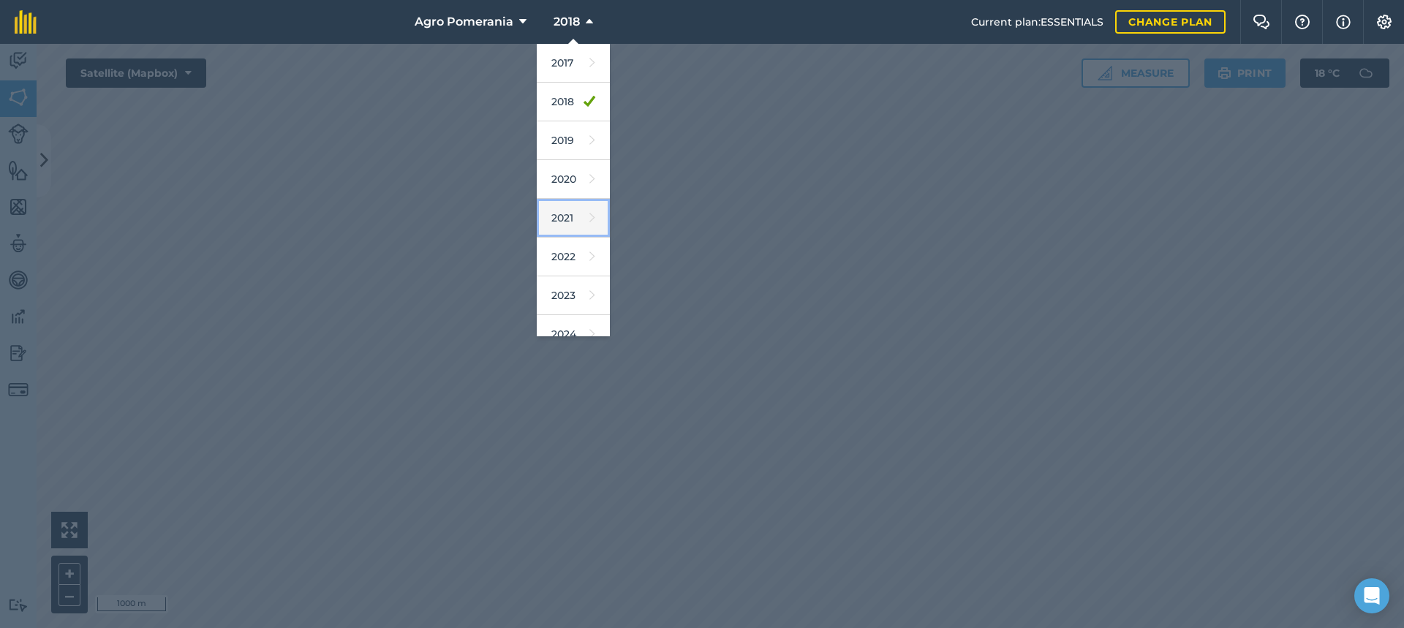
click at [584, 208] on link "2021" at bounding box center [573, 218] width 73 height 39
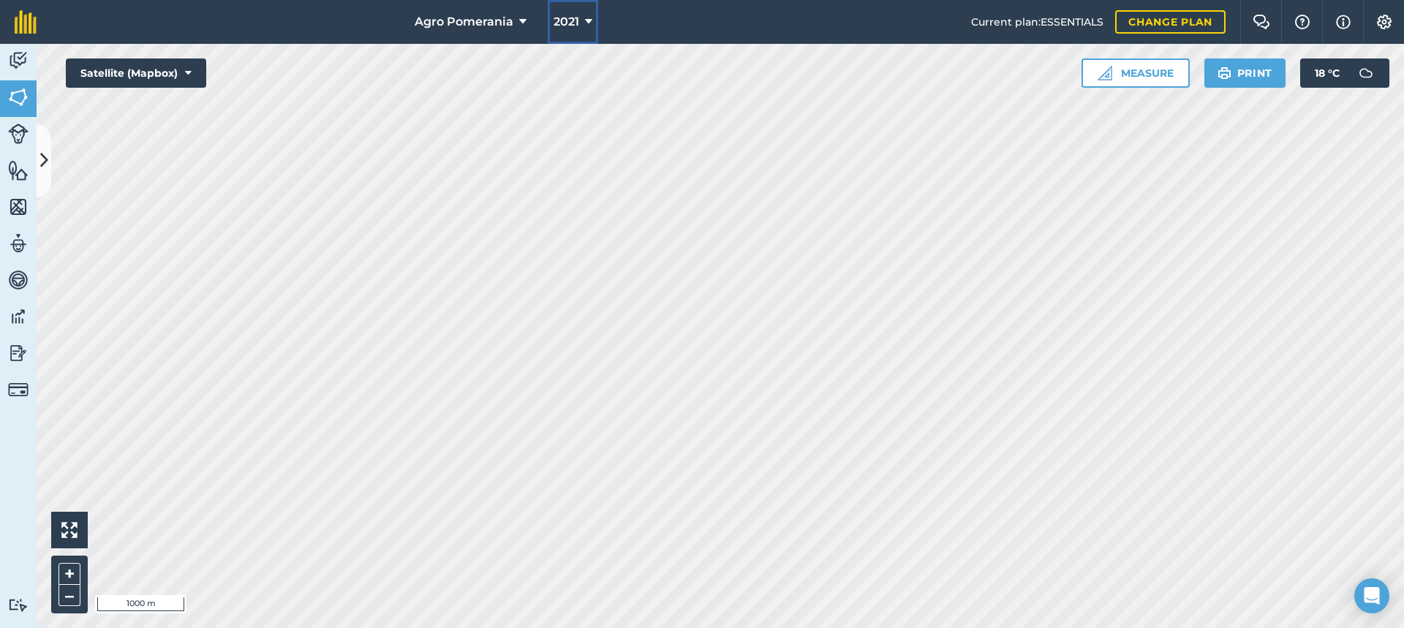
click at [586, 21] on icon at bounding box center [588, 22] width 7 height 18
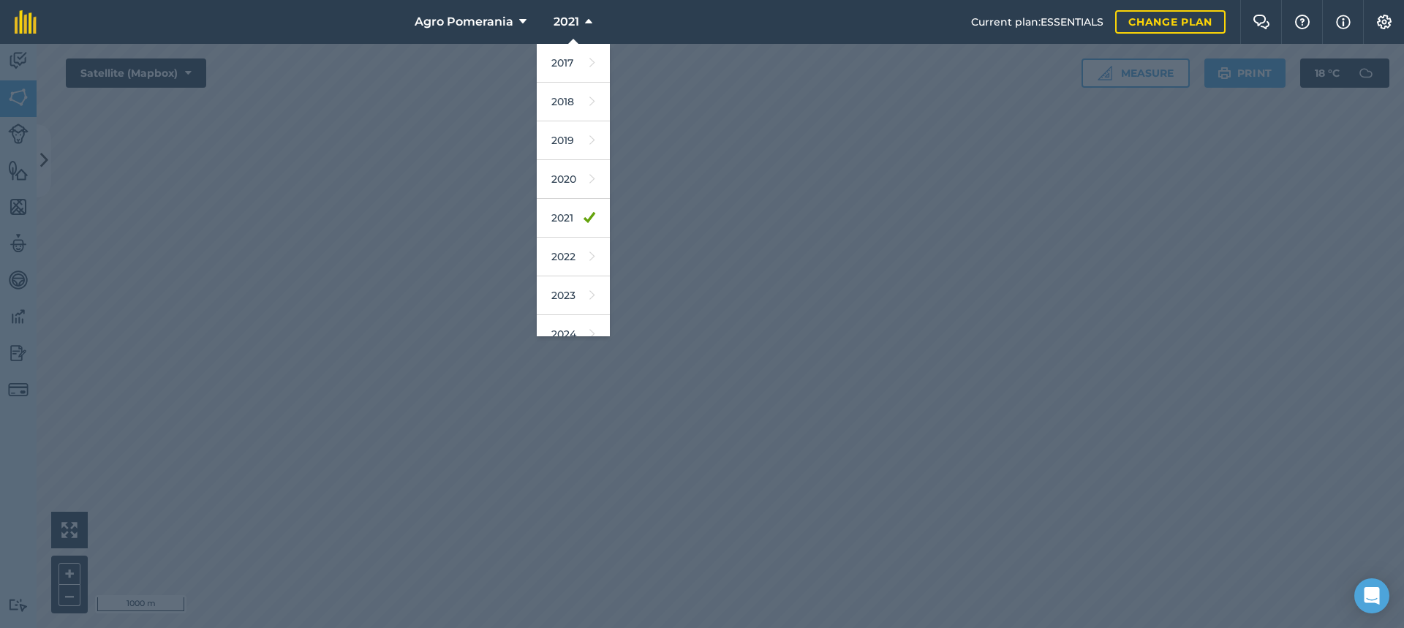
click at [663, 213] on div at bounding box center [702, 336] width 1404 height 584
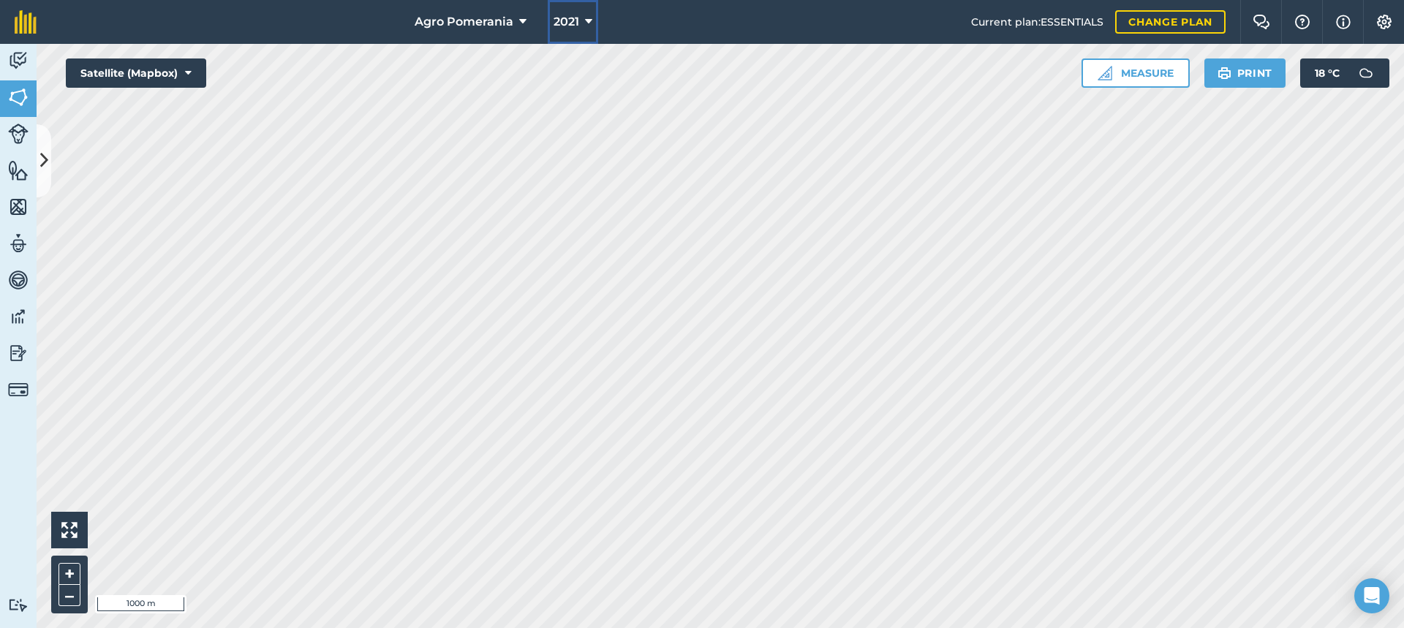
click at [592, 23] on button "2021" at bounding box center [573, 22] width 50 height 44
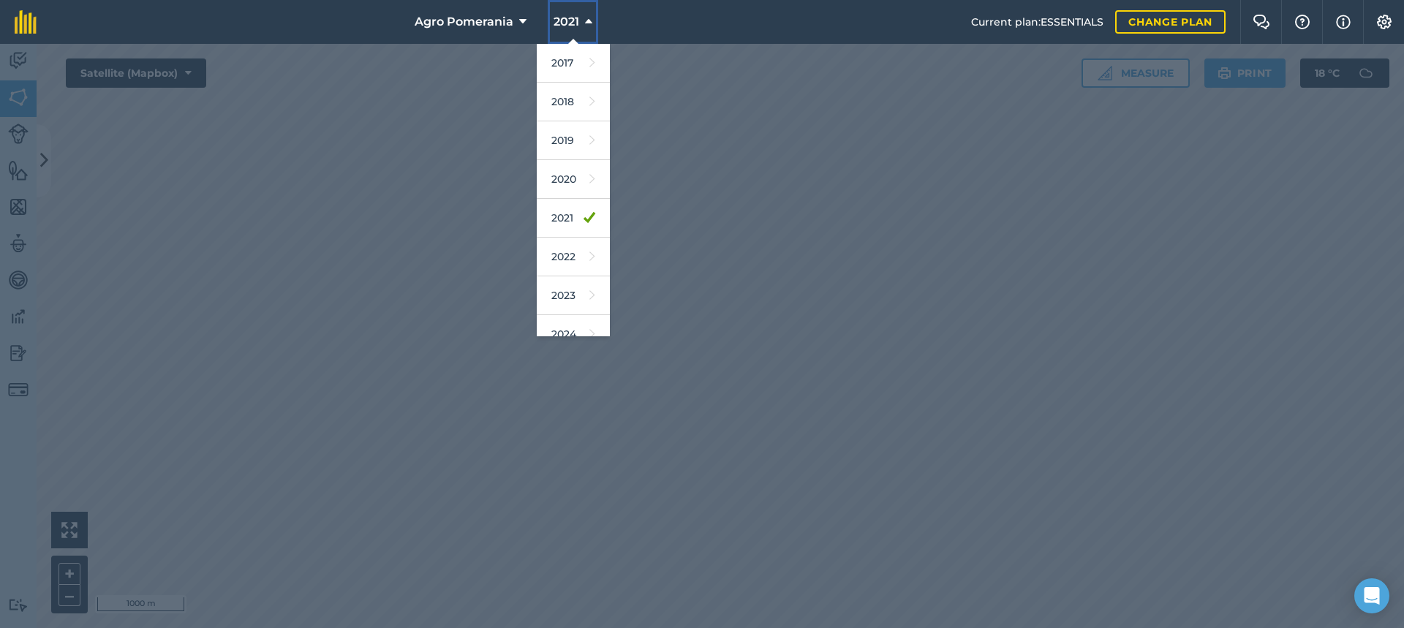
scroll to position [134, 0]
click at [588, 311] on link "2027" at bounding box center [573, 317] width 73 height 39
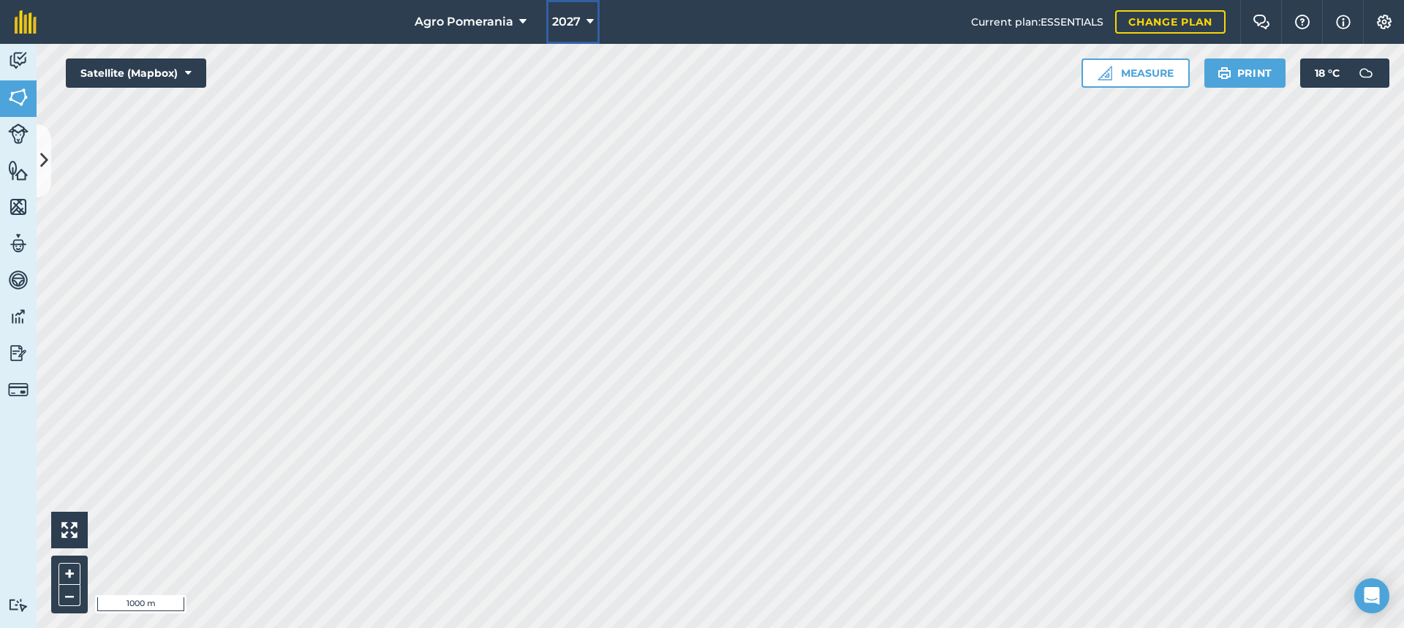
click at [586, 22] on icon at bounding box center [589, 22] width 7 height 18
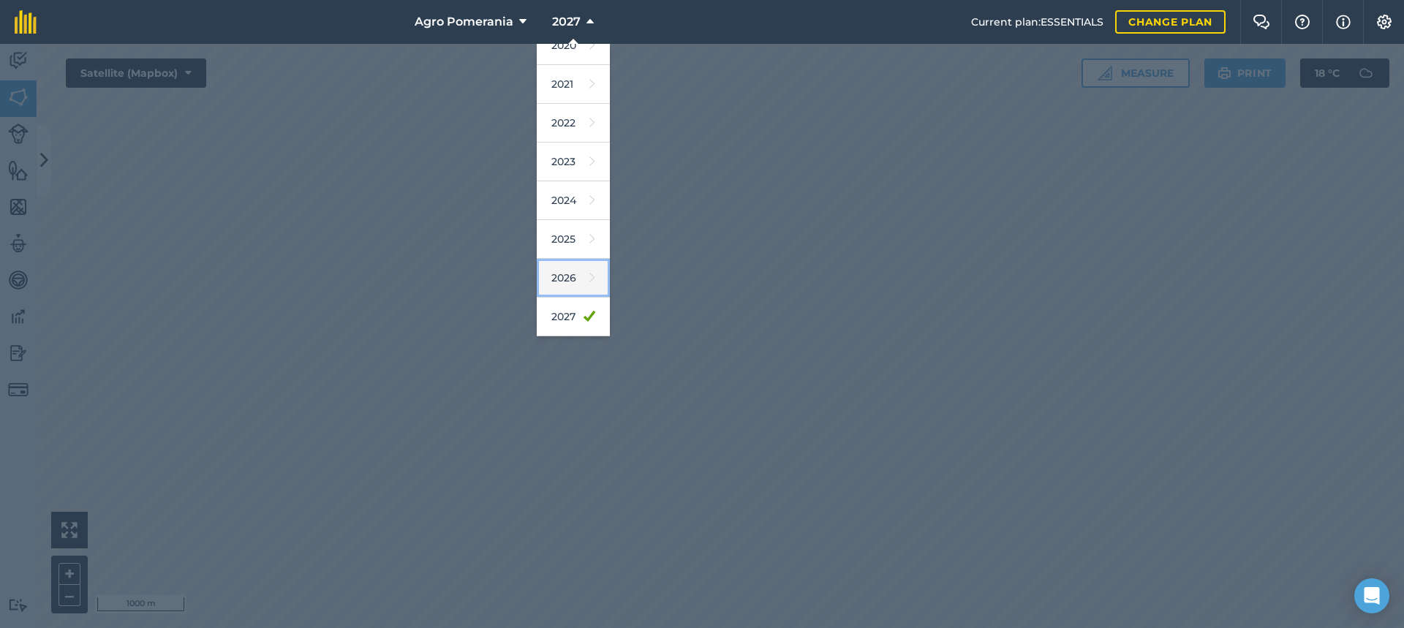
click at [567, 274] on link "2026" at bounding box center [573, 278] width 73 height 39
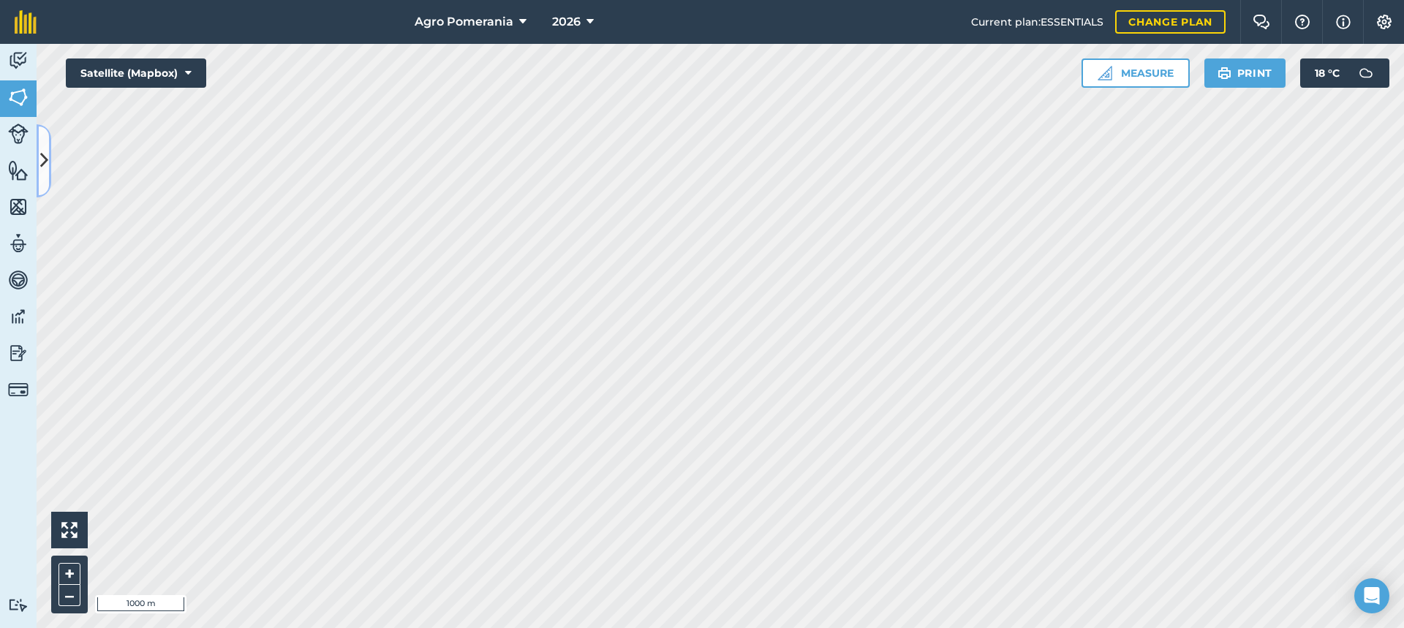
click at [42, 156] on icon at bounding box center [44, 161] width 8 height 26
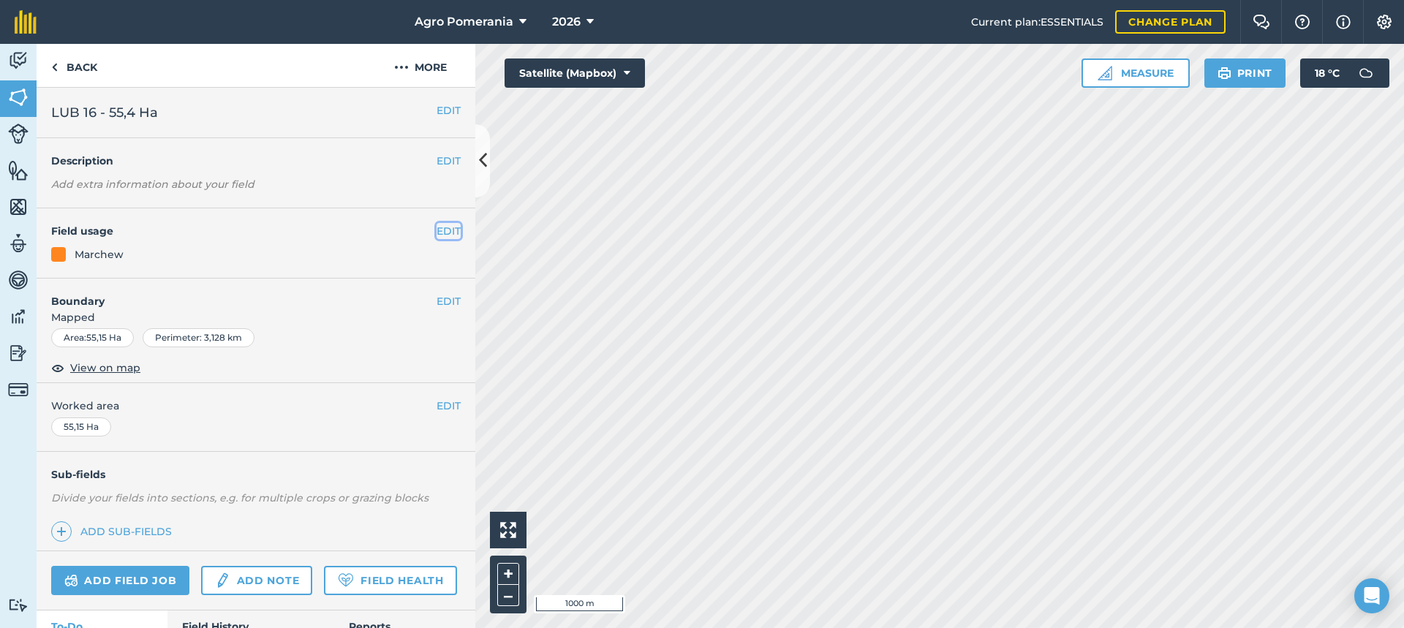
click at [437, 232] on button "EDIT" at bounding box center [449, 231] width 24 height 16
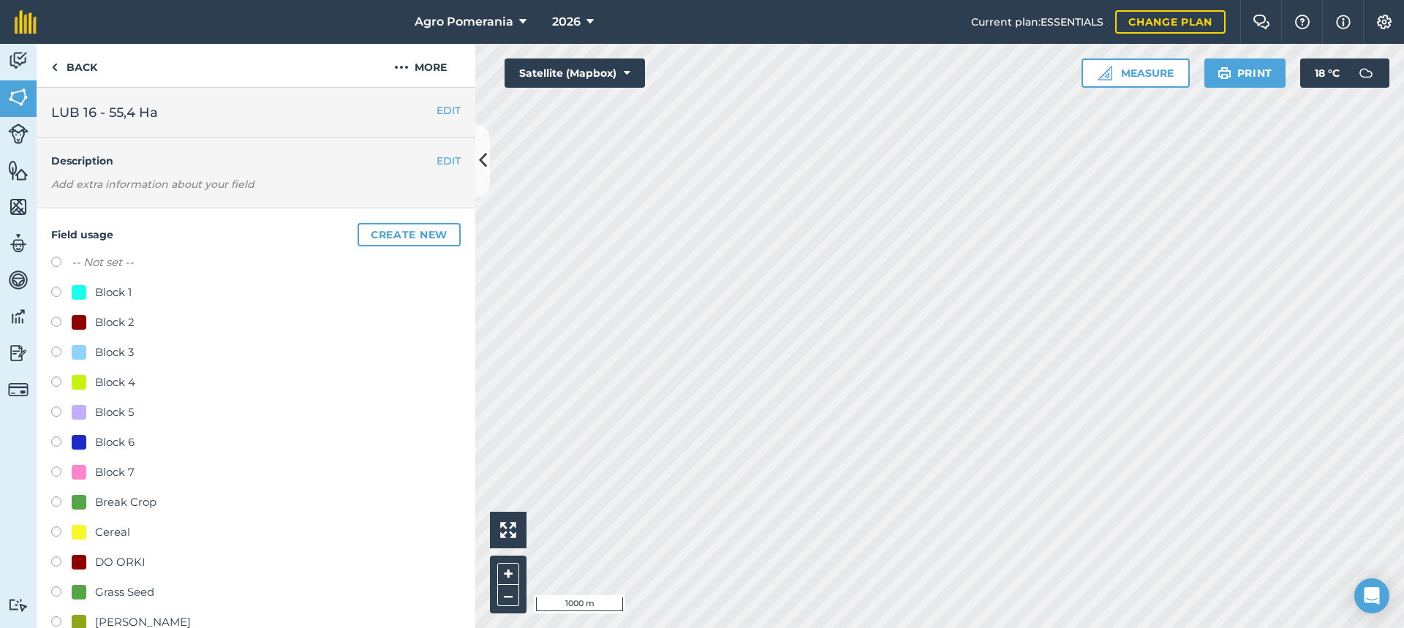
scroll to position [292, 0]
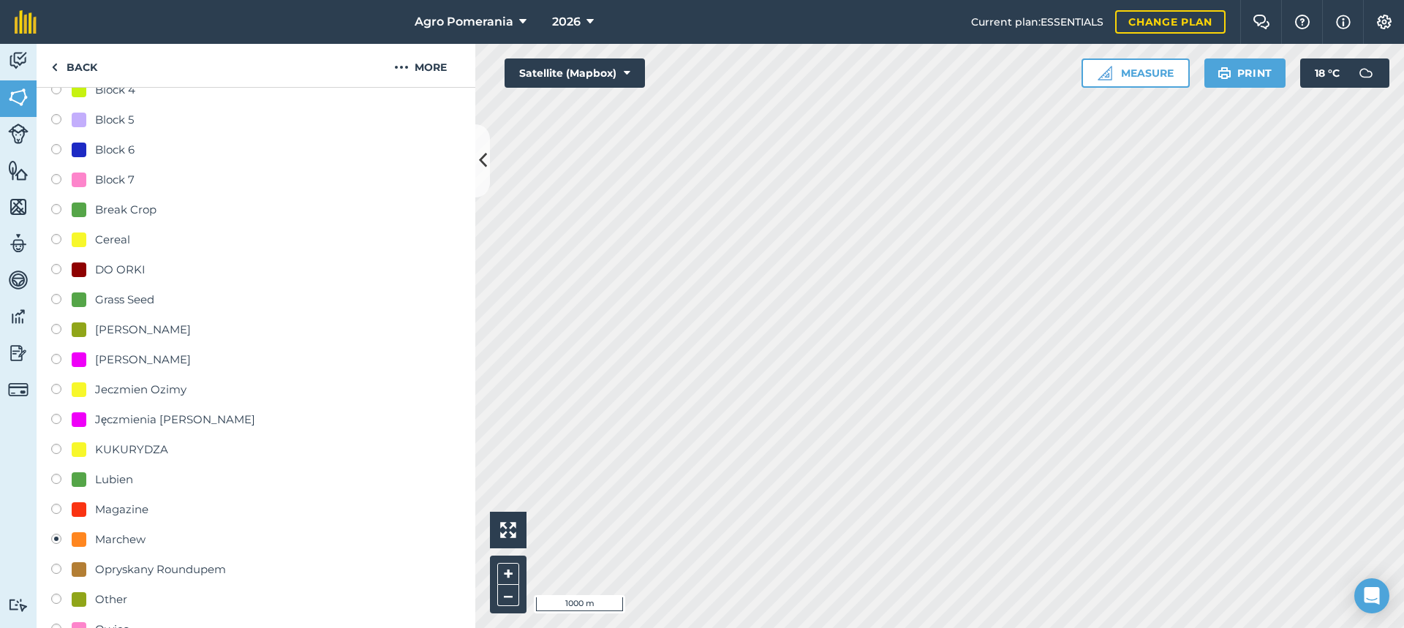
click at [99, 321] on div "[PERSON_NAME]" at bounding box center [143, 330] width 96 height 18
radio input "true"
radio input "false"
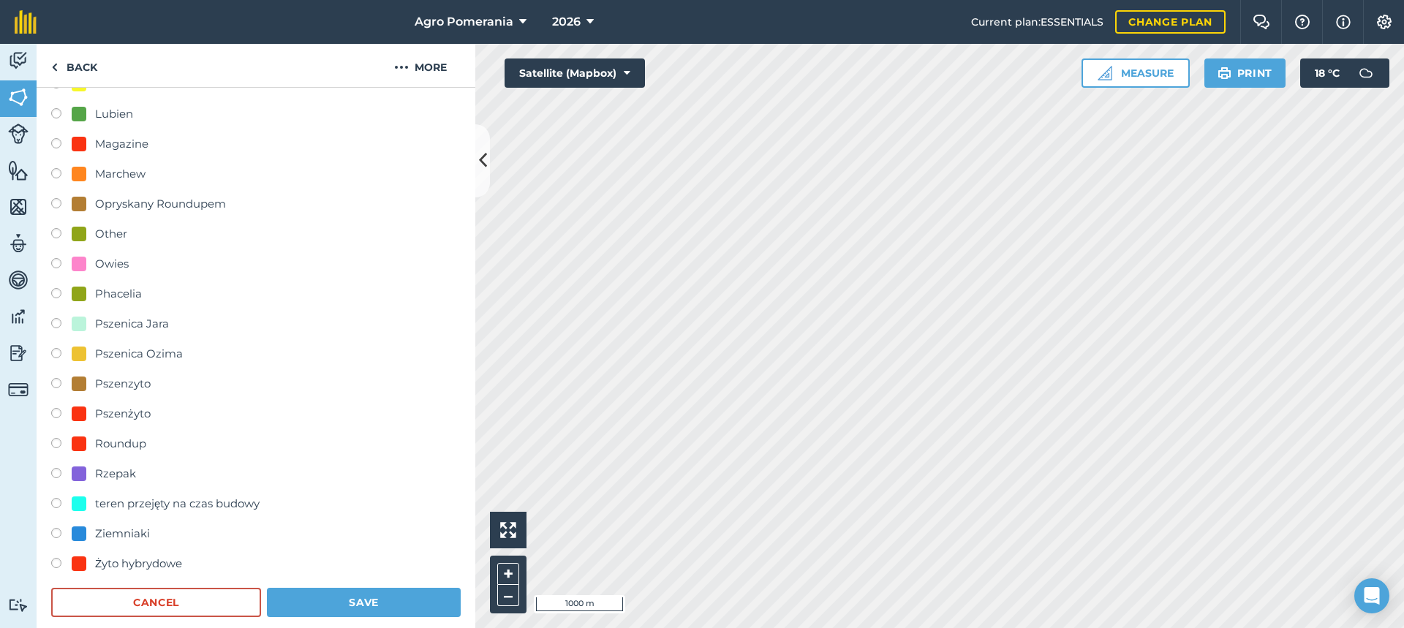
scroll to position [1024, 0]
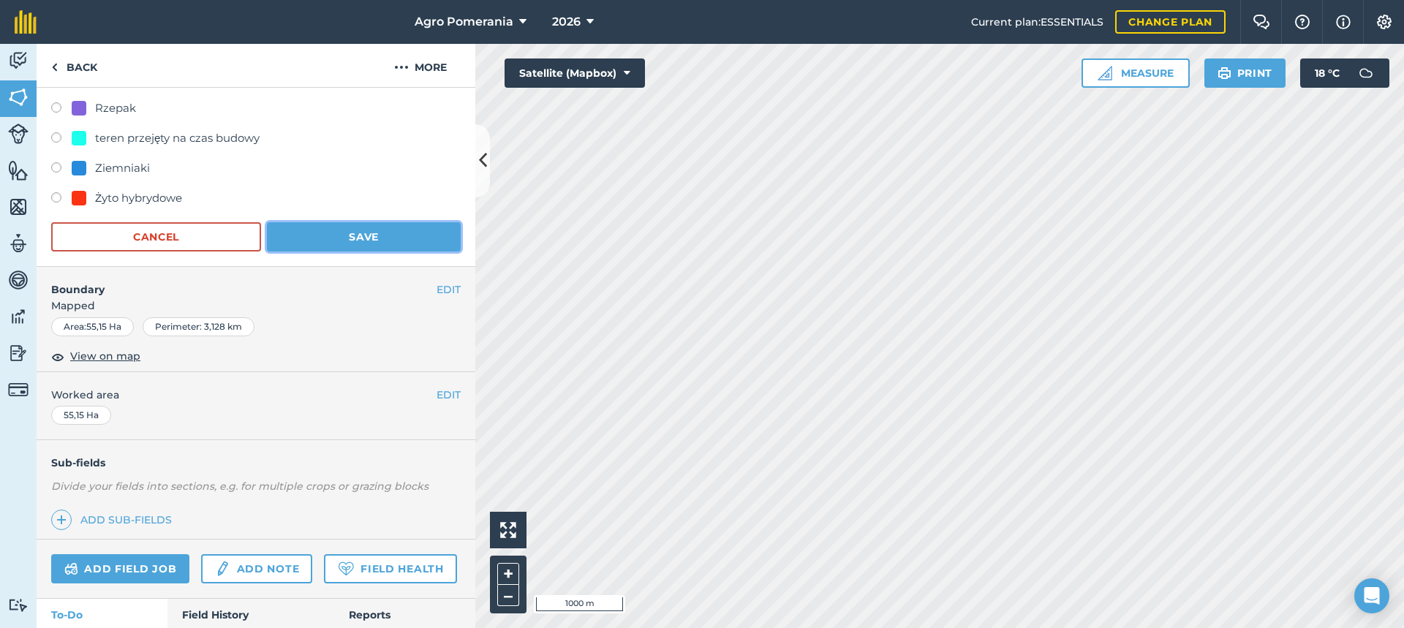
click at [353, 241] on button "Save" at bounding box center [364, 236] width 194 height 29
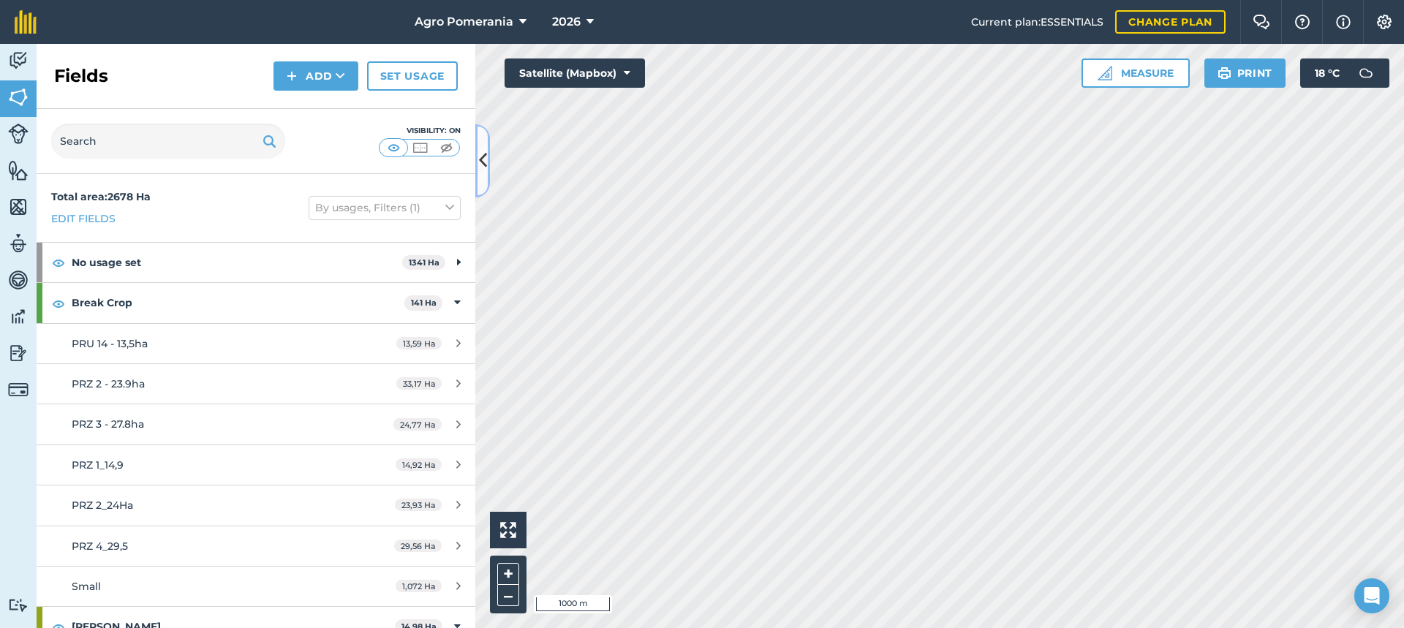
click at [486, 169] on icon at bounding box center [483, 161] width 8 height 26
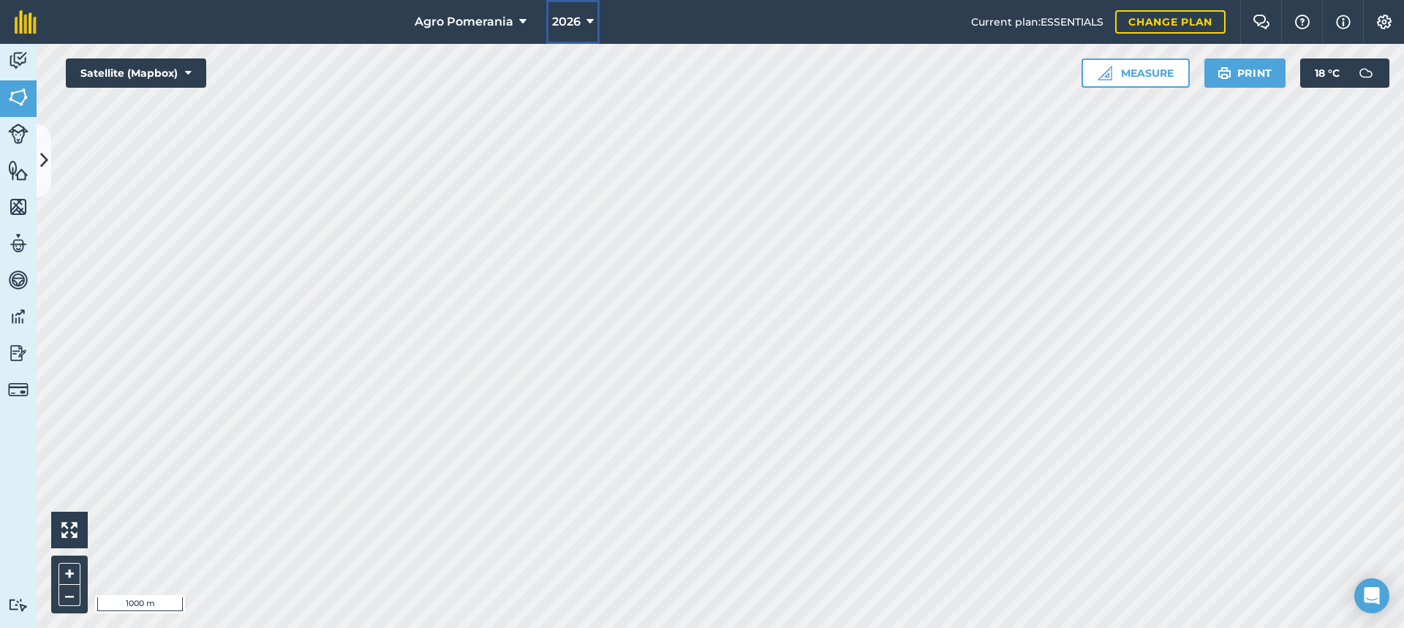
click at [586, 19] on icon at bounding box center [589, 22] width 7 height 18
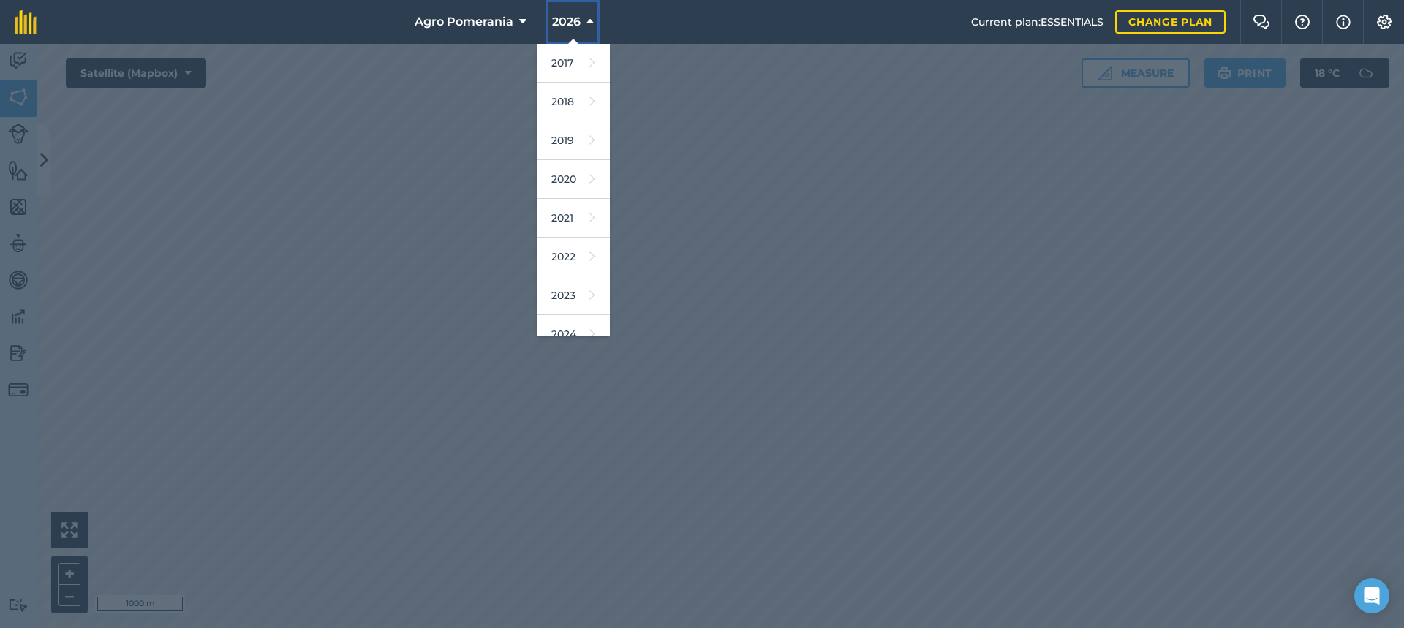
scroll to position [134, 0]
click at [644, 284] on div at bounding box center [702, 336] width 1404 height 584
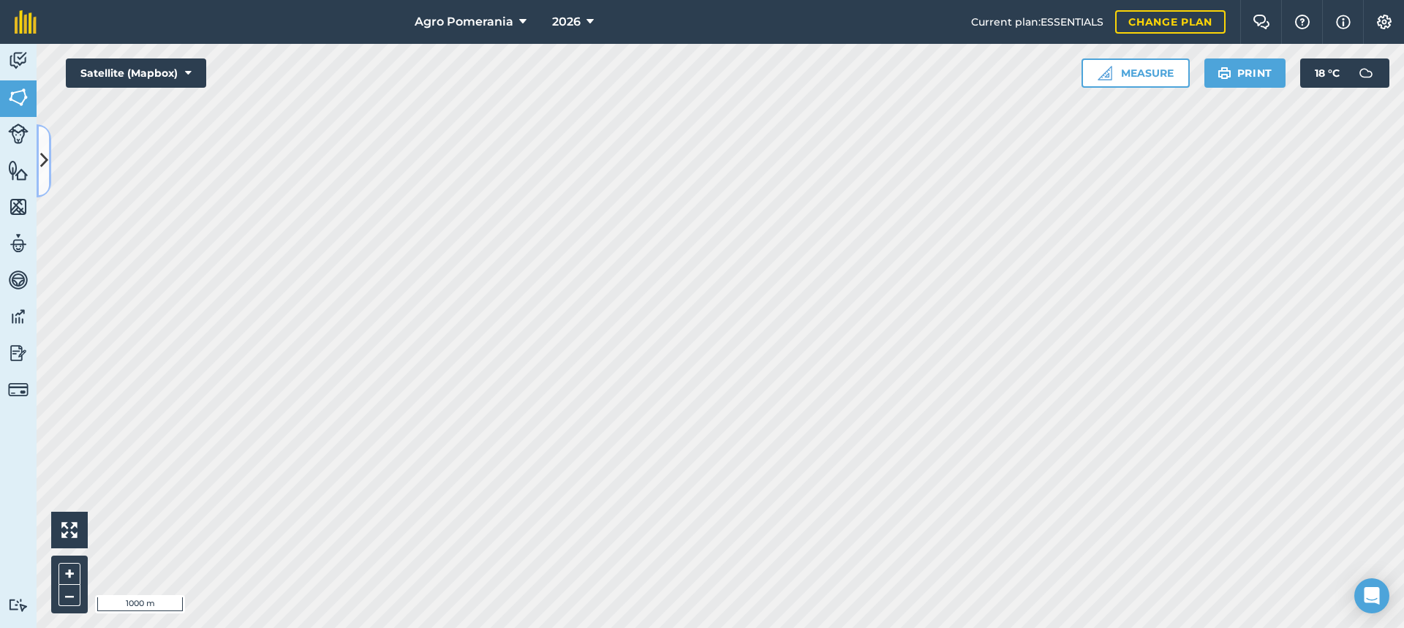
click at [48, 167] on button at bounding box center [44, 160] width 15 height 73
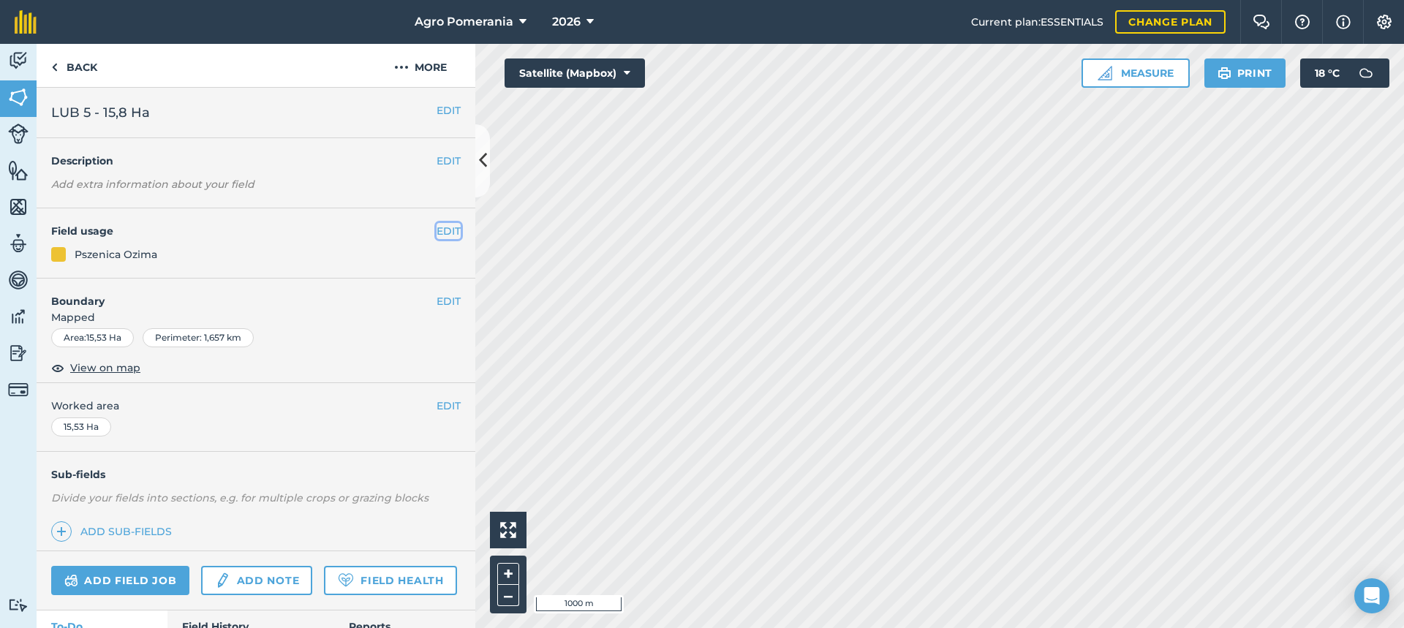
click at [445, 230] on button "EDIT" at bounding box center [449, 231] width 24 height 16
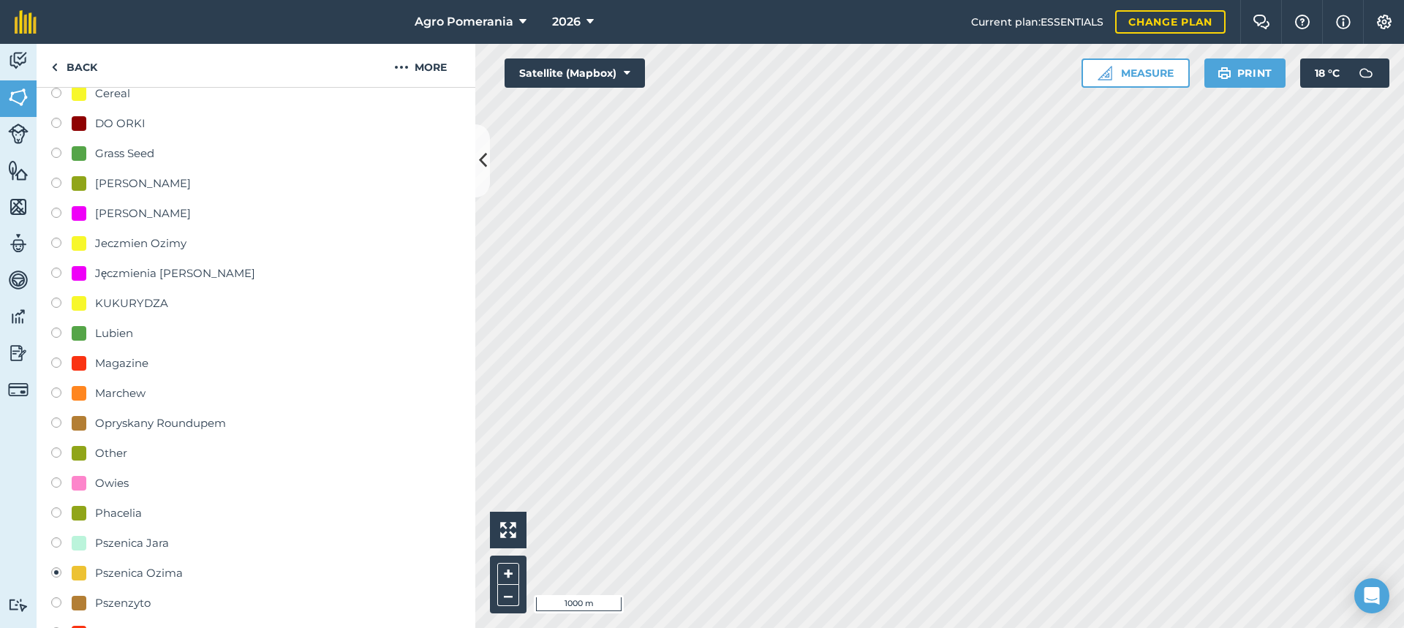
scroll to position [585, 0]
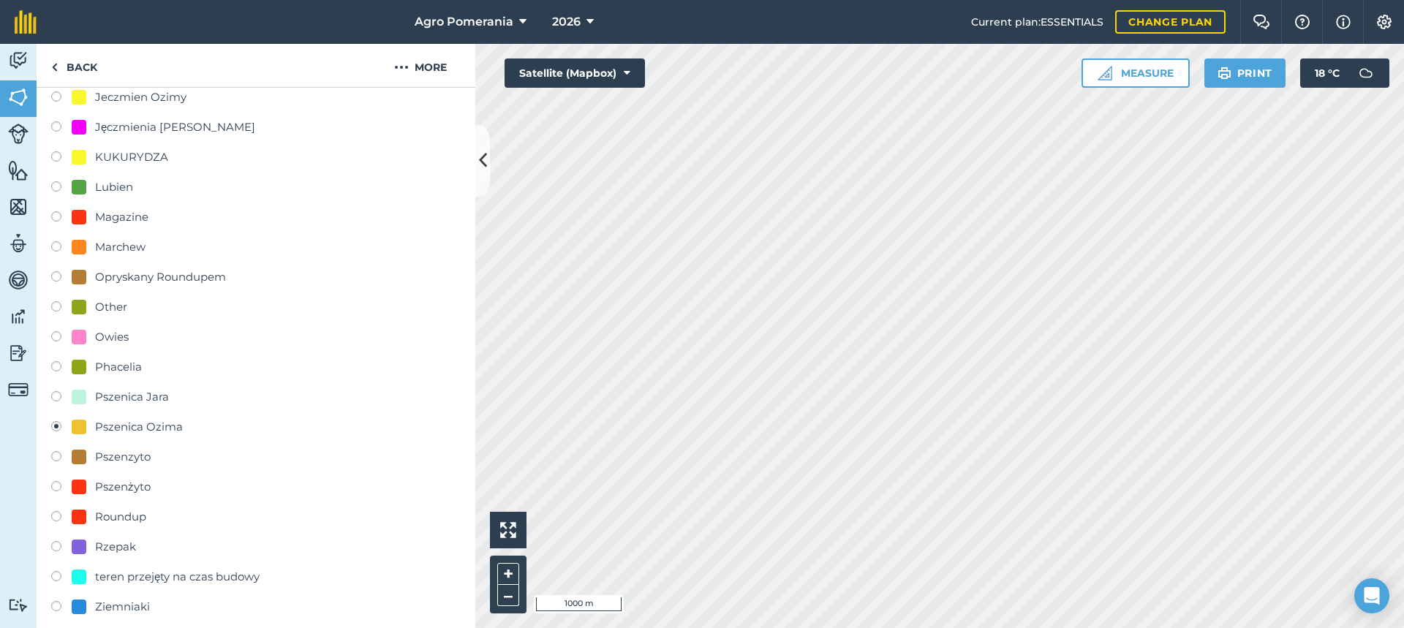
click at [123, 241] on div "Marchew" at bounding box center [120, 247] width 50 height 18
radio input "true"
radio input "false"
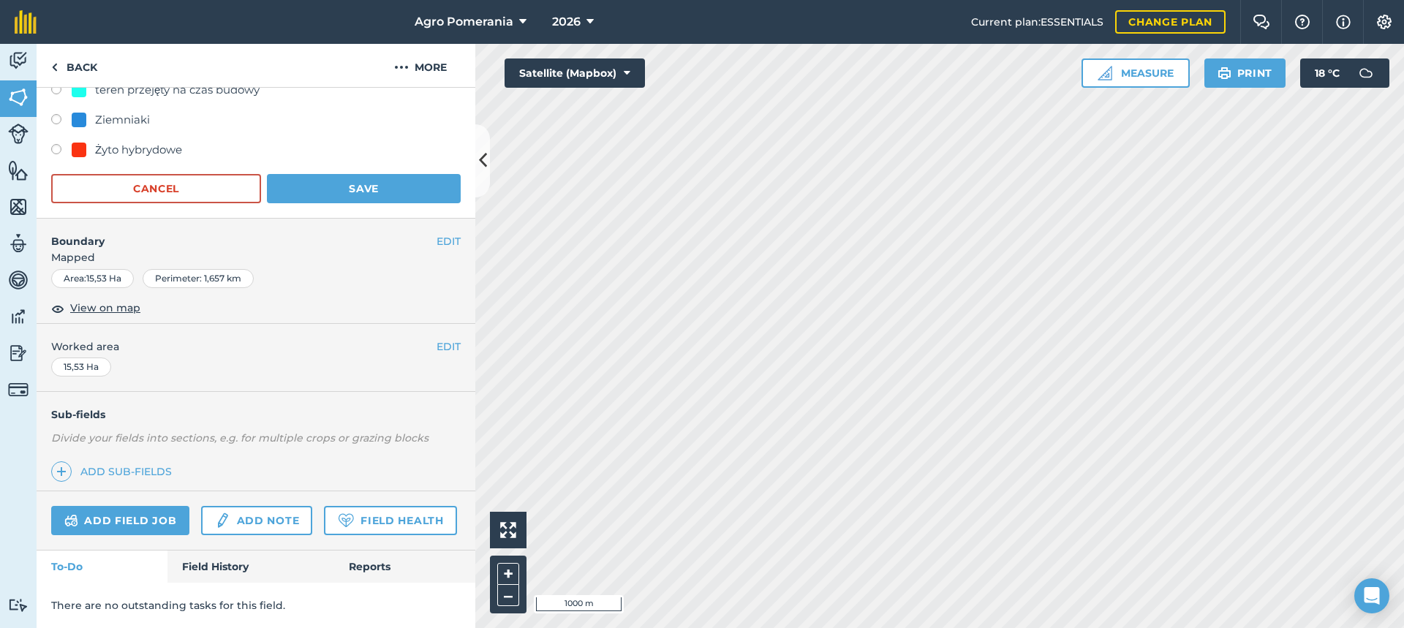
click at [339, 249] on span "Mapped" at bounding box center [256, 257] width 439 height 16
click at [481, 162] on icon at bounding box center [483, 161] width 8 height 26
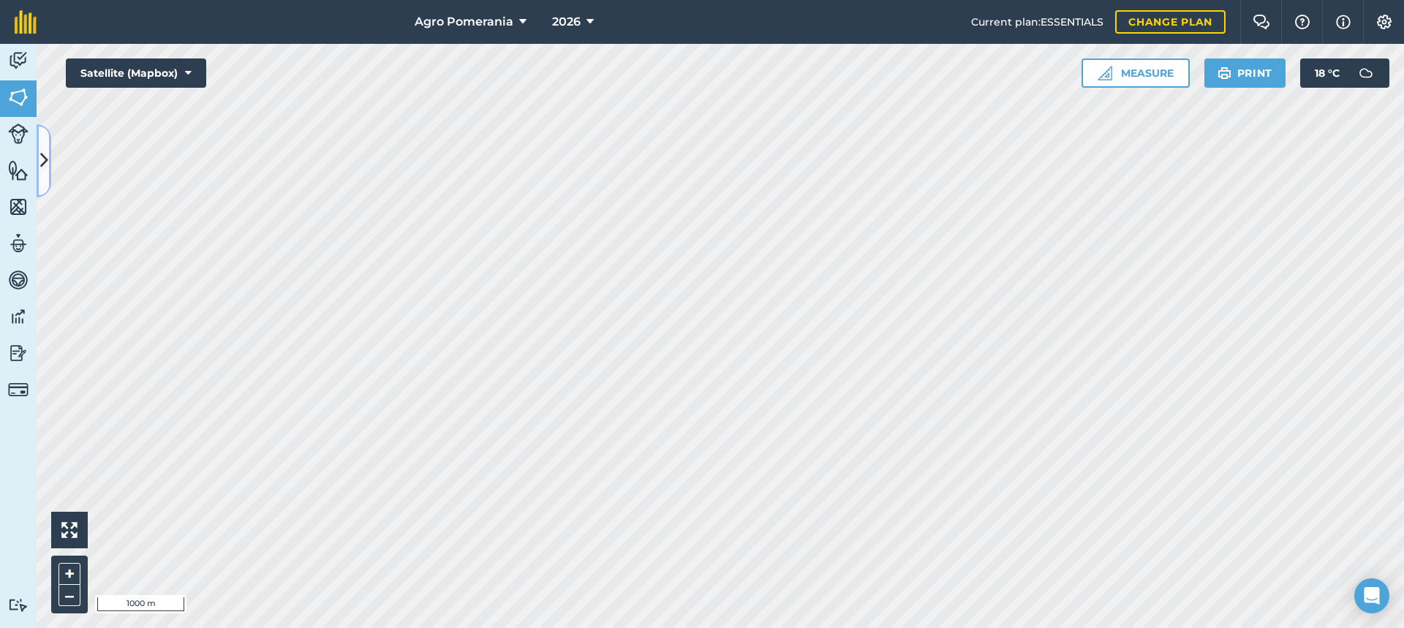
click at [50, 161] on button at bounding box center [44, 160] width 15 height 73
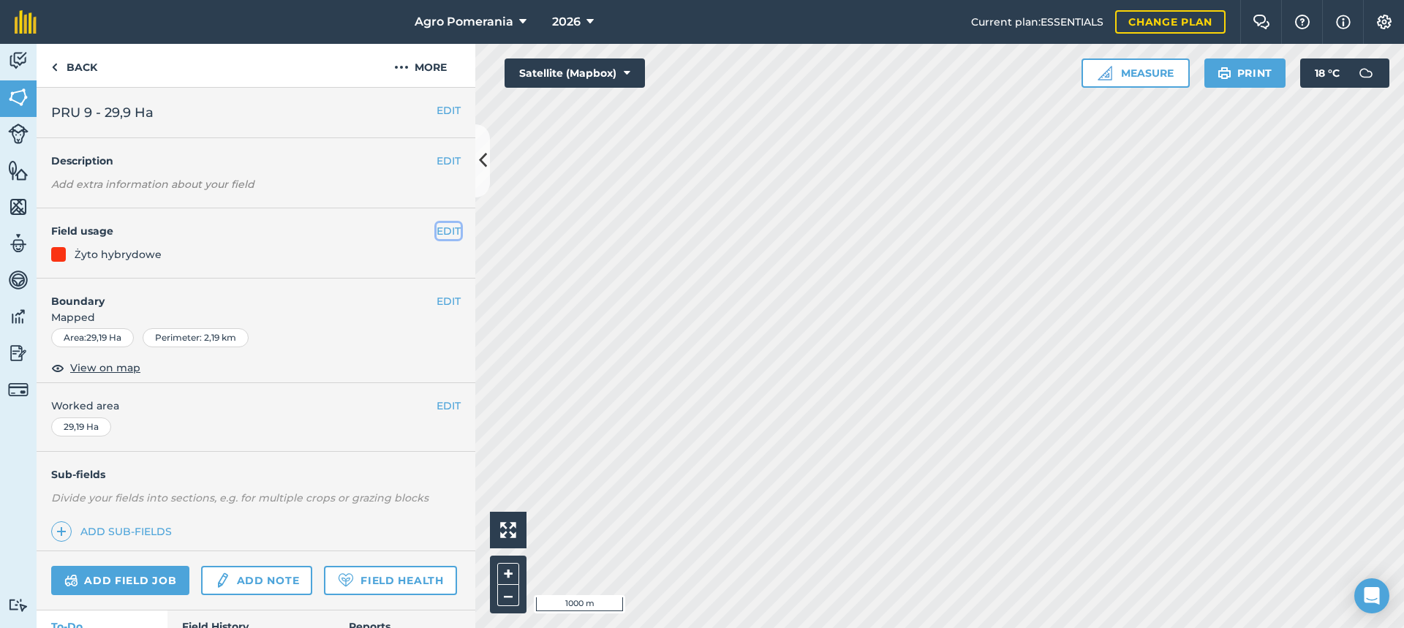
click at [442, 231] on button "EDIT" at bounding box center [449, 231] width 24 height 16
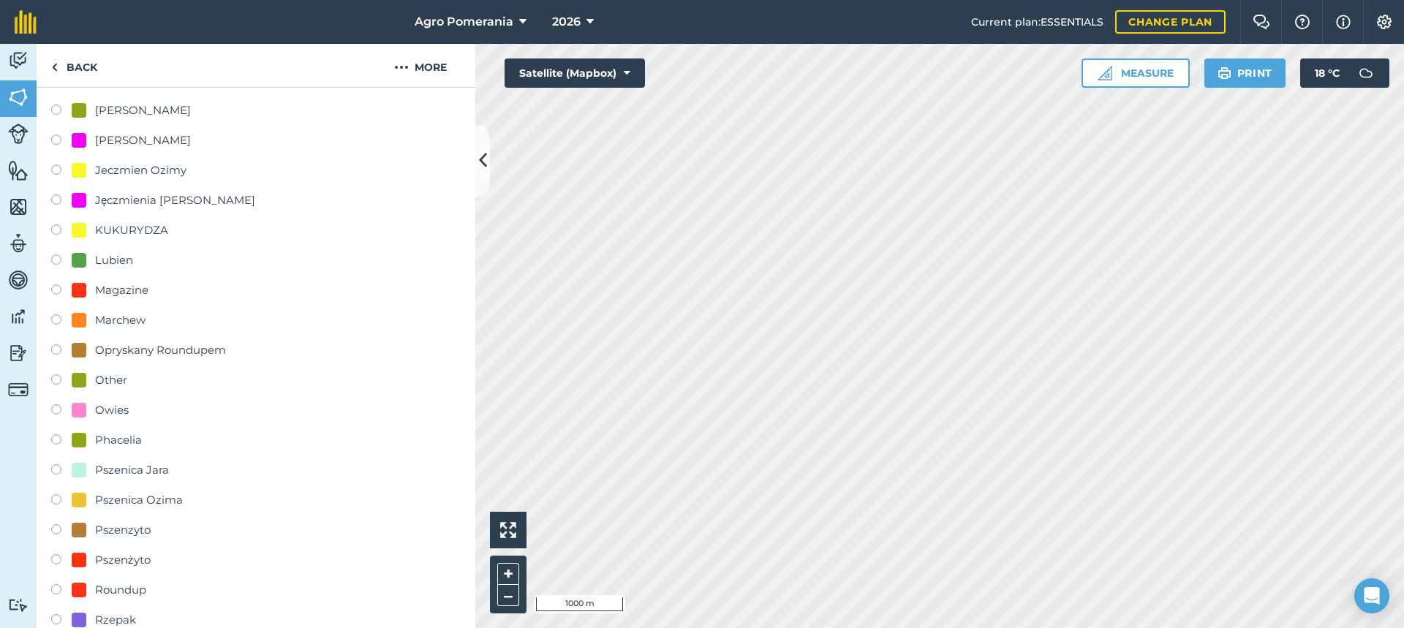
scroll to position [877, 0]
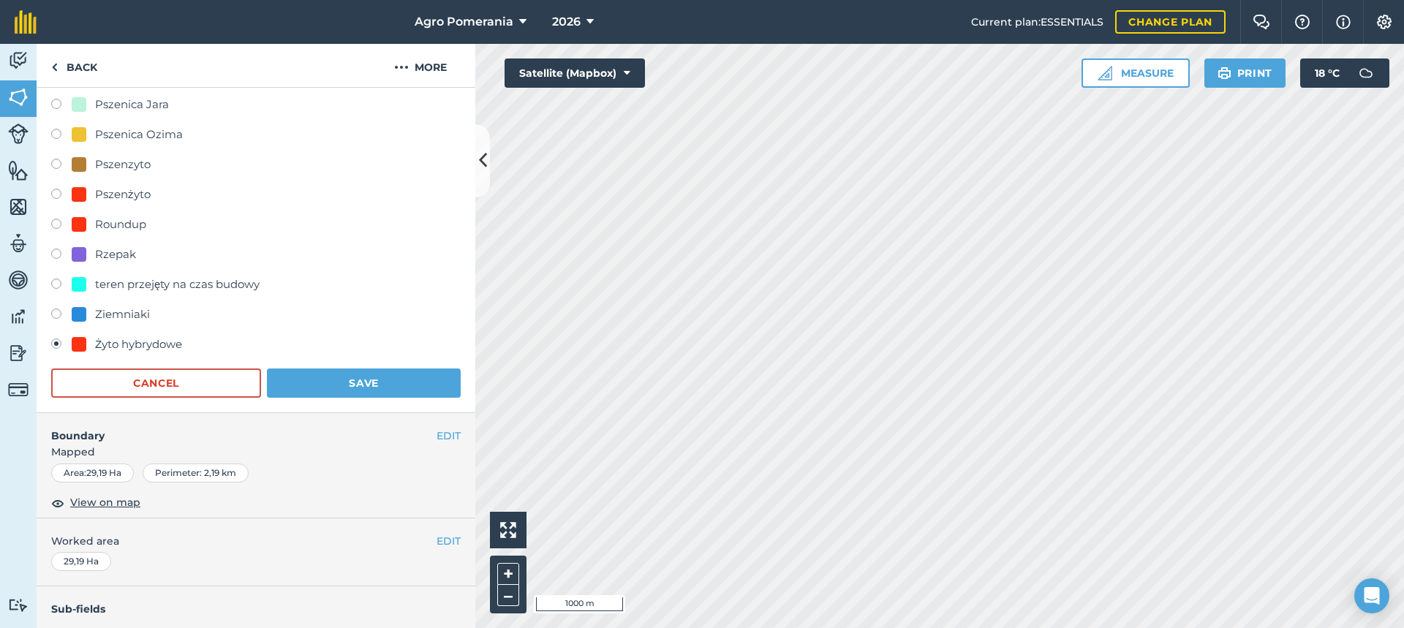
click at [97, 315] on div "Ziemniaki" at bounding box center [122, 315] width 55 height 18
radio input "true"
radio input "false"
click at [342, 377] on button "Save" at bounding box center [364, 383] width 194 height 29
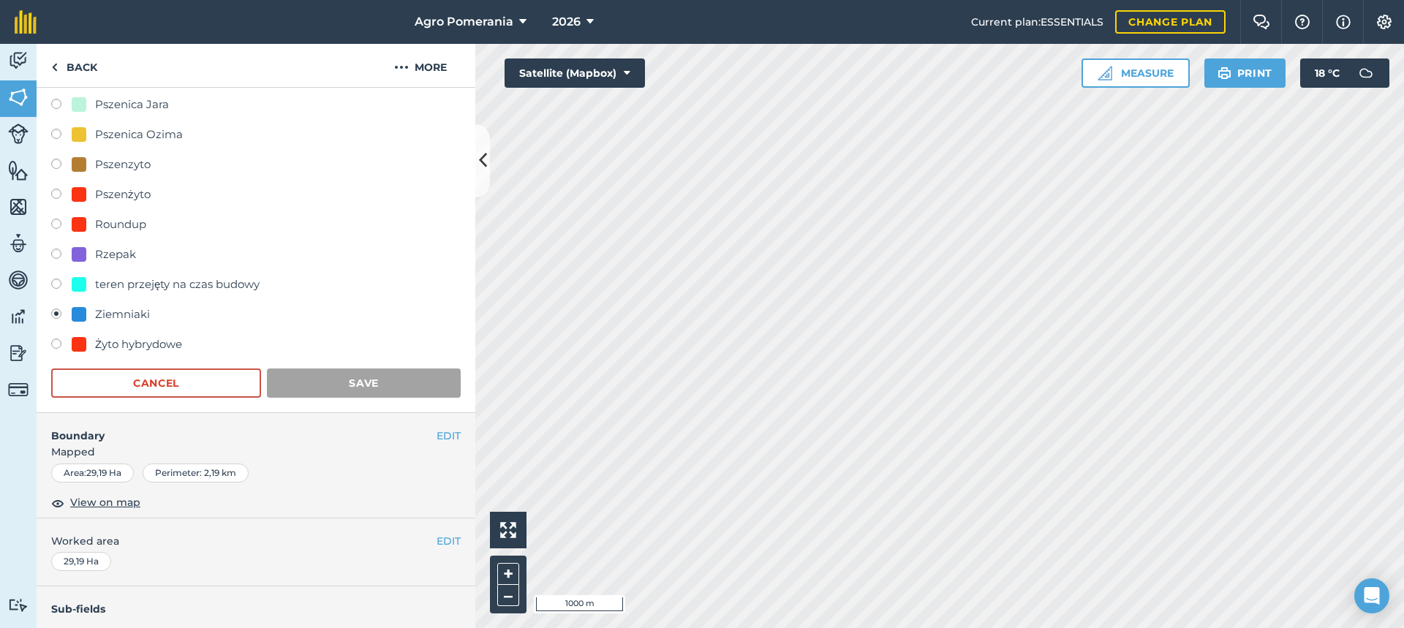
scroll to position [101, 0]
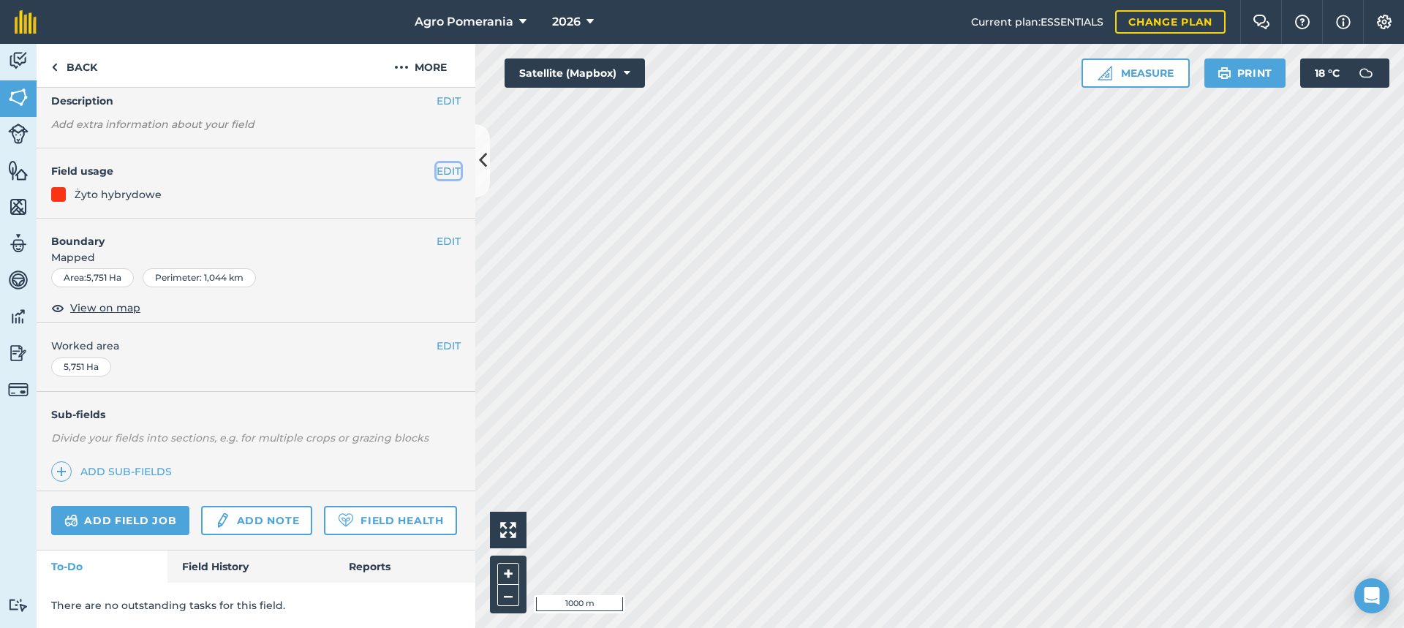
click at [437, 163] on button "EDIT" at bounding box center [449, 171] width 24 height 16
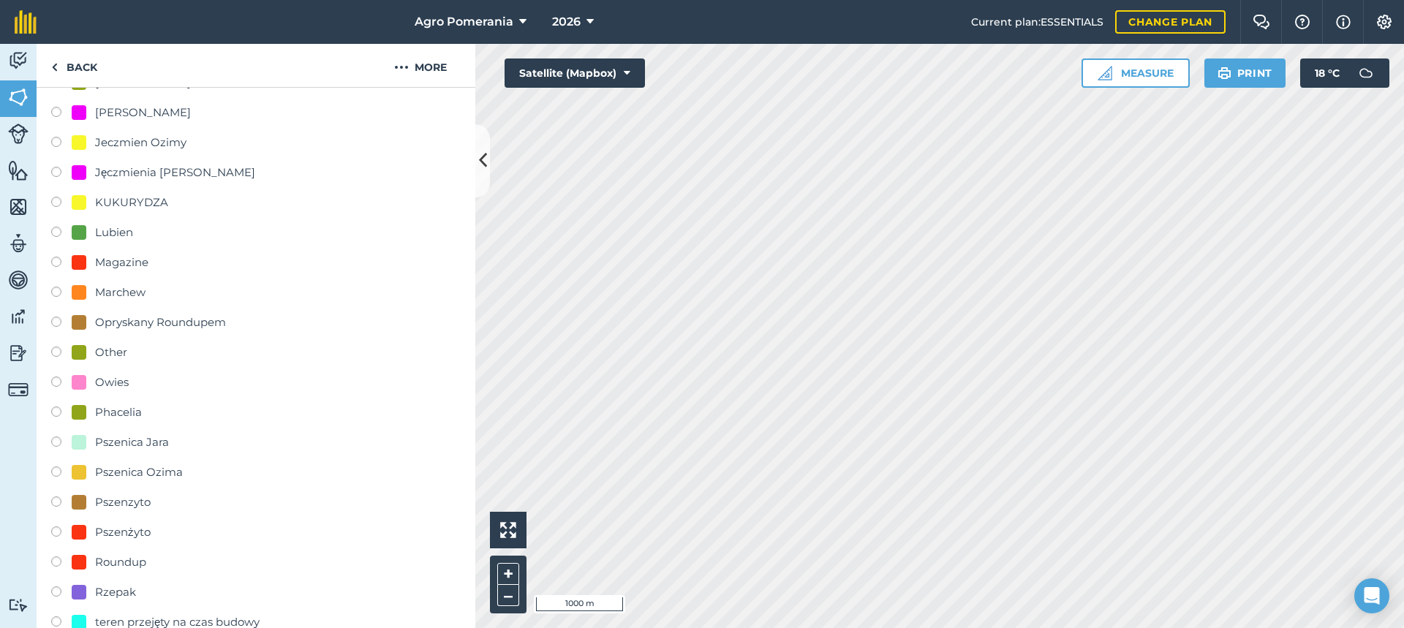
scroll to position [905, 0]
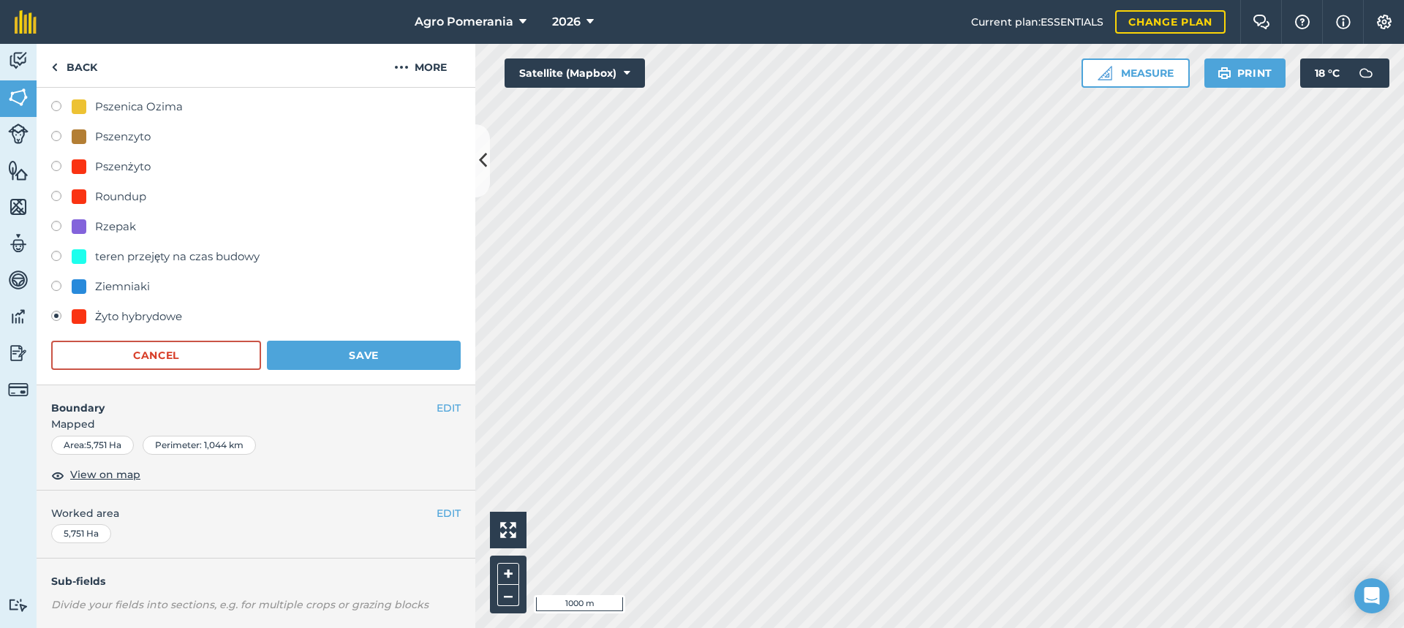
click at [107, 293] on div "Ziemniaki" at bounding box center [122, 287] width 55 height 18
radio input "true"
radio input "false"
click at [301, 360] on button "Save" at bounding box center [364, 355] width 194 height 29
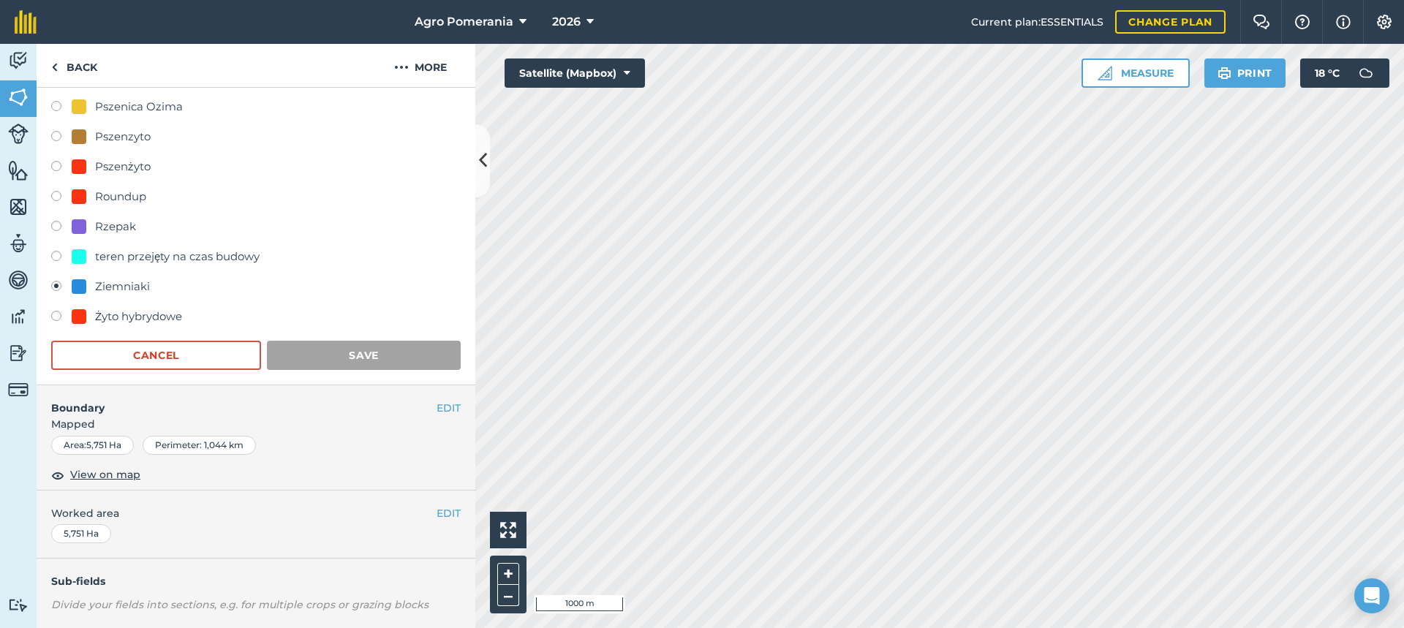
scroll to position [101, 0]
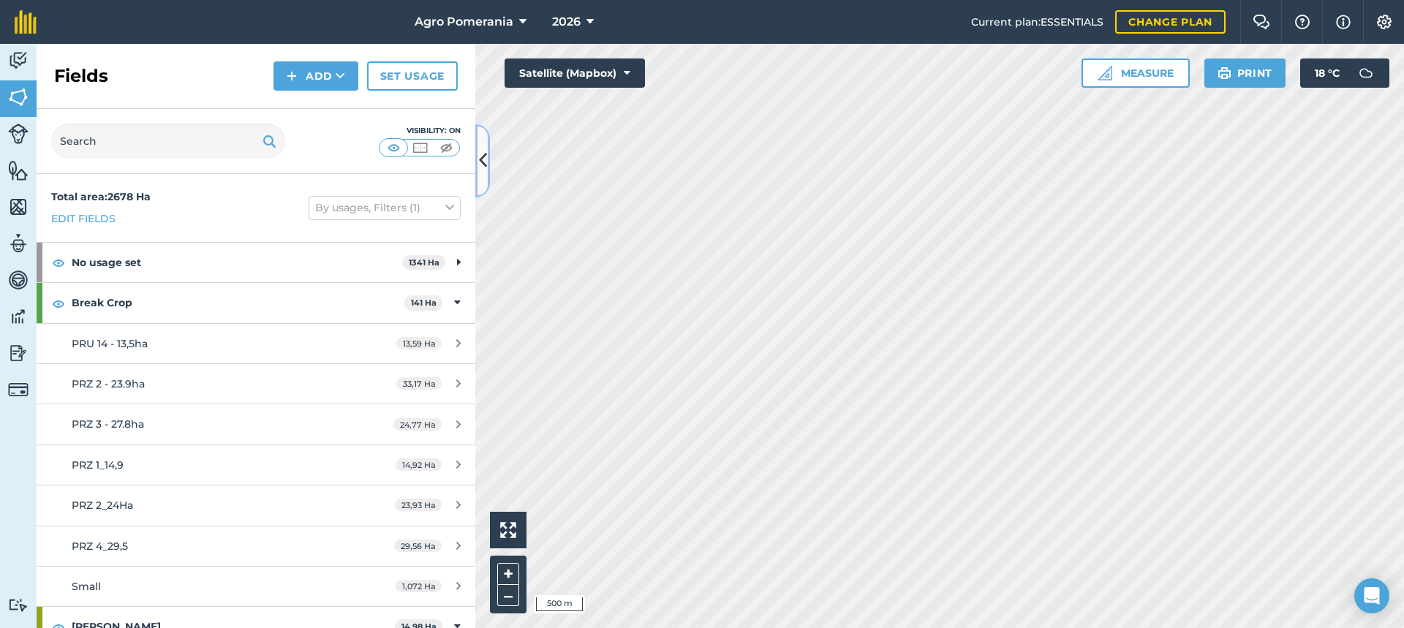
click at [486, 170] on icon at bounding box center [483, 161] width 8 height 26
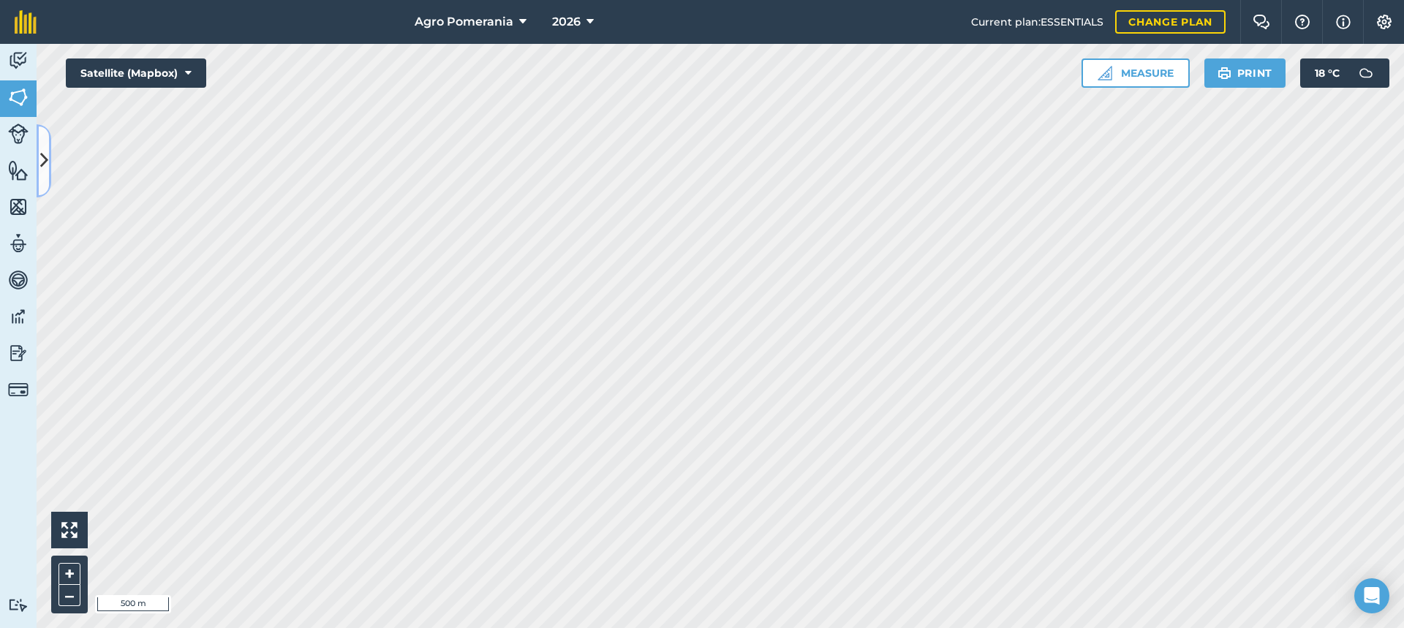
click at [41, 173] on icon at bounding box center [44, 161] width 8 height 26
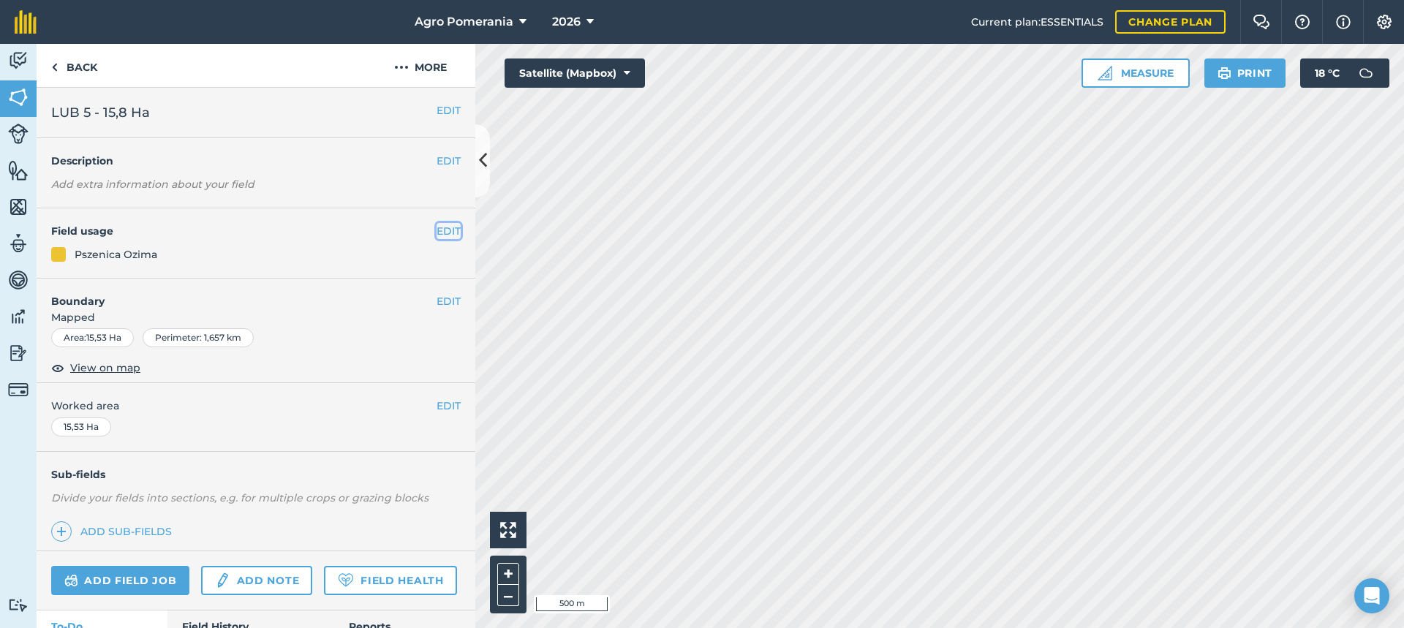
click at [437, 230] on button "EDIT" at bounding box center [449, 231] width 24 height 16
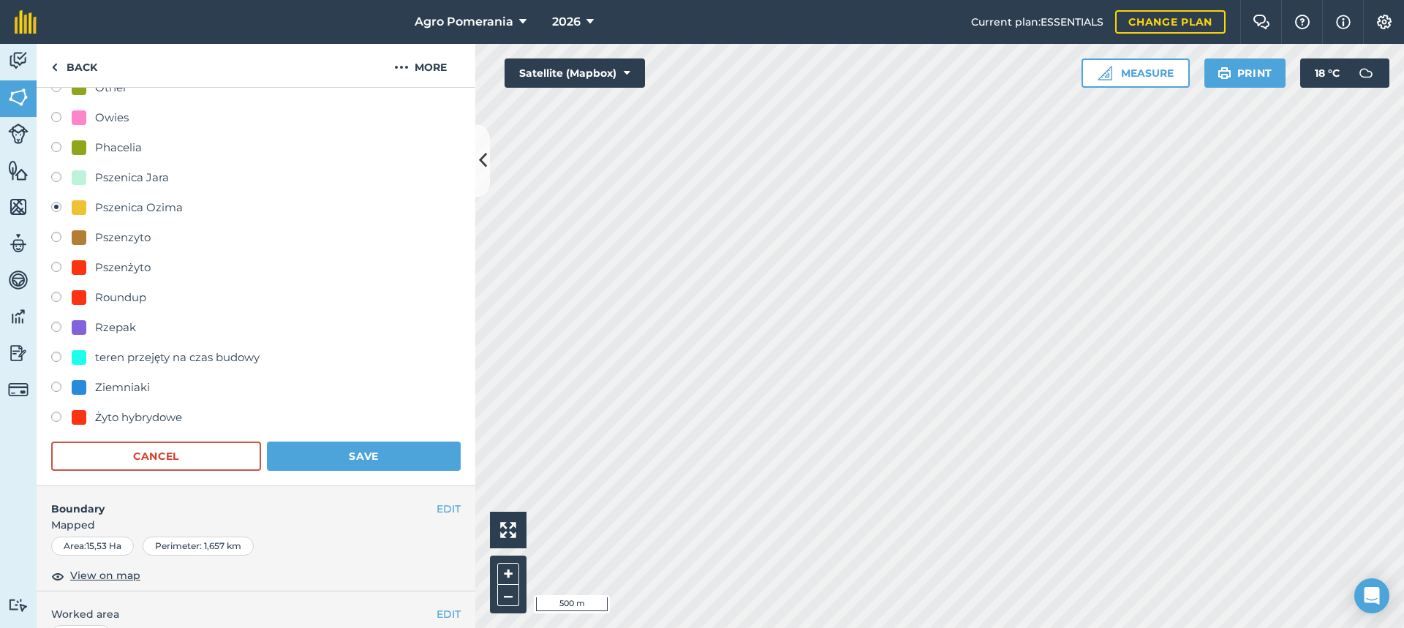
scroll to position [585, 0]
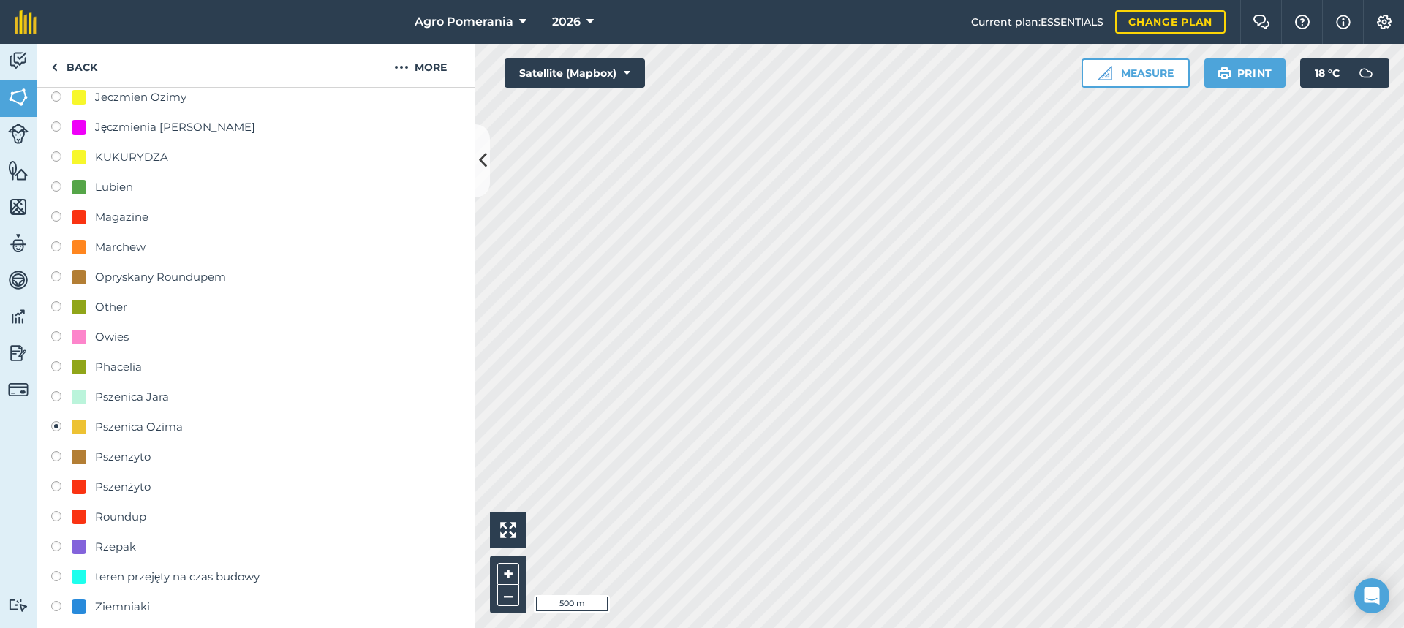
click at [129, 254] on div "Marchew" at bounding box center [120, 247] width 50 height 18
radio input "true"
radio input "false"
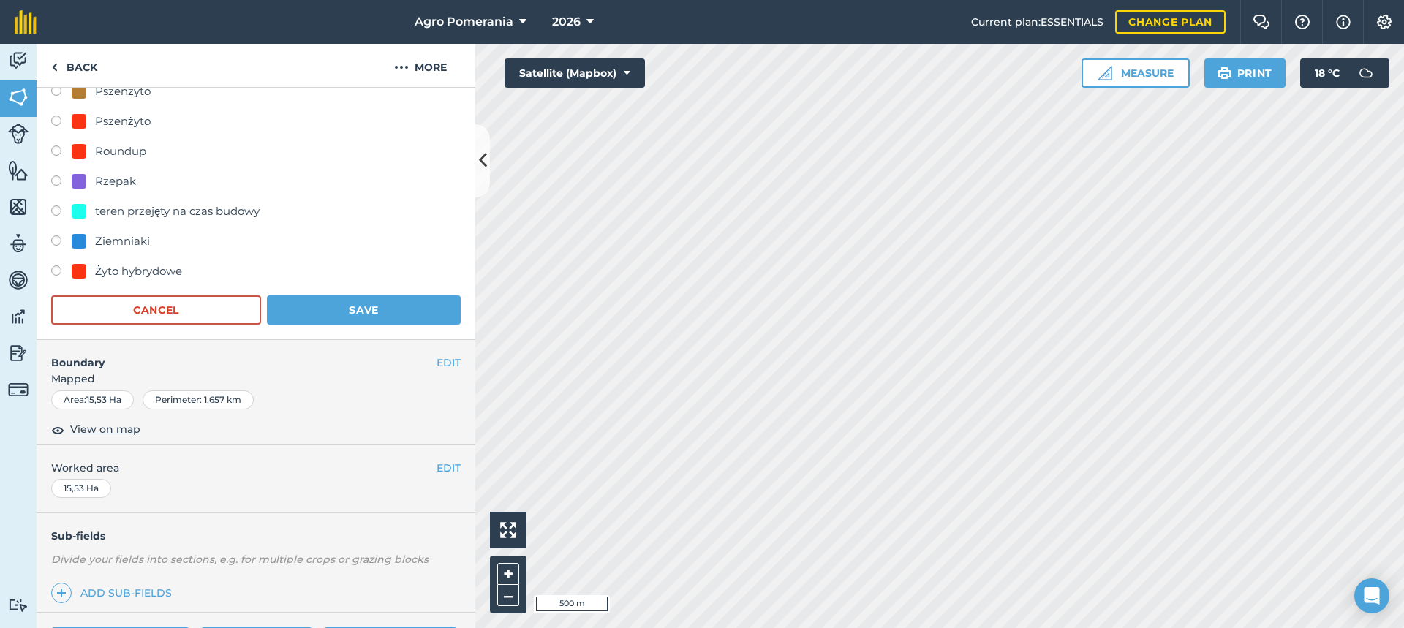
click at [335, 382] on span "Mapped" at bounding box center [256, 379] width 439 height 16
click at [343, 306] on button "Save" at bounding box center [364, 309] width 194 height 29
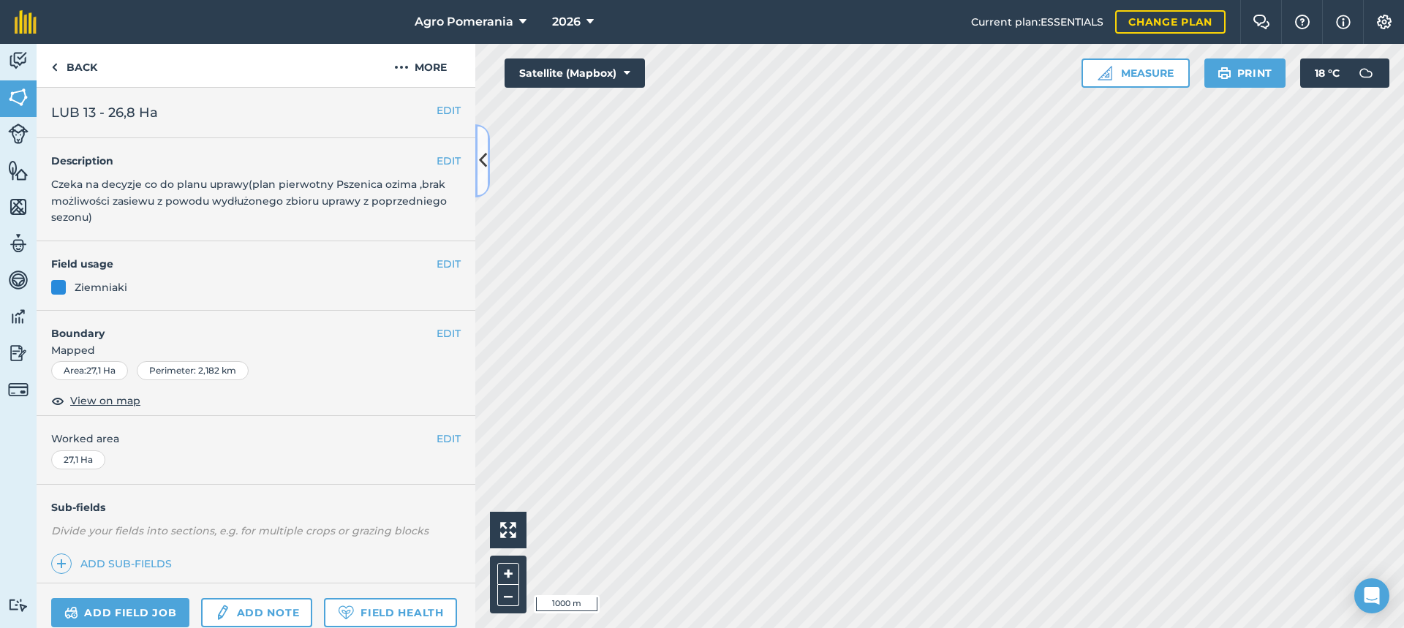
click at [483, 166] on icon at bounding box center [483, 161] width 8 height 26
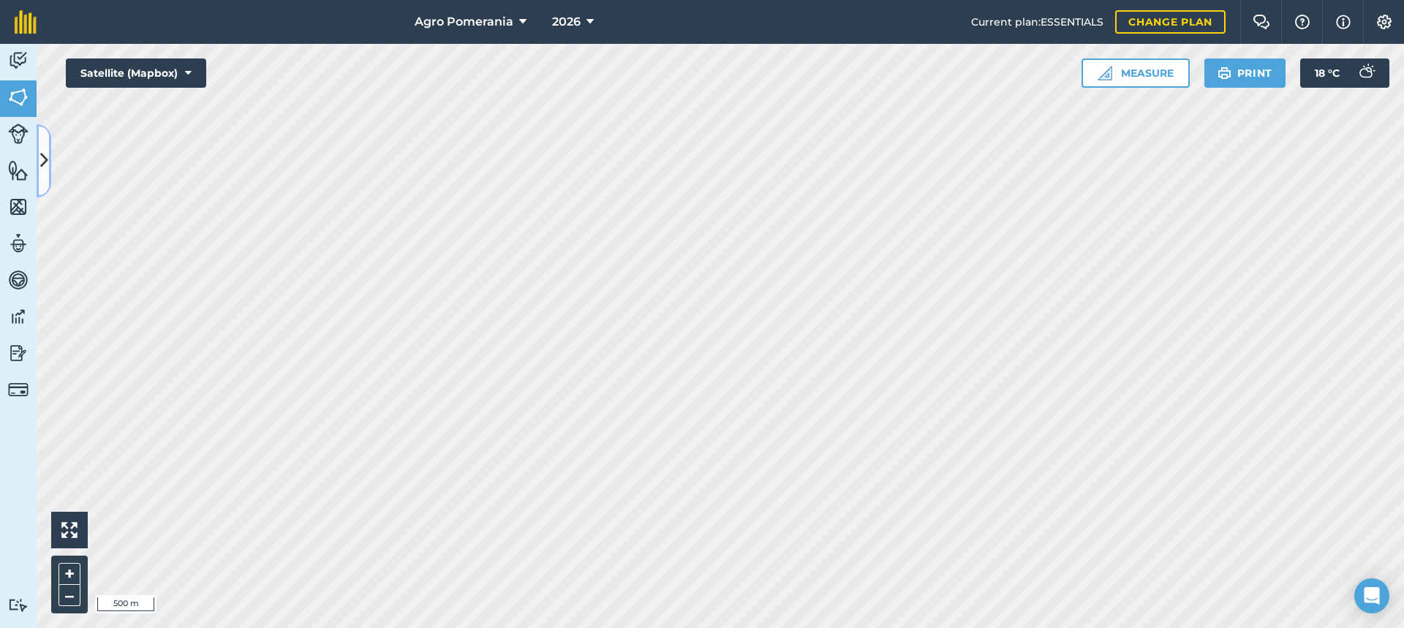
click at [38, 153] on button at bounding box center [44, 160] width 15 height 73
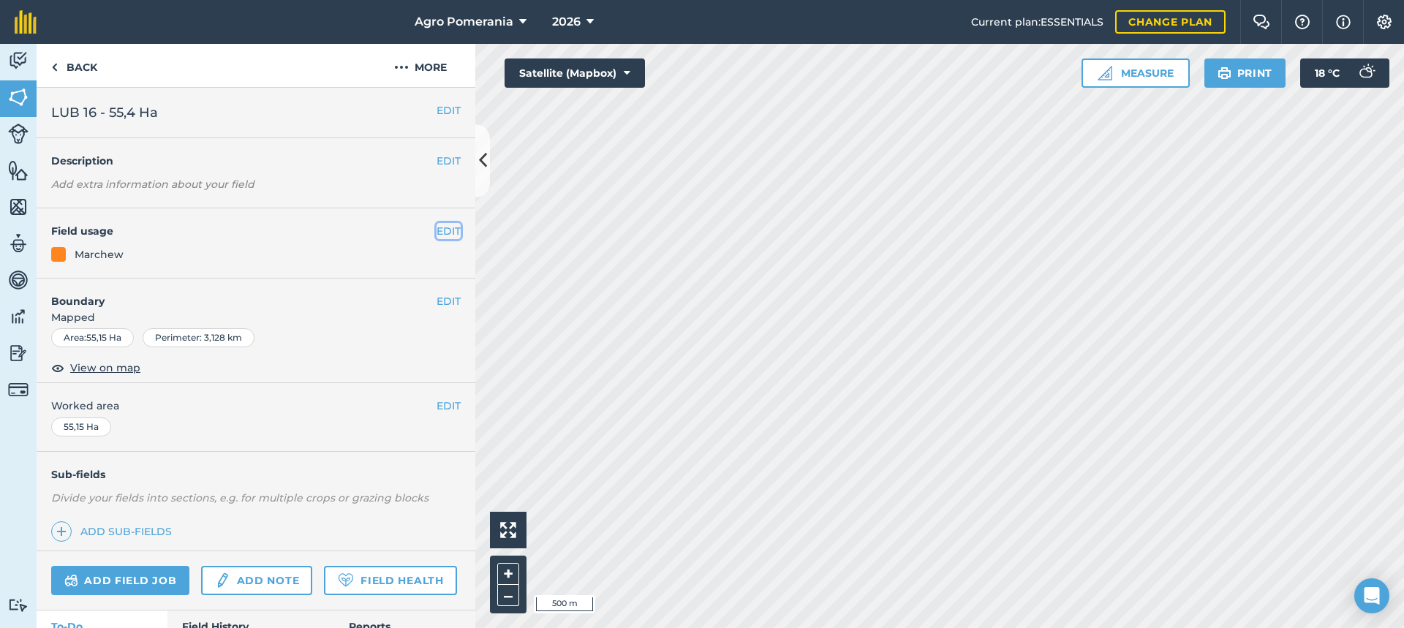
click at [442, 231] on button "EDIT" at bounding box center [449, 231] width 24 height 16
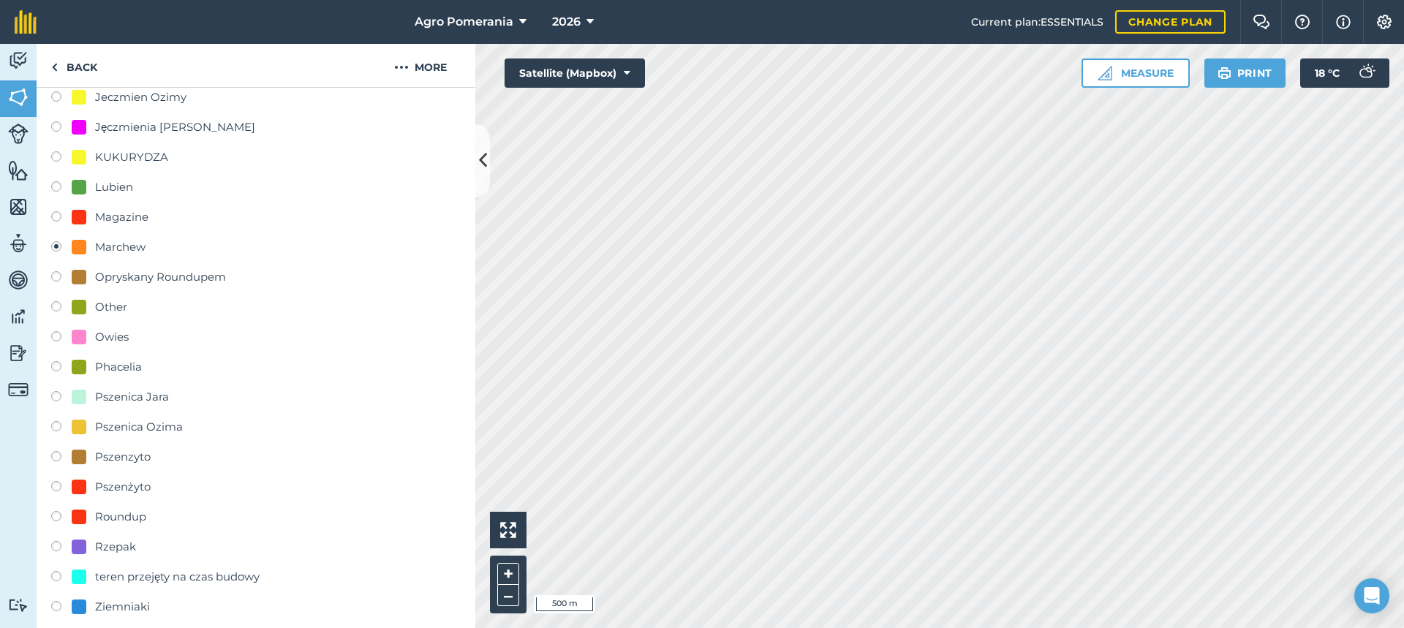
scroll to position [366, 0]
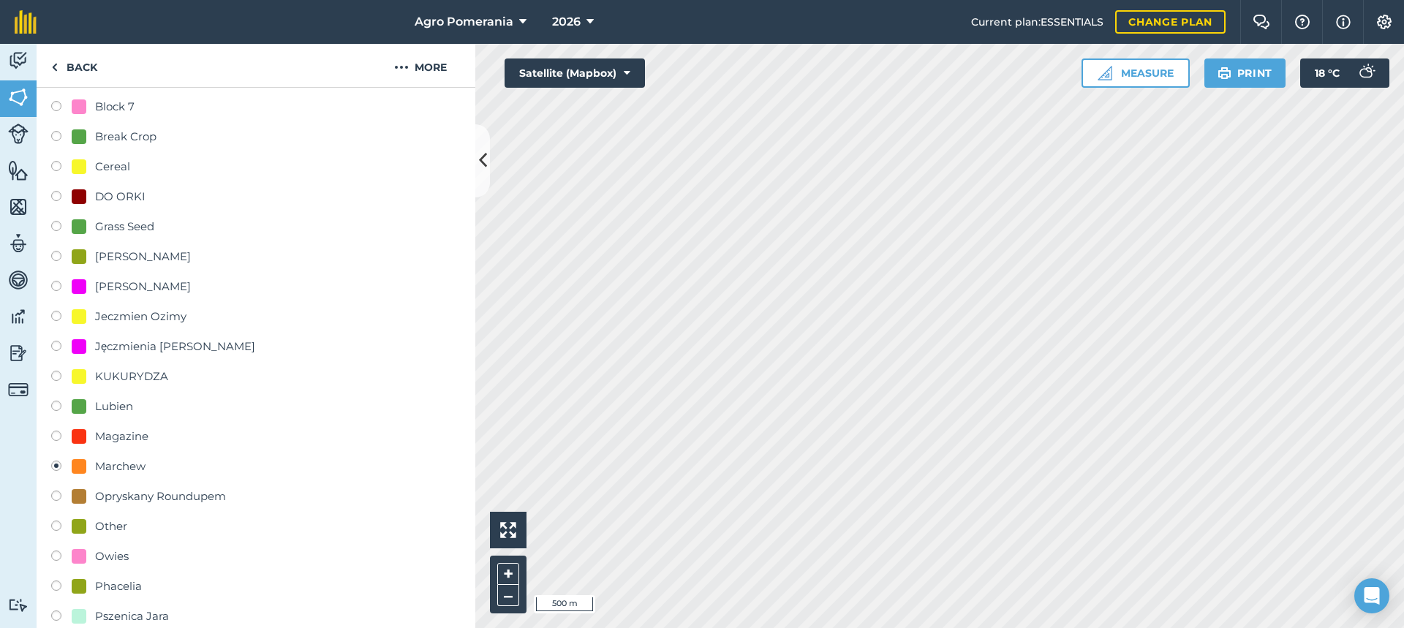
click at [116, 256] on div "[PERSON_NAME]" at bounding box center [143, 257] width 96 height 18
radio input "true"
radio input "false"
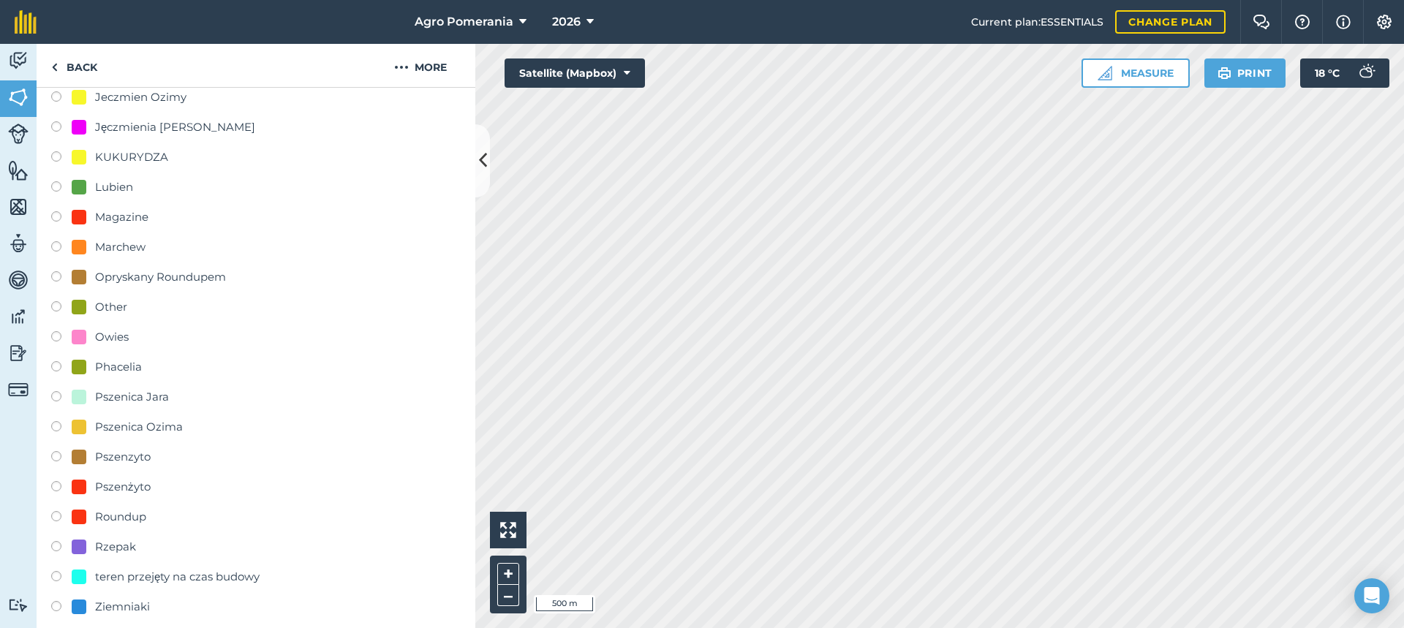
scroll to position [877, 0]
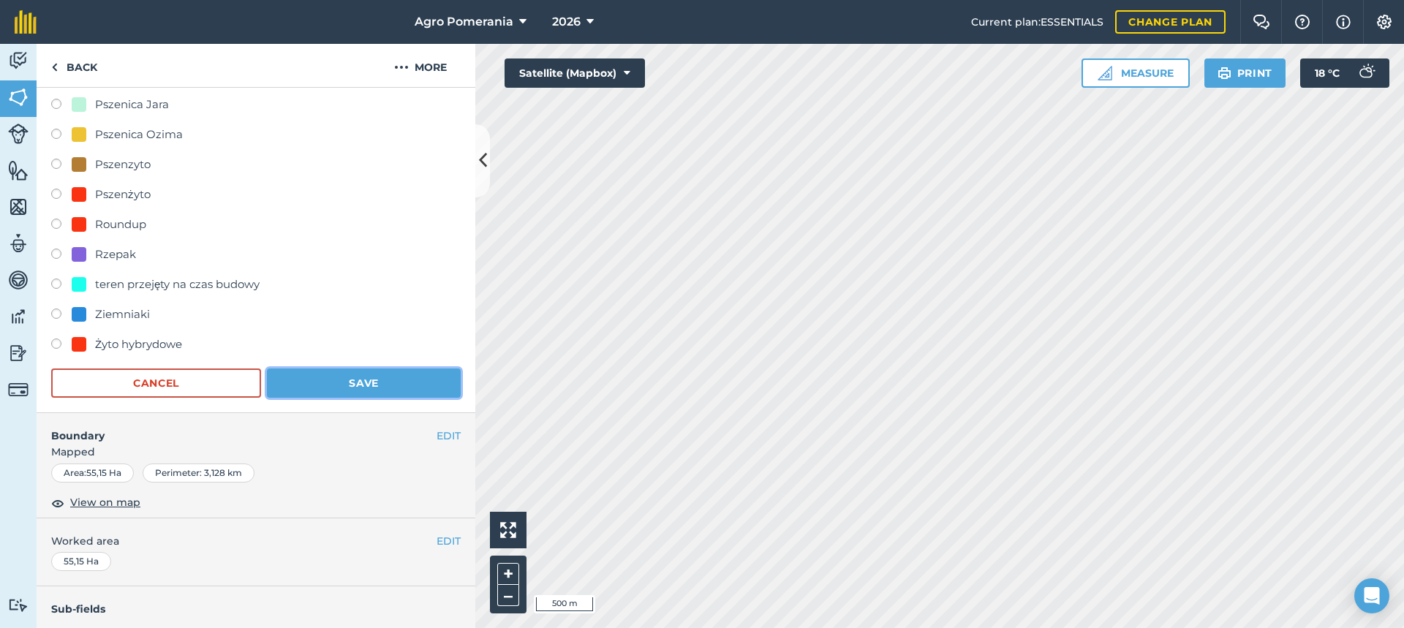
click at [396, 392] on button "Save" at bounding box center [364, 383] width 194 height 29
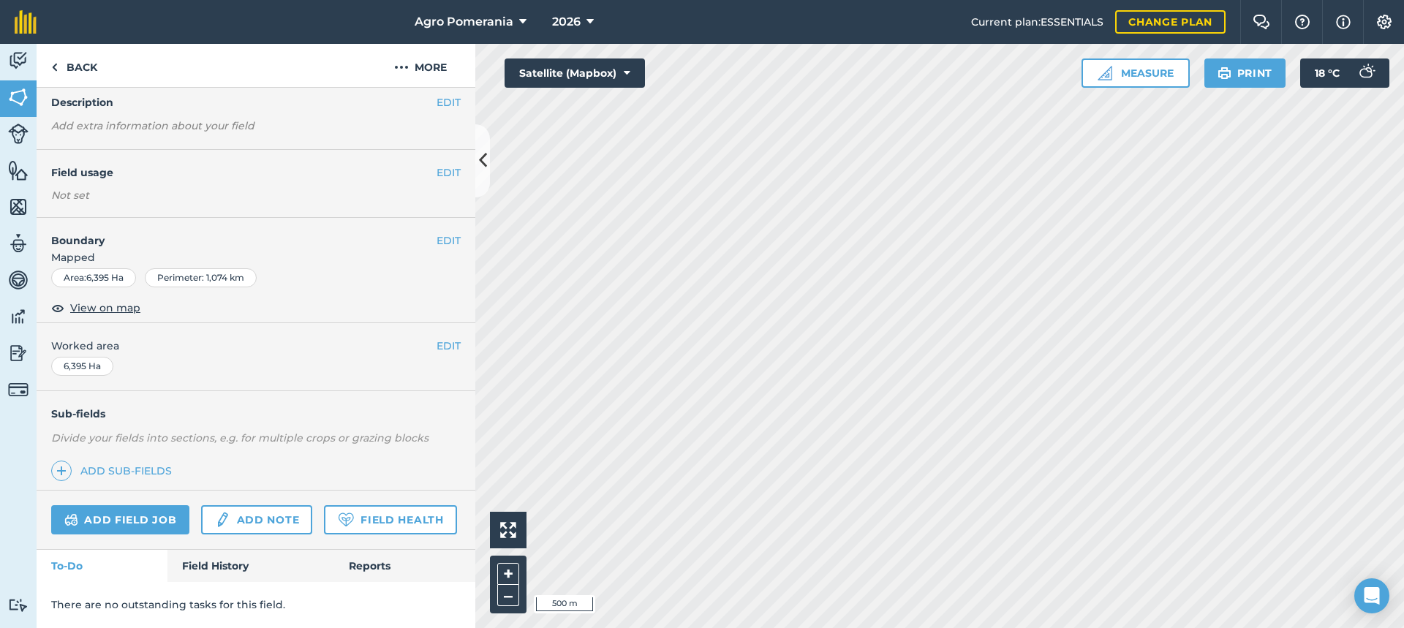
scroll to position [99, 0]
